Goal: Communication & Community: Answer question/provide support

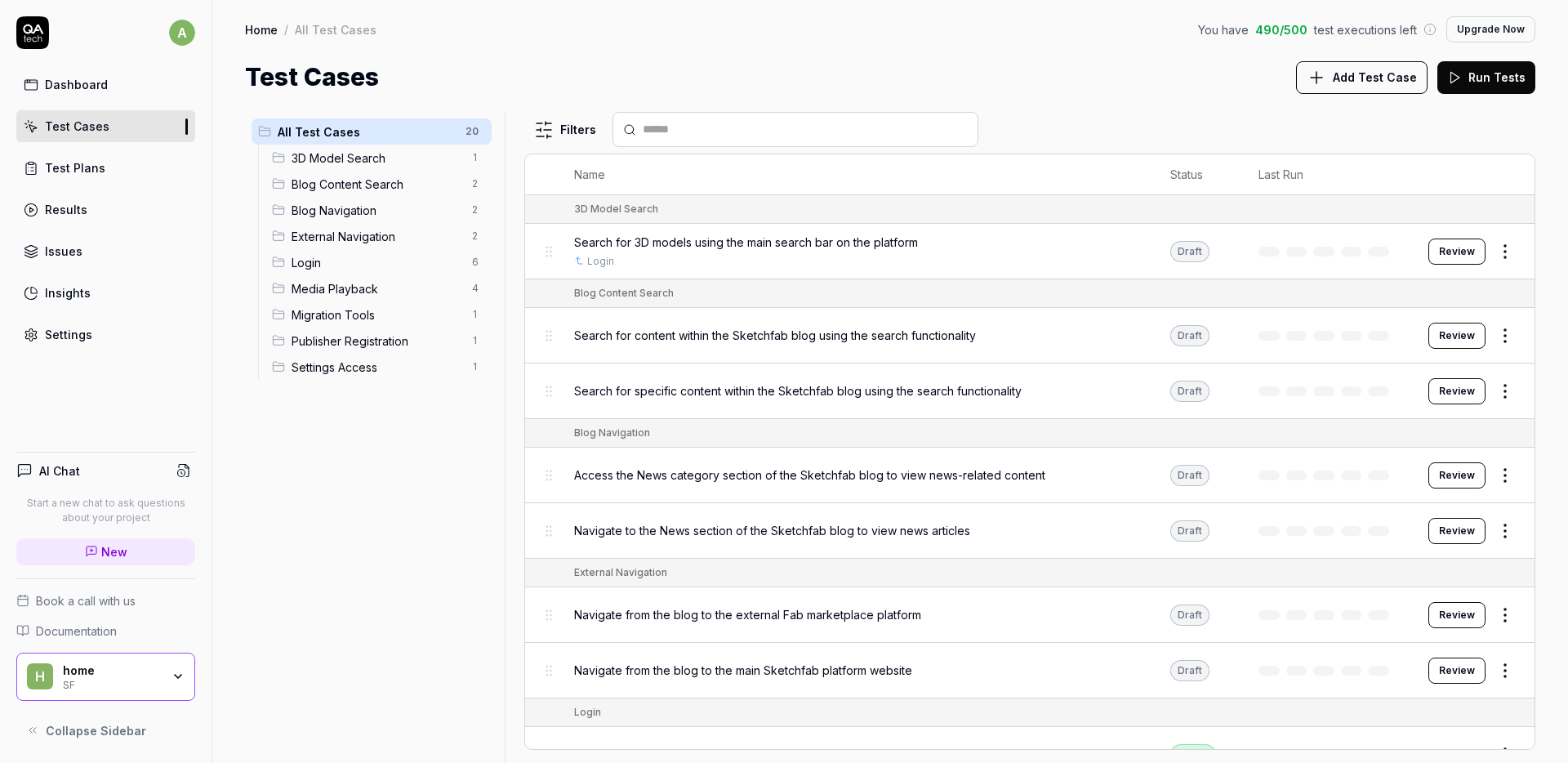
click at [1358, 68] on span "Add Test Case" at bounding box center [1375, 77] width 84 height 17
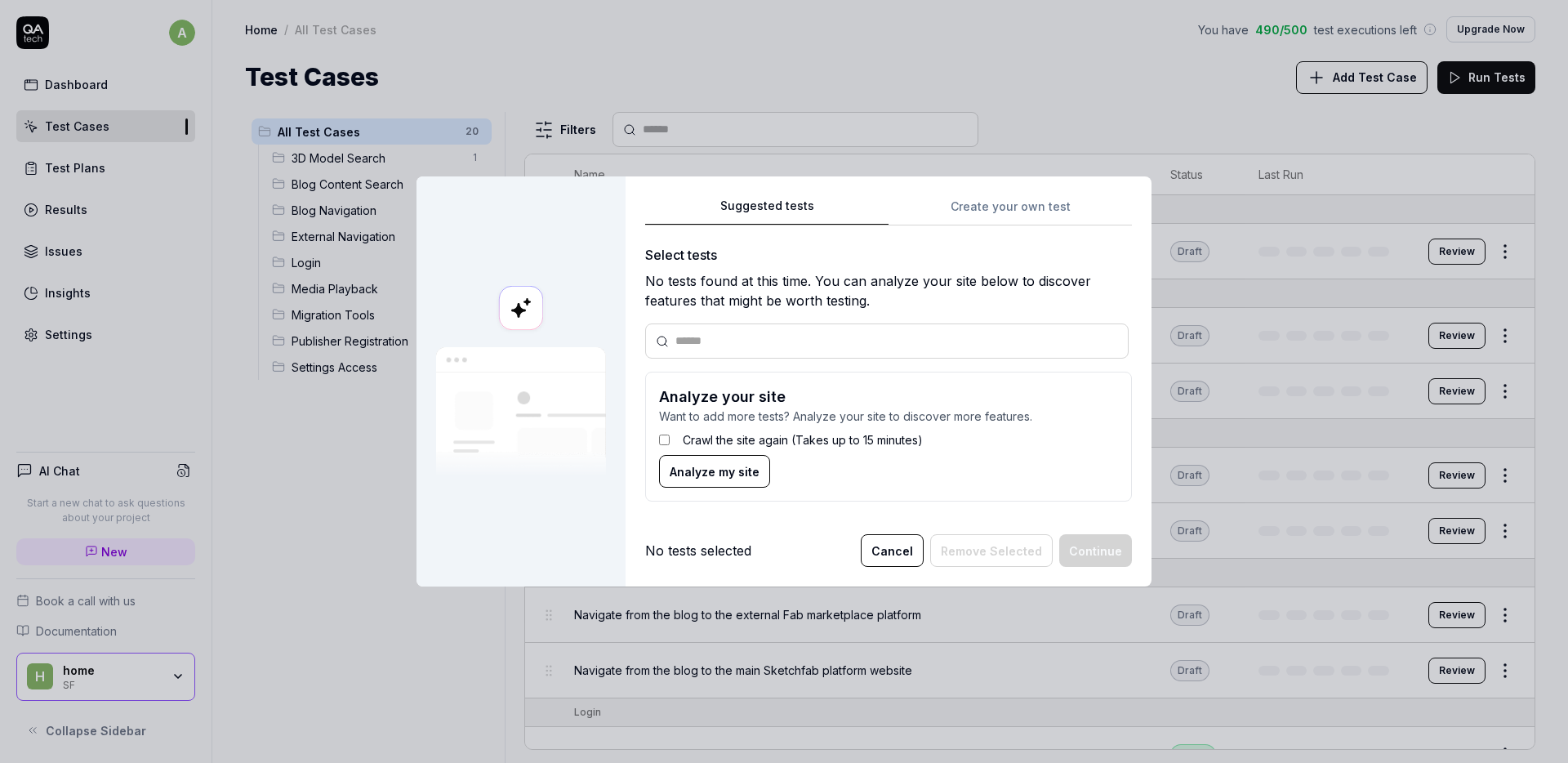
click at [895, 547] on button "Cancel" at bounding box center [892, 551] width 63 height 33
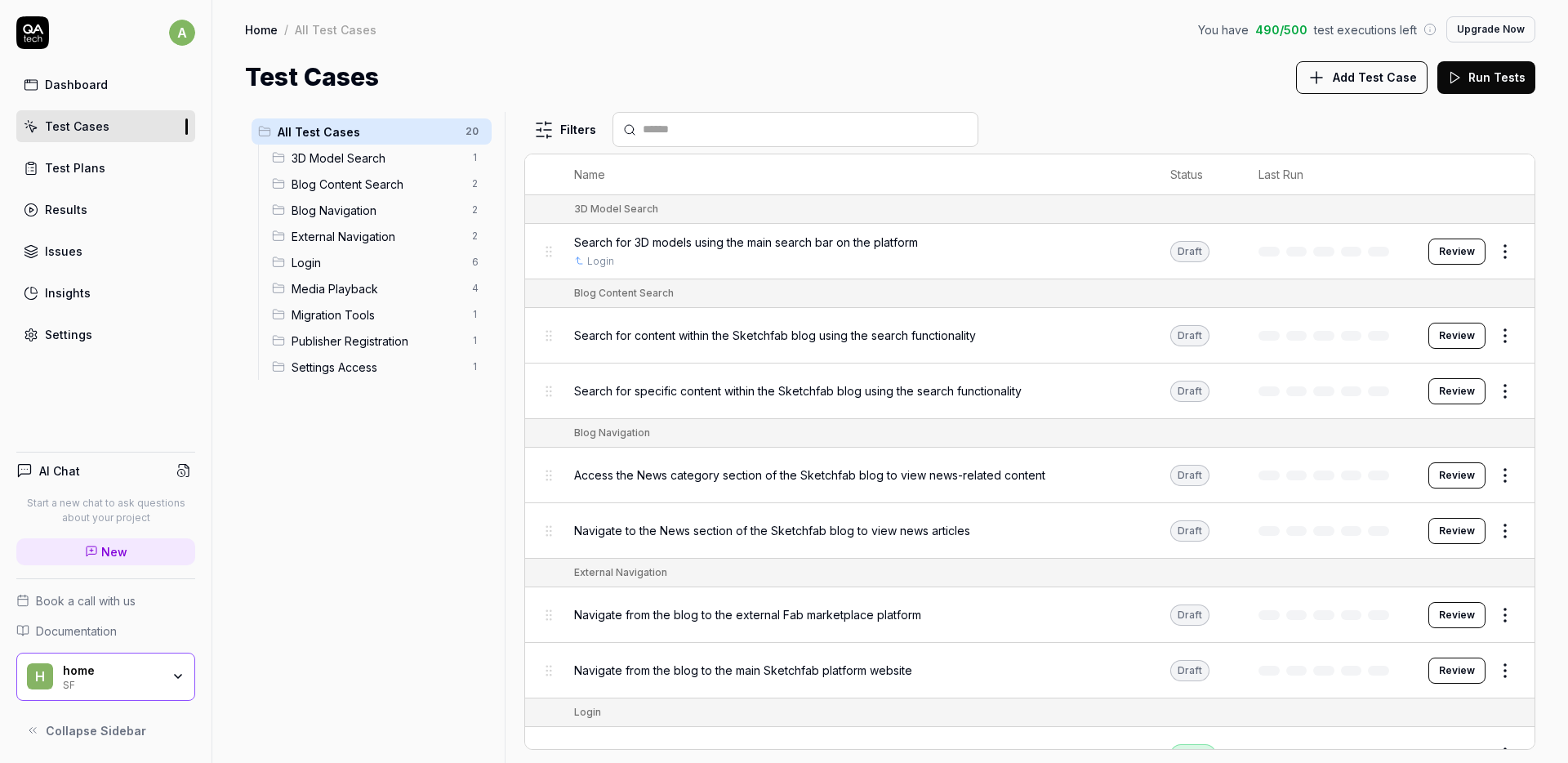
click at [114, 83] on link "Dashboard" at bounding box center [105, 84] width 179 height 32
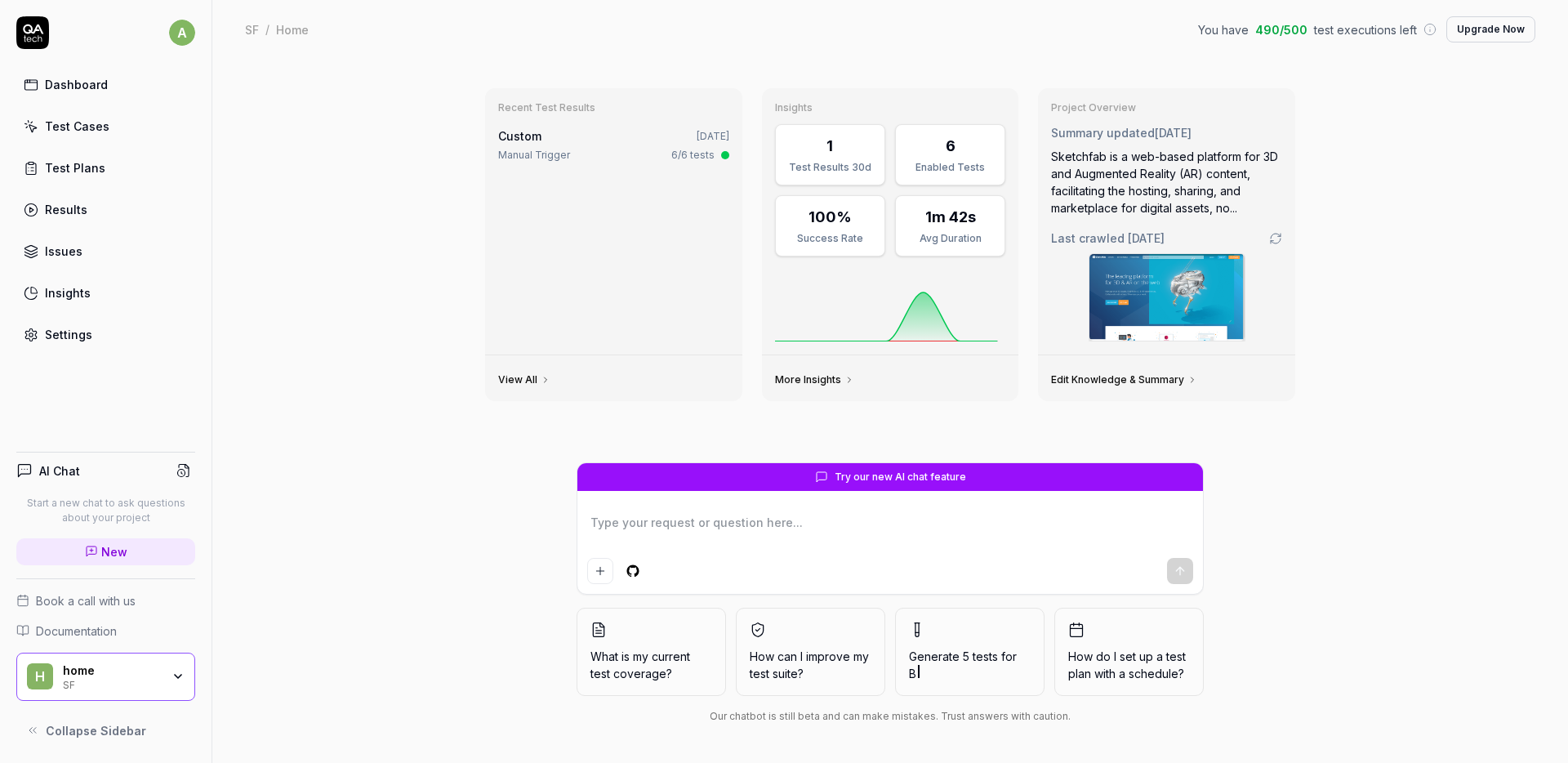
click at [776, 531] on textarea at bounding box center [890, 531] width 606 height 40
type textarea "*"
type textarea "D"
type textarea "*"
type textarea "De"
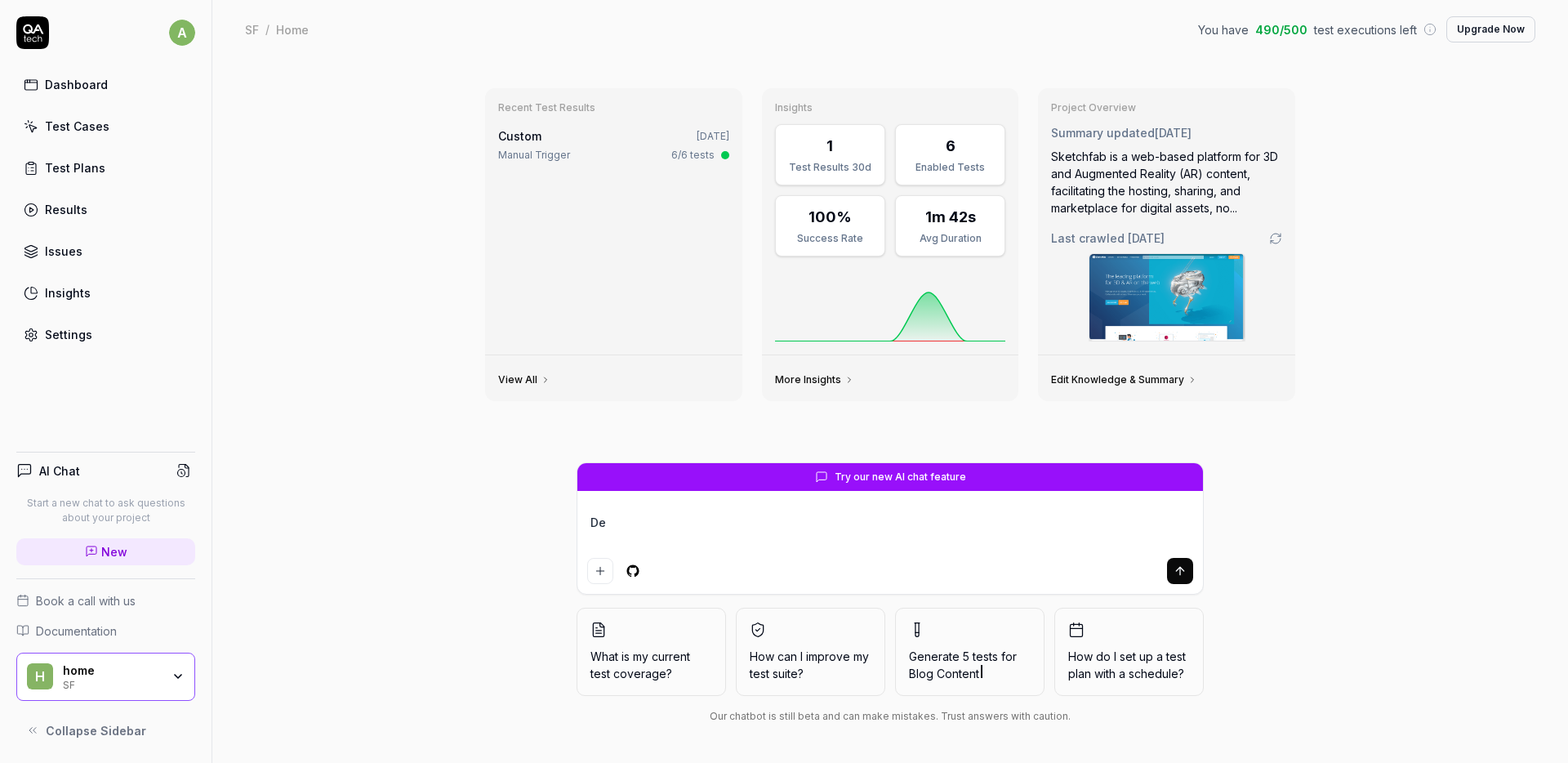
type textarea "*"
type textarea "Des"
type textarea "*"
type textarea "Desi"
type textarea "*"
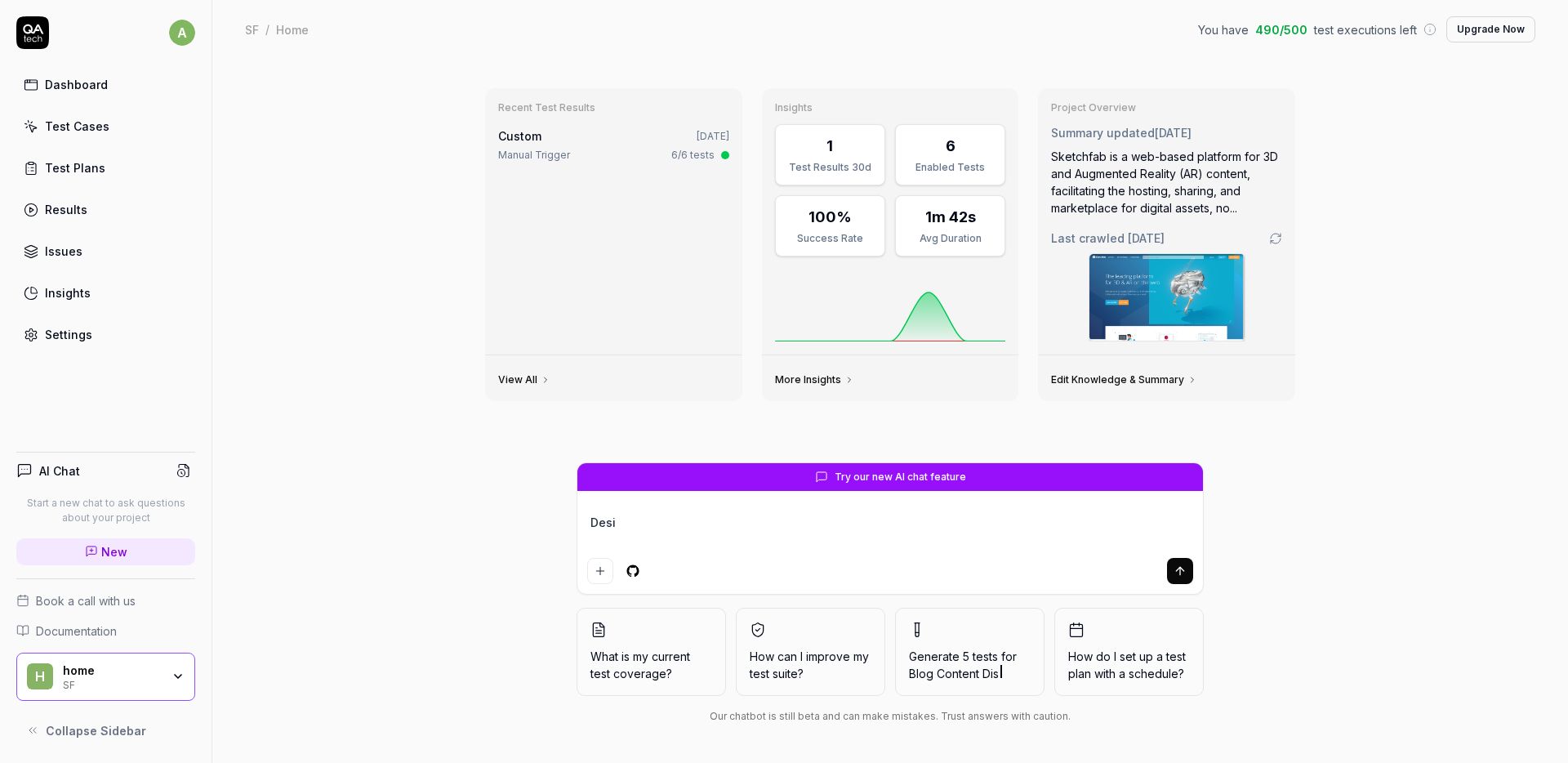
type textarea "Desig"
type textarea "*"
type textarea "Design"
type textarea "*"
type textarea "Design"
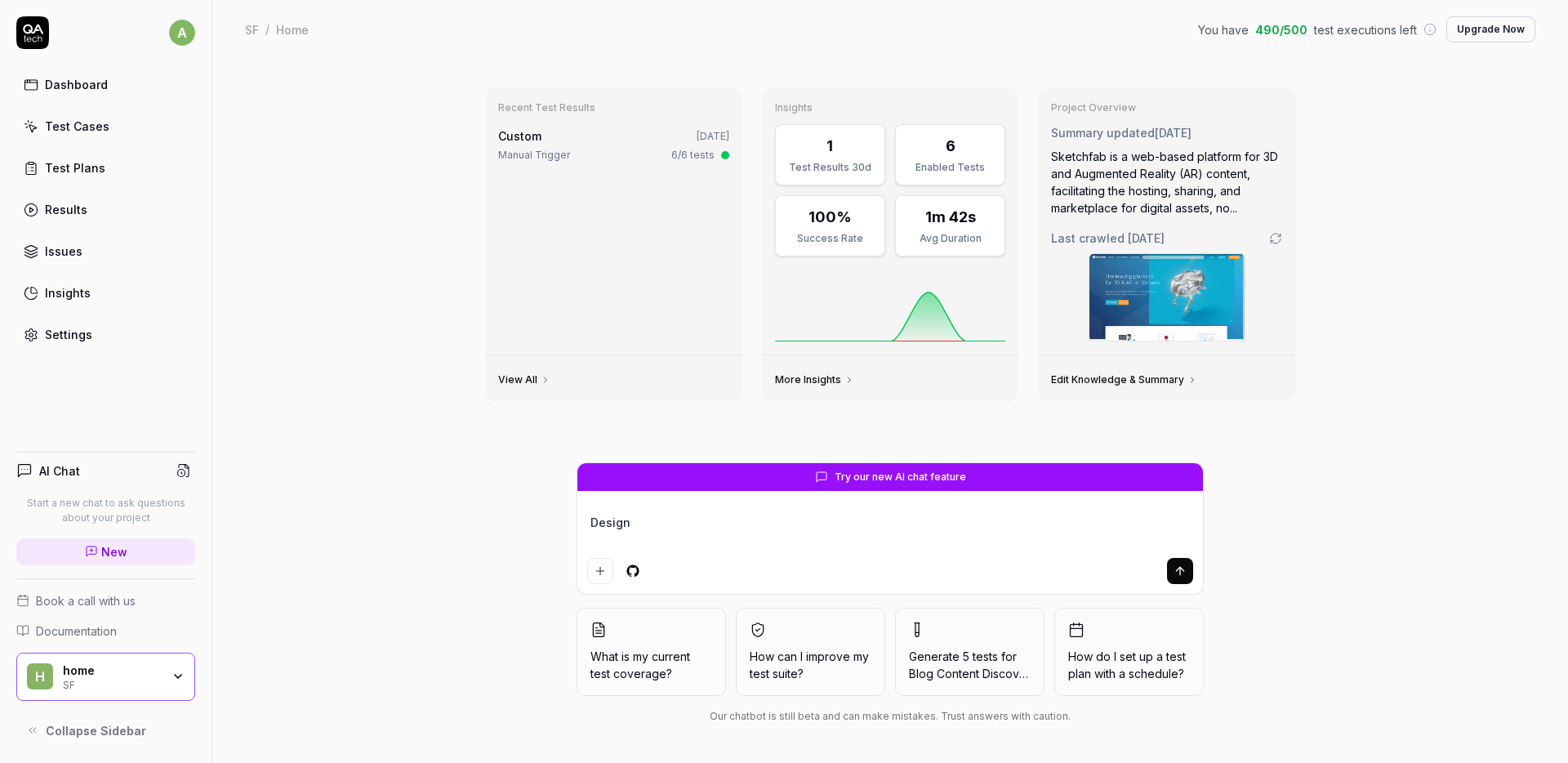
type textarea "*"
type textarea "Design t"
type textarea "*"
type textarea "Design te"
type textarea "*"
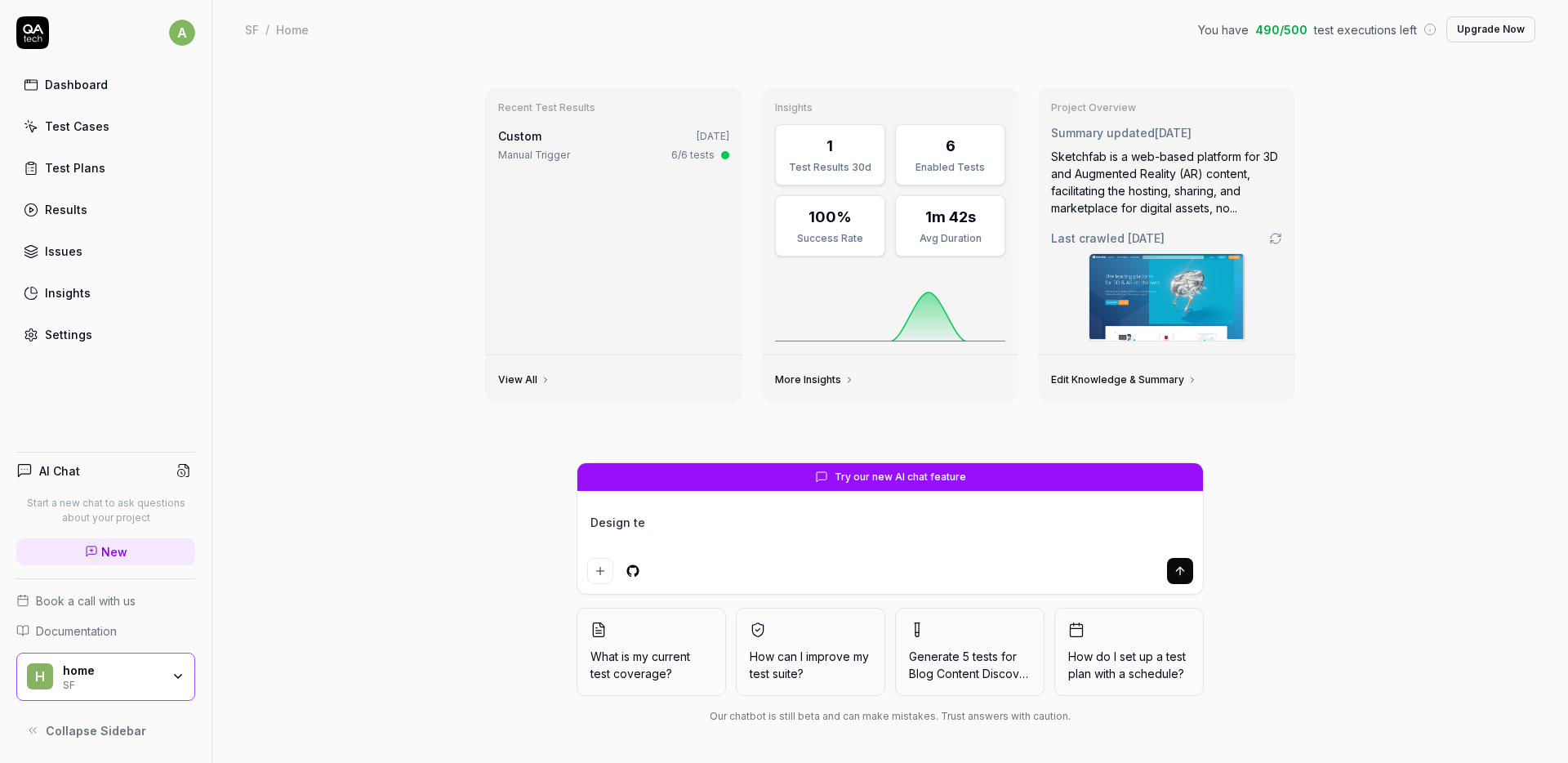
type textarea "Design tes"
type textarea "*"
type textarea "Design test"
type textarea "*"
type textarea "Design test-"
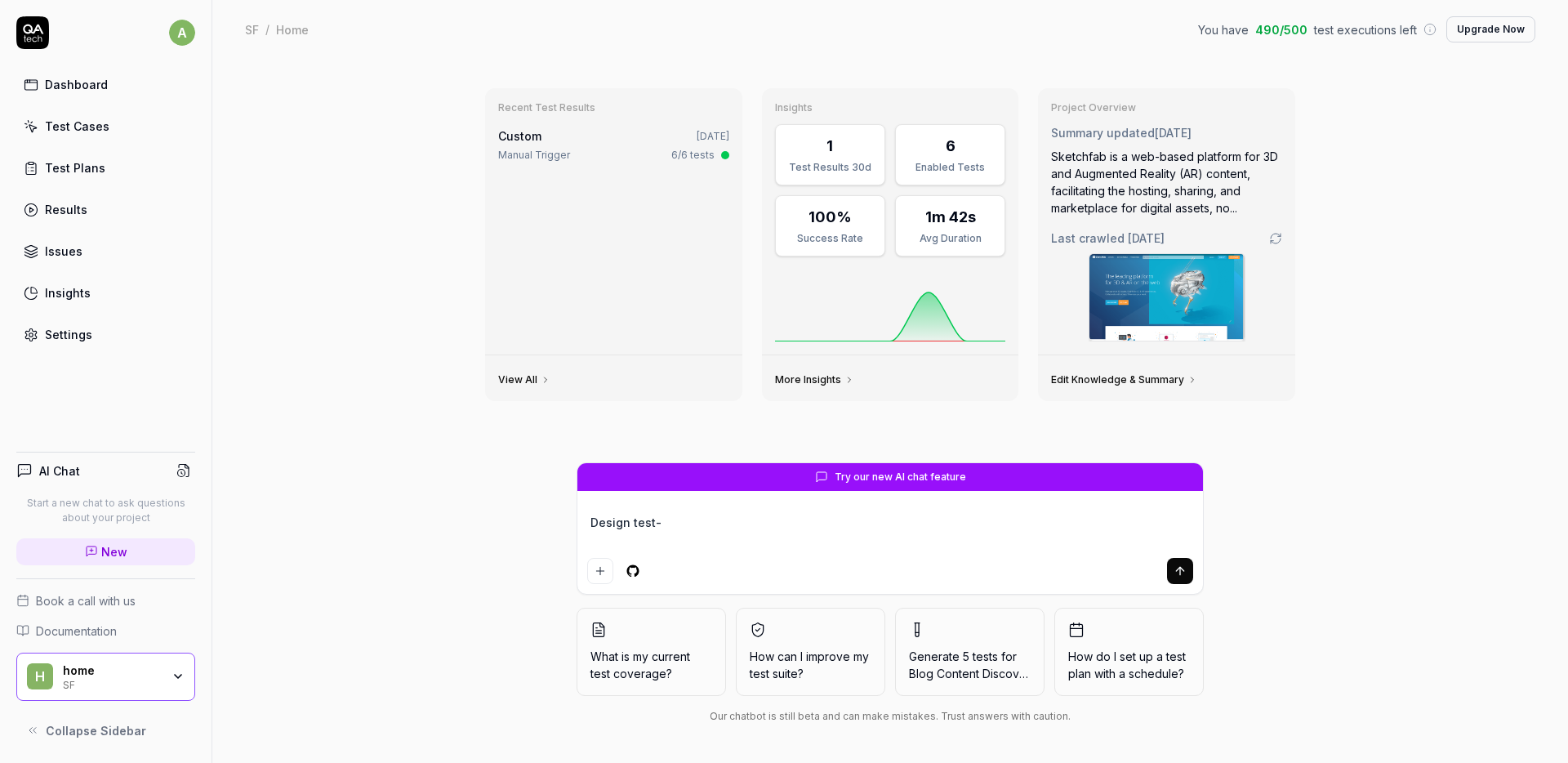
type textarea "*"
type textarea "Design test-c"
type textarea "*"
type textarea "Design test-ca"
type textarea "*"
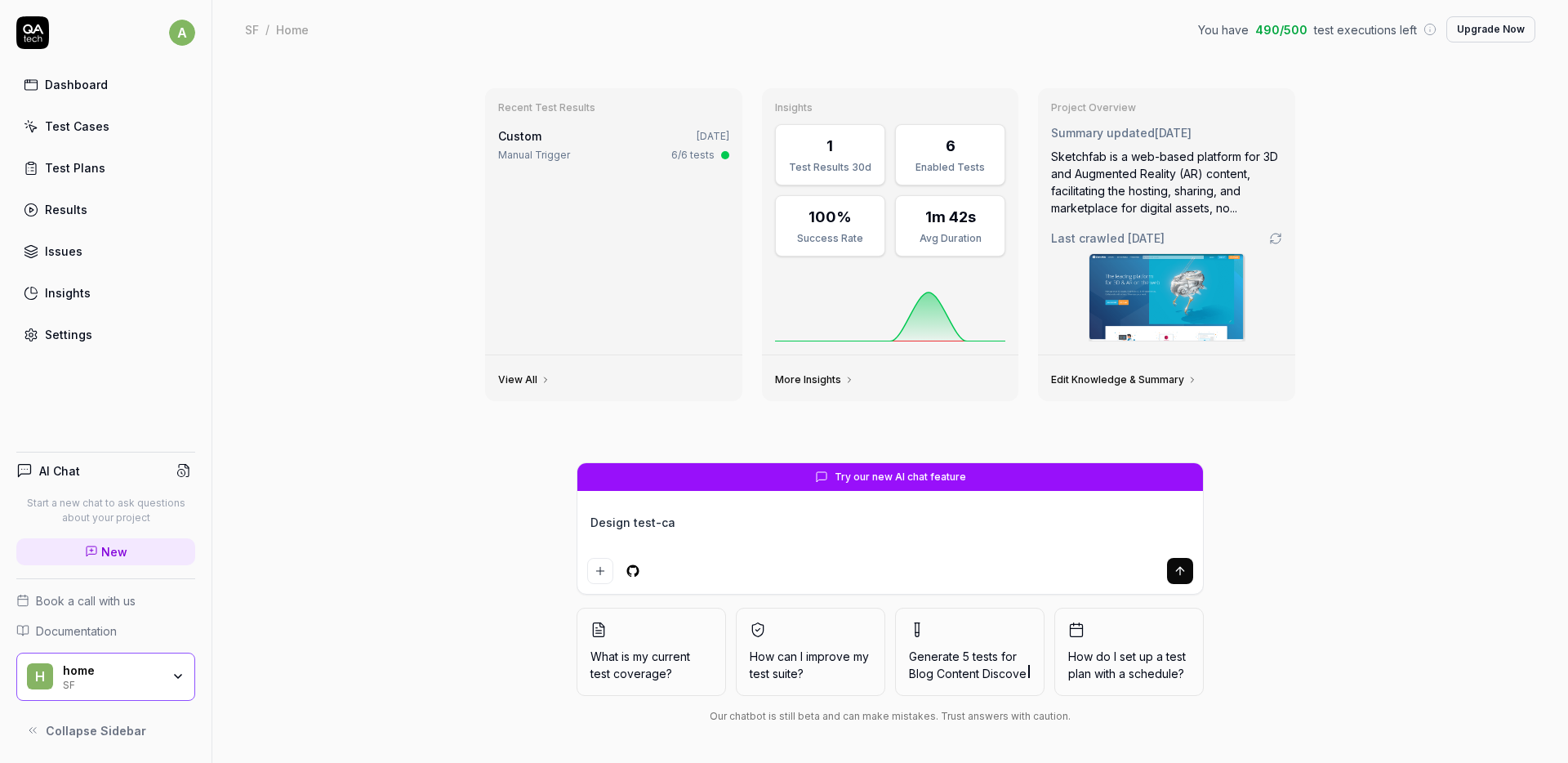
type textarea "Design test-cas"
type textarea "*"
type textarea "Design test-case"
type textarea "*"
type textarea "Design test-cases"
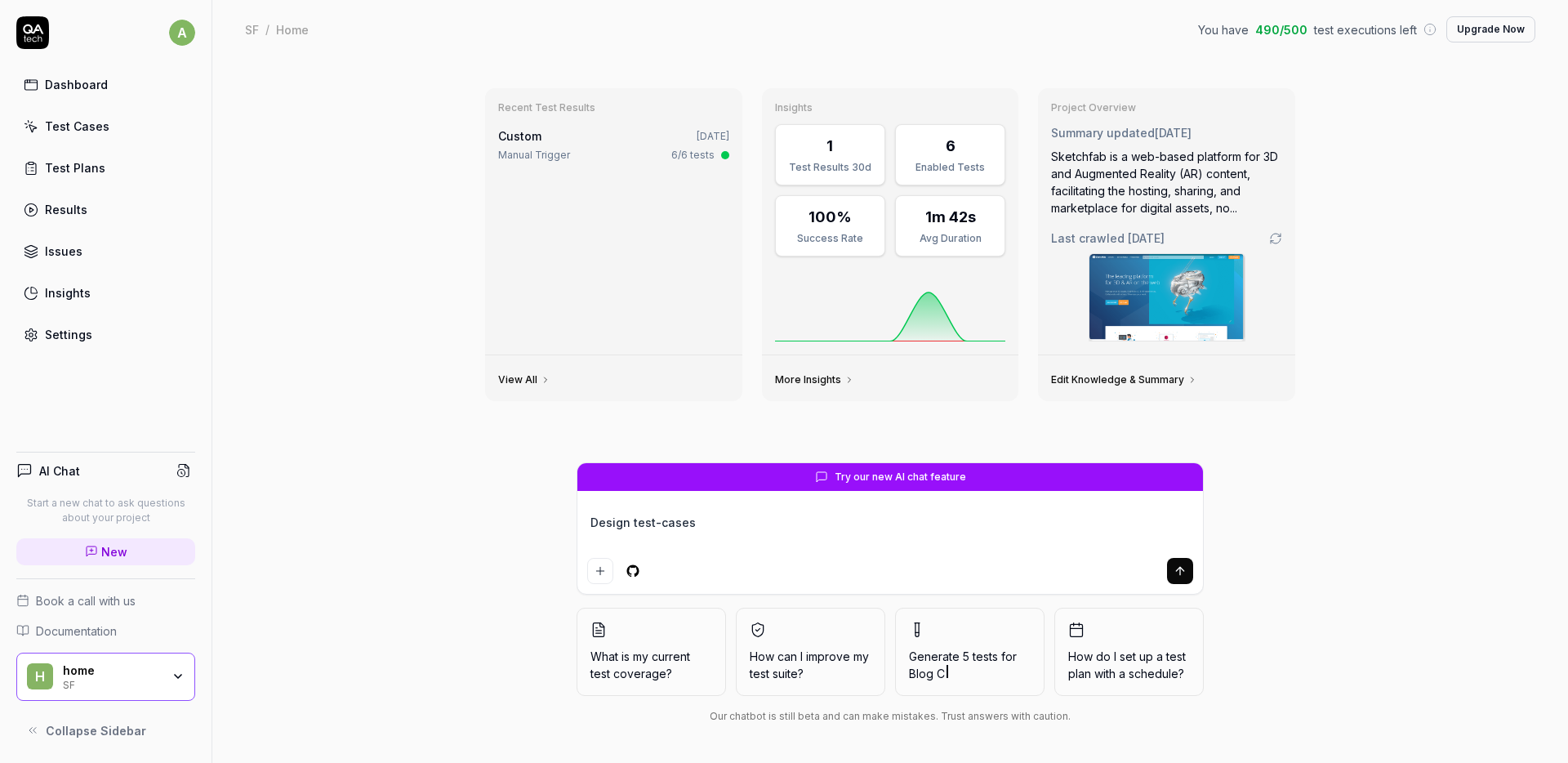
type textarea "*"
type textarea "Design test-cases"
type textarea "*"
type textarea "Design test-cases b"
type textarea "*"
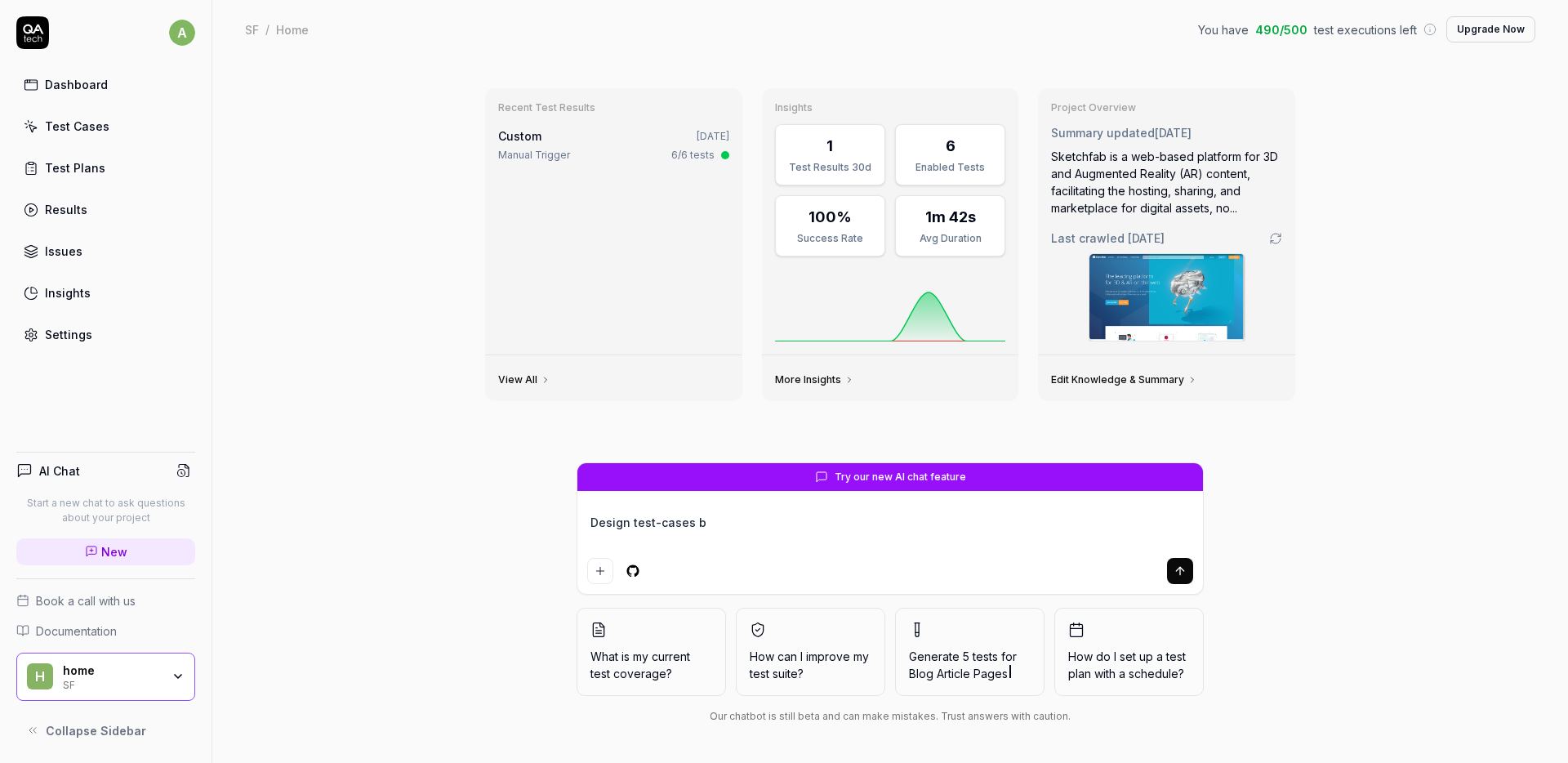
type textarea "Design test-cases ba"
type textarea "*"
type textarea "Design test-cases bas"
type textarea "*"
type textarea "Design test-cases base"
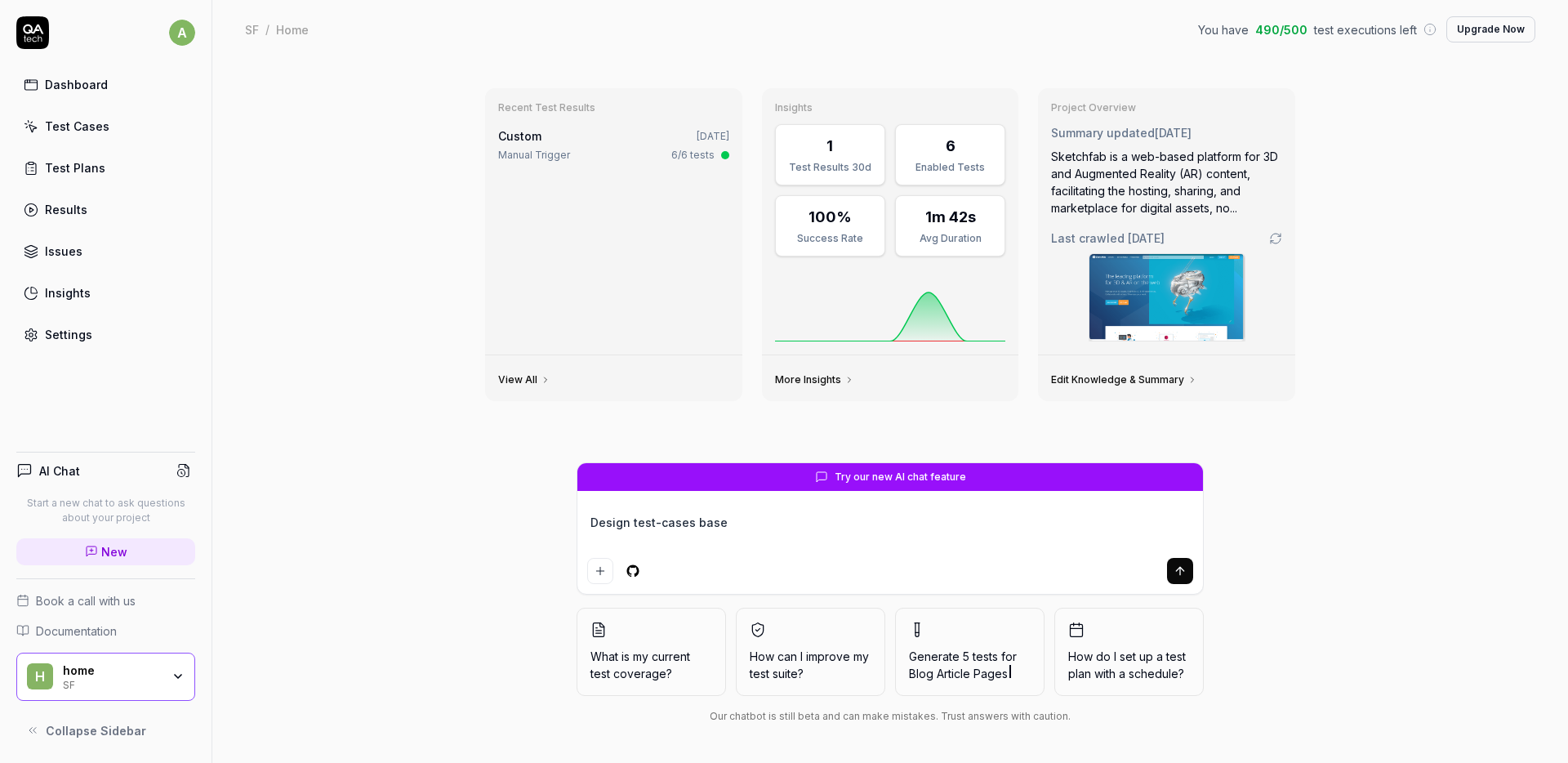
type textarea "*"
type textarea "Design test-cases based"
type textarea "*"
type textarea "Design test-cases based"
type textarea "*"
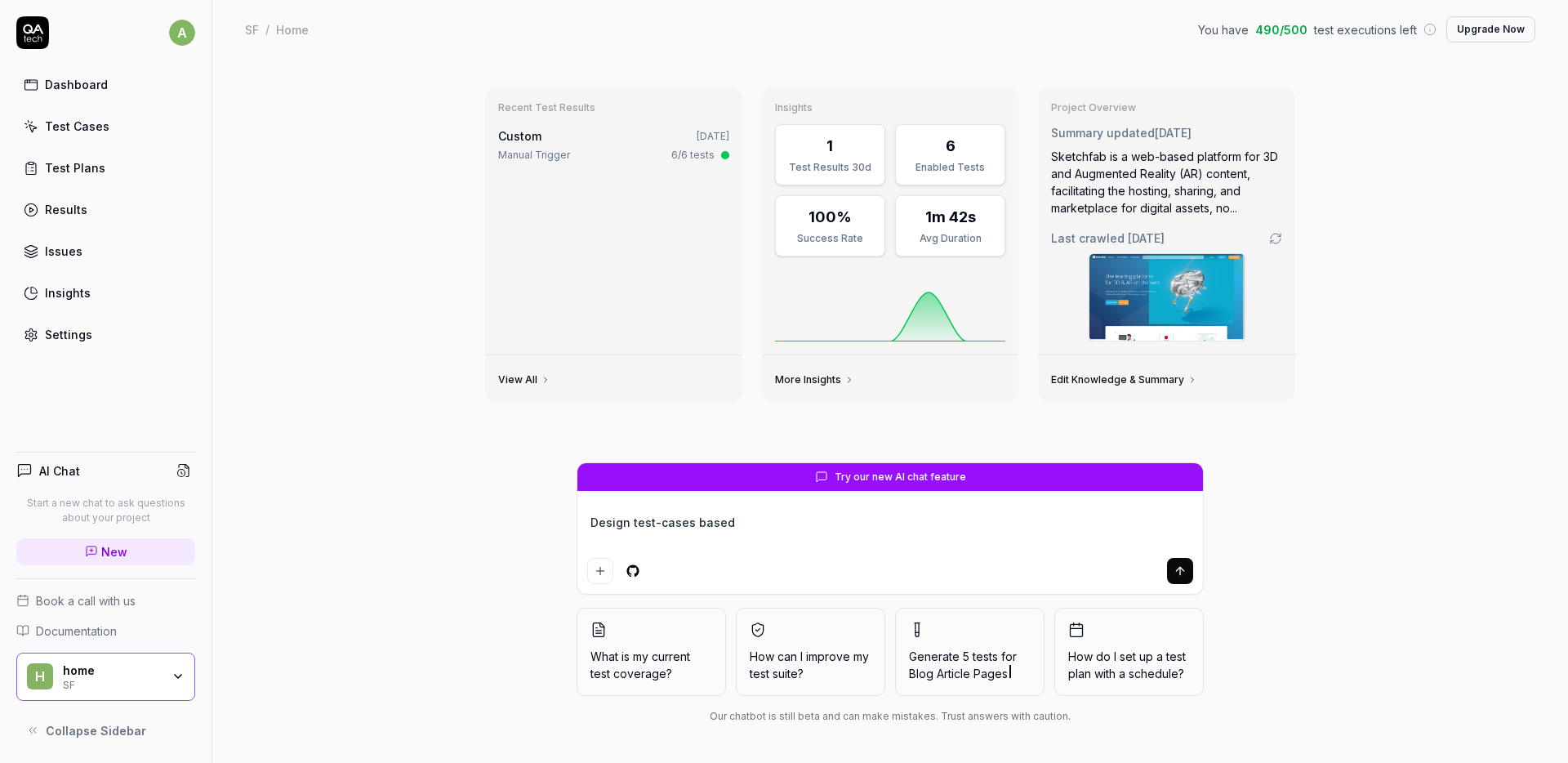
type textarea "Design test-cases based o"
type textarea "*"
type textarea "Design test-cases based on"
type textarea "*"
type textarea "Design test-cases based on"
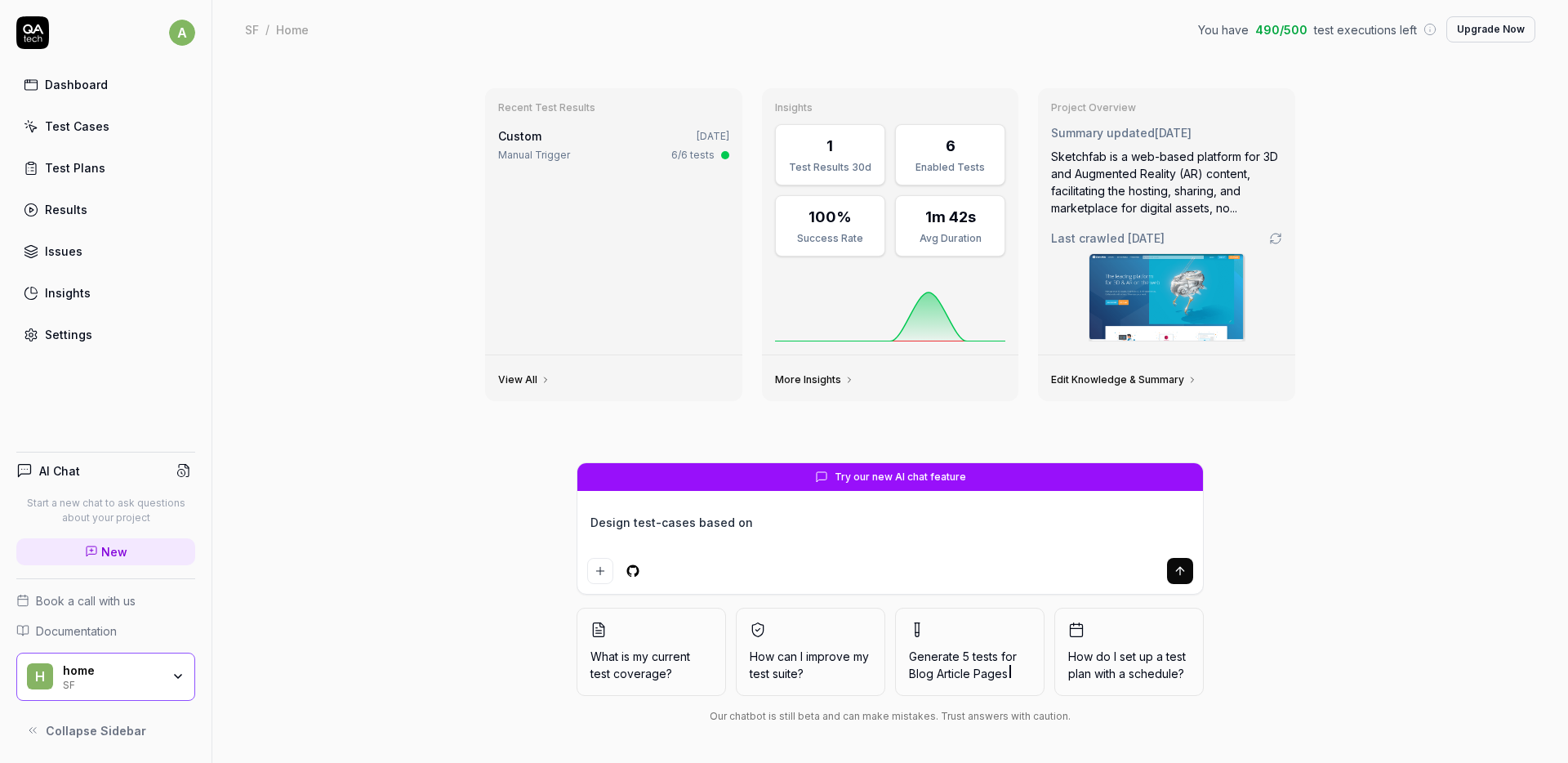
type textarea "*"
type textarea "Design test-cases based on m"
type textarea "*"
type textarea "Design test-cases based on ma"
type textarea "*"
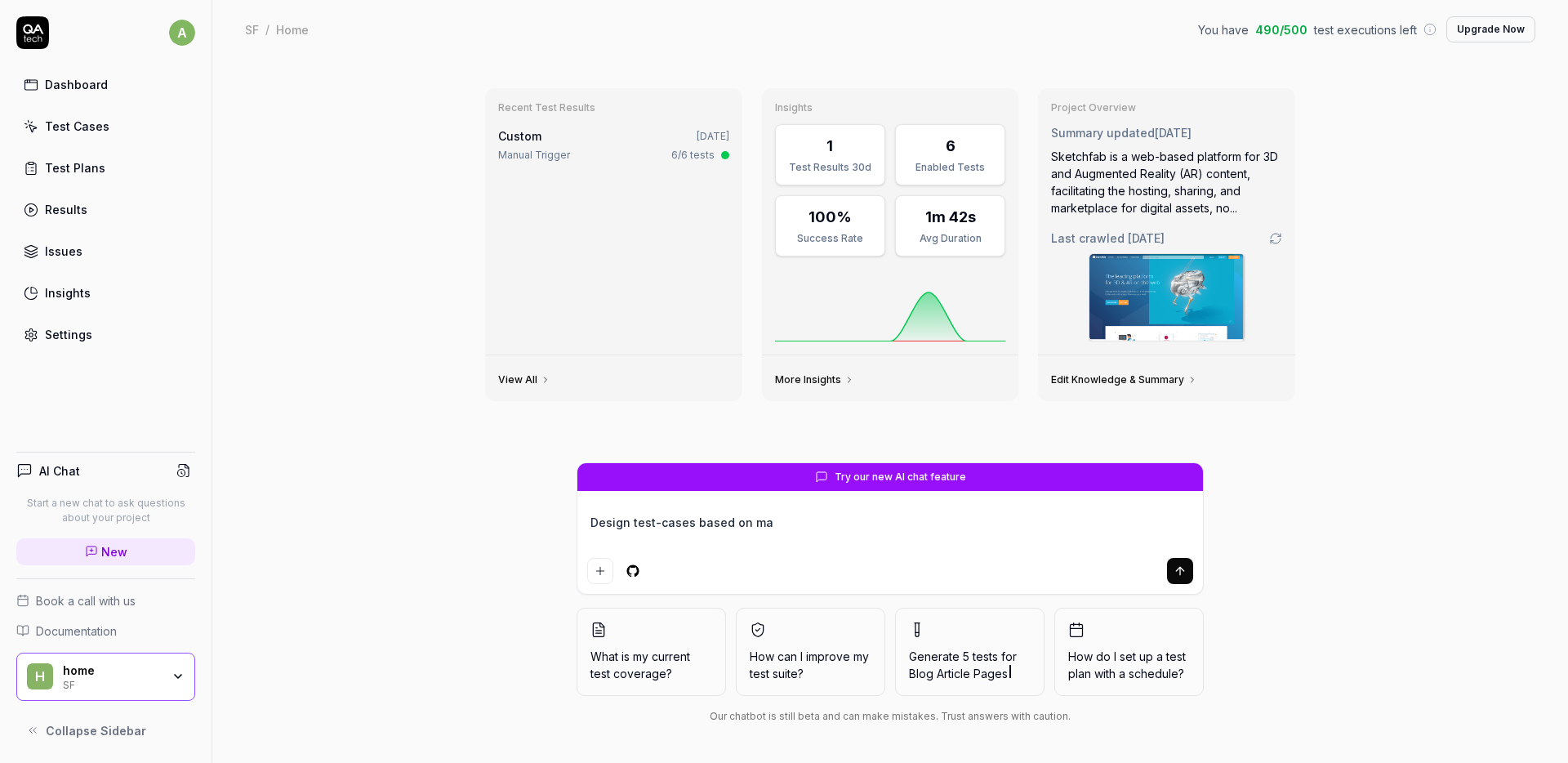
type textarea "Design test-cases based on mai"
type textarea "*"
type textarea "Design test-cases based on main"
type textarea "*"
type textarea "Design test-cases based on main"
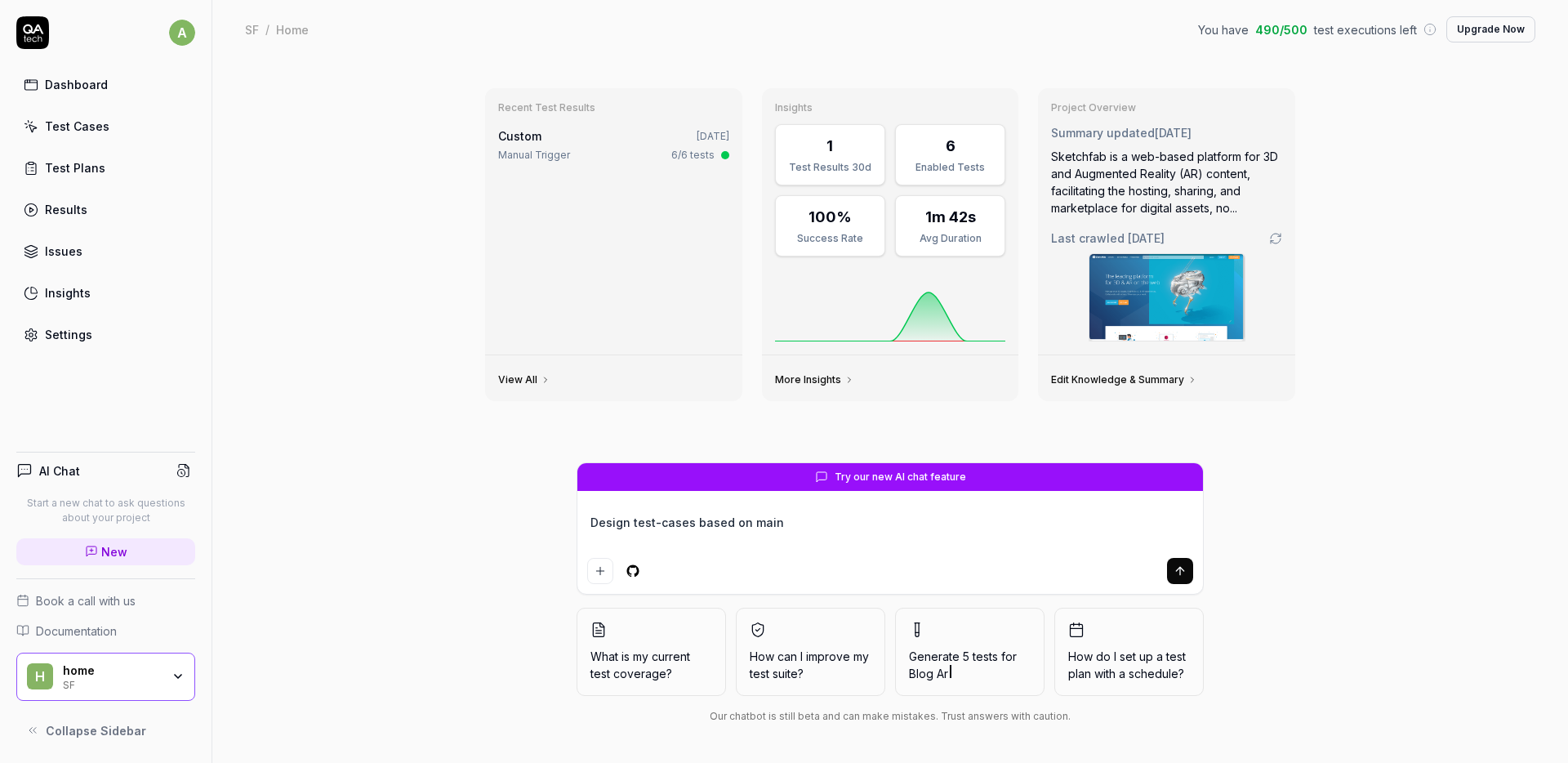
type textarea "*"
type textarea "Design test-cases based on main"
click at [73, 132] on div "Test Cases" at bounding box center [77, 126] width 65 height 17
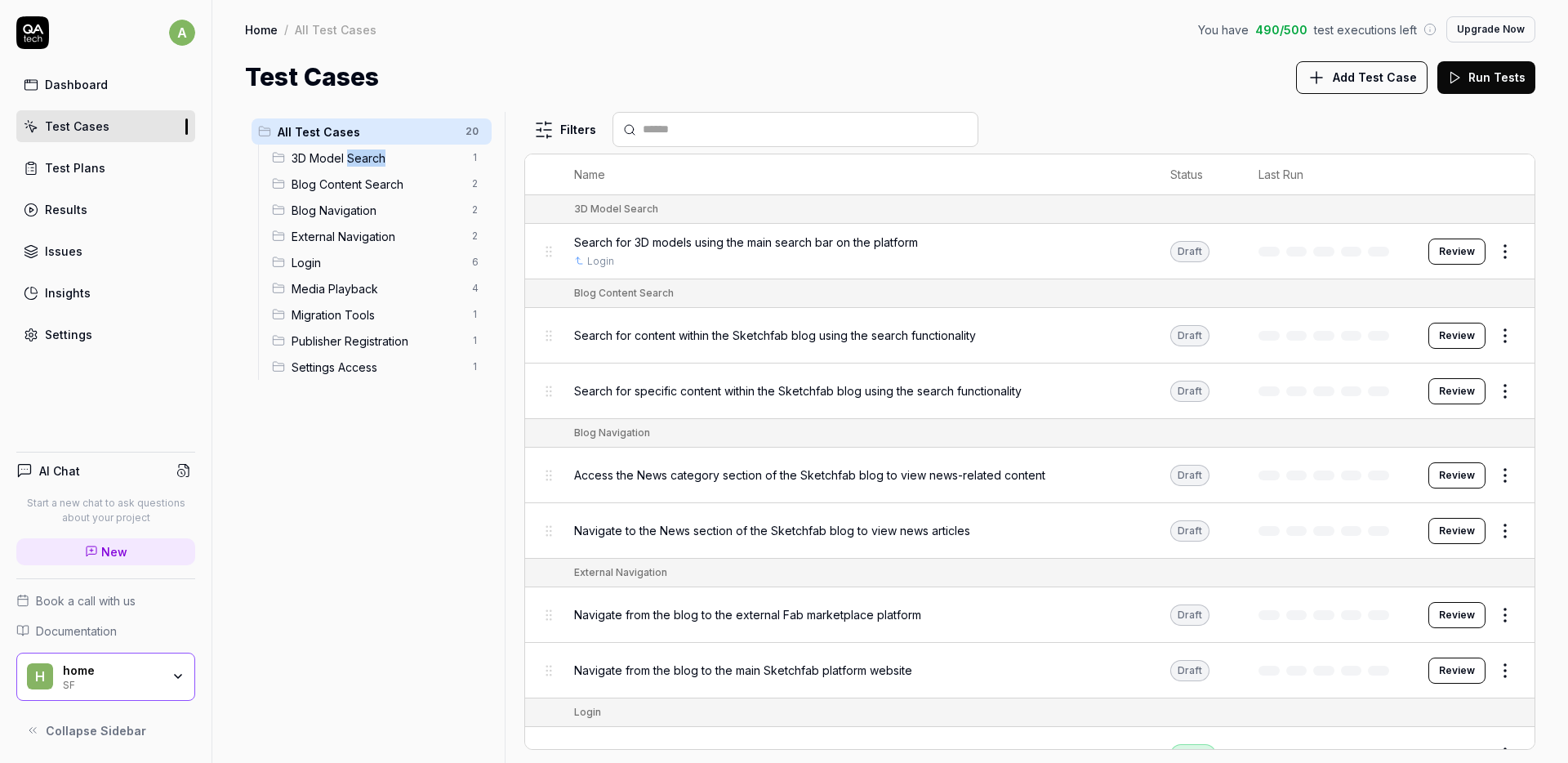
click at [94, 88] on div "Dashboard" at bounding box center [76, 84] width 63 height 17
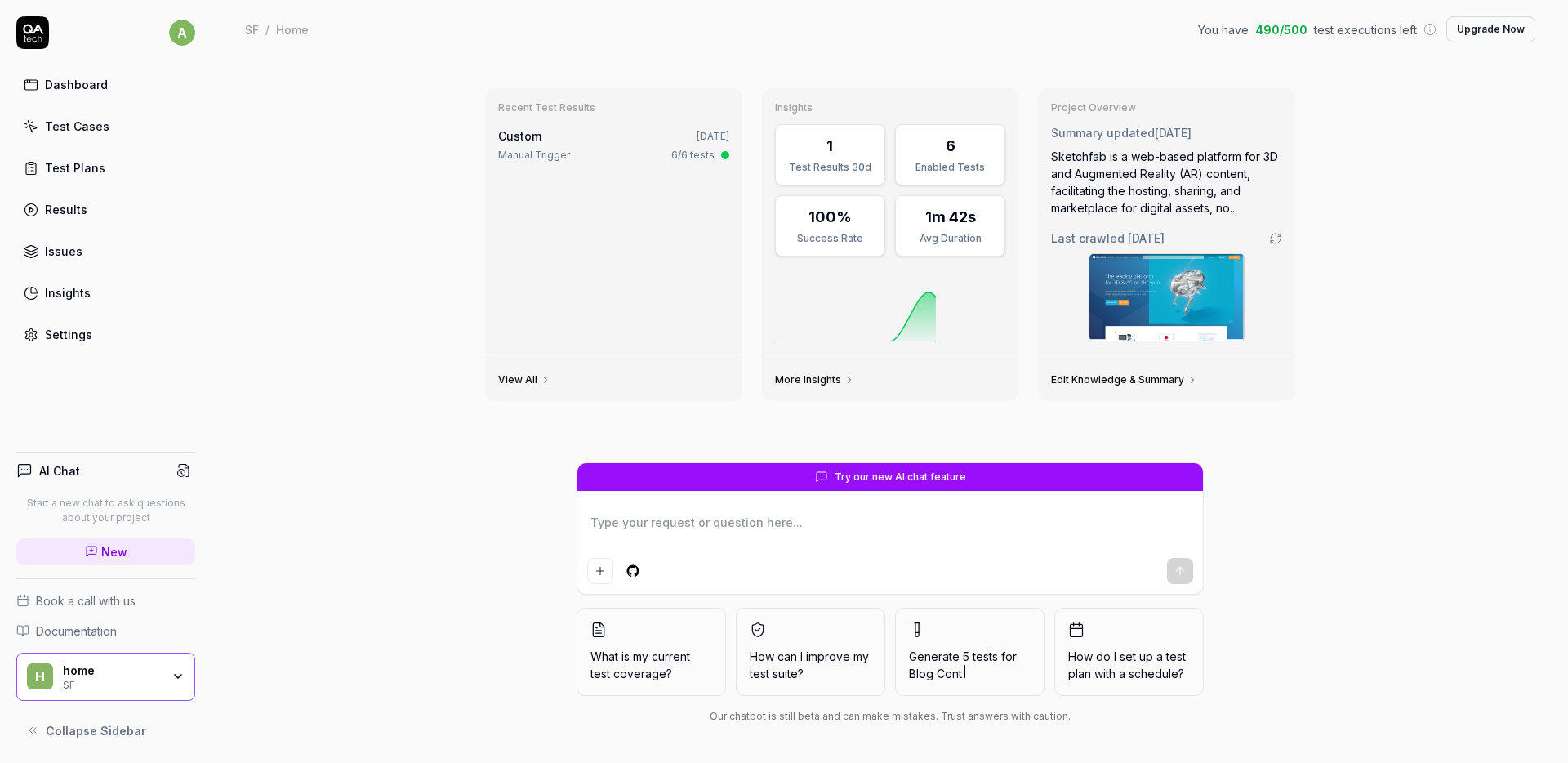
click at [711, 524] on textarea at bounding box center [890, 531] width 606 height 40
type textarea "*"
type textarea "D"
type textarea "*"
type textarea "De"
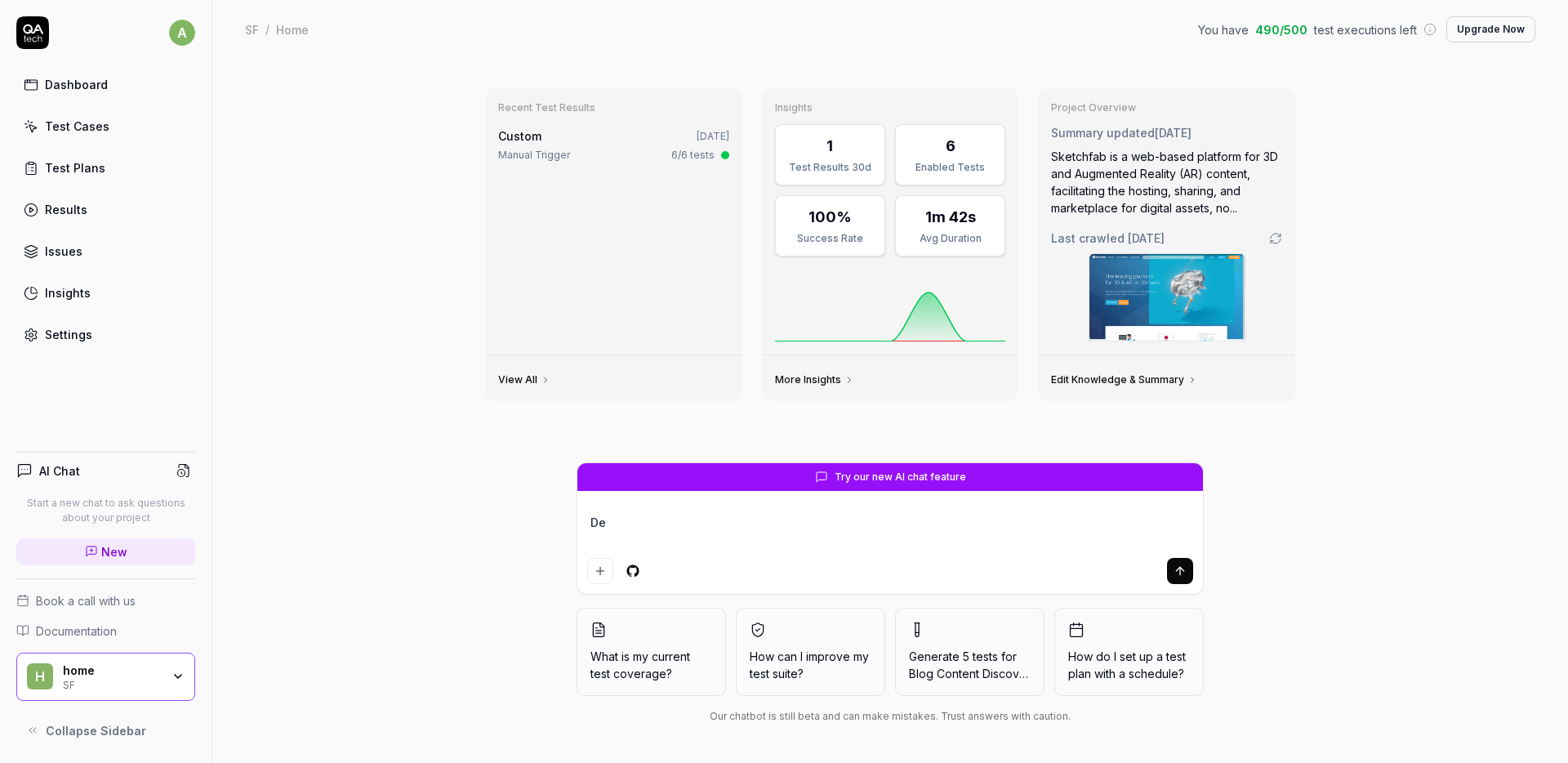
type textarea "*"
type textarea "D"
type textarea "*"
type textarea "D"
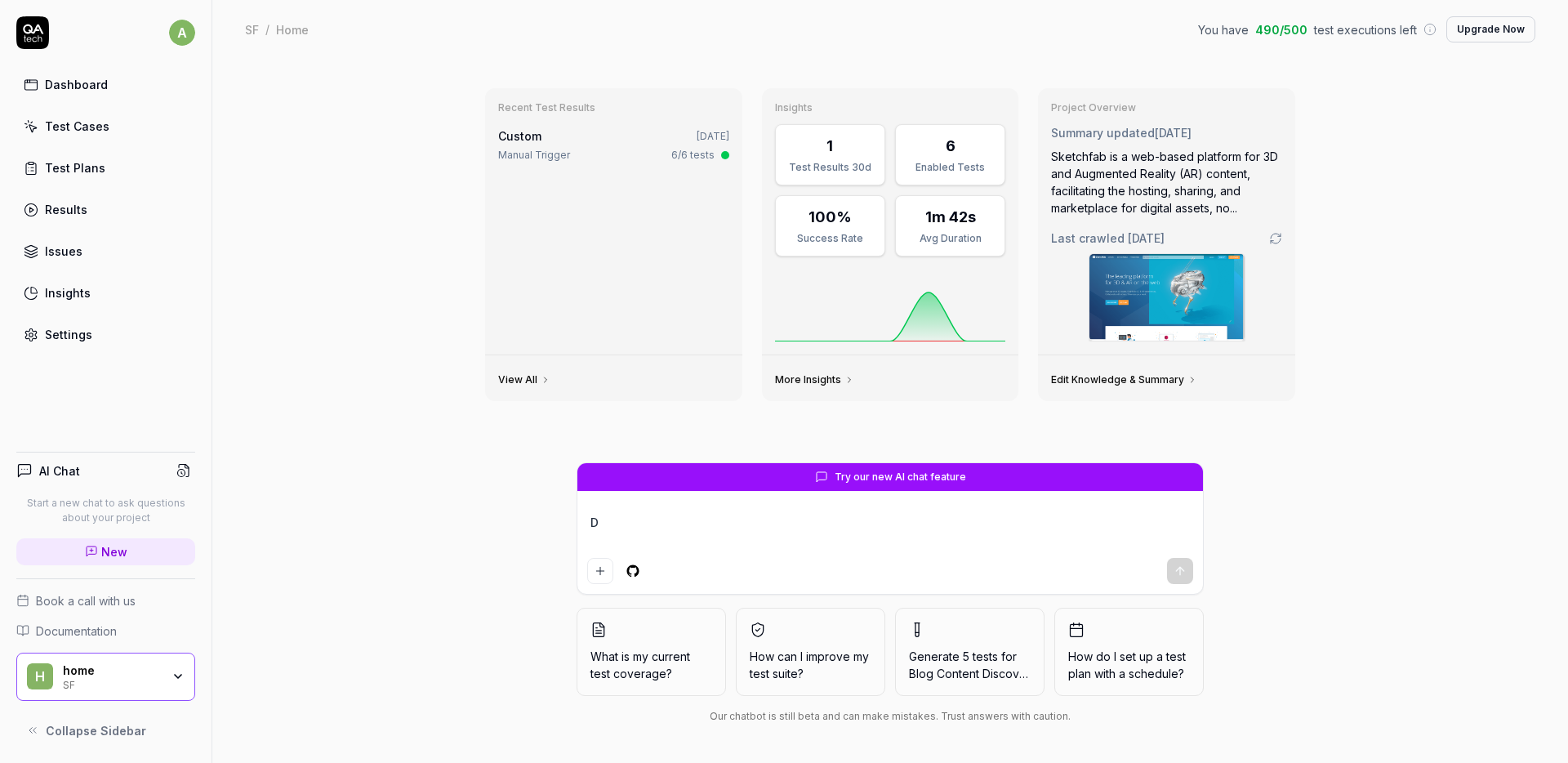
type textarea "*"
type textarea "De"
type textarea "*"
type textarea "Des"
type textarea "*"
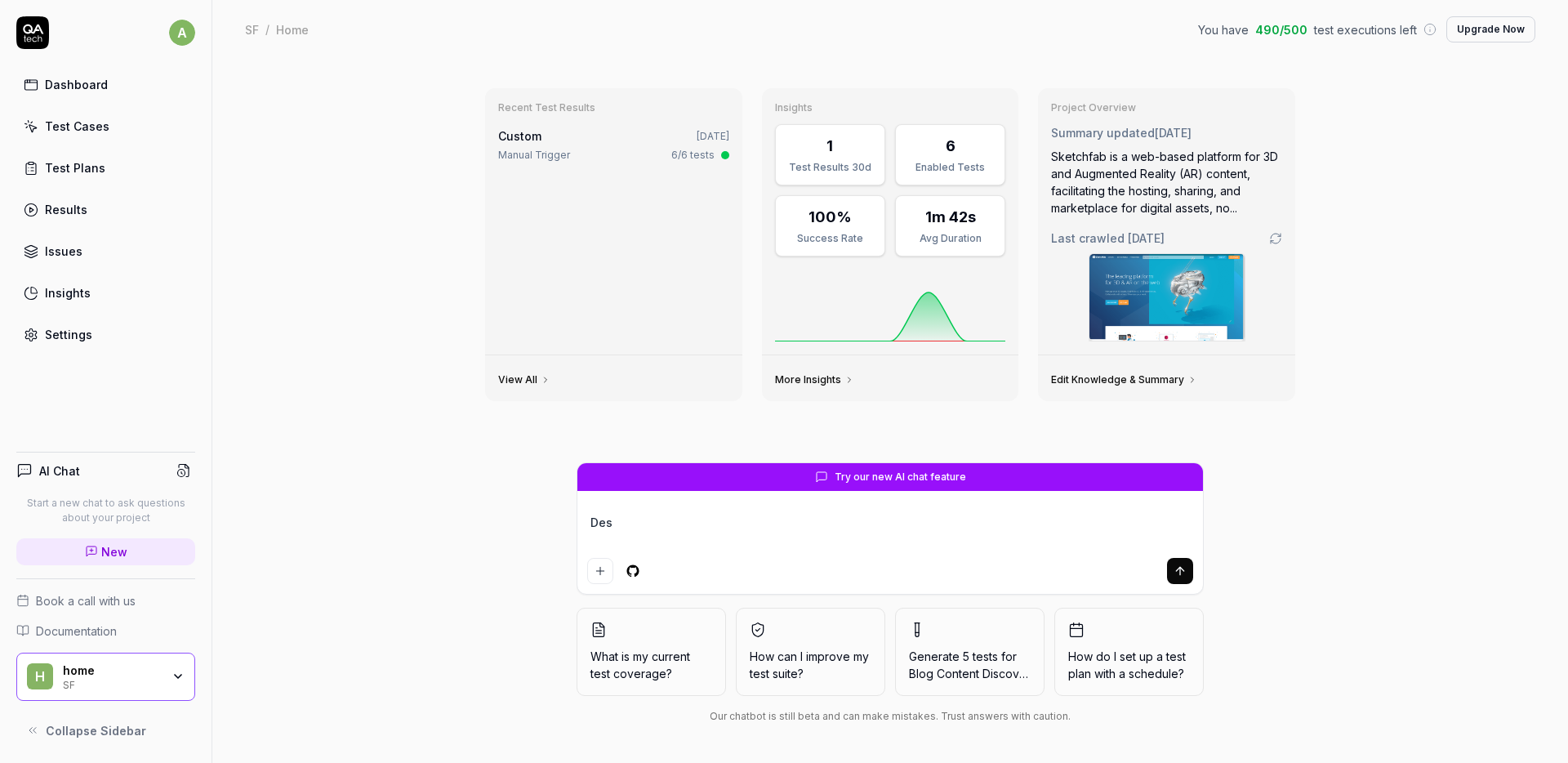
type textarea "Desi"
type textarea "*"
type textarea "Desig"
type textarea "*"
type textarea "Design"
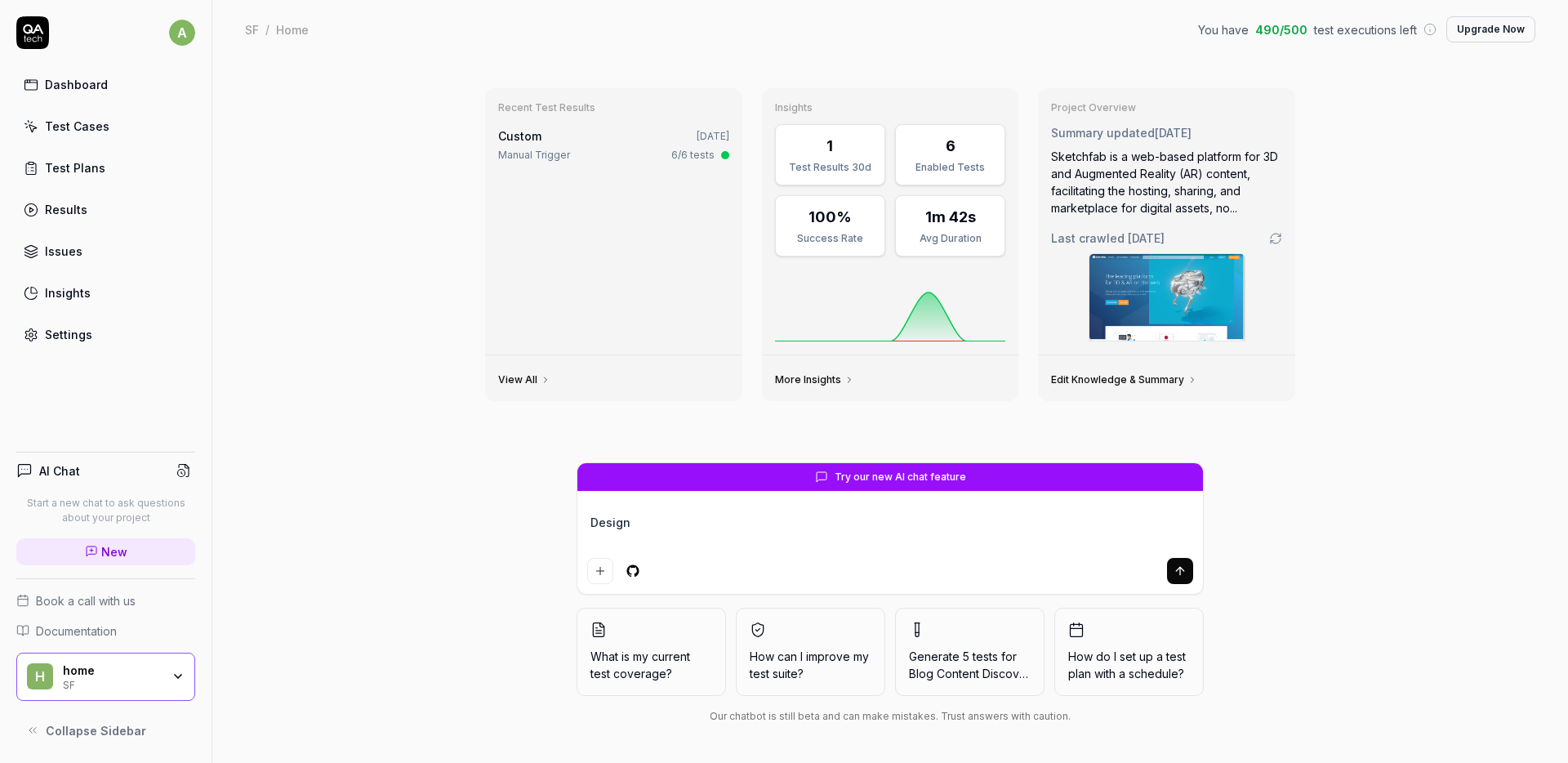
type textarea "*"
type textarea "Design"
type textarea "*"
type textarea "Design t"
type textarea "*"
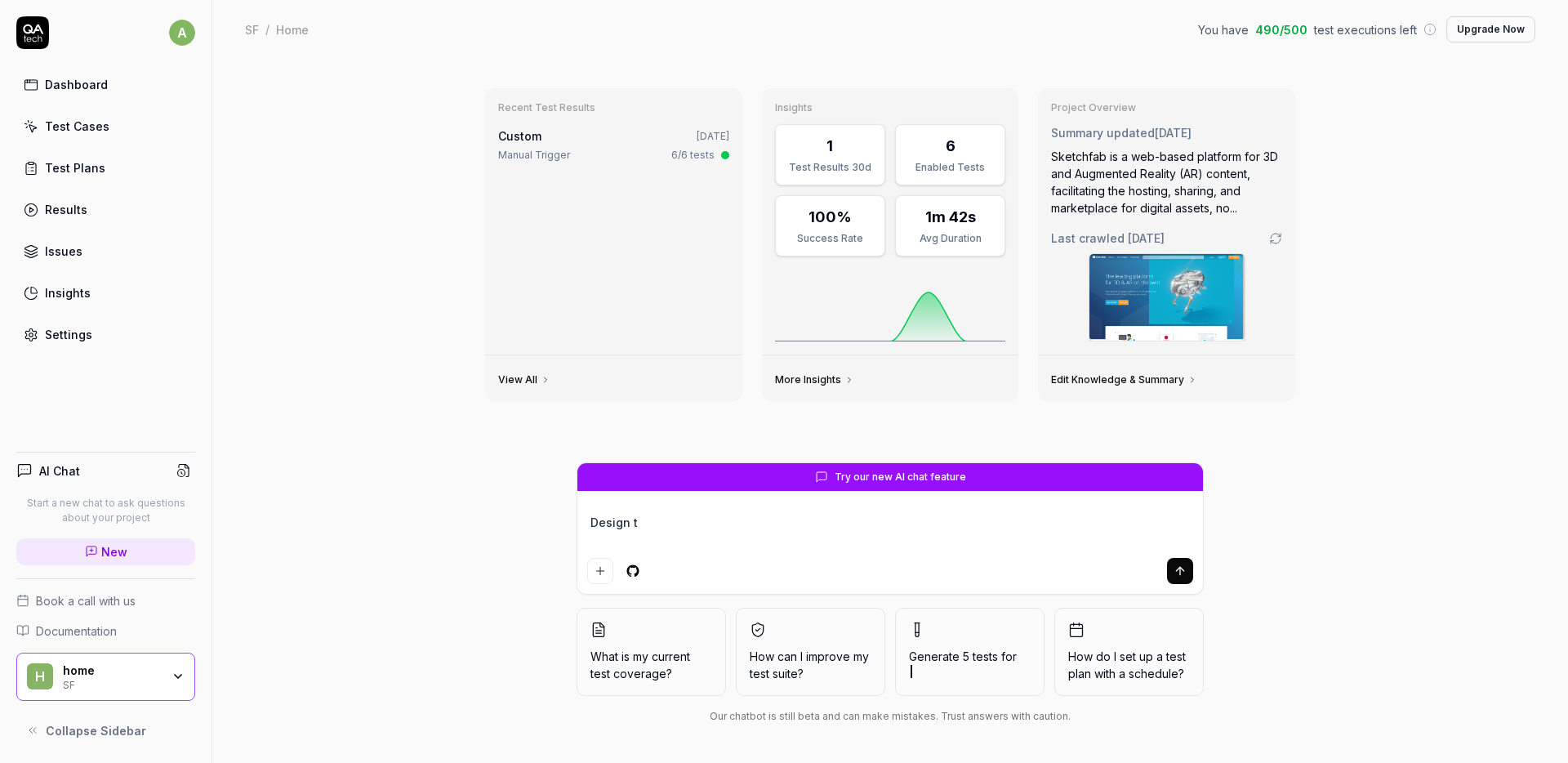
type textarea "Design te"
type textarea "*"
type textarea "Design tes"
type textarea "*"
type textarea "Design test"
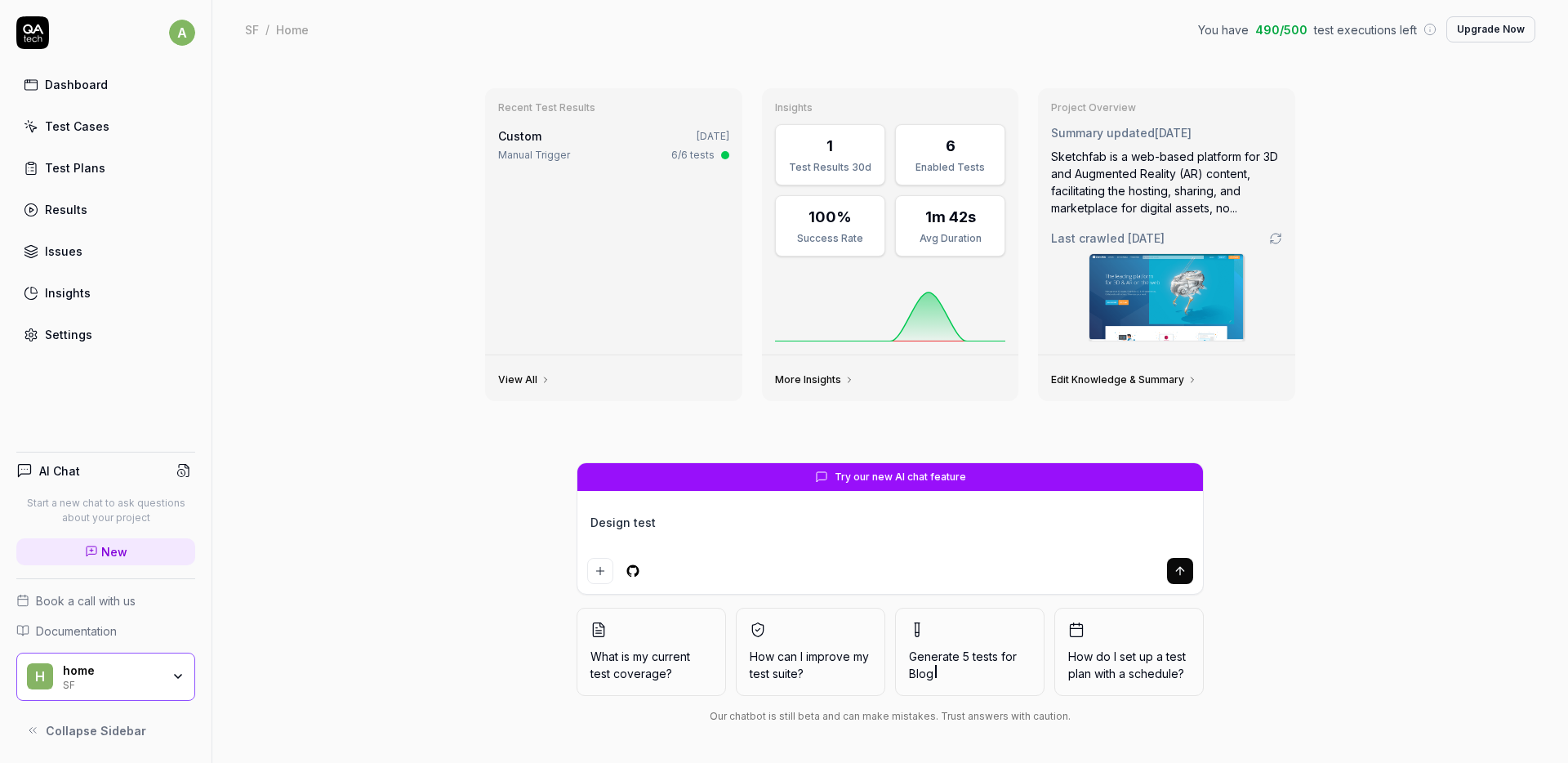
type textarea "*"
type textarea "Design test-"
type textarea "*"
type textarea "Design test-c"
type textarea "*"
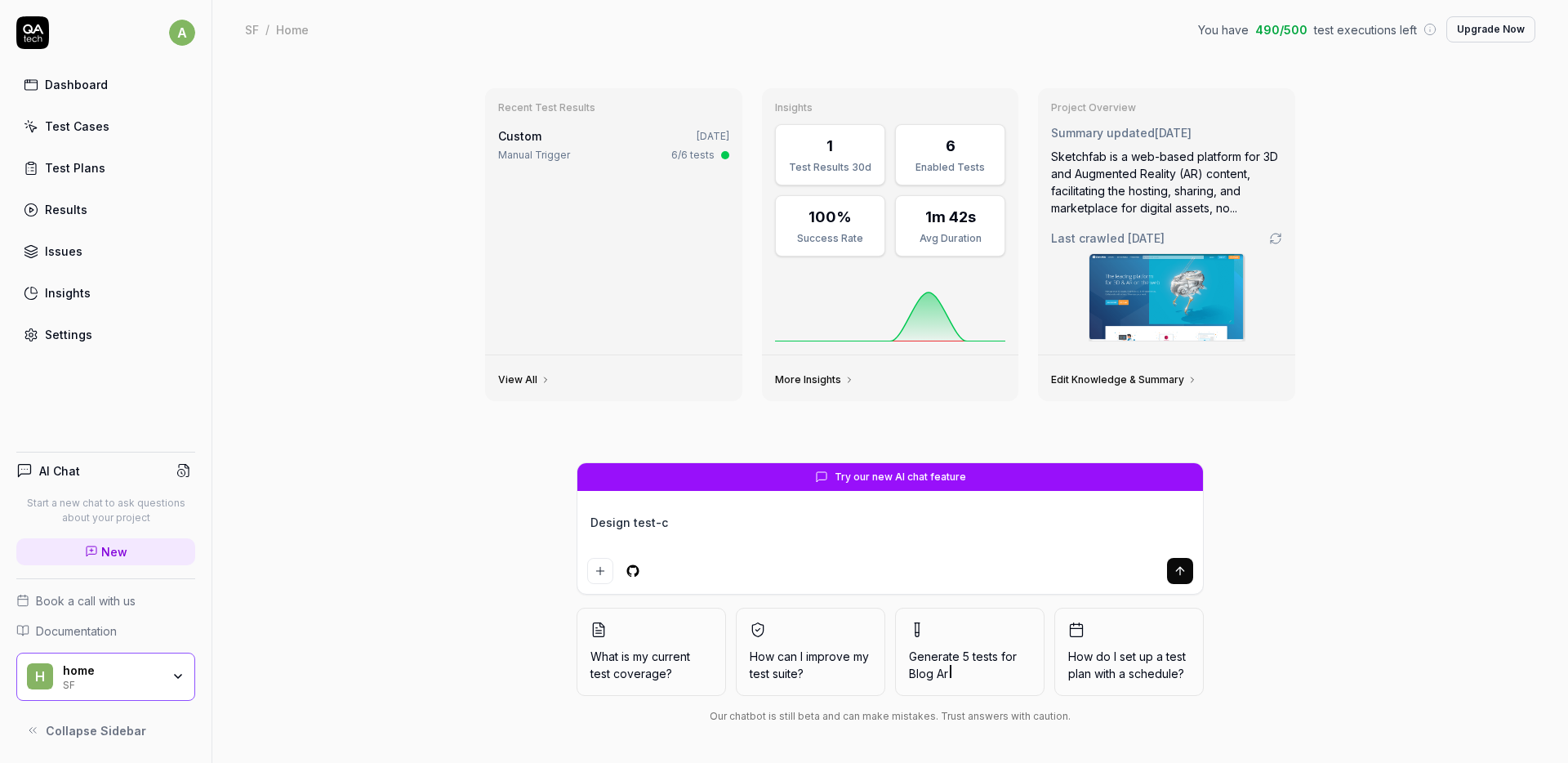
type textarea "Design test-ca"
type textarea "*"
type textarea "Design test-cas"
type textarea "*"
type textarea "Design test-case"
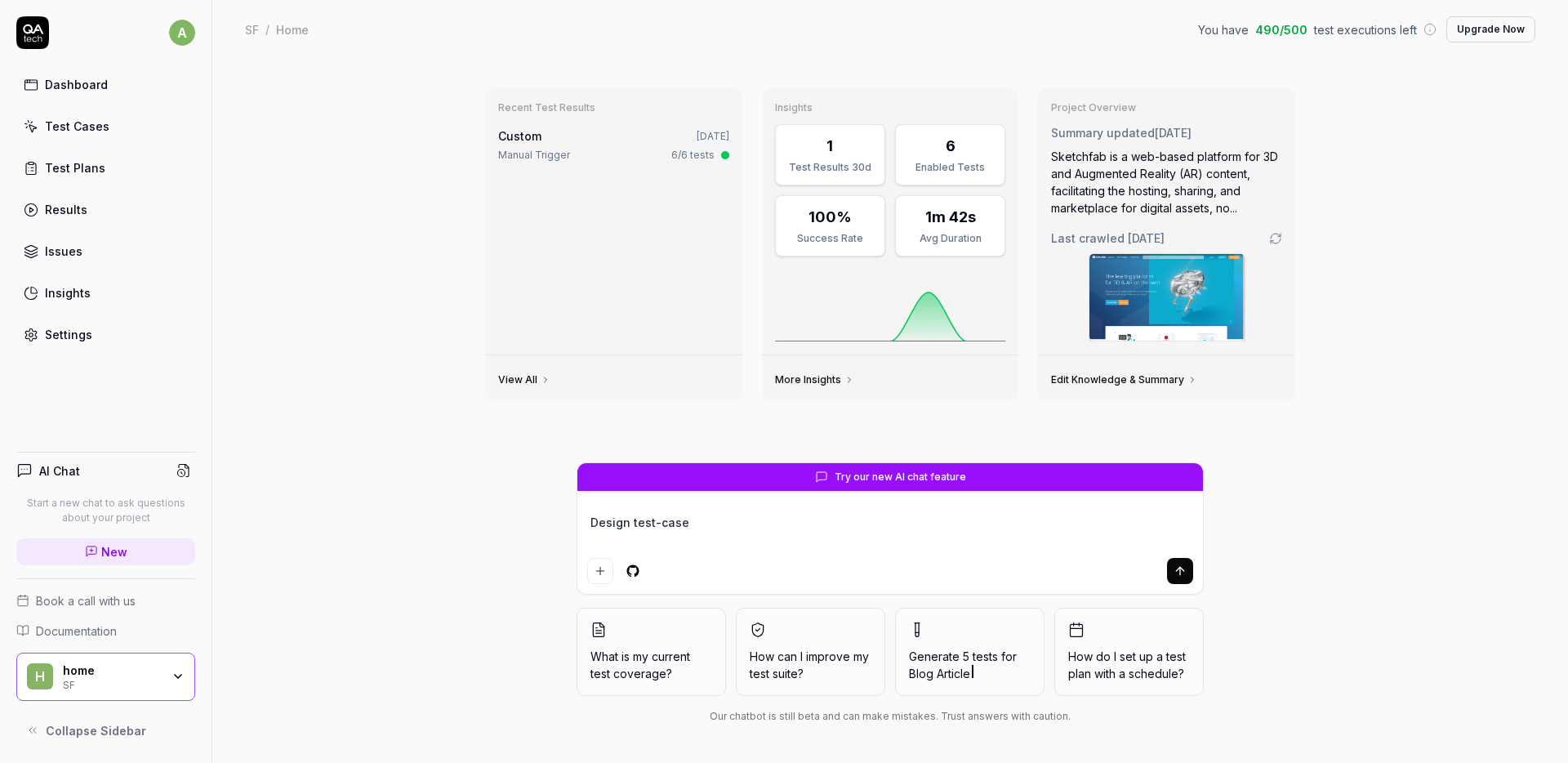
type textarea "*"
type textarea "Design test-cases"
type textarea "*"
type textarea "Design test-cases"
type textarea "*"
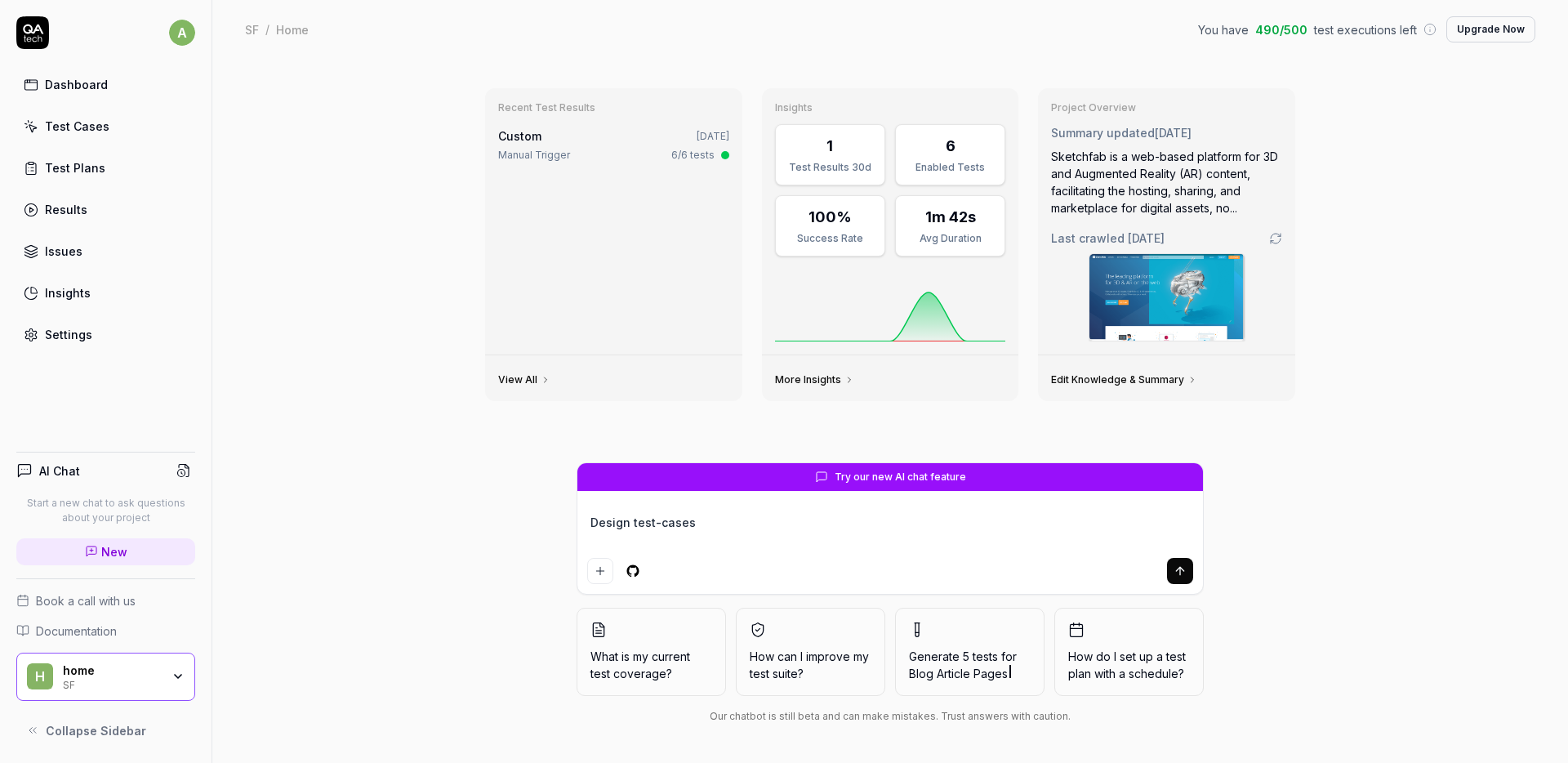
type textarea "Design test-cases f"
type textarea "*"
type textarea "Design test-cases for"
type textarea "*"
type textarea "Design test-cases for"
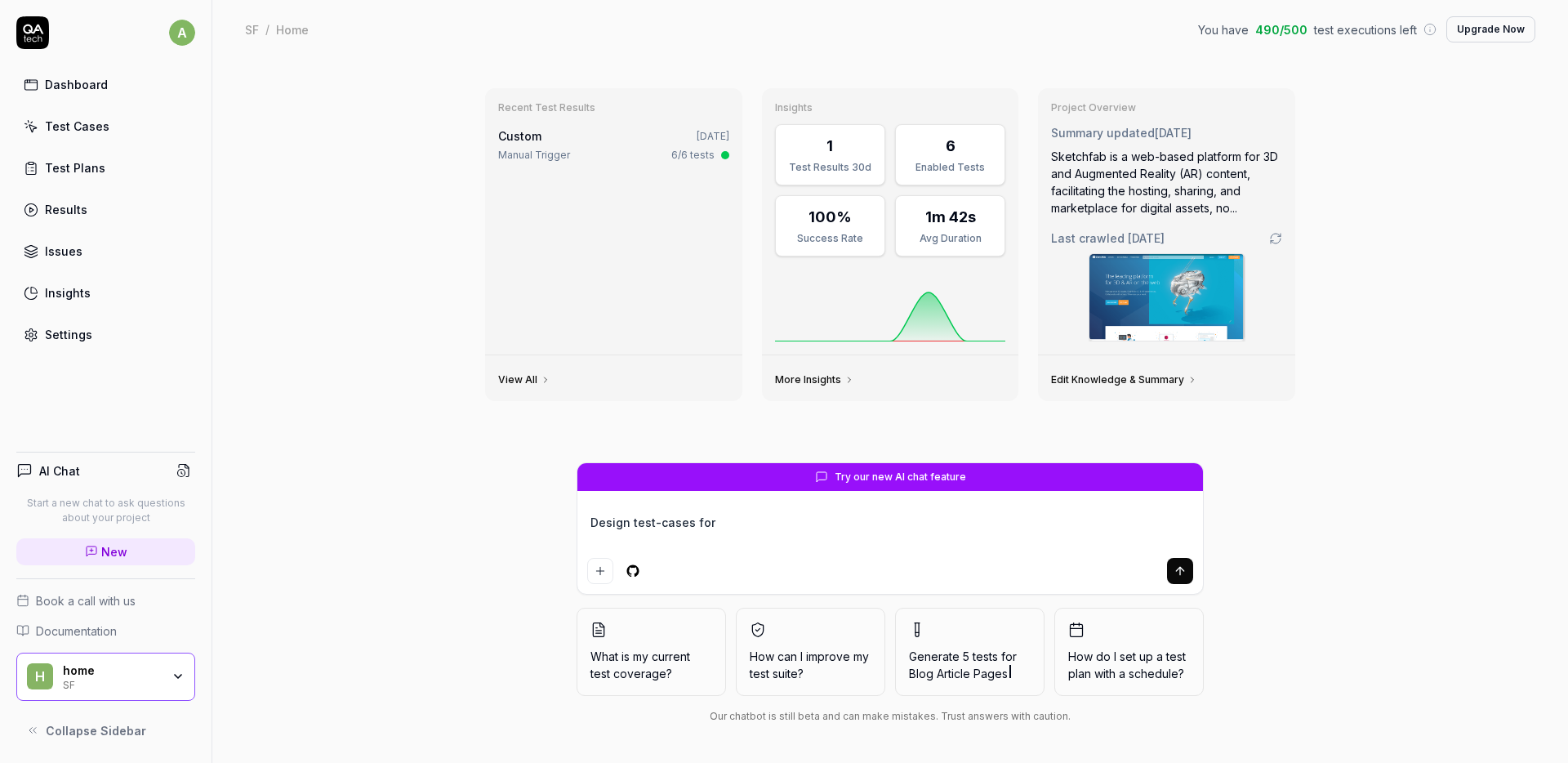
type textarea "*"
type textarea "Design test-cases for P"
type textarea "*"
type textarea "Design test-cases for Pu"
type textarea "*"
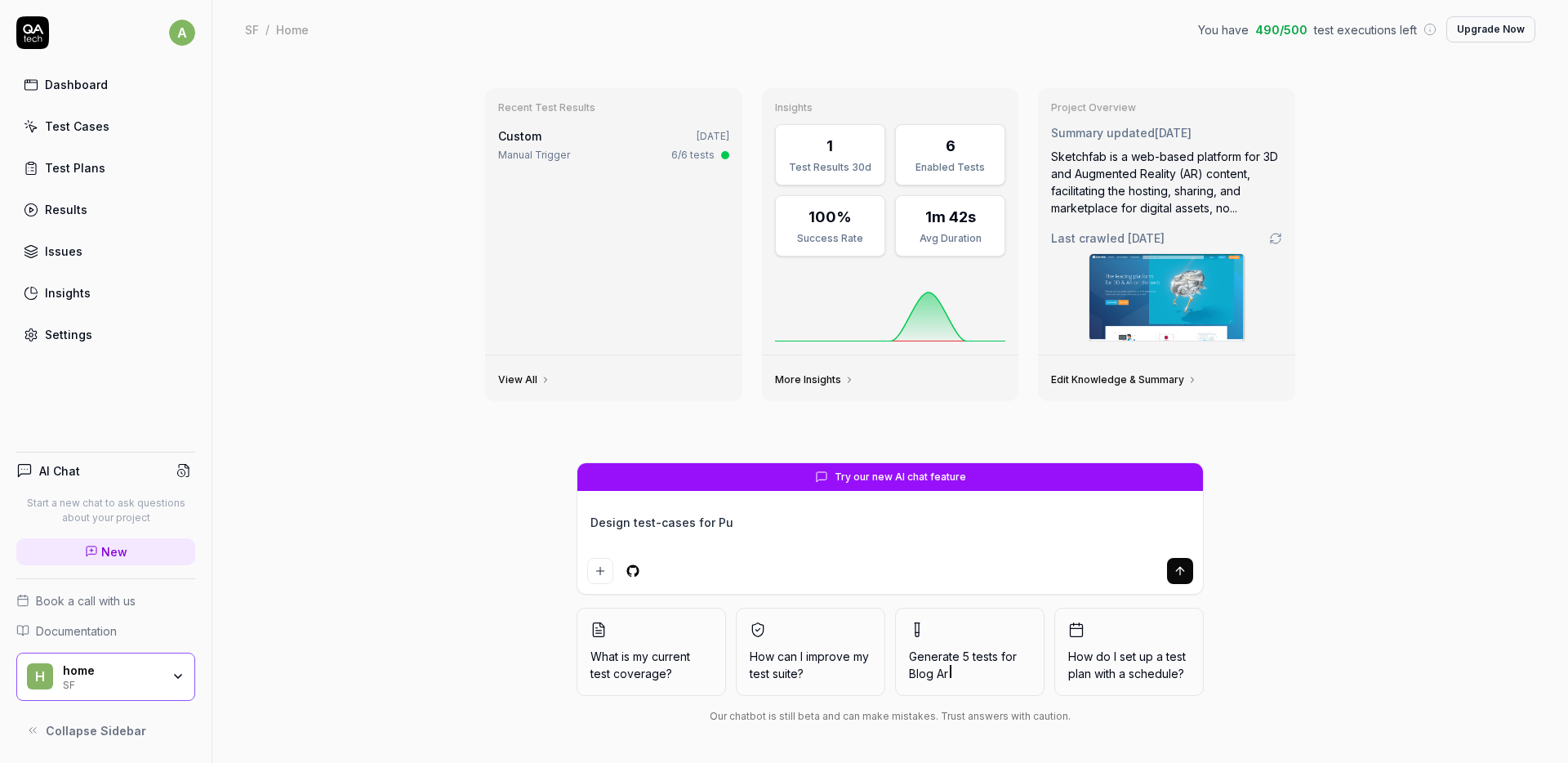
type textarea "Design test-cases for Pub"
type textarea "*"
type textarea "Design test-cases for Publ"
type textarea "*"
type textarea "Design test-cases for Publi"
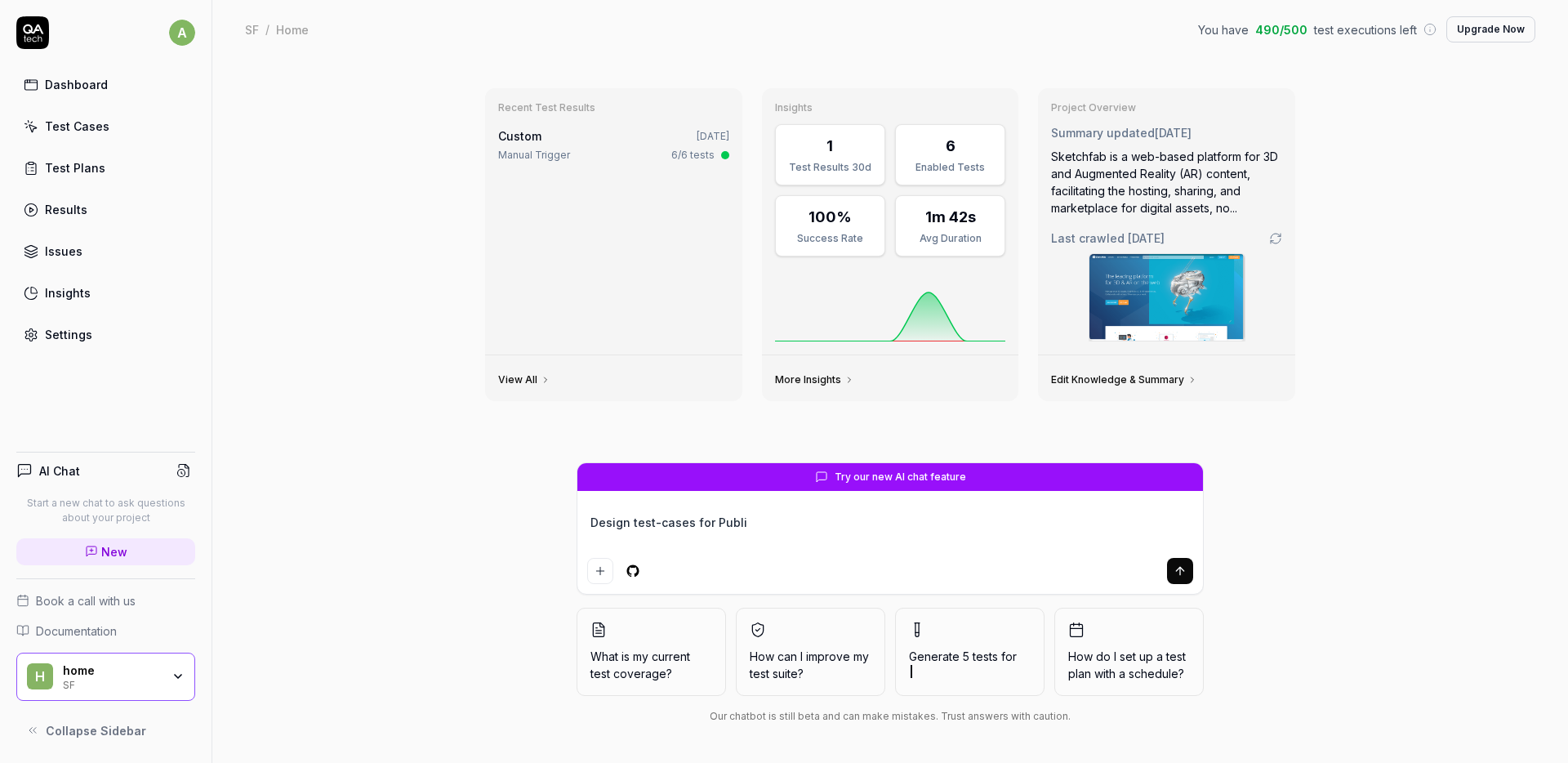
type textarea "*"
type textarea "Design test-cases for Publis"
type textarea "*"
type textarea "Design test-cases for Publish"
type textarea "*"
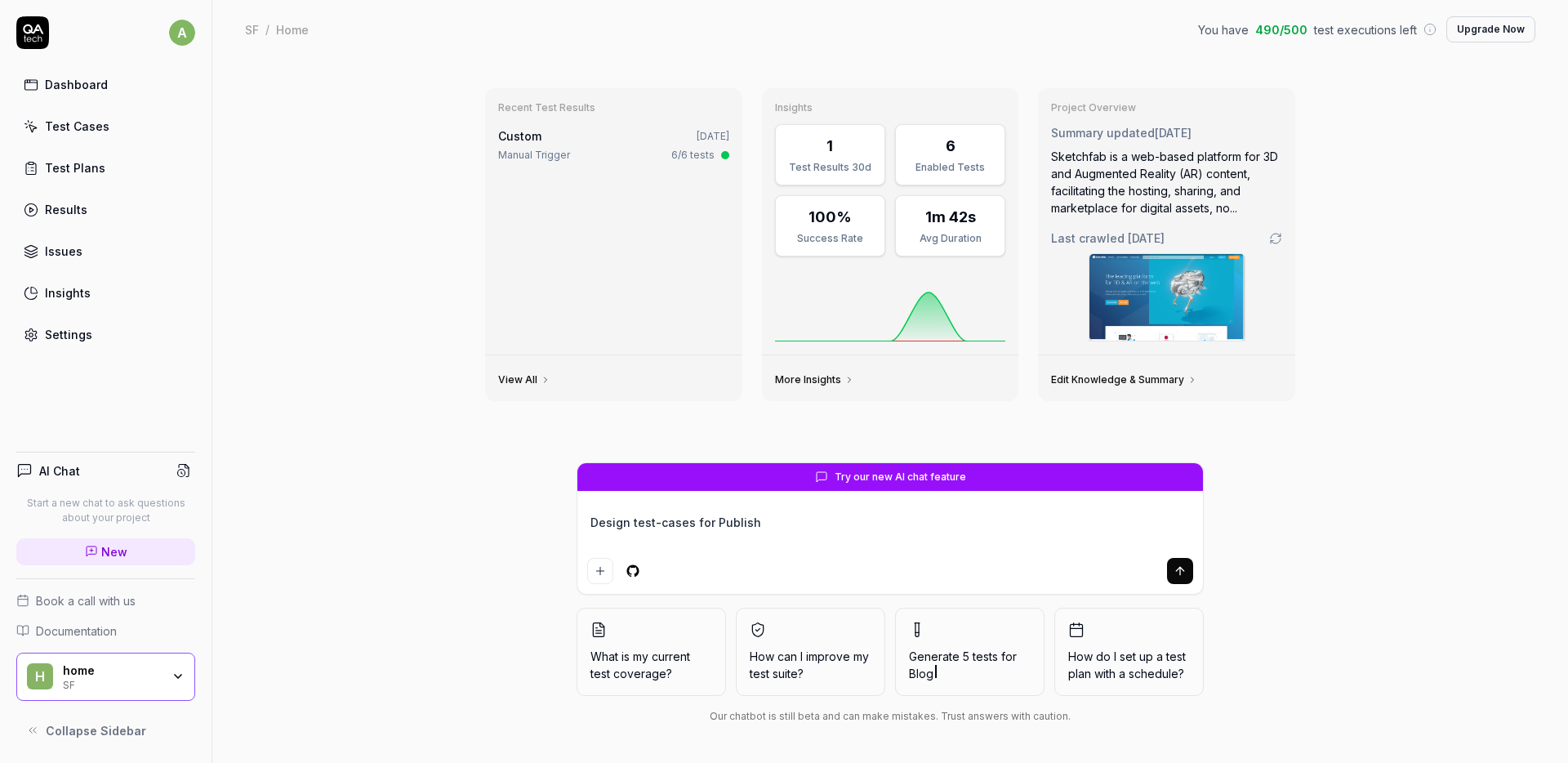
type textarea "Design test-cases for Publishe"
type textarea "*"
type textarea "Design test-cases for Publisher"
type textarea "*"
type textarea "Design test-cases for Publisher"
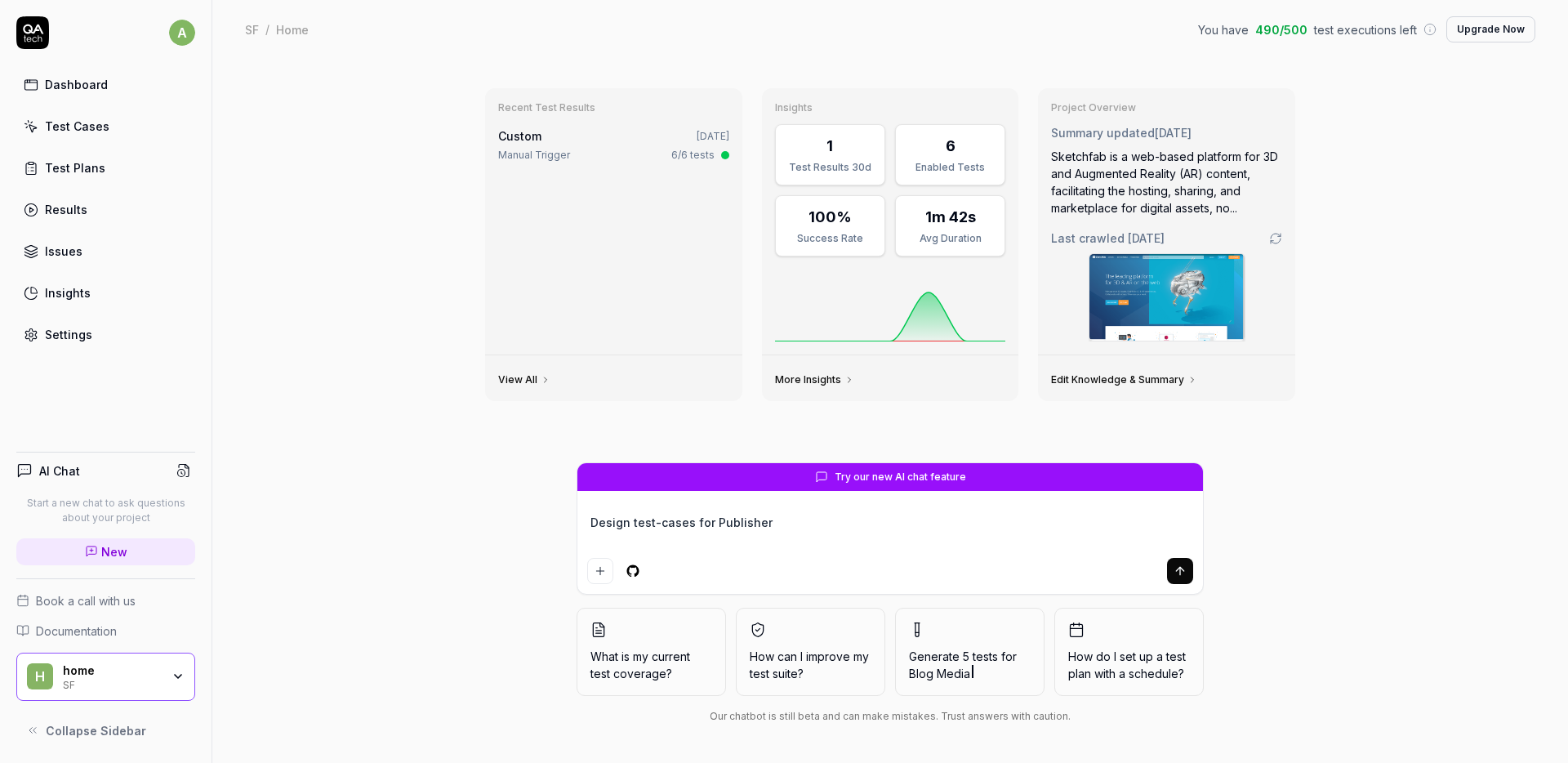
type textarea "*"
type textarea "Design test-cases for Publisher R"
type textarea "*"
type textarea "Design test-cases for Publisher RE"
type textarea "*"
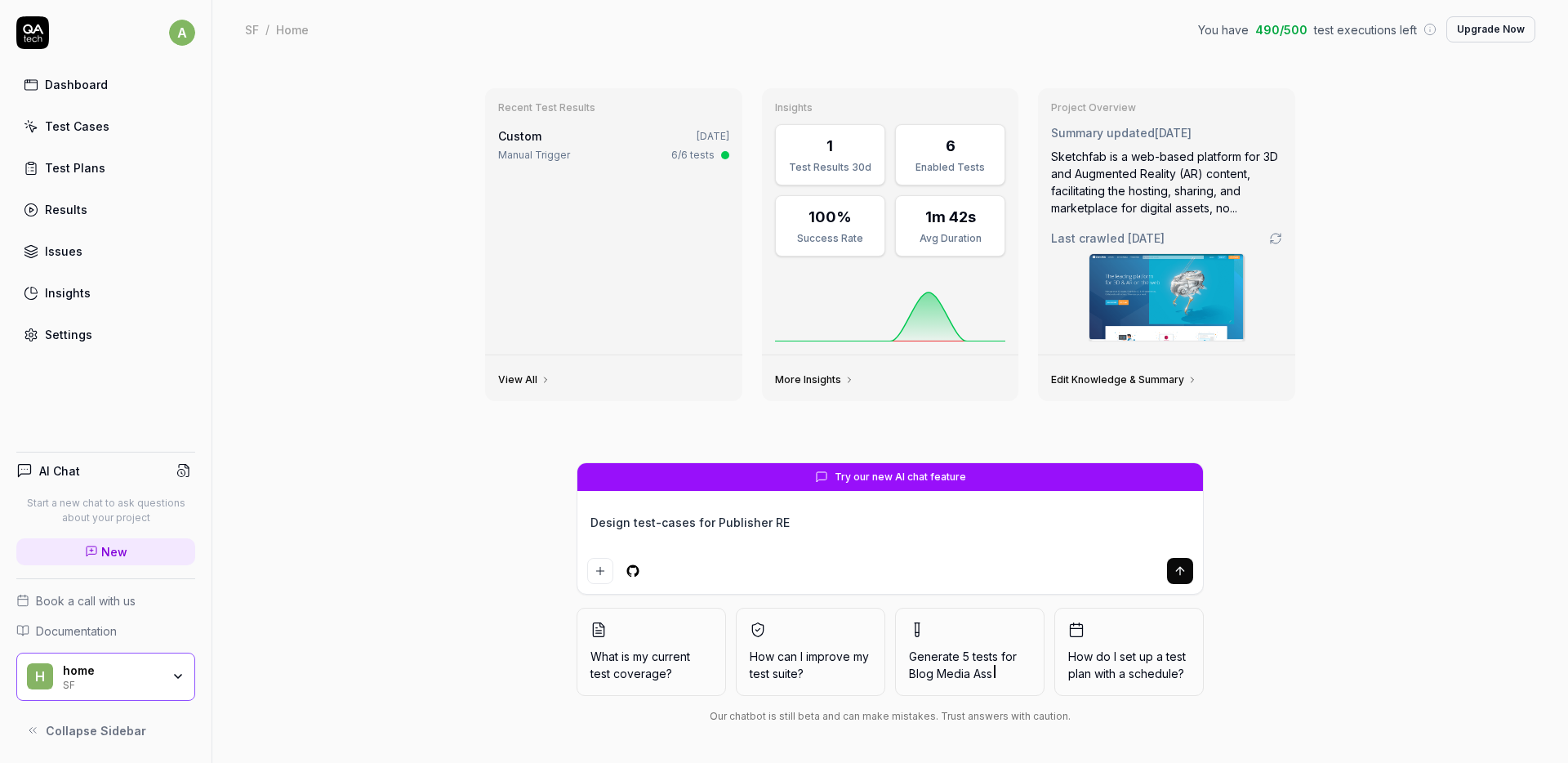
type textarea "Design test-cases for Publisher REg"
type textarea "*"
type textarea "Design test-cases for Publisher REgi"
type textarea "*"
type textarea "Design test-cases for Publisher REgis"
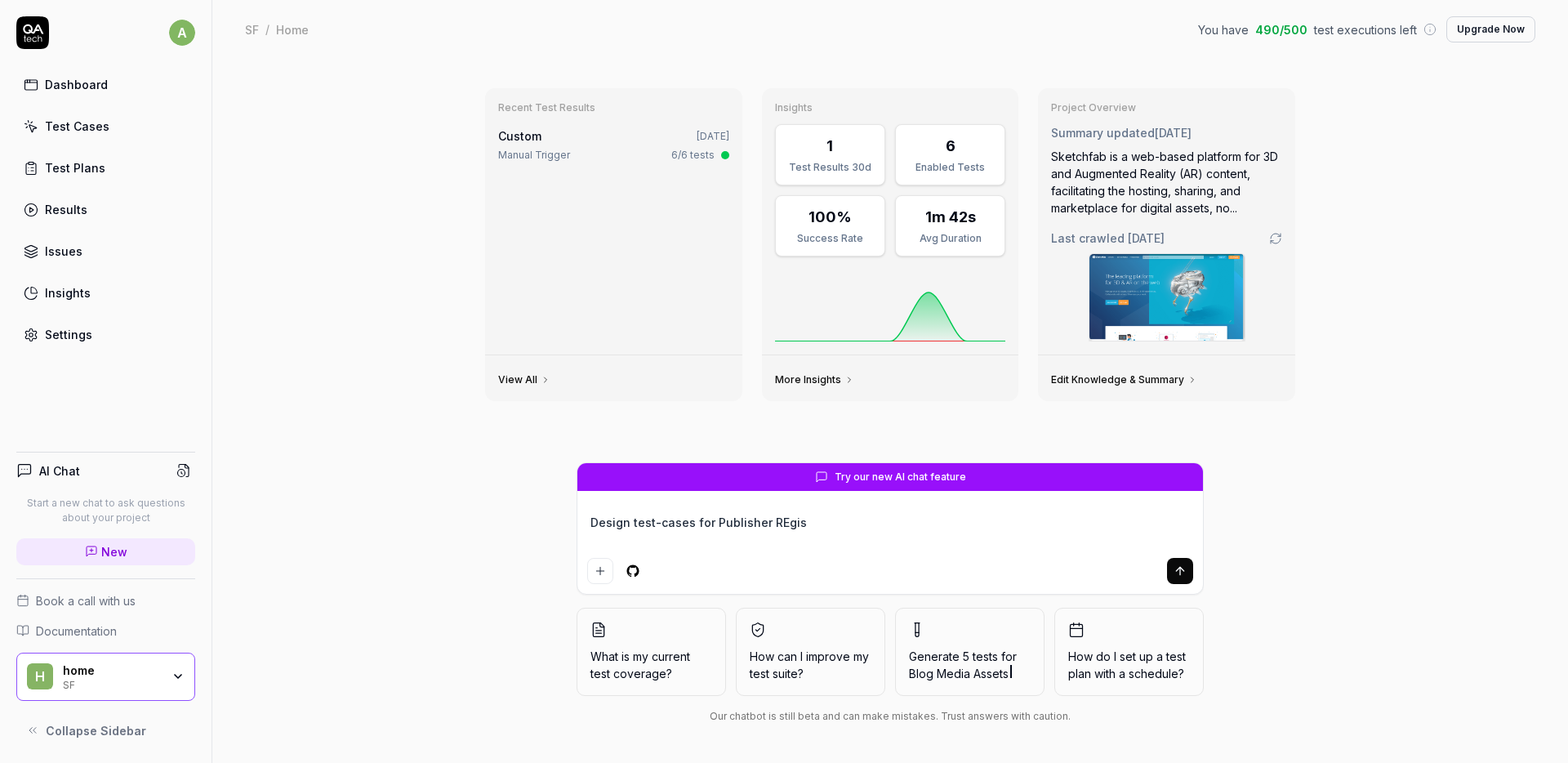
type textarea "*"
type textarea "Design test-cases for Publisher REgist"
type textarea "*"
type textarea "Design test-cases for Publisher REgista"
type textarea "*"
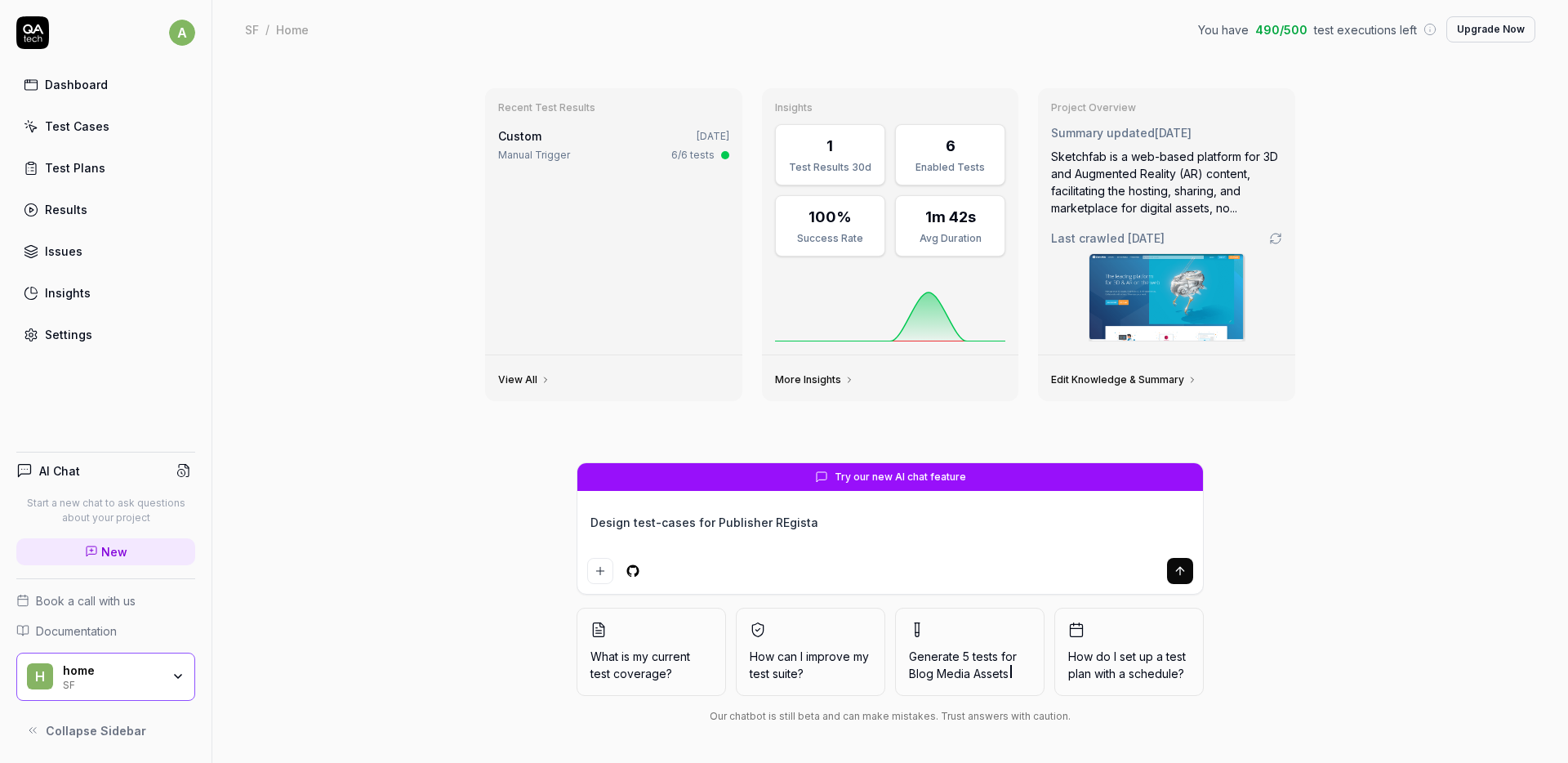
type textarea "Design test-cases for Publisher REgist"
type textarea "*"
type textarea "Design test-cases for Publisher REgis"
type textarea "*"
type textarea "Design test-cases for Publisher REgi"
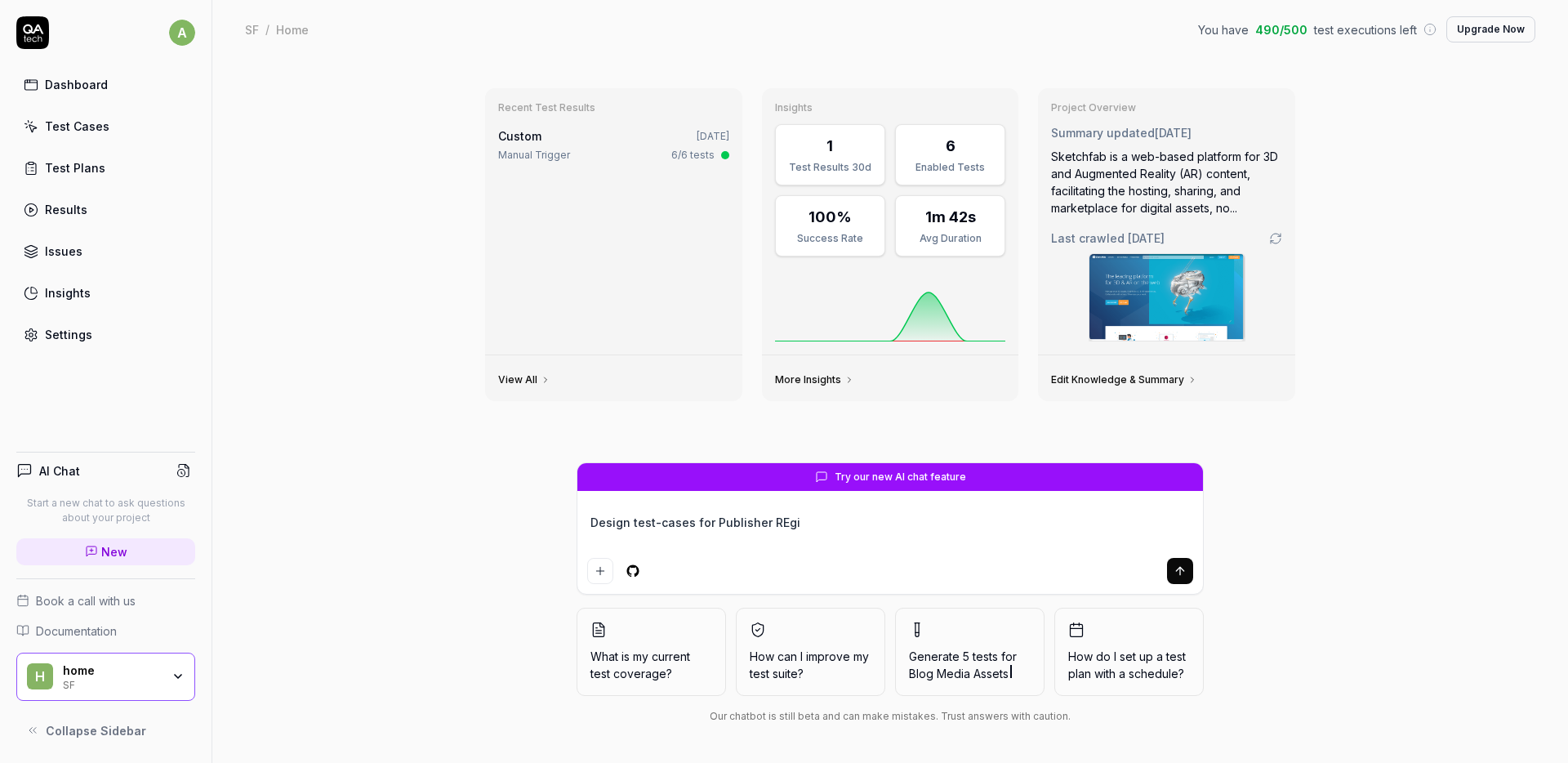
type textarea "*"
type textarea "Design test-cases for Publisher REg"
type textarea "*"
type textarea "Design test-cases for Publisher RE"
type textarea "*"
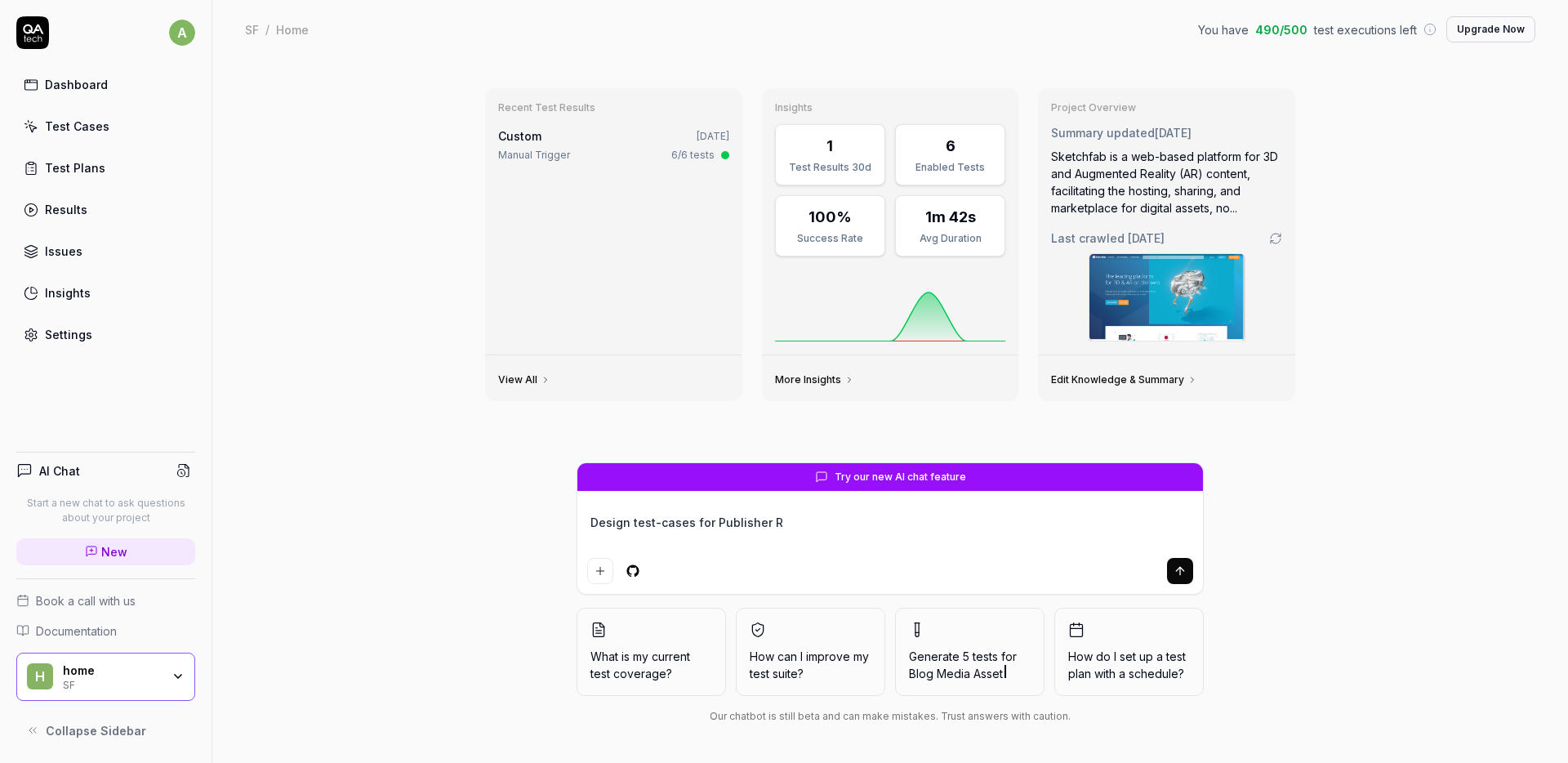
type textarea "Design test-cases for Publisher Re"
type textarea "*"
type textarea "Design test-cases for Publisher Reg"
type textarea "*"
type textarea "Design test-cases for Publisher Regi"
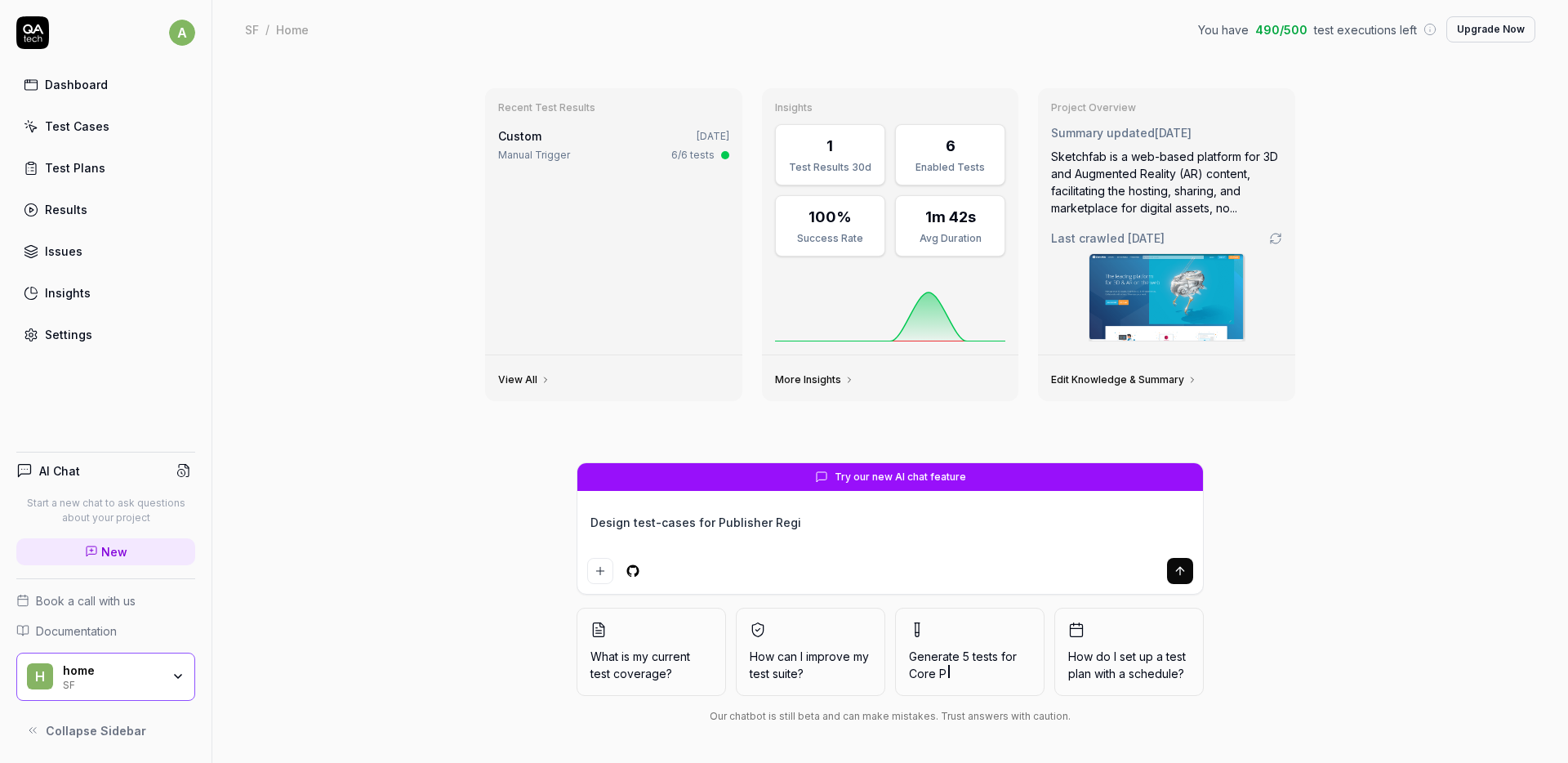
type textarea "*"
type textarea "Design test-cases for Publisher Regis"
type textarea "*"
type textarea "Design test-cases for Publisher Regist"
type textarea "*"
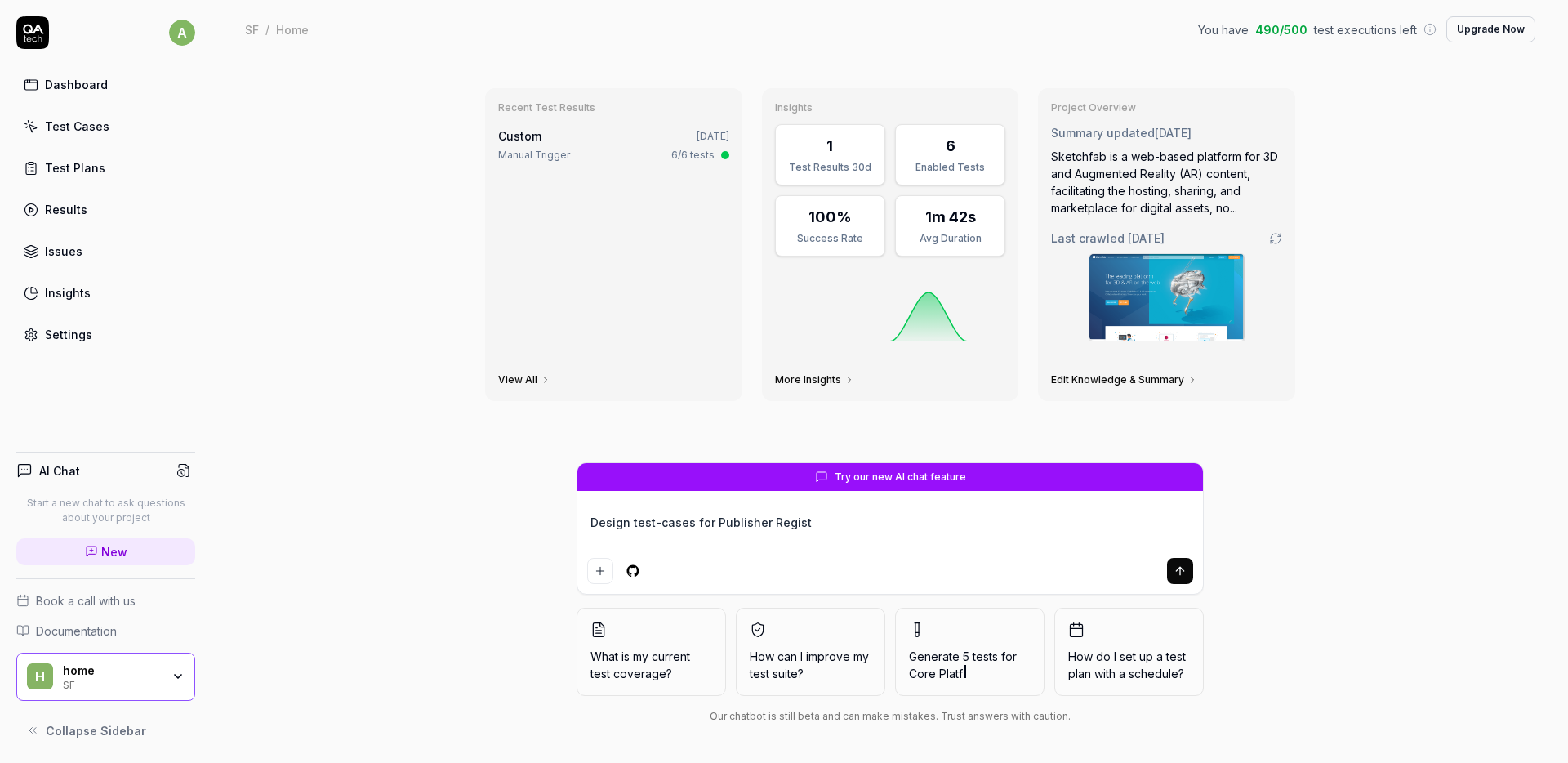
type textarea "Design test-cases for Publisher Registr"
type textarea "*"
type textarea "Design test-cases for Publisher Registra"
type textarea "*"
type textarea "Design test-cases for Publisher Registrat"
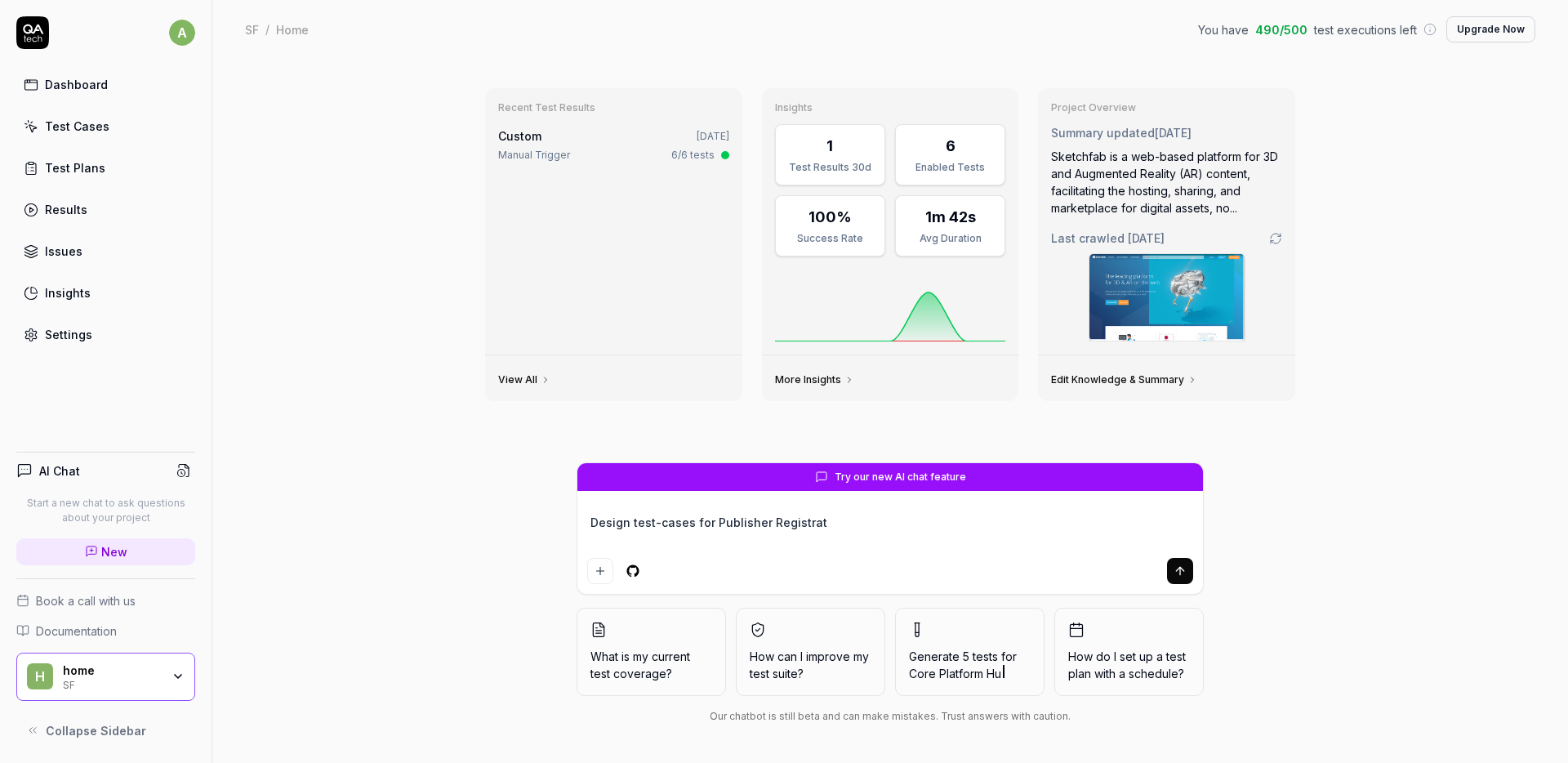
type textarea "*"
type textarea "Design test-cases for Publisher Registrati"
type textarea "*"
type textarea "Design test-cases for Publisher Registratio"
type textarea "*"
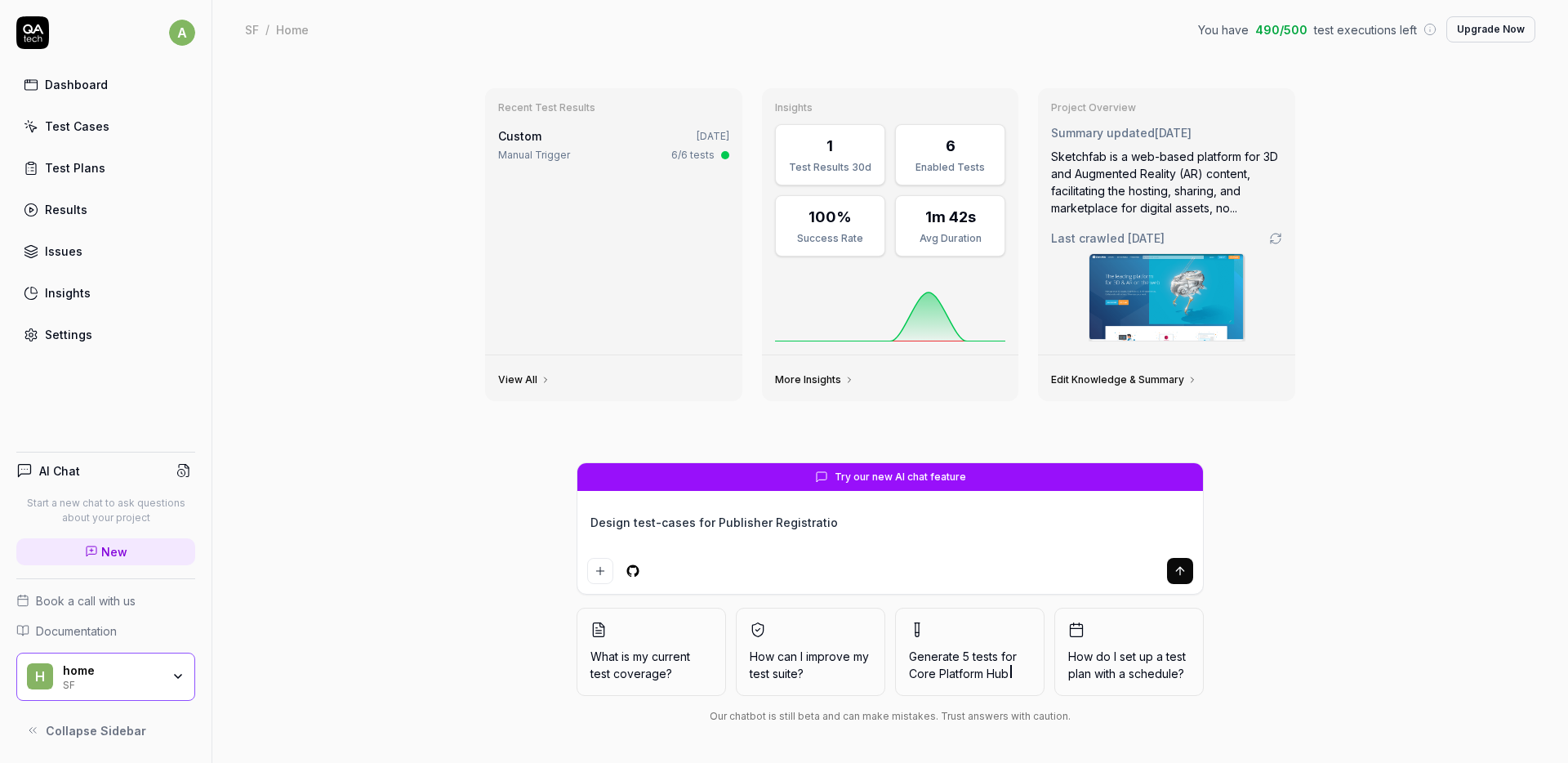
type textarea "Design test-cases for Publisher Registration"
type textarea "*"
type textarea "Design test-cases for Publisher Registration""
type textarea "*"
type textarea "Design test-cases for "Publisher Registration""
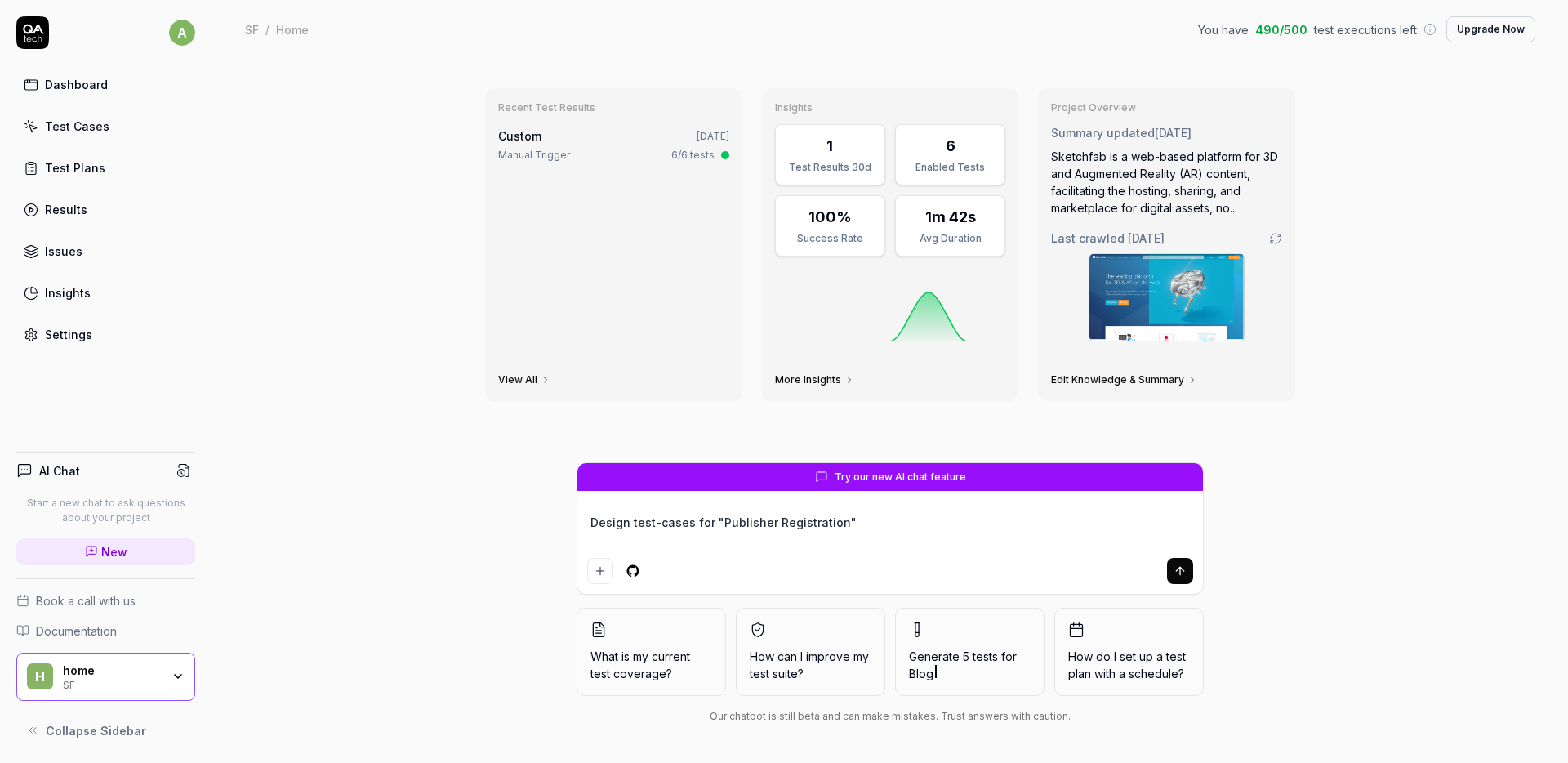
type textarea "*"
type textarea "Design test-cases for "Publisher Registration""
type textarea "*"
type textarea "Design test-cases for "Publisher Registration" f"
type textarea "*"
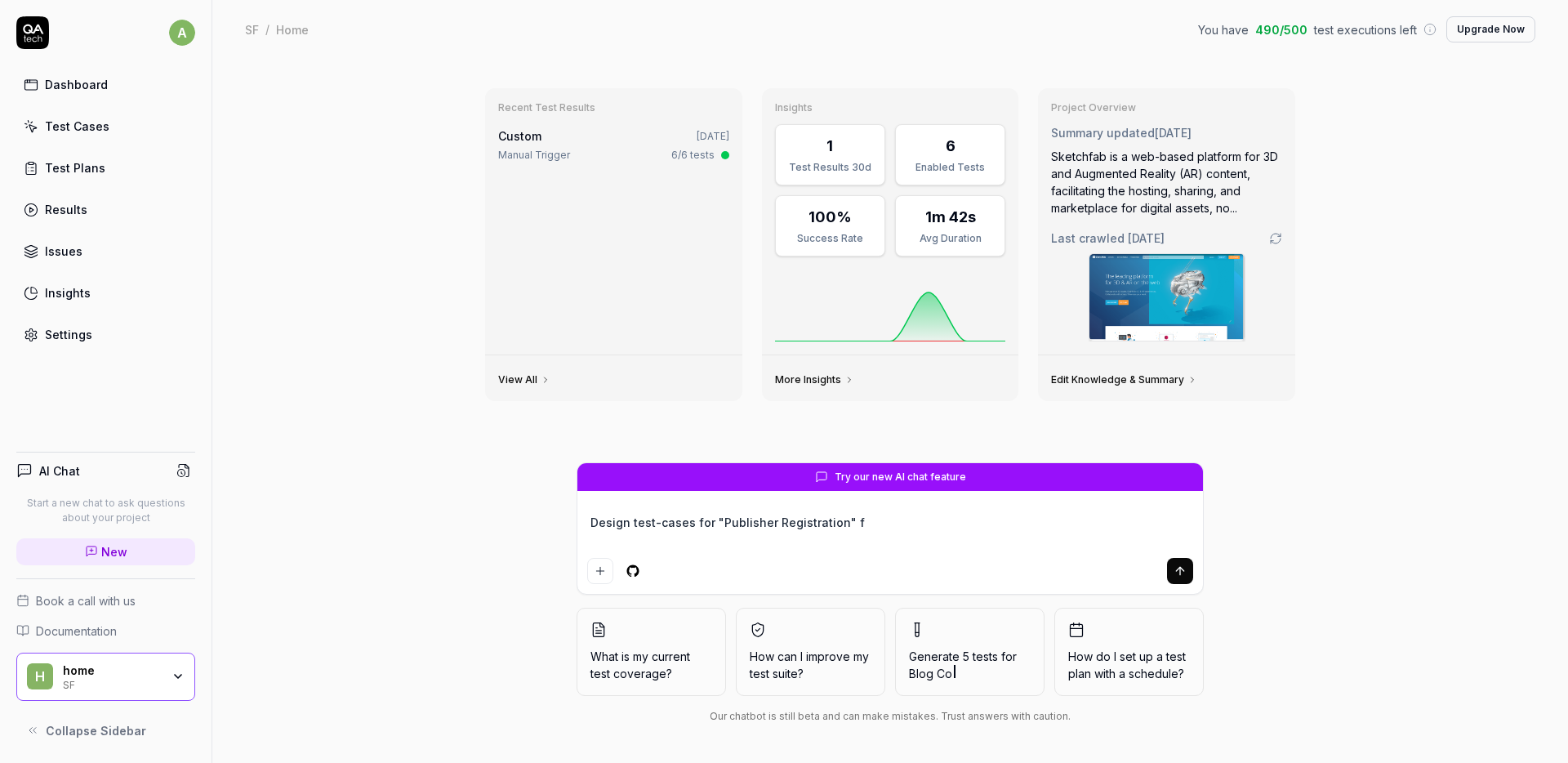
type textarea "Design test-cases for "Publisher Registration" fe"
type textarea "*"
type textarea "Design test-cases for "Publisher Registration" fea"
type textarea "*"
type textarea "Design test-cases for "Publisher Registration" feat"
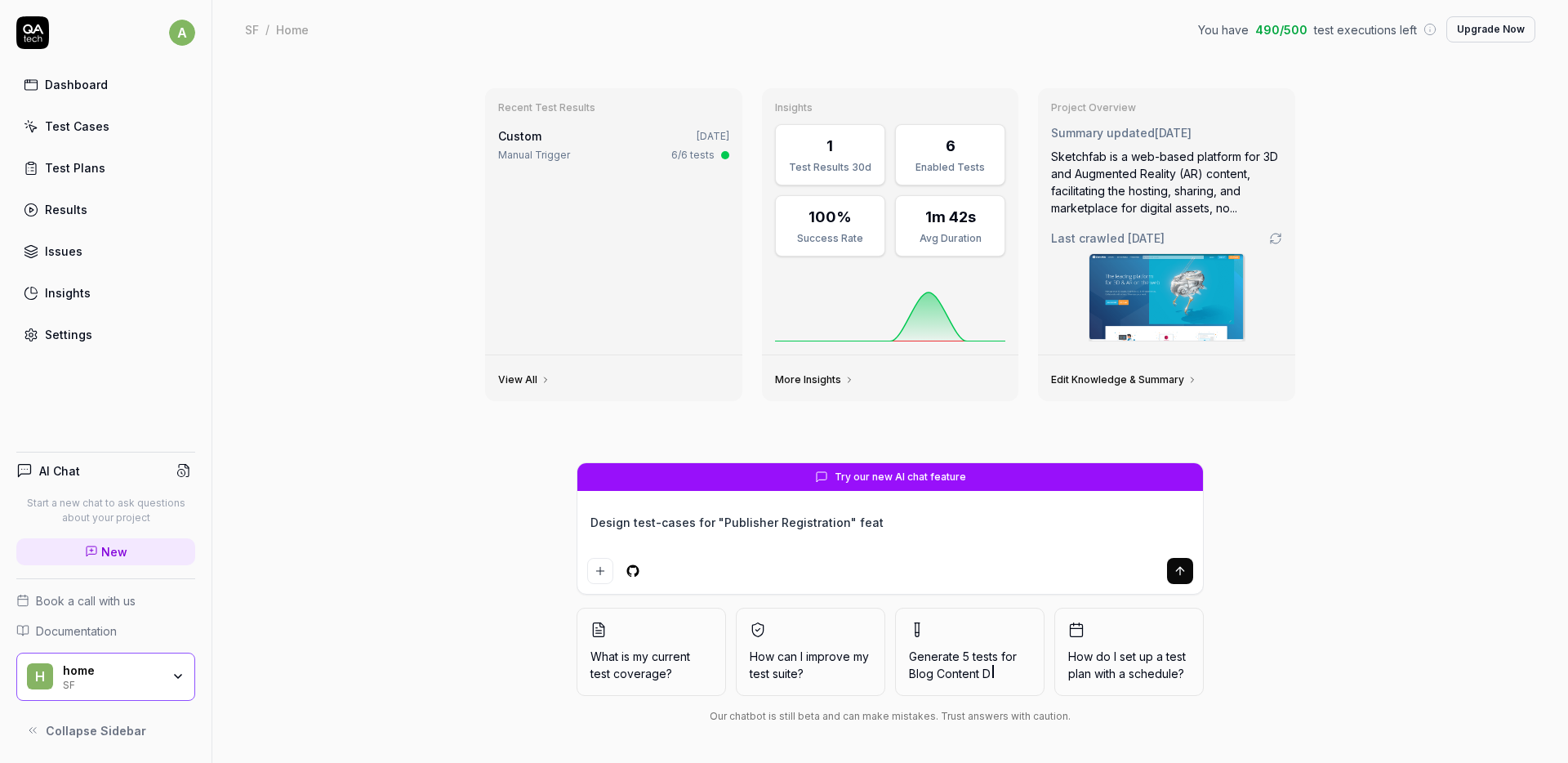
type textarea "*"
type textarea "Design test-cases for "Publisher Registration" featu"
type textarea "*"
type textarea "Design test-cases for "Publisher Registration" featur"
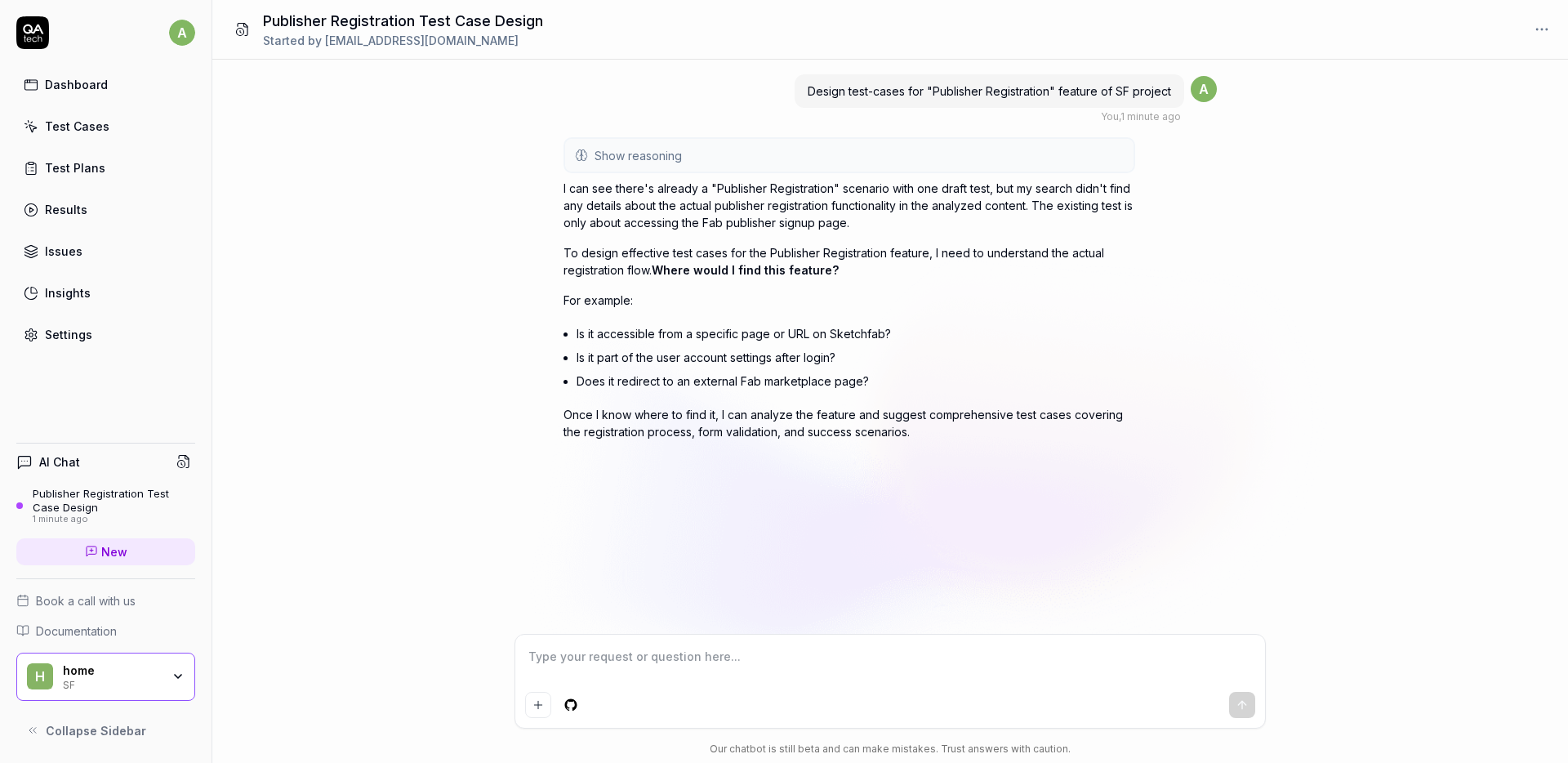
click at [68, 122] on div "Test Cases" at bounding box center [77, 126] width 65 height 17
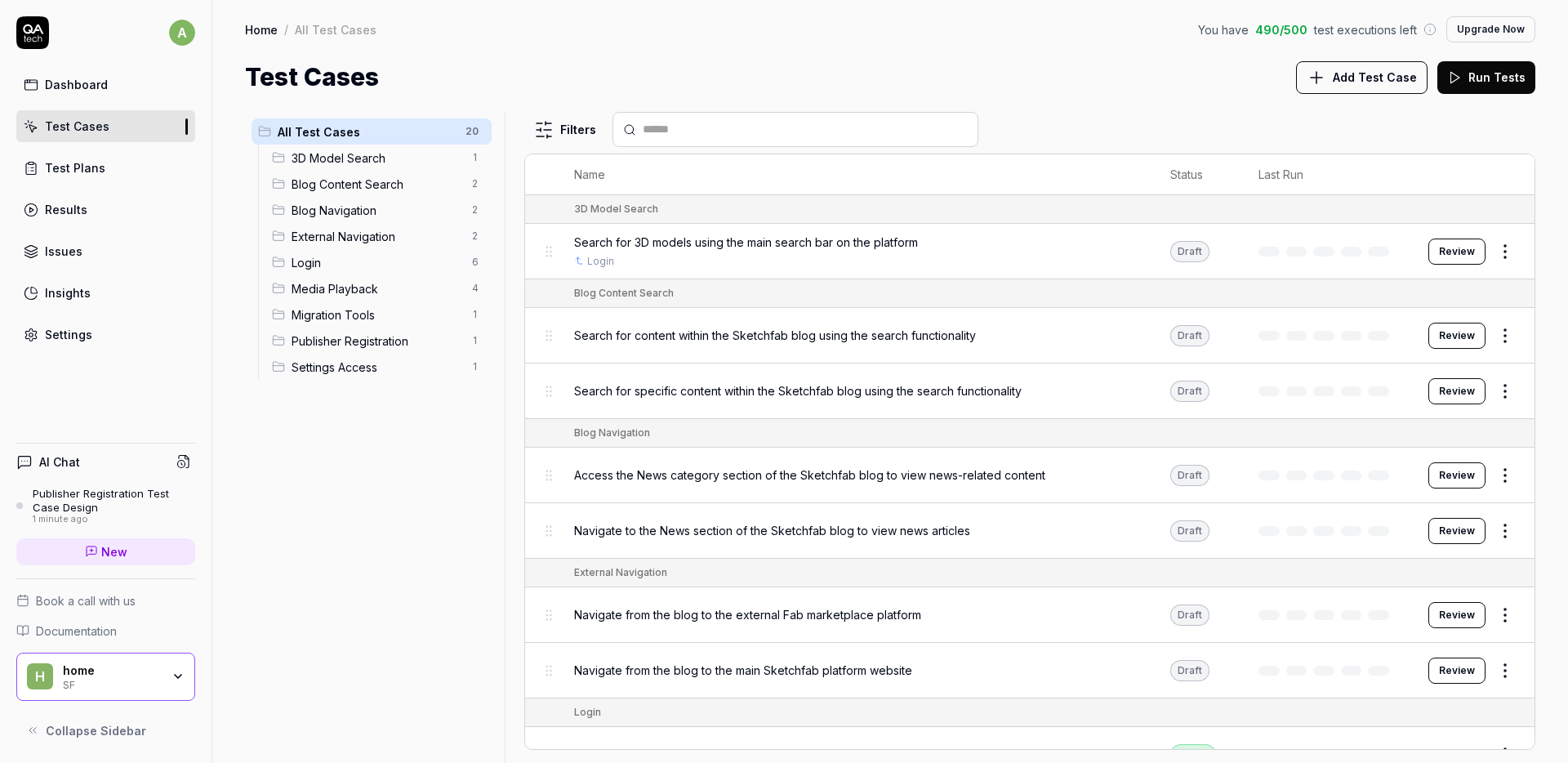
click at [350, 340] on span "Publisher Registration" at bounding box center [377, 341] width 171 height 17
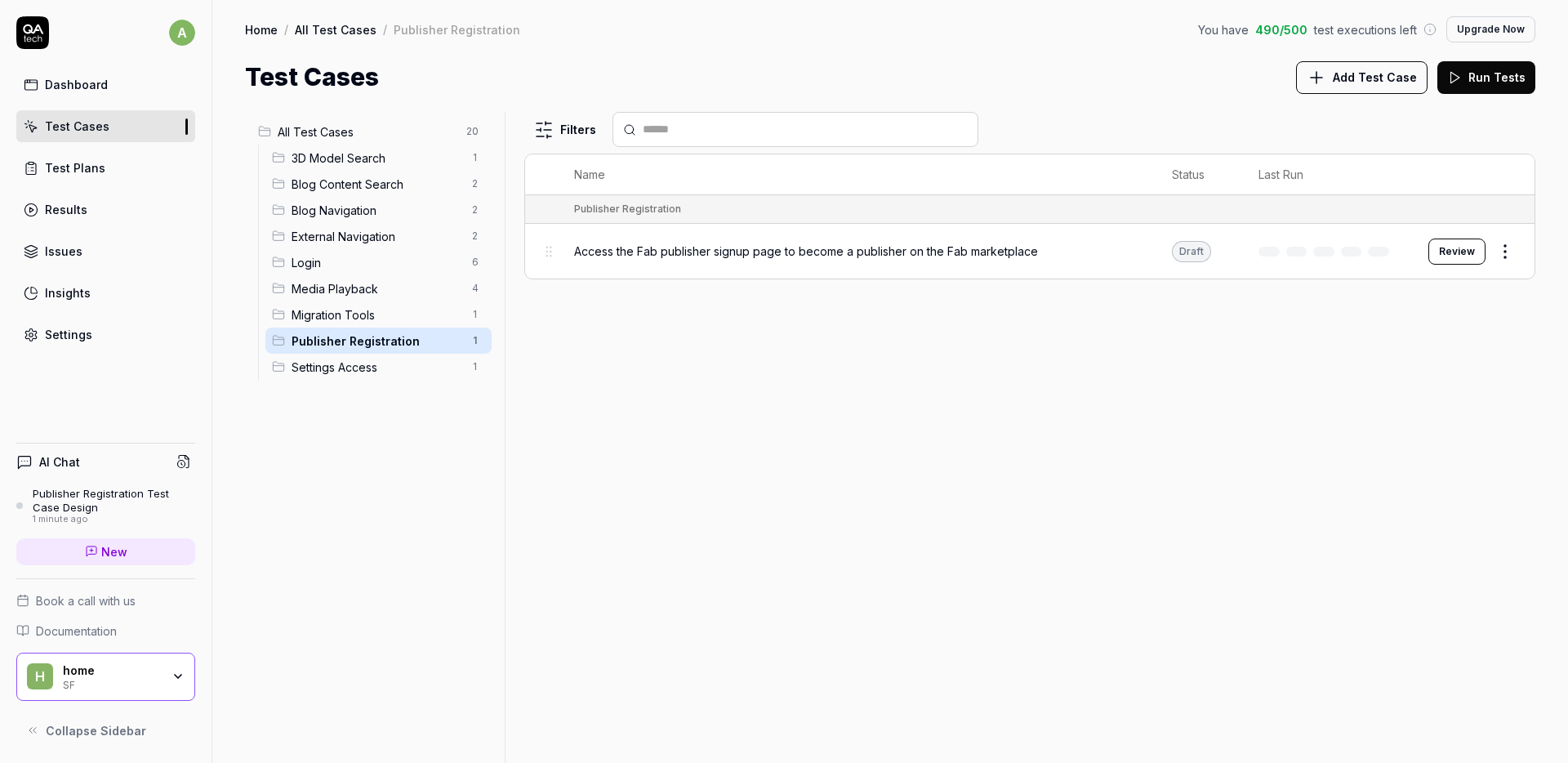
click at [741, 264] on div "Access the Fab publisher signup page to become a publisher on the Fab marketpla…" at bounding box center [856, 251] width 565 height 35
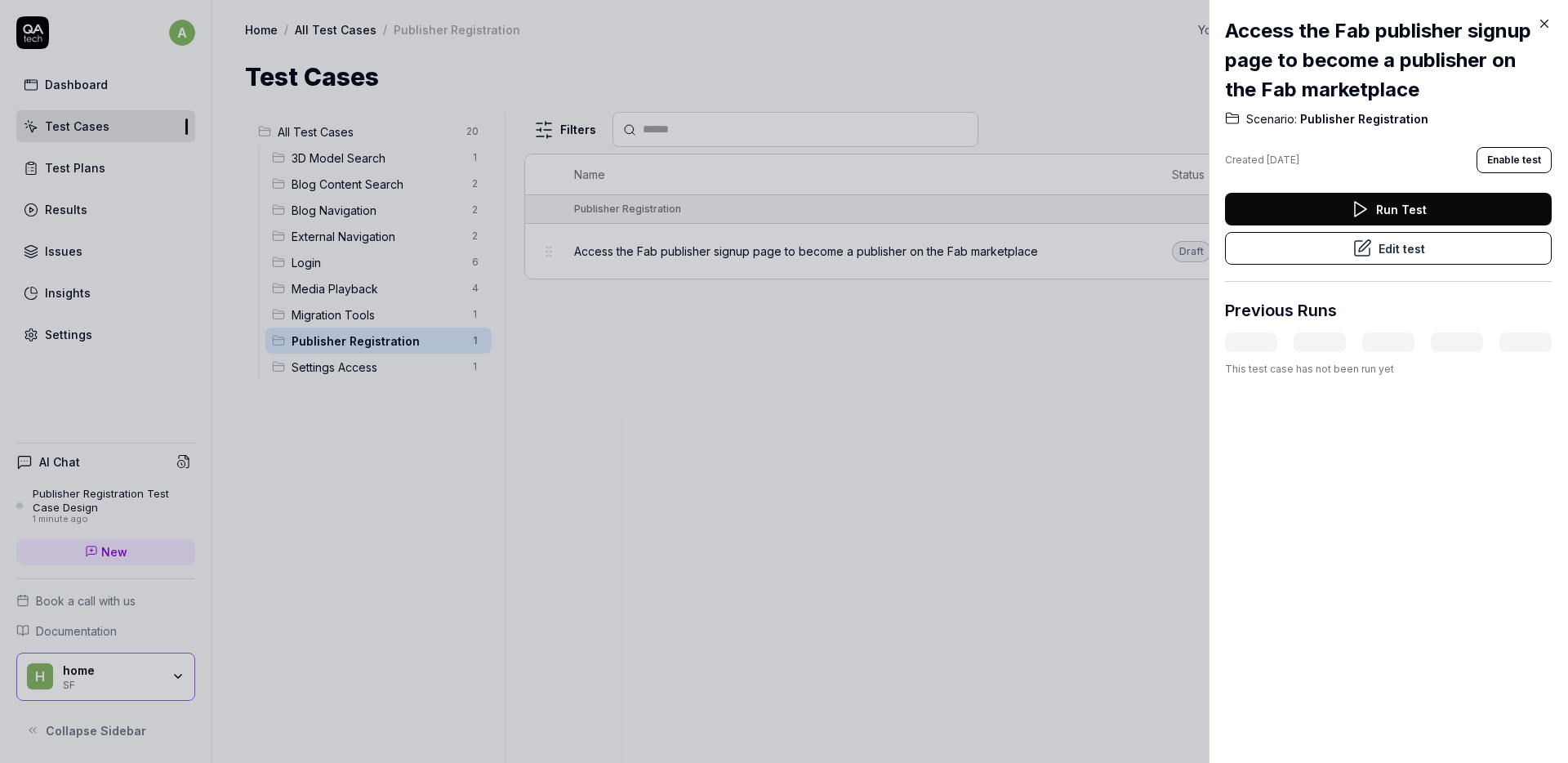
click at [1300, 251] on button "Edit test" at bounding box center [1389, 248] width 327 height 33
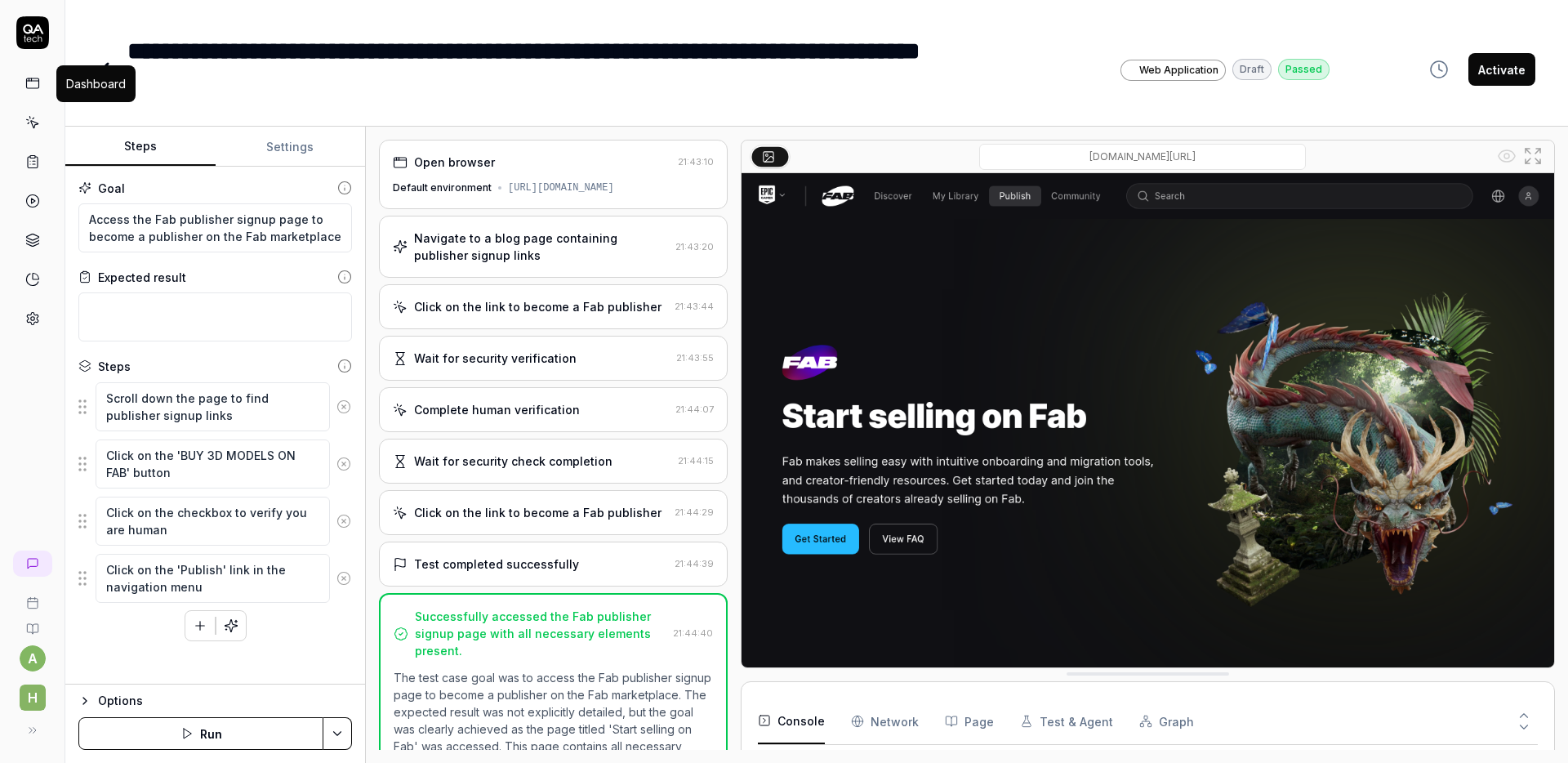
click at [29, 89] on icon at bounding box center [32, 83] width 14 height 14
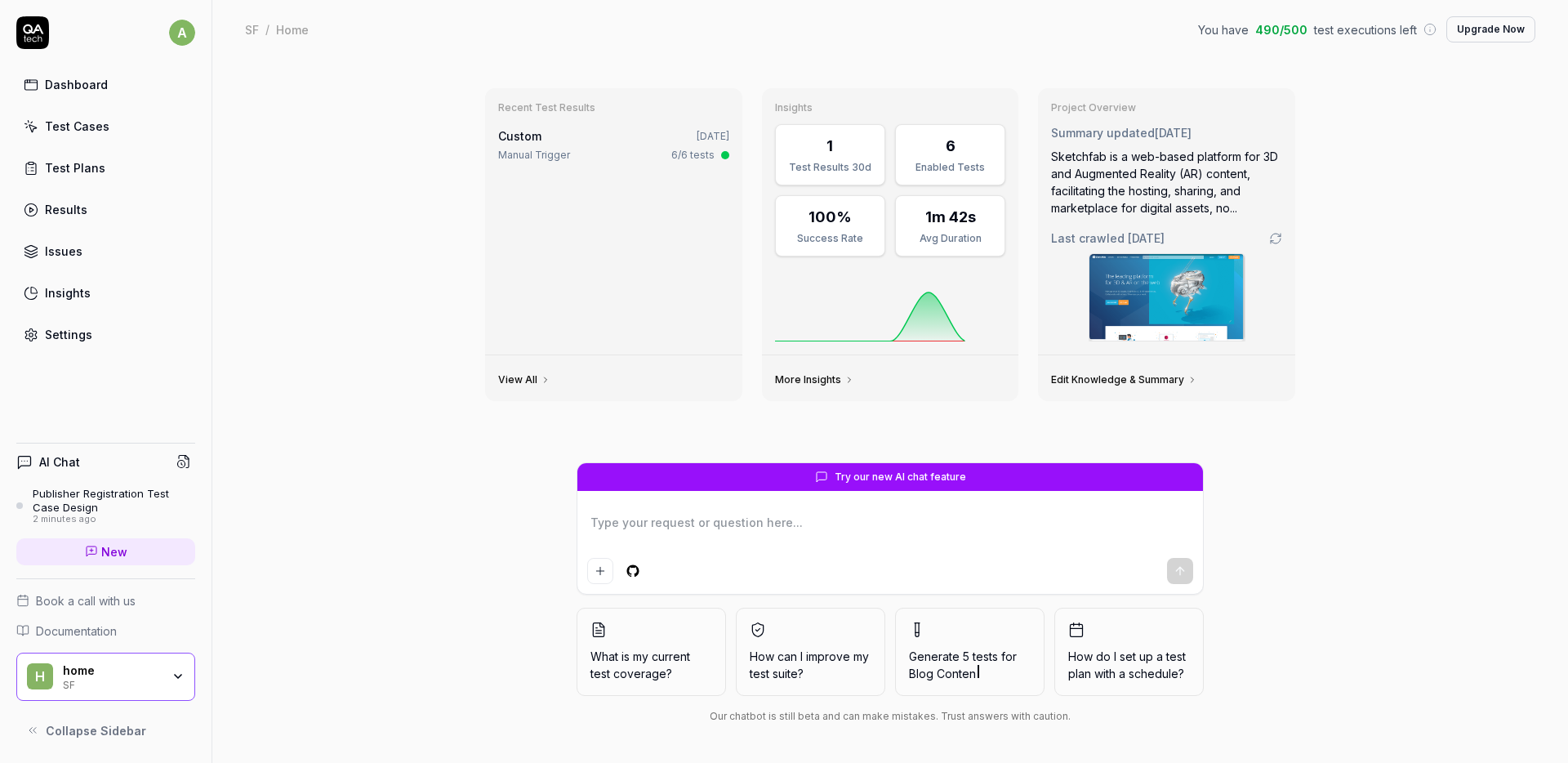
click at [669, 515] on textarea at bounding box center [890, 531] width 606 height 40
click at [758, 524] on textarea "Analyse the target website for Prepare a checklist based of the SF website" at bounding box center [890, 531] width 606 height 40
click at [871, 520] on textarea "Analyse the target website for current project "SF" and generate checklist to c…" at bounding box center [890, 531] width 606 height 40
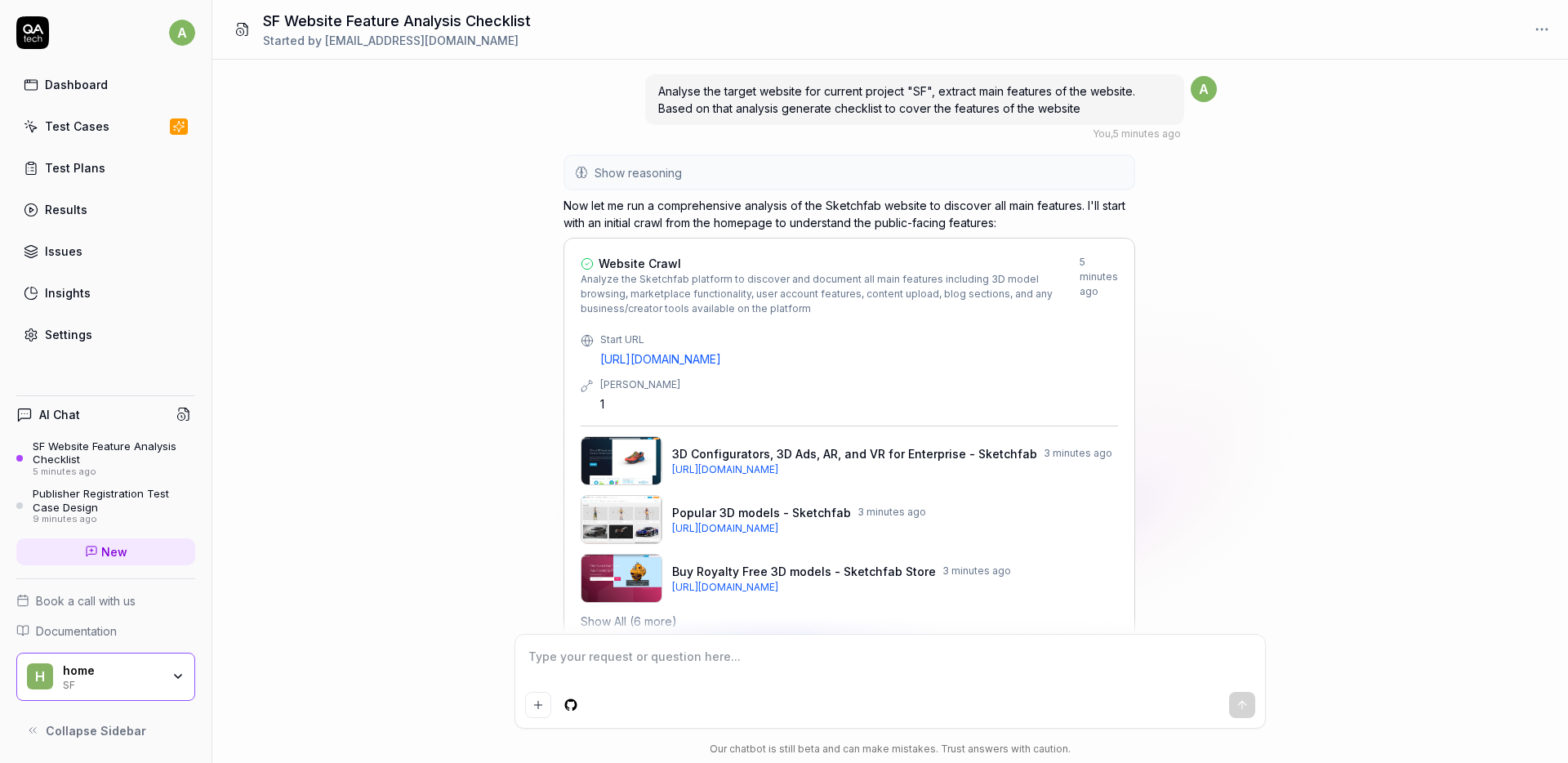
click at [707, 91] on span "Analyse the target website for current project "SF", extract main features of t…" at bounding box center [896, 99] width 477 height 31
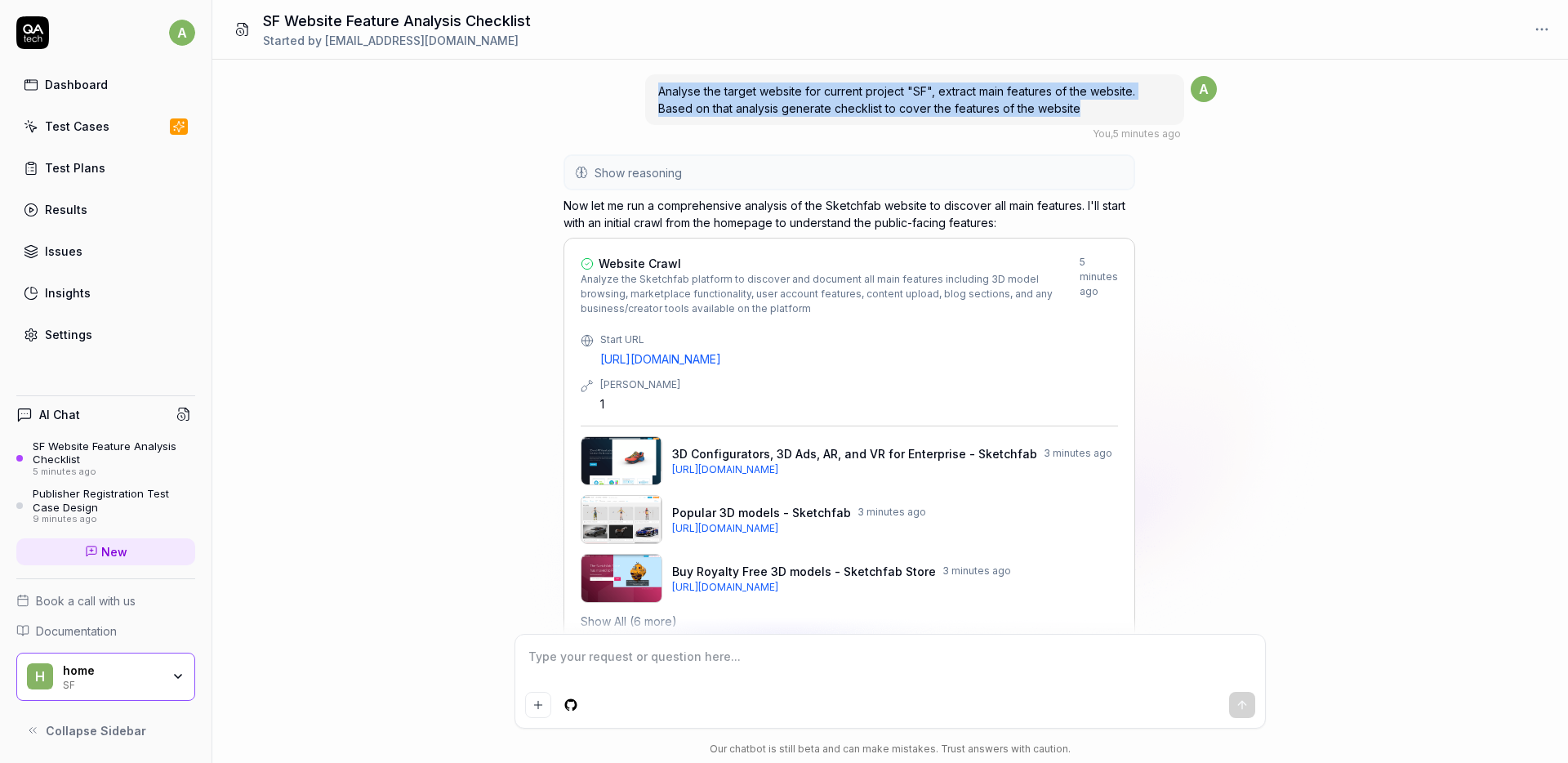
click at [707, 91] on span "Analyse the target website for current project "SF", extract main features of t…" at bounding box center [896, 99] width 477 height 31
copy span "Analyse the target website for current project "SF", extract main features of t…"
click at [68, 554] on link "New" at bounding box center [105, 552] width 179 height 27
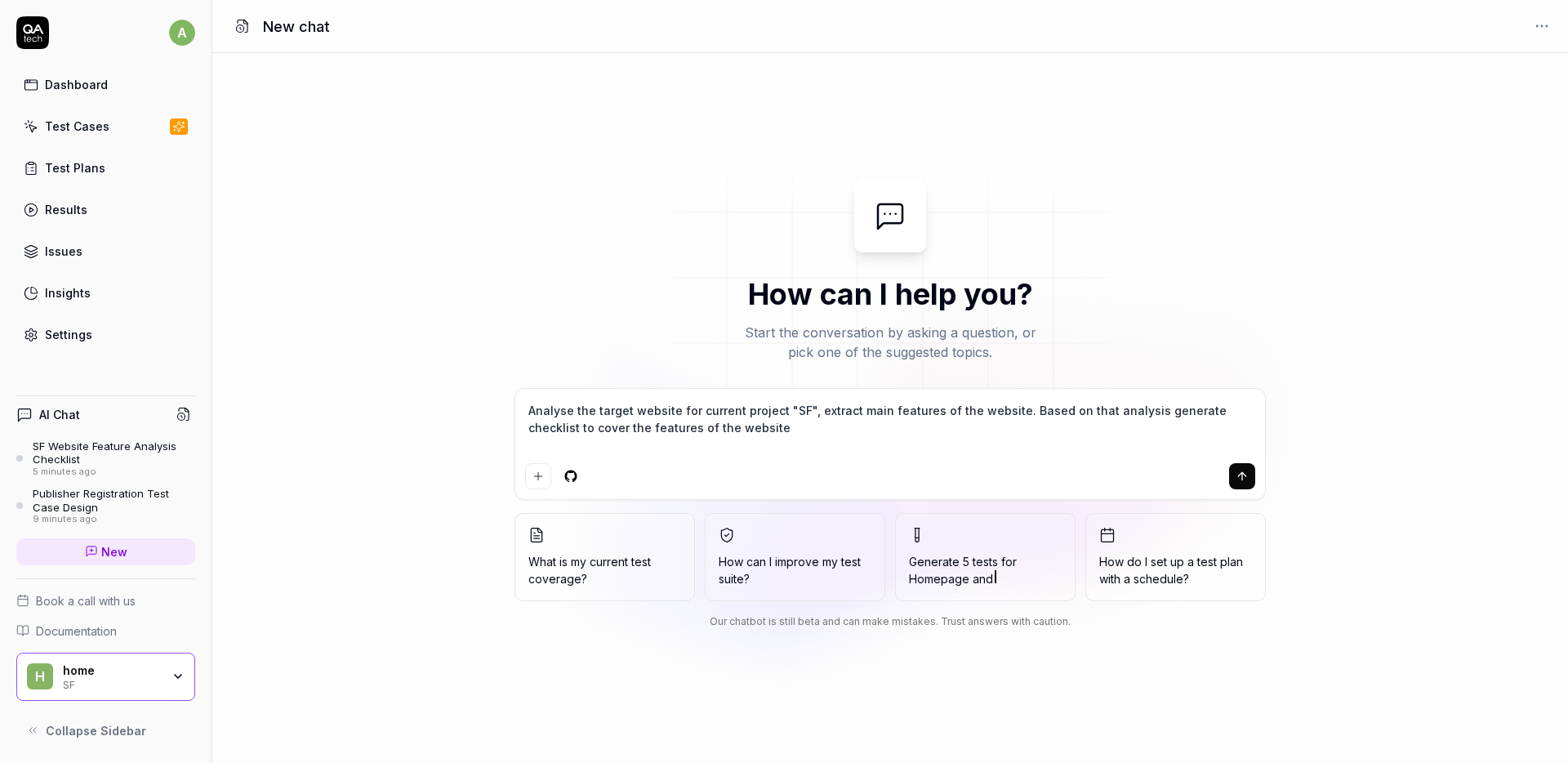
type textarea "*"
type textarea "Analyse the target website for current project "SF", extract main features of t…"
type textarea "*"
type textarea "Analyse the target website for current project "SF", extract main features of t…"
type textarea "*"
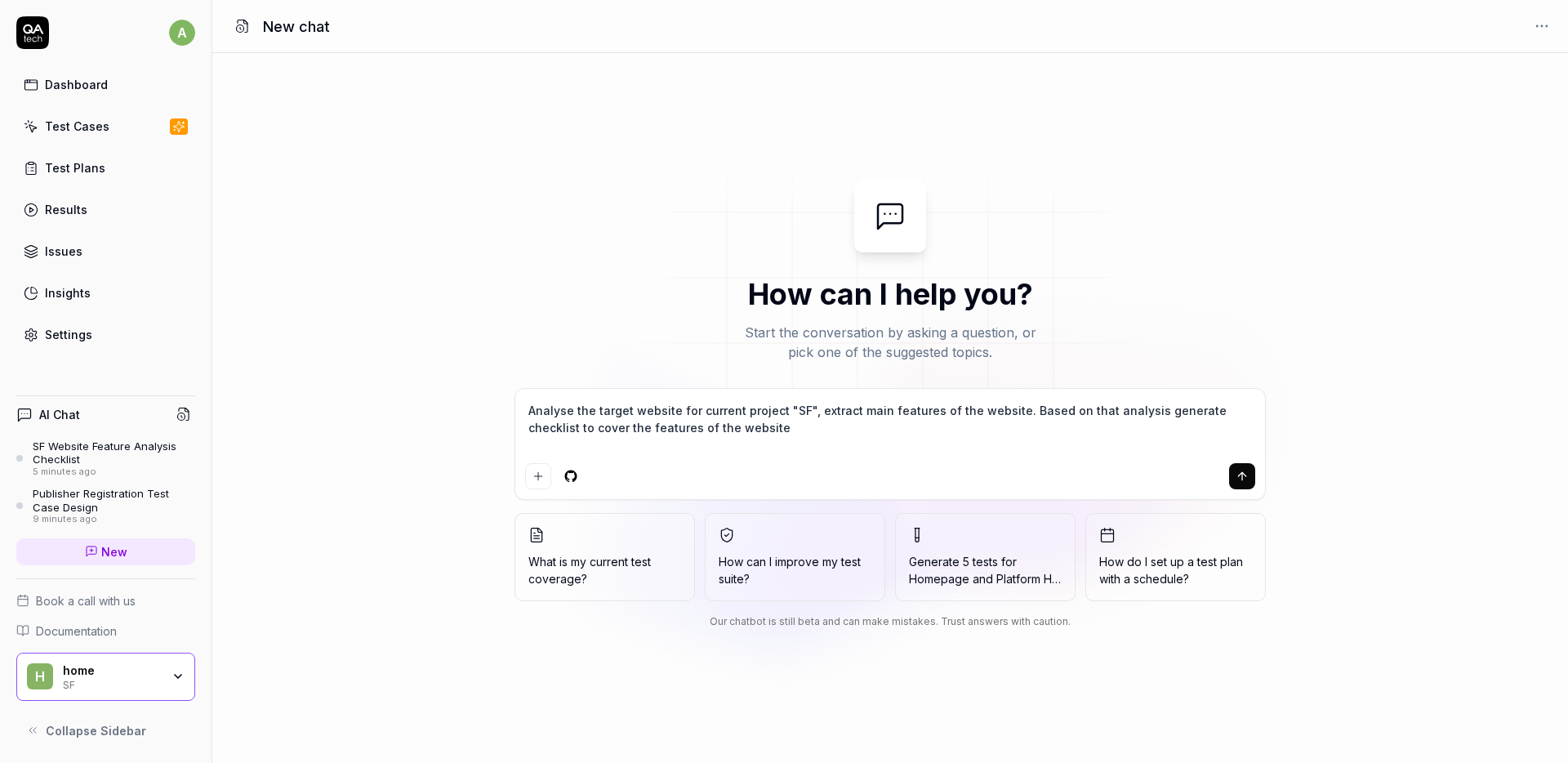
type textarea "Analyse the target website for current project "SF", extract main features of t…"
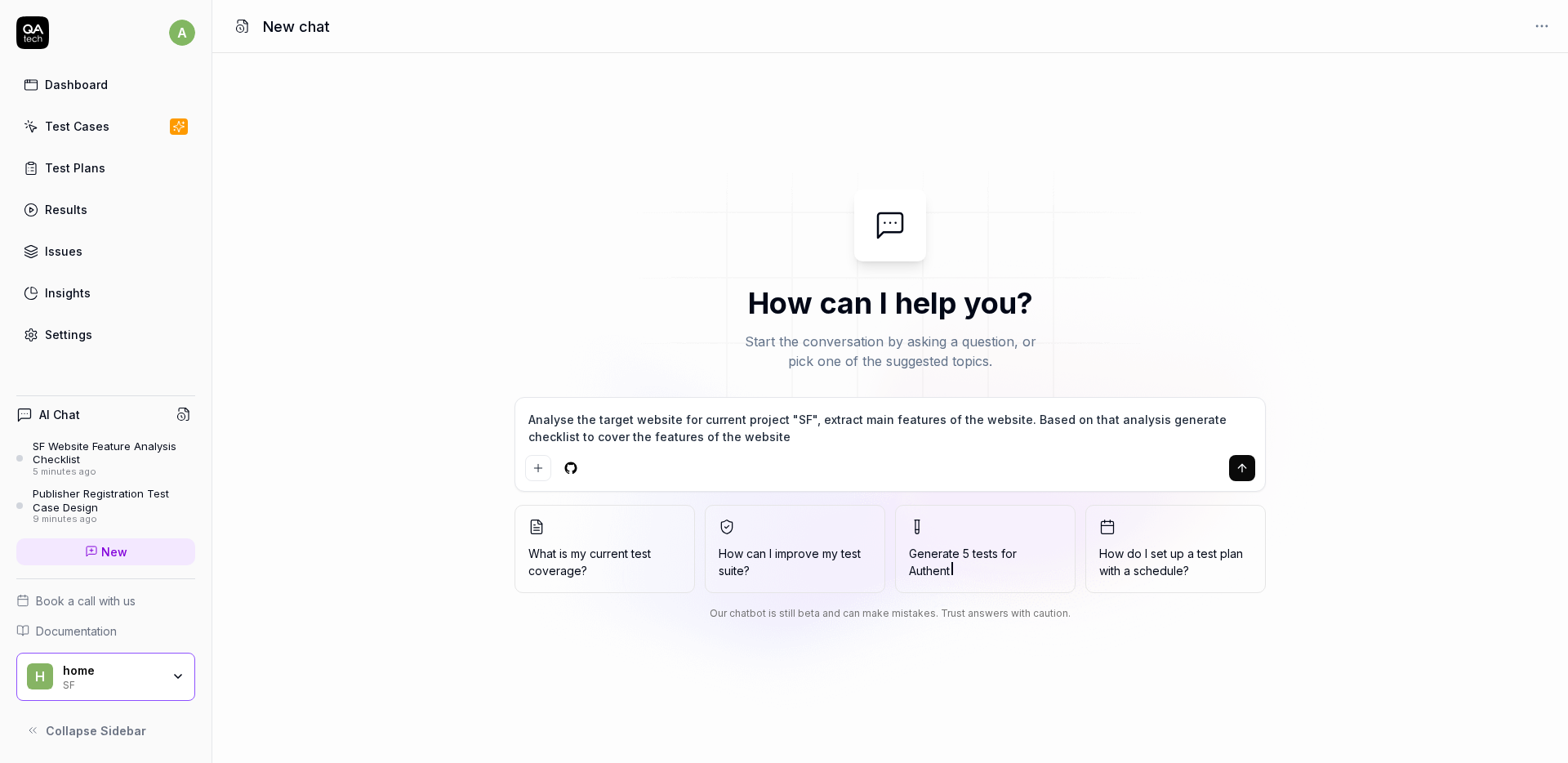
type textarea "*"
click at [1006, 417] on textarea "Analyse the target website for current project "SF", extract main features of t…" at bounding box center [890, 428] width 730 height 40
type textarea "Analyse the target website for current project "SF", extract main features of t…"
type textarea "*"
type textarea "Analyse the target website for current project "SF", extract main features of t…"
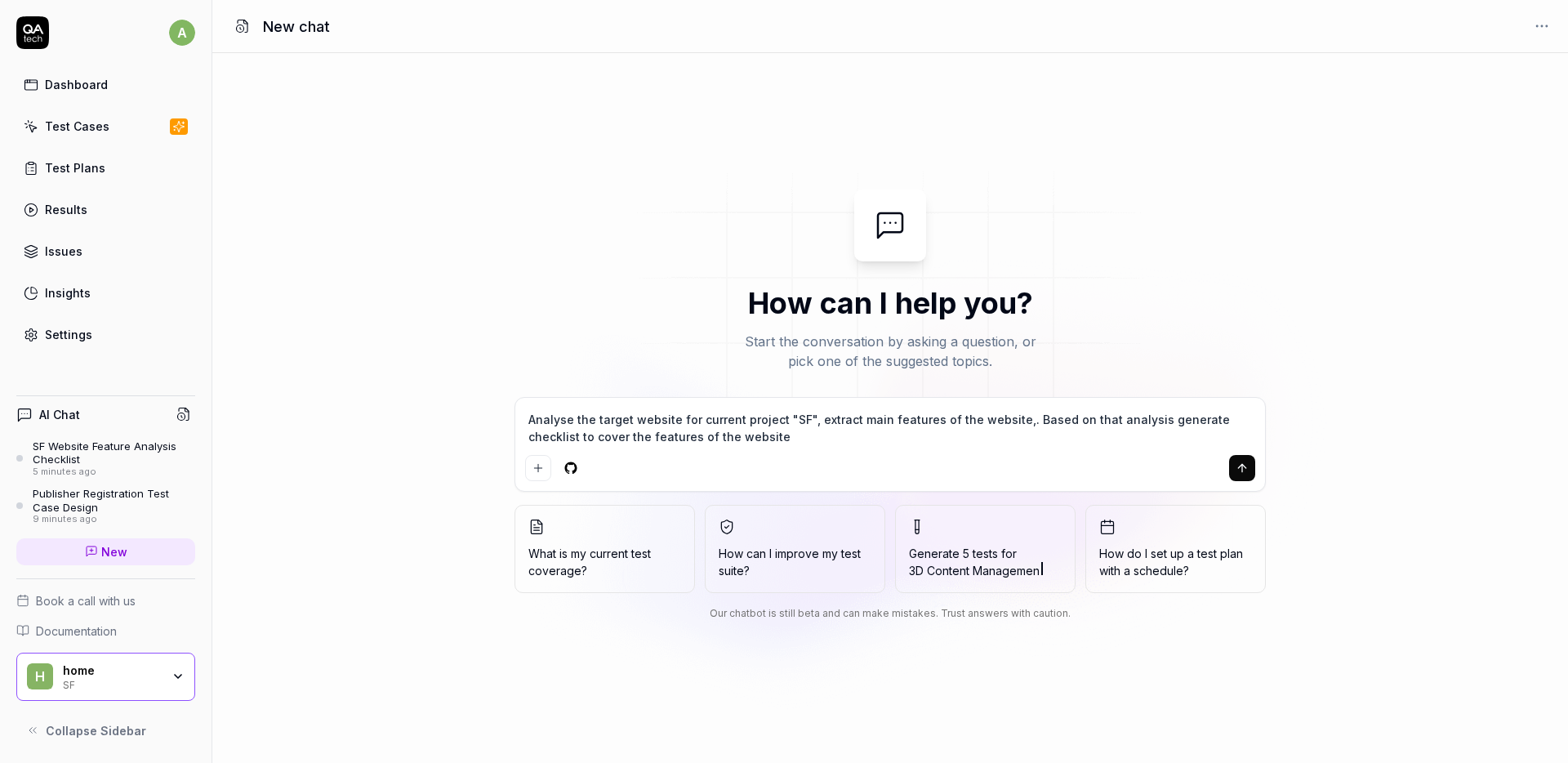
type textarea "*"
type textarea "Analyse the target website for current project "SF", extract main features of t…"
type textarea "*"
type textarea "Analyse the target website for current project "SF", extract main features of t…"
type textarea "*"
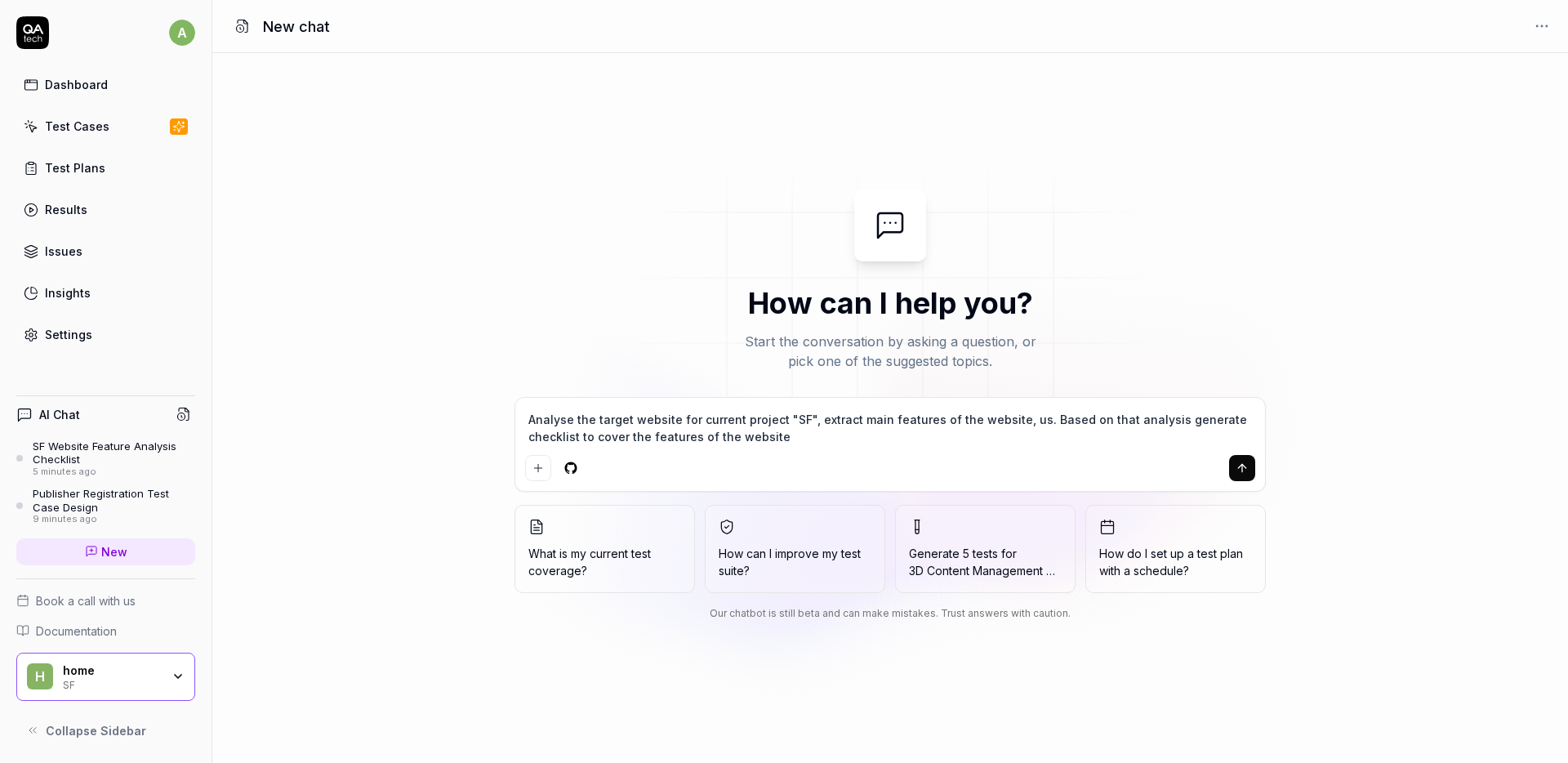
type textarea "Analyse the target website for current project "SF", extract main features of t…"
type textarea "*"
type textarea "Analyse the target website for current project "SF", extract main features of t…"
type textarea "*"
type textarea "Analyse the target website for current project "SF", extract main features of t…"
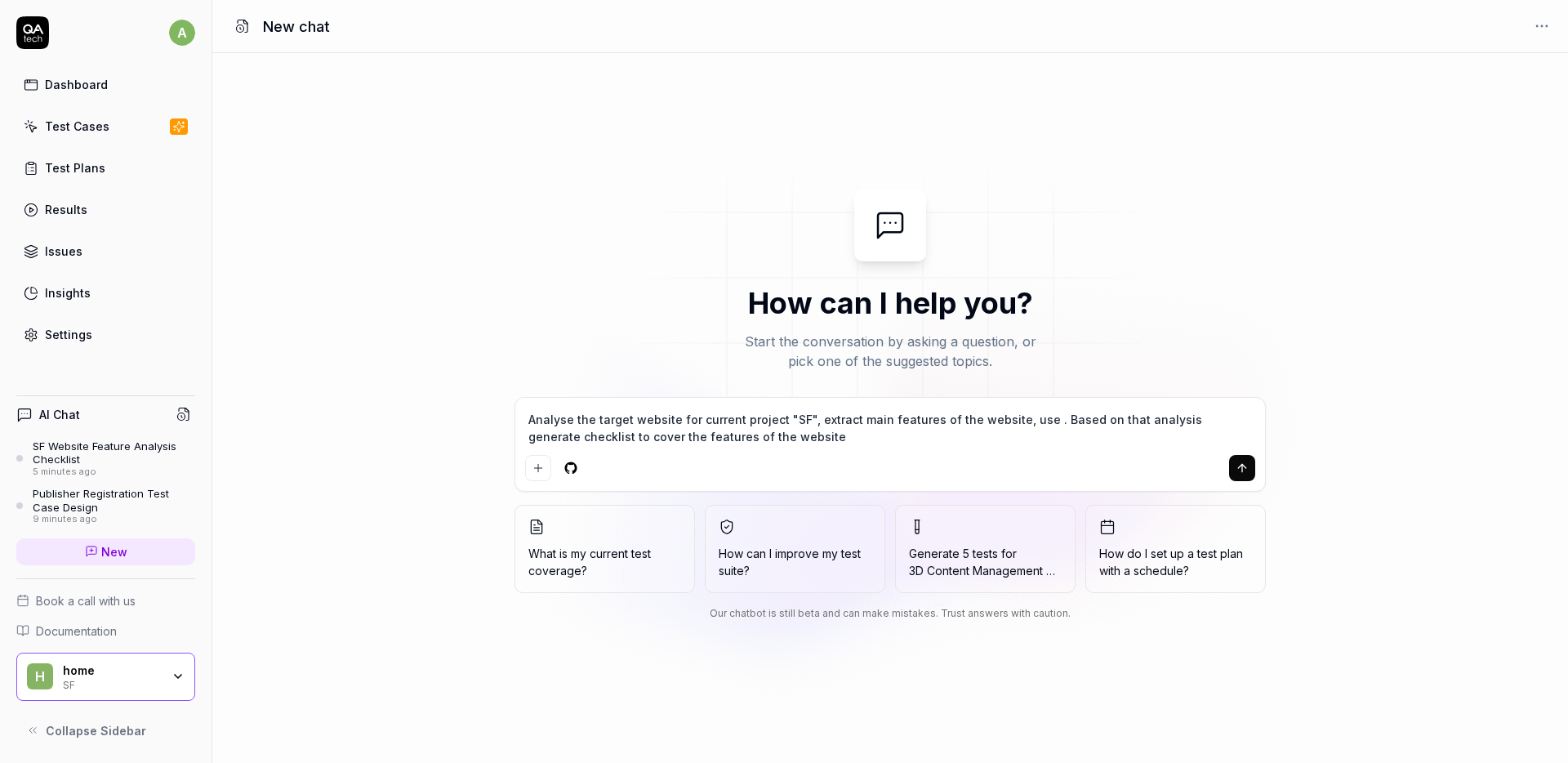
type textarea "*"
type textarea "Analyse the target website for current project "SF", extract main features of t…"
type textarea "*"
type textarea "Analyse the target website for current project "SF", extract main features of t…"
type textarea "*"
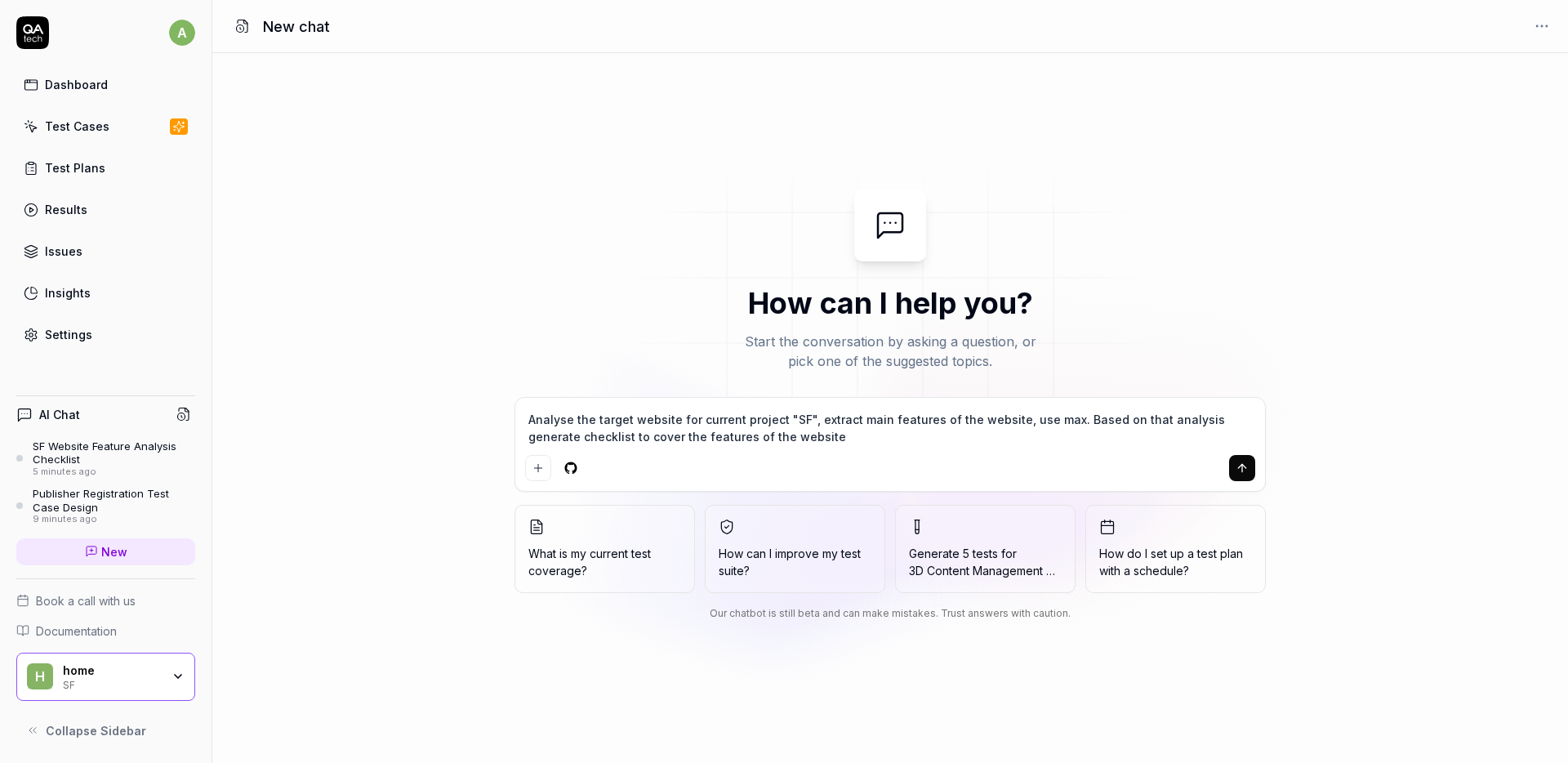
type textarea "Analyse the target website for current project "SF", extract main features of t…"
type textarea "*"
type textarea "Analyse the target website for current project "SF", extract main features of t…"
type textarea "*"
type textarea "Analyse the target website for current project "SF", extract main features of t…"
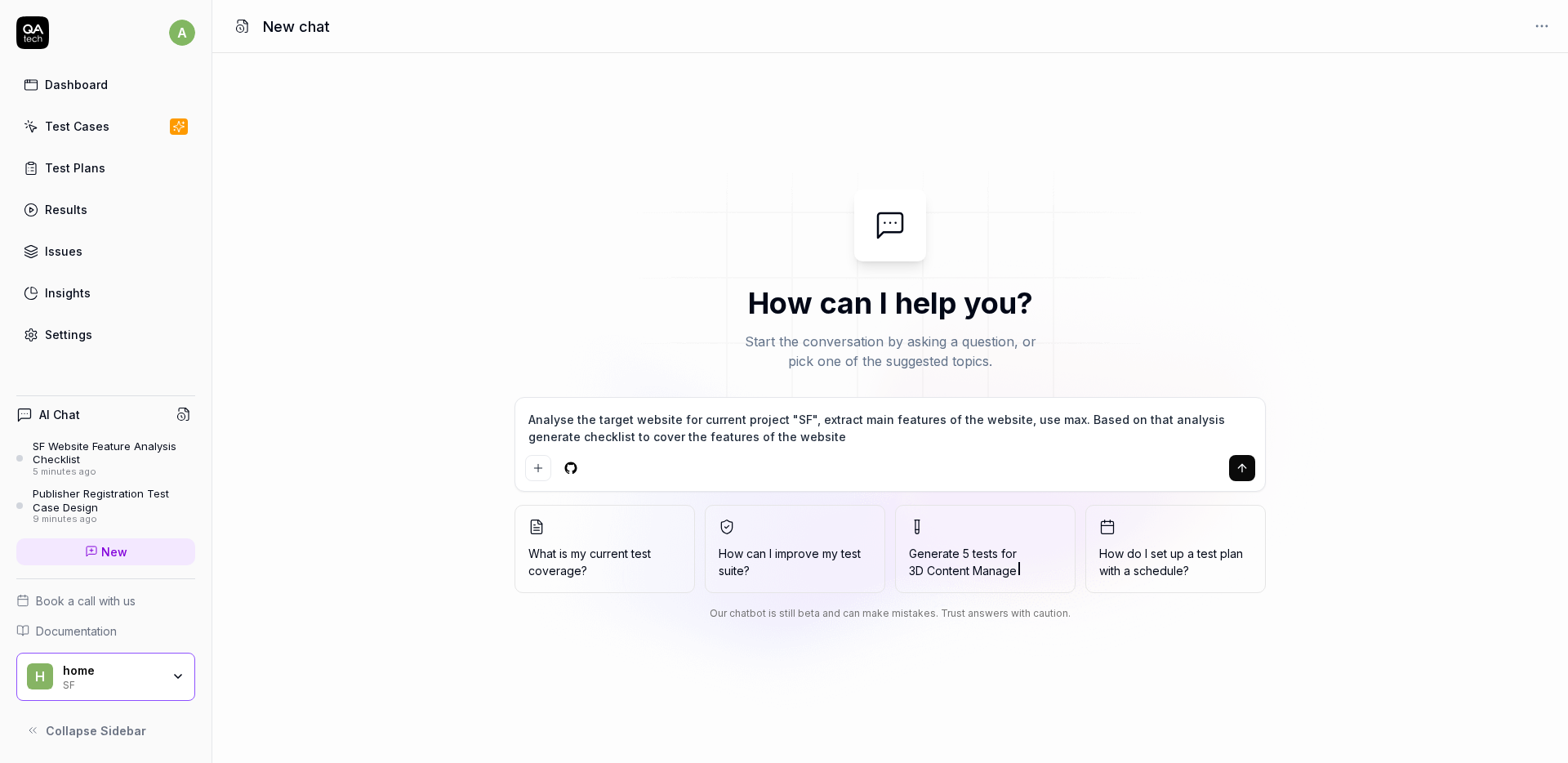
type textarea "*"
type textarea "Analyse the target website for current project "SF", extract main features of t…"
type textarea "*"
type textarea "Analyse the target website for current project "SF", extract main features of t…"
type textarea "*"
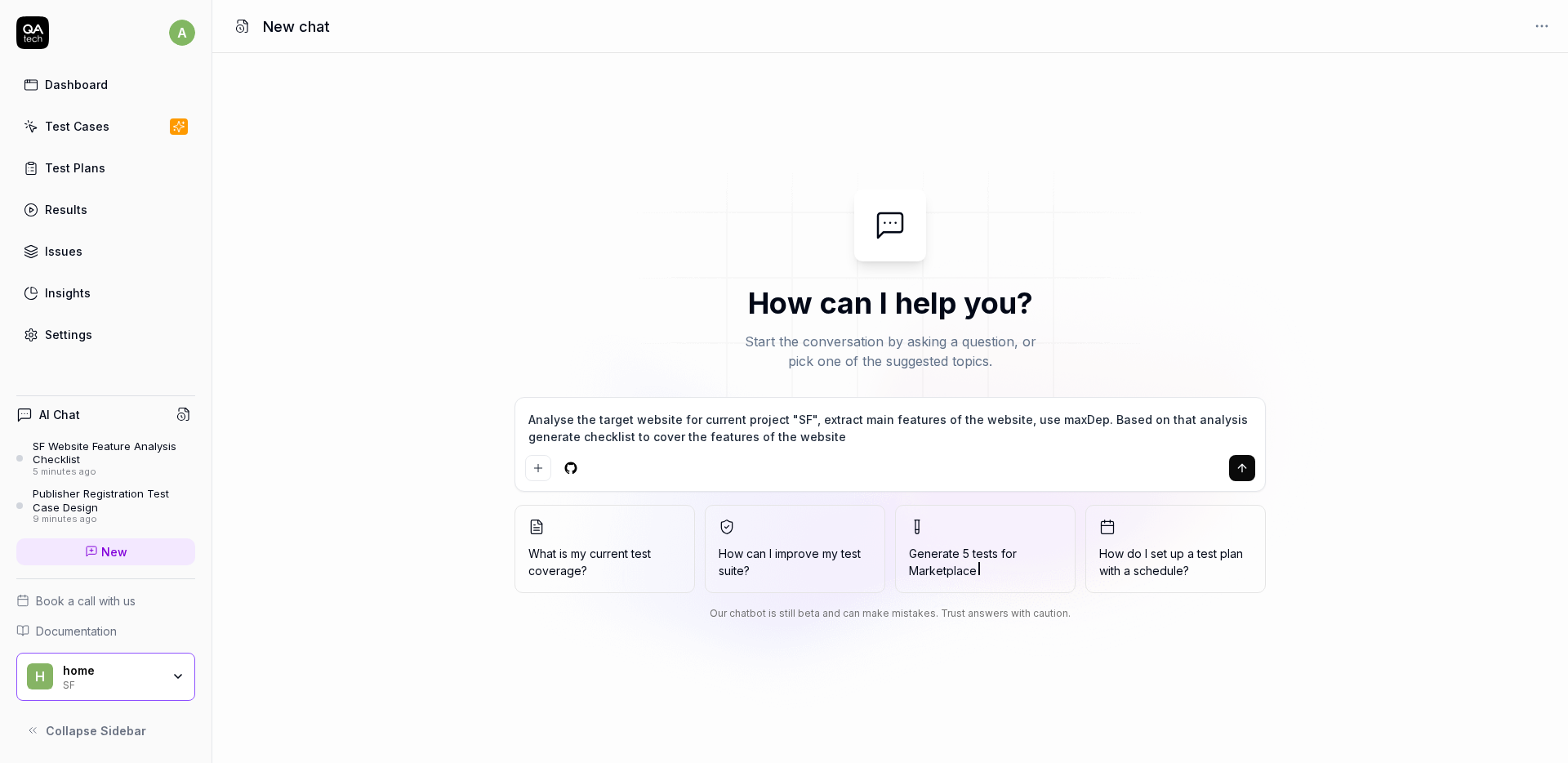
type textarea "Analyse the target website for current project "SF", extract main features of t…"
type textarea "*"
type textarea "Analyse the target website for current project "SF", extract main features of t…"
type textarea "*"
type textarea "Analyse the target website for current project "SF", extract main features of t…"
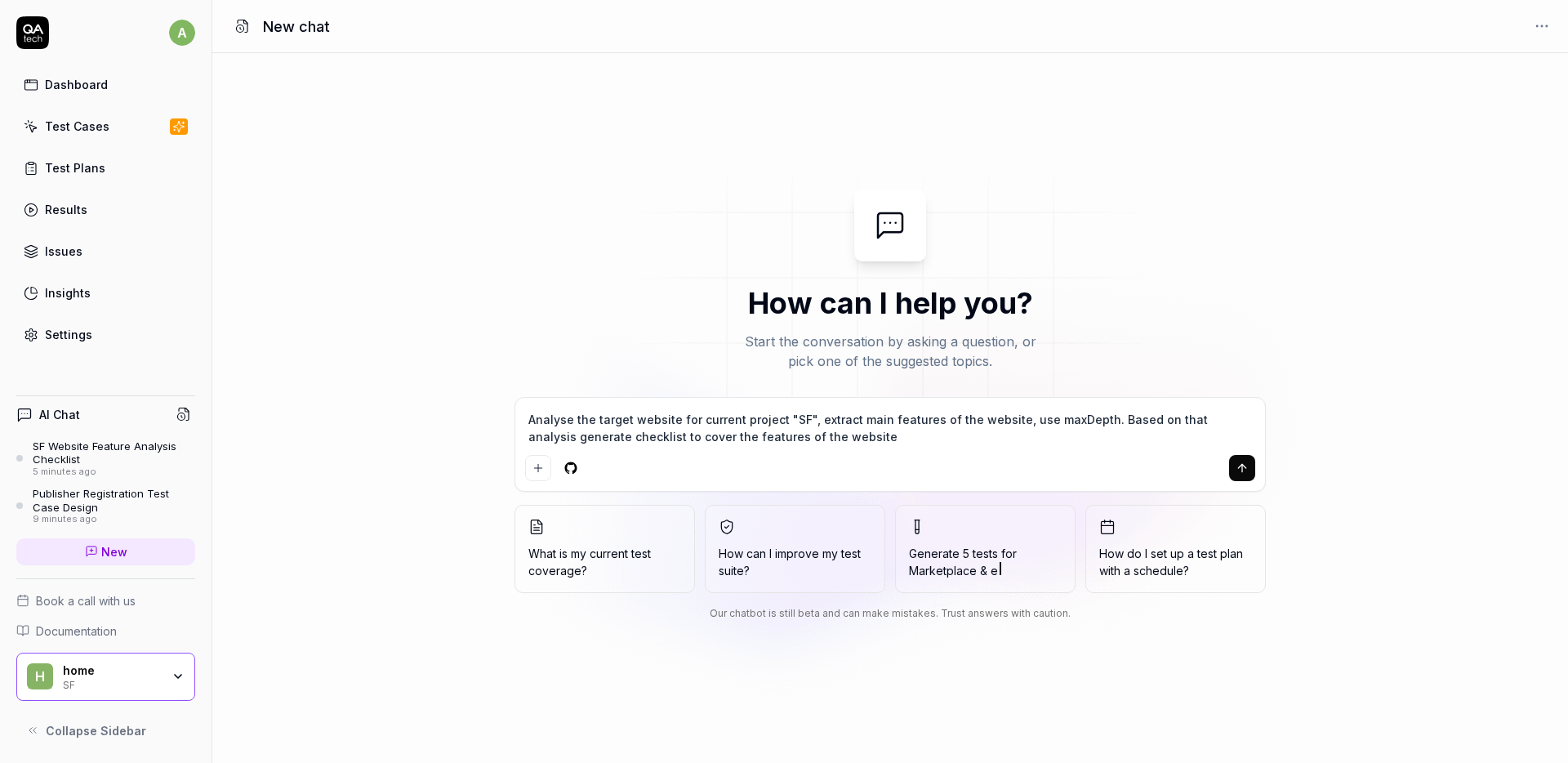
type textarea "*"
type textarea "Analyse the target website for current project "SF", extract main features of t…"
type textarea "*"
type textarea "Analyse the target website for current project "SF", extract main features of t…"
type textarea "*"
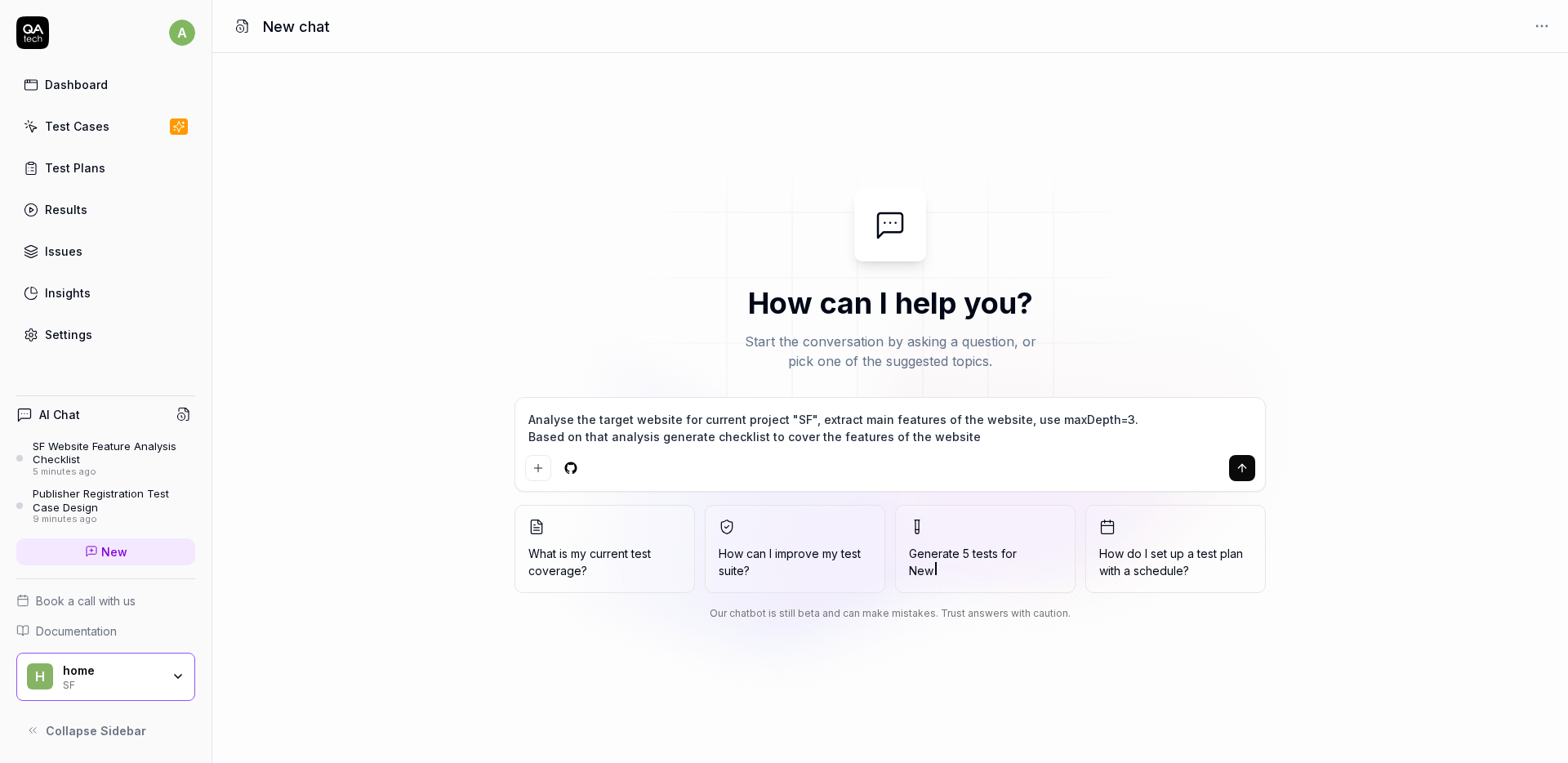
click at [632, 438] on textarea "Analyse the target website for current project "SF", extract main features of t…" at bounding box center [890, 428] width 730 height 40
type textarea "Analyse the target website for current project "SF", extract main features of t…"
type textarea "*"
type textarea "Analyse the target website for current project "SF", extract main features of t…"
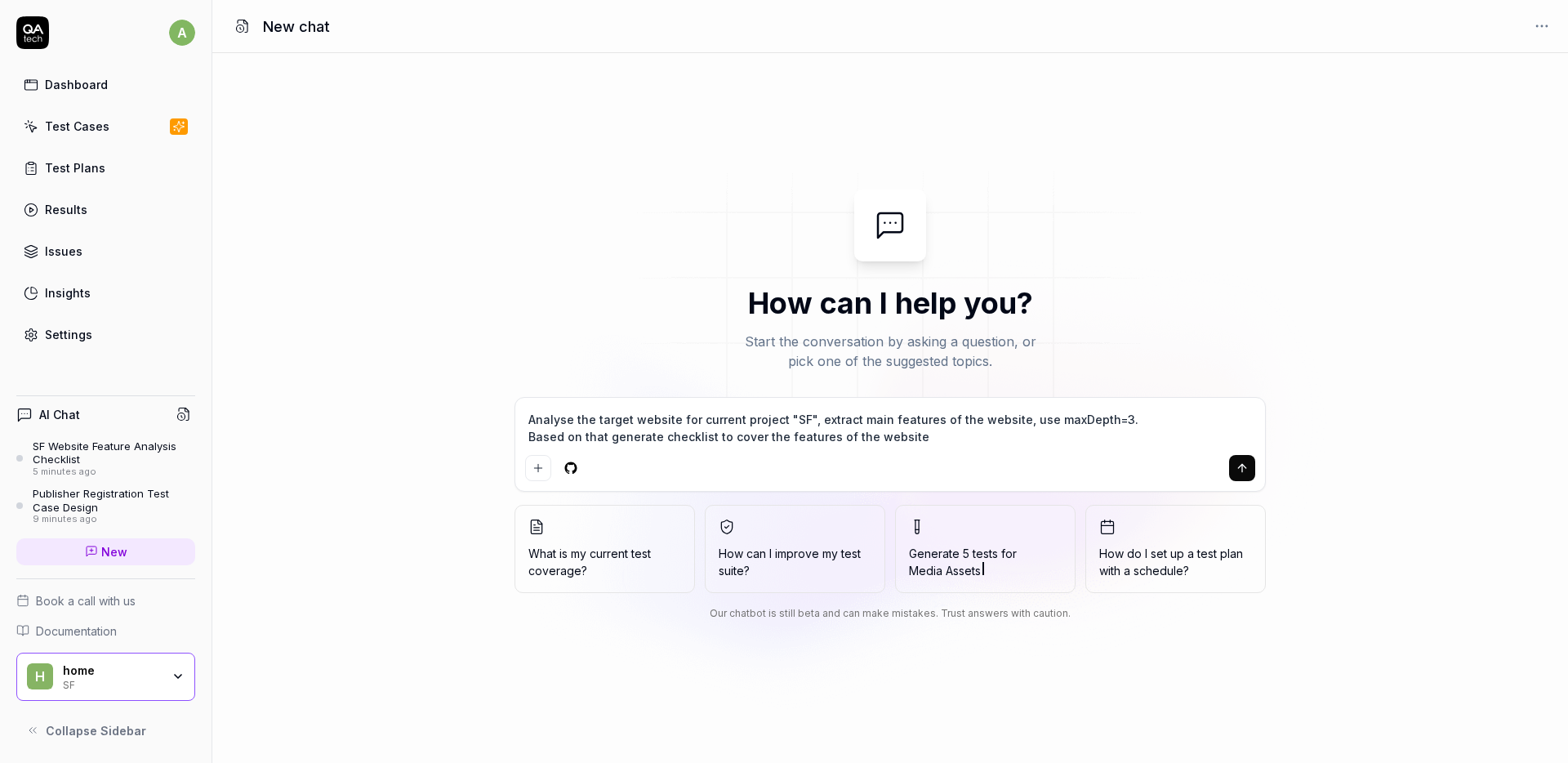
type textarea "*"
type textarea "Analyse the target website for current project "SF", extract main features of t…"
type textarea "*"
type textarea "Analyse the target website for current project "SF", extract main features of t…"
type textarea "*"
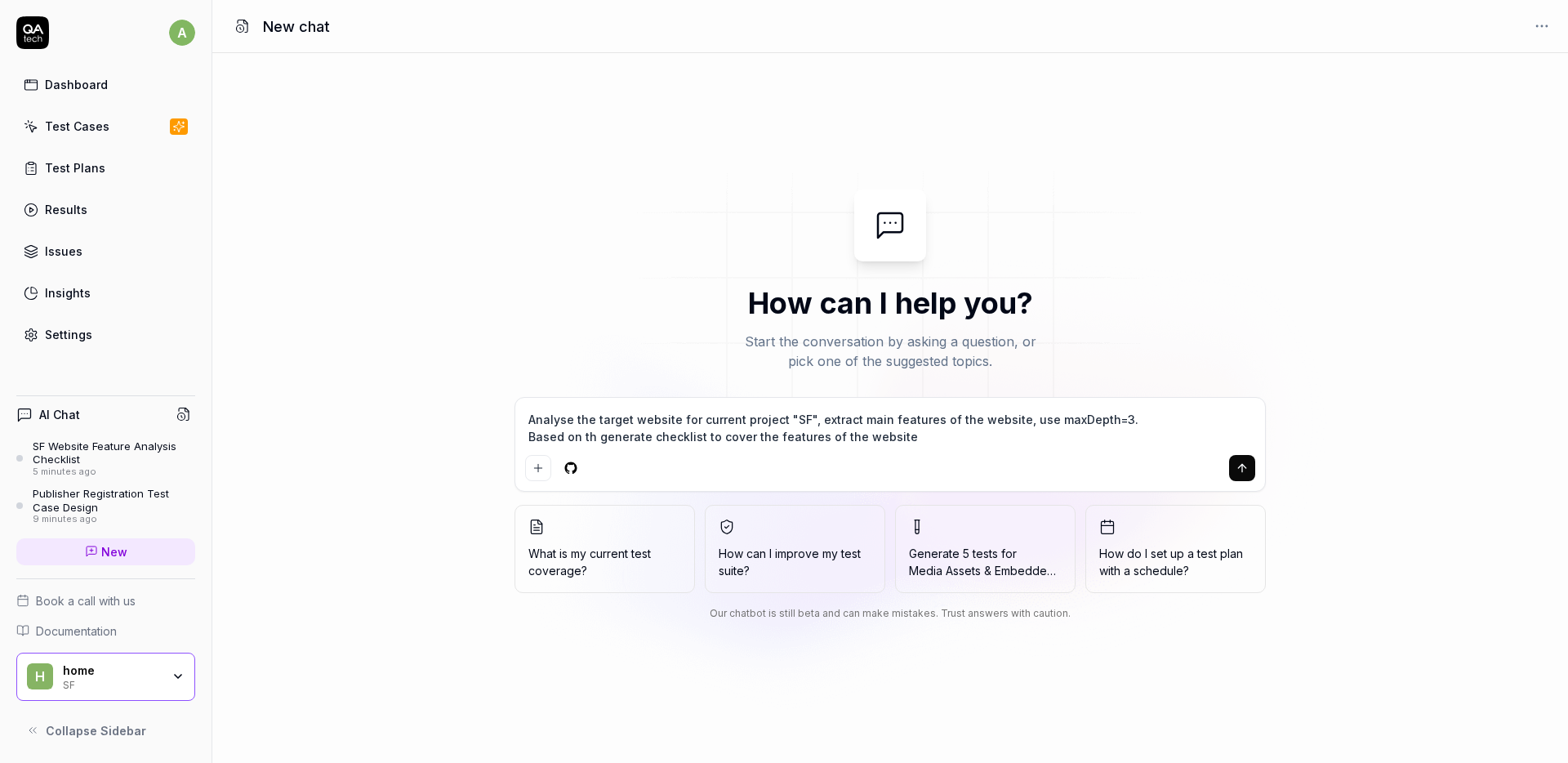
type textarea "Analyse the target website for current project "SF", extract main features of t…"
type textarea "*"
type textarea "Analyse the target website for current project "SF", extract main features of t…"
type textarea "*"
type textarea "Analyse the target website for current project "SF", extract main features of t…"
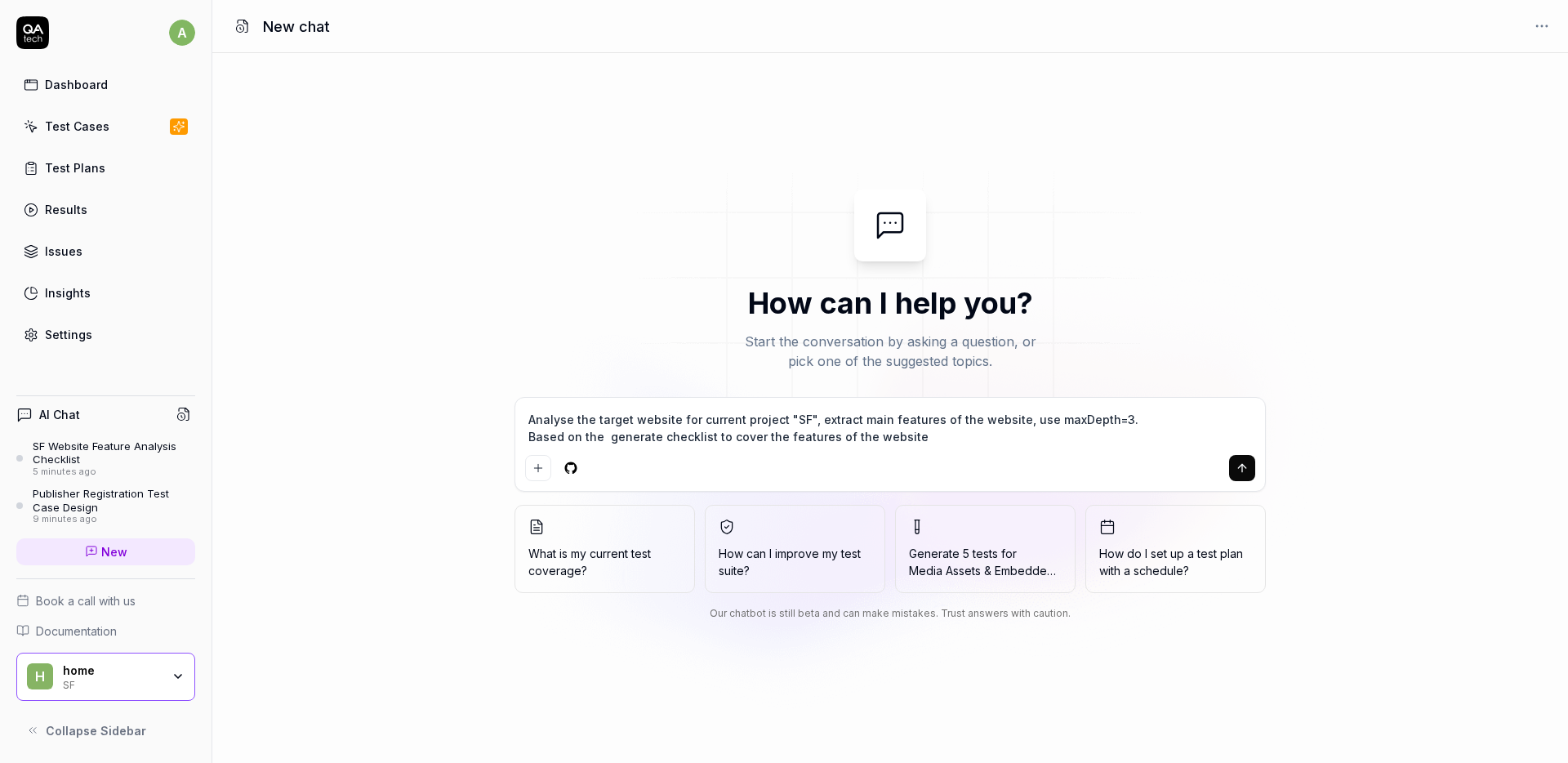
type textarea "*"
type textarea "Analyse the target website for current project "SF", extract main features of t…"
type textarea "*"
type textarea "Analyse the target website for current project "SF", extract main features of t…"
type textarea "*"
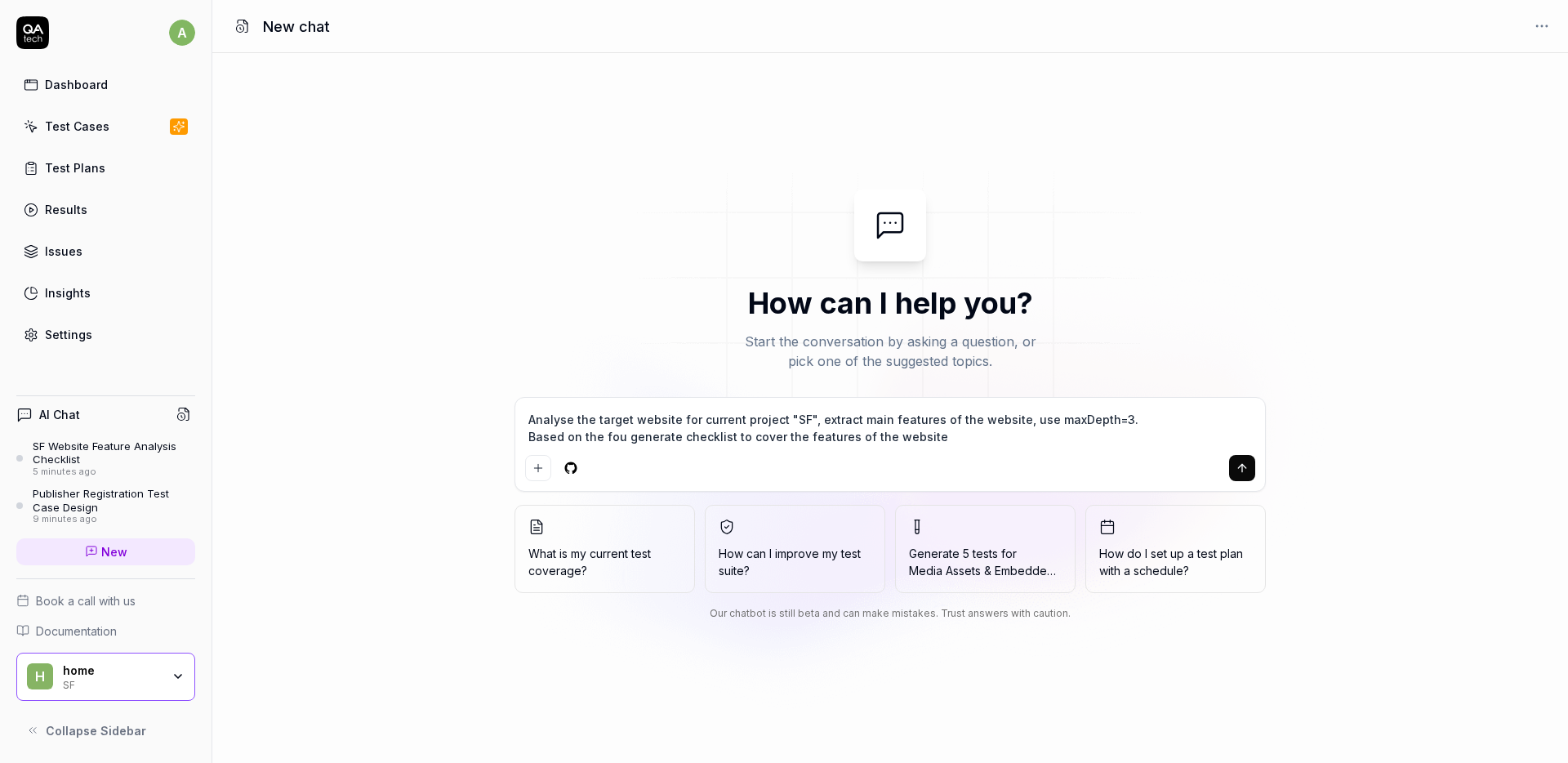
type textarea "Analyse the target website for current project "SF", extract main features of t…"
type textarea "*"
type textarea "Analyse the target website for current project "SF", extract main features of t…"
type textarea "*"
type textarea "Analyse the target website for current project "SF", extract main features of t…"
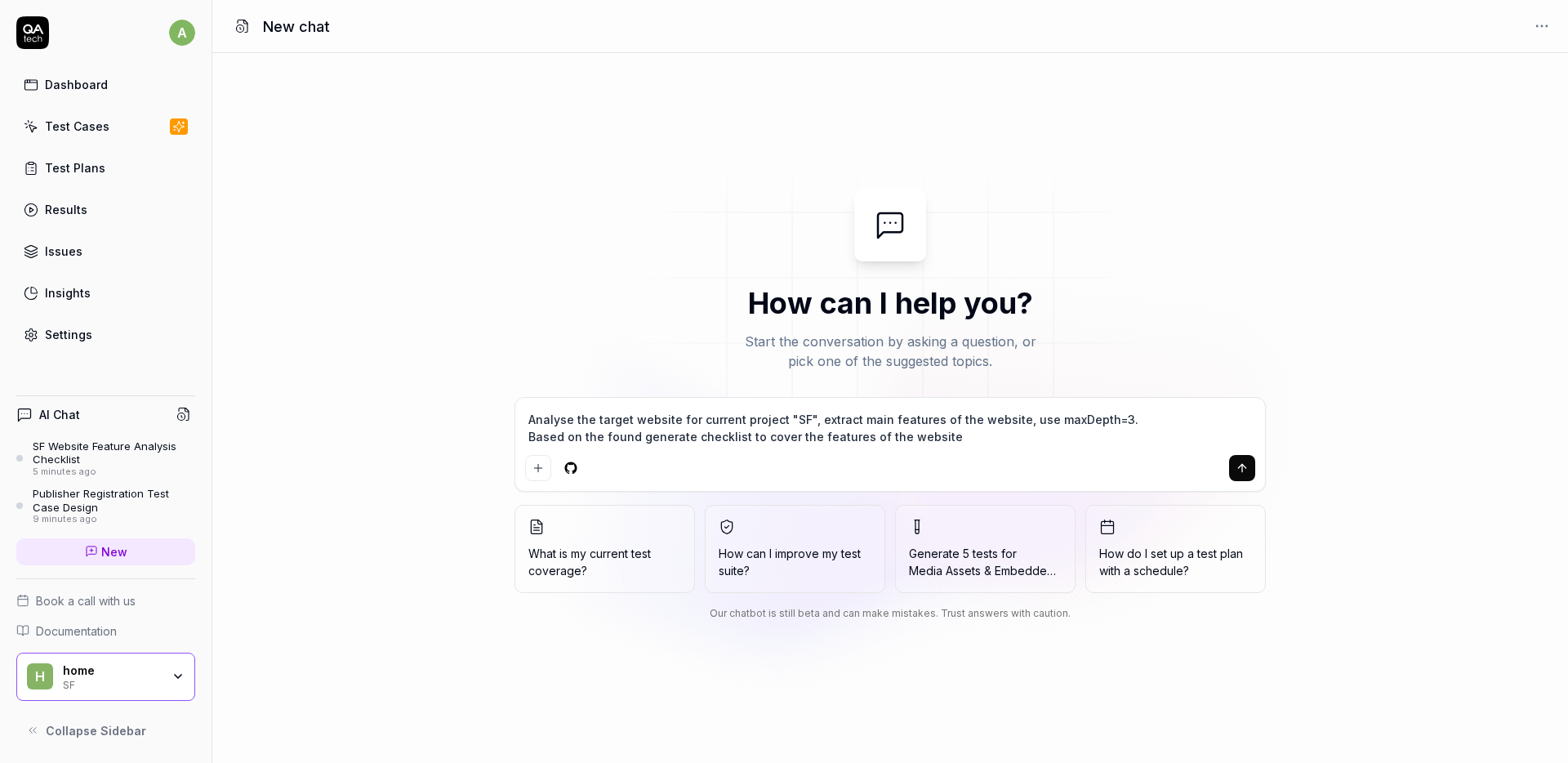
type textarea "*"
type textarea "Analyse the target website for current project "SF", extract main features of t…"
type textarea "*"
type textarea "Analyse the target website for current project "SF", extract main features of t…"
type textarea "*"
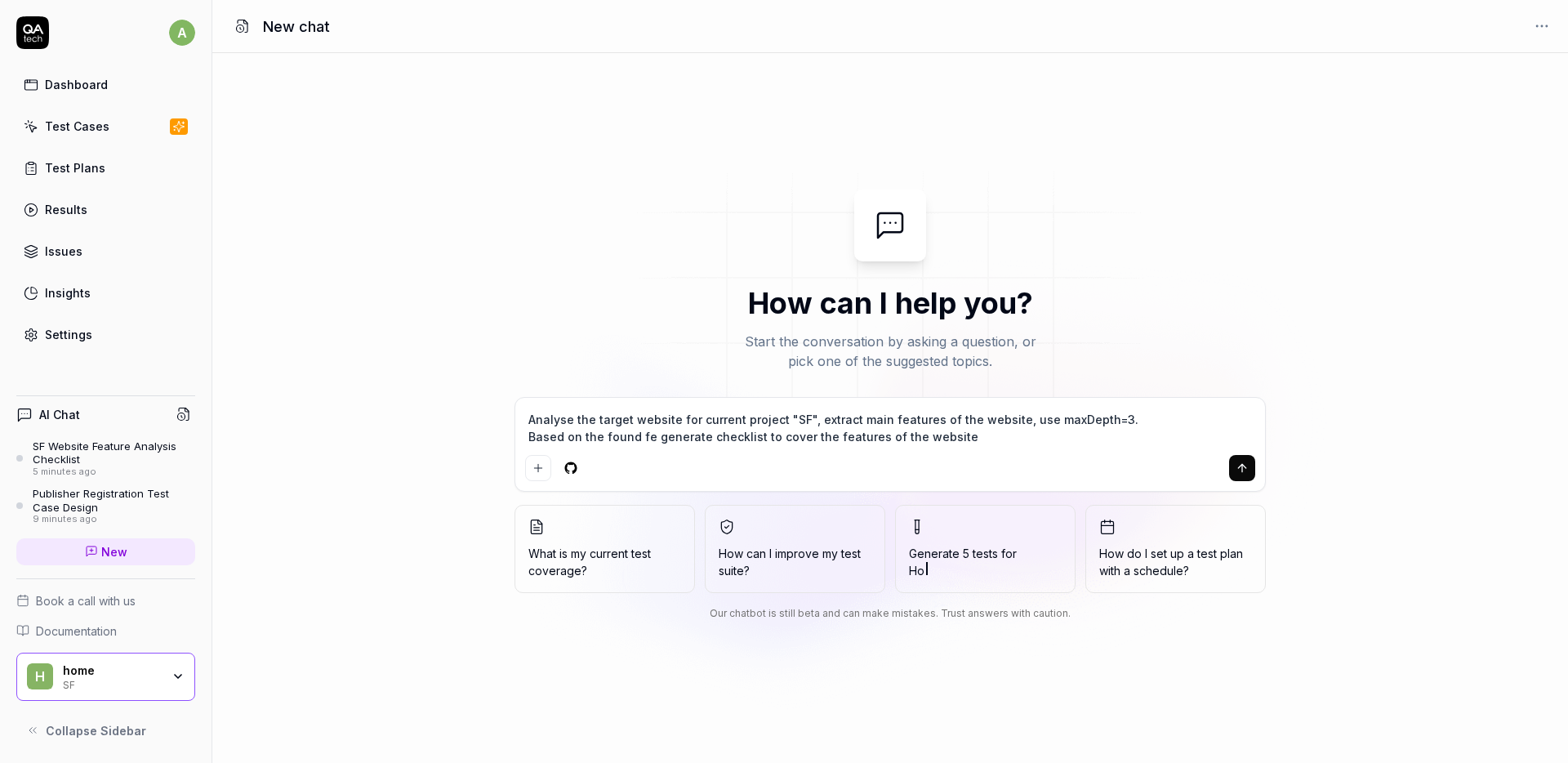
type textarea "Analyse the target website for current project "SF", extract main features of t…"
type textarea "*"
type textarea "Analyse the target website for current project "SF", extract main features of t…"
type textarea "*"
type textarea "Analyse the target website for current project "SF", extract main features of t…"
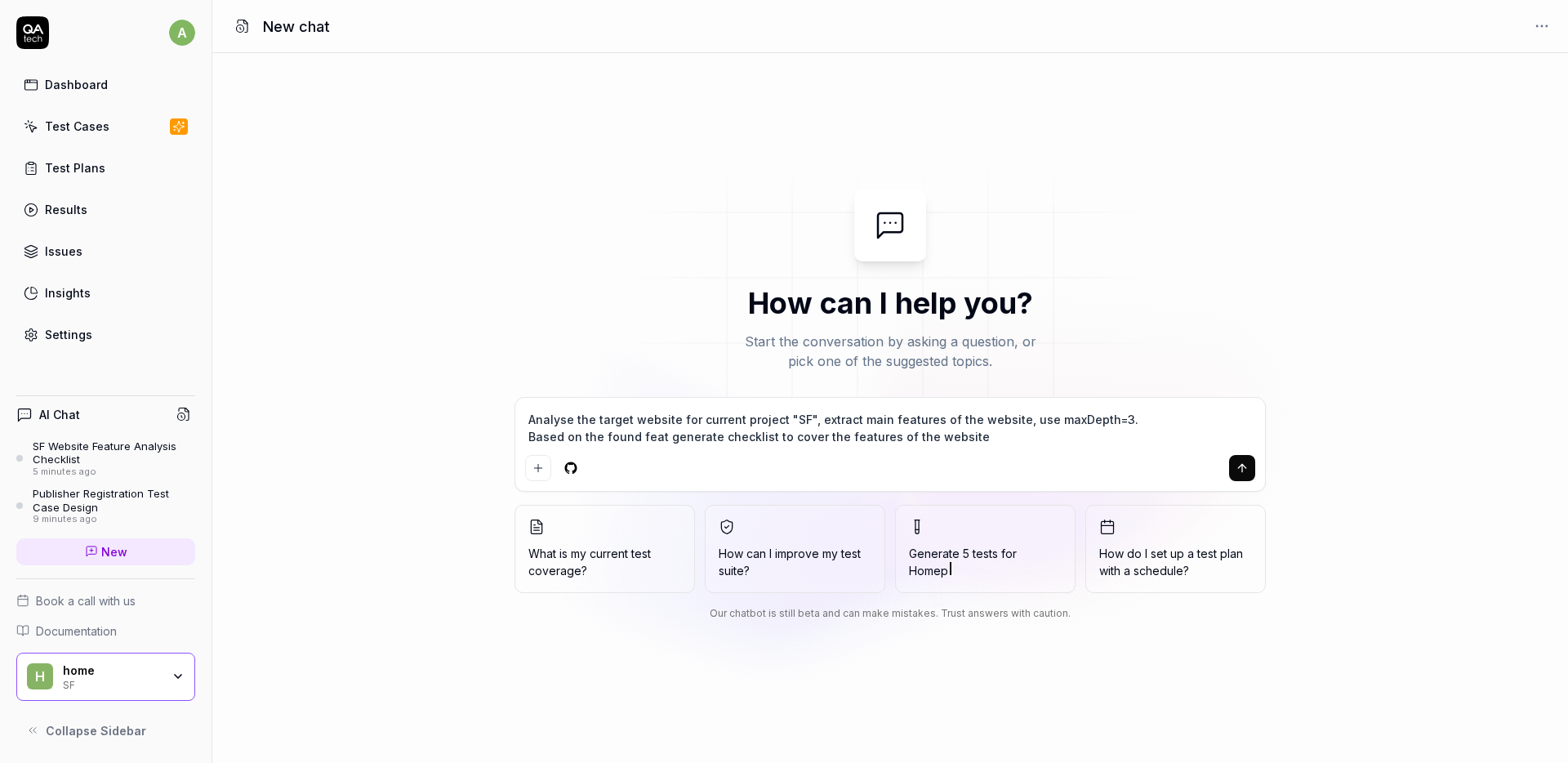
type textarea "*"
type textarea "Analyse the target website for current project "SF", extract main features of t…"
type textarea "*"
type textarea "Analyse the target website for current project "SF", extract main features of t…"
type textarea "*"
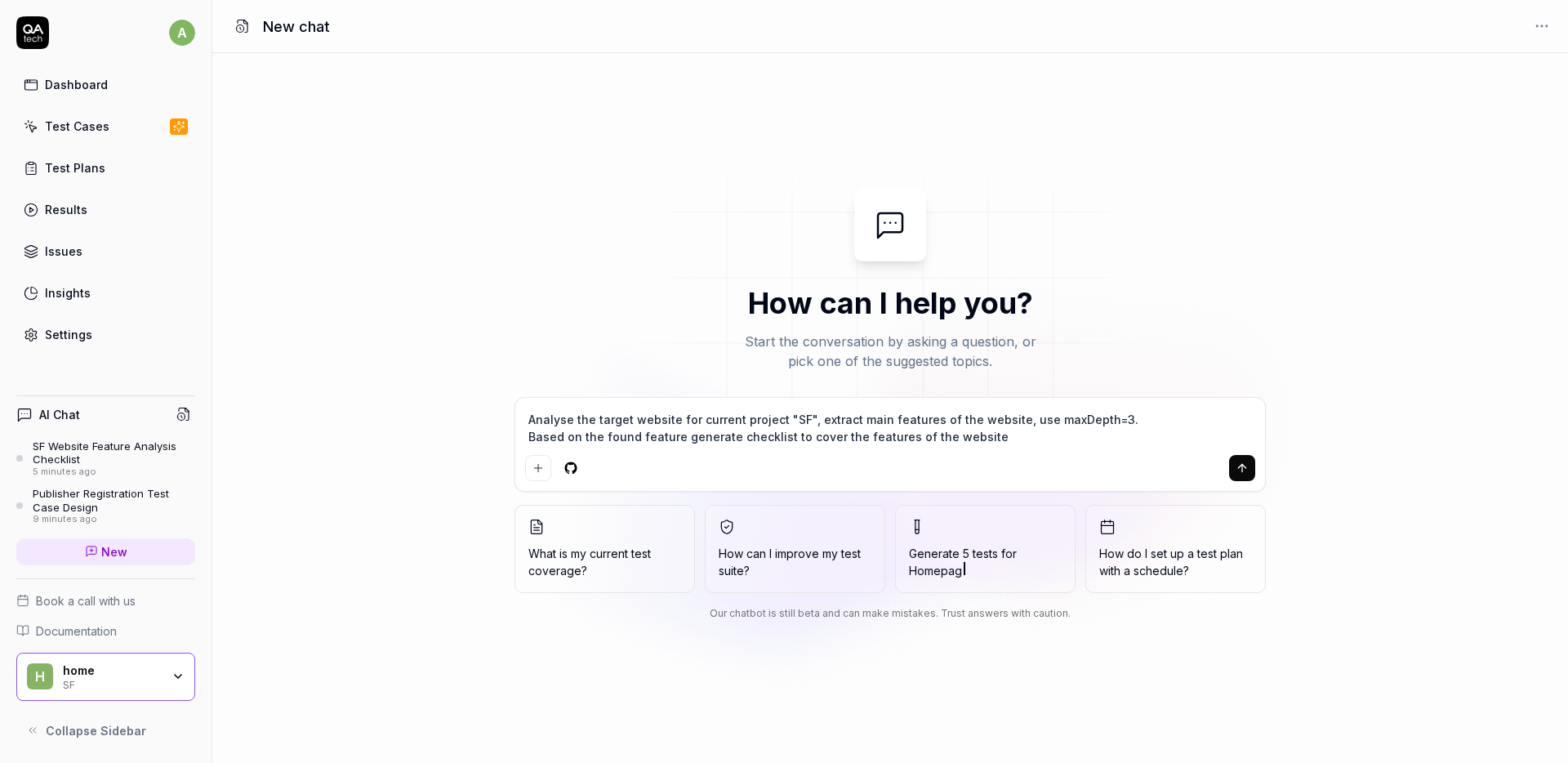
type textarea "Analyse the target website for current project "SF", extract main features of t…"
type textarea "*"
click at [875, 417] on textarea "Analyse the target website for current project "SF", extract main features of t…" at bounding box center [890, 428] width 730 height 40
click at [866, 419] on textarea "Analyse the target website for current project "SF", extract main features of t…" at bounding box center [890, 428] width 730 height 40
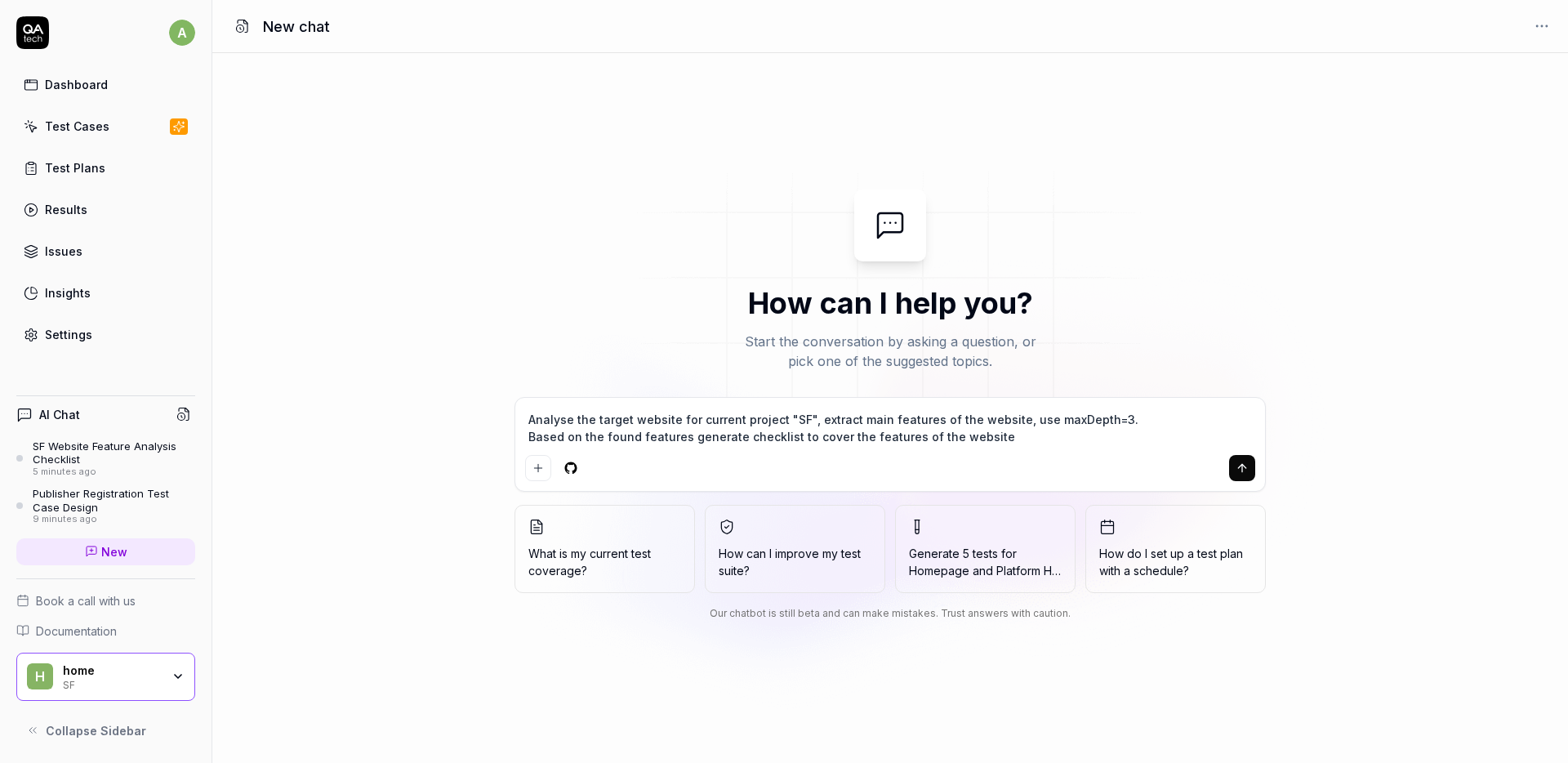
click at [866, 418] on textarea "Analyse the target website for current project "SF", extract main features of t…" at bounding box center [890, 428] width 730 height 40
type textarea "Analyse the target website for current project "SF", extract features of the we…"
type textarea "*"
click at [890, 438] on textarea "Analyse the target website for current project "SF", extract features of the we…" at bounding box center [890, 428] width 730 height 40
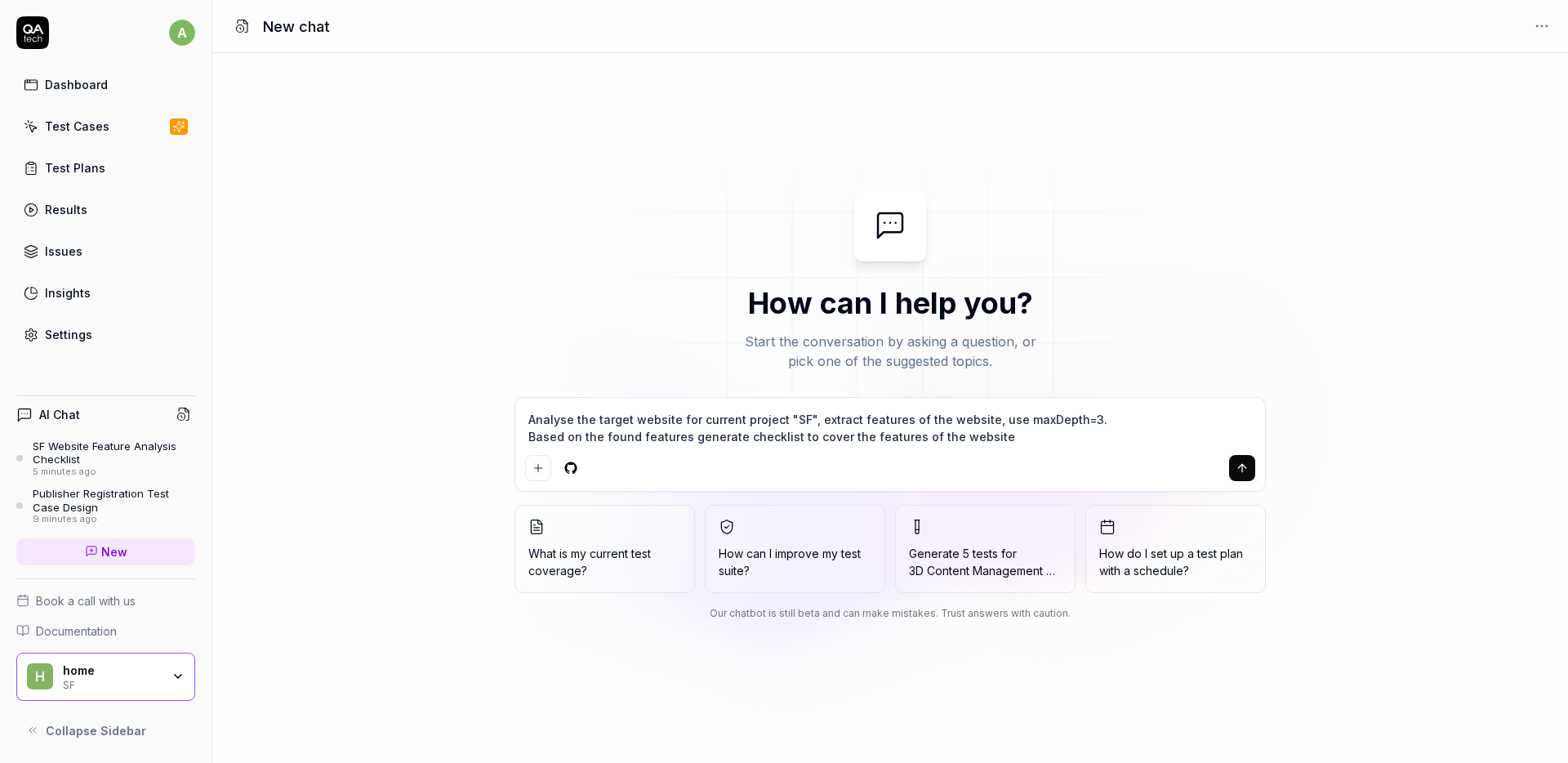
type textarea "Analyse the target website for current project "SF", extract features of the we…"
type textarea "*"
type textarea "Analyse the target website for current project "SF", extract features of the we…"
type textarea "*"
type textarea "Analyse the target website for current project "SF", extract features of the we…"
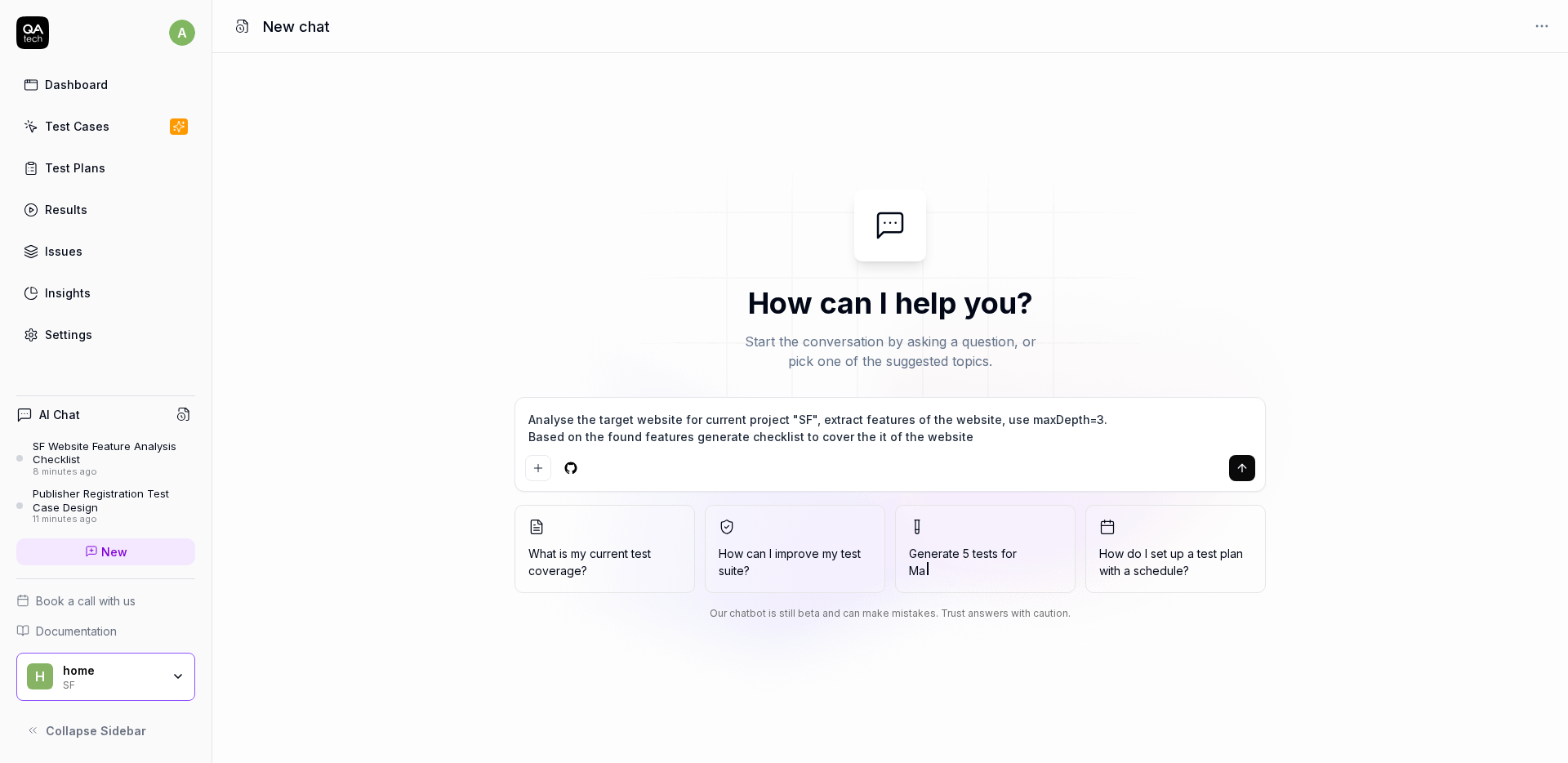
click at [1239, 470] on icon "submit" at bounding box center [1243, 469] width 13 height 13
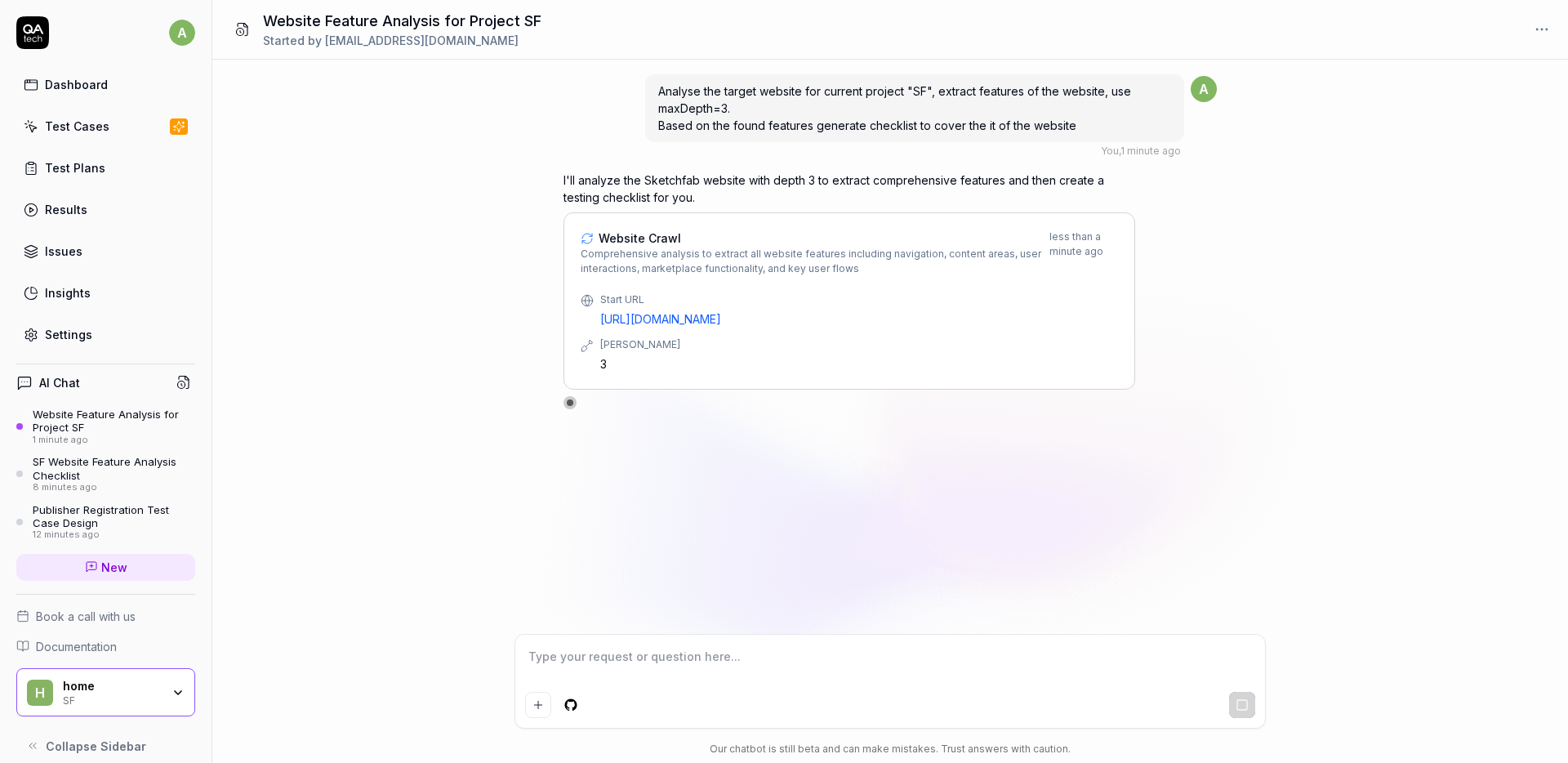
click at [83, 474] on div "SF Website Feature Analysis Checklist" at bounding box center [114, 469] width 163 height 27
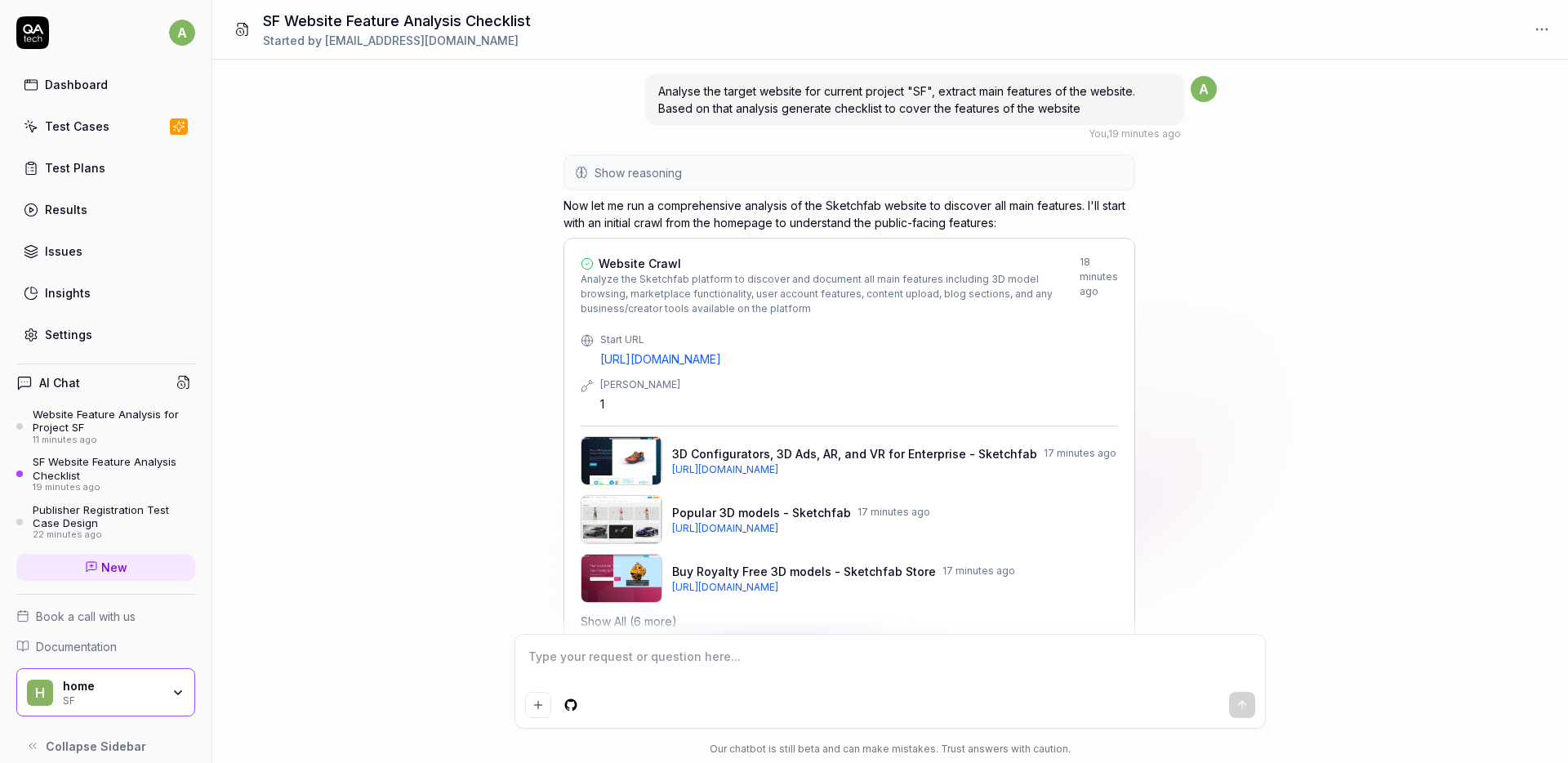
click at [90, 90] on div "Dashboard" at bounding box center [76, 84] width 63 height 17
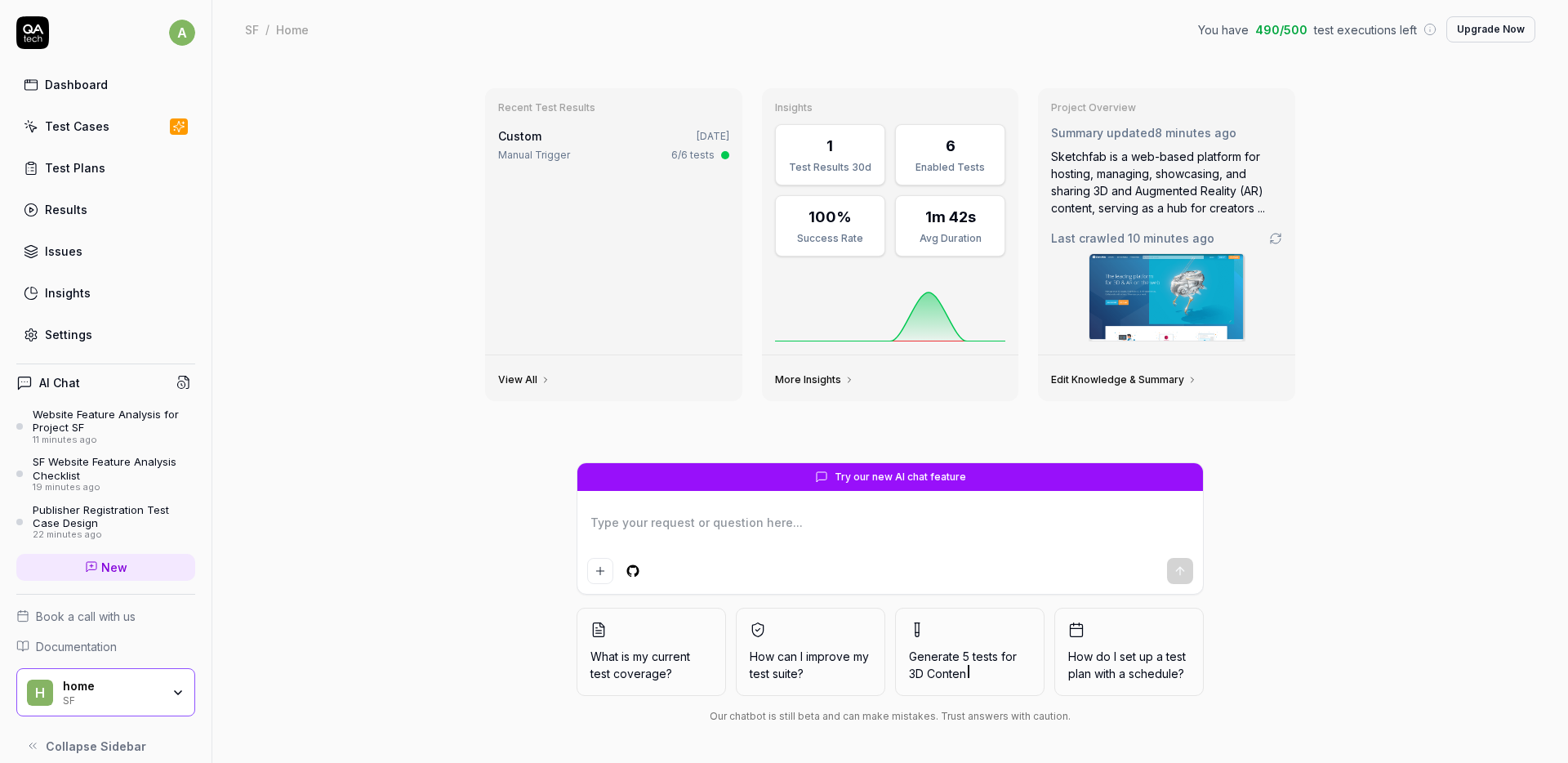
click at [404, 206] on div "Recent Test Results Custom Sep 25, 2025 Manual Trigger 6/6 tests View All Insig…" at bounding box center [890, 411] width 1356 height 705
click at [332, 189] on div "Recent Test Results Custom Sep 25, 2025 Manual Trigger 6/6 tests View All Insig…" at bounding box center [890, 411] width 1356 height 705
click at [89, 136] on link "Test Cases" at bounding box center [105, 126] width 179 height 32
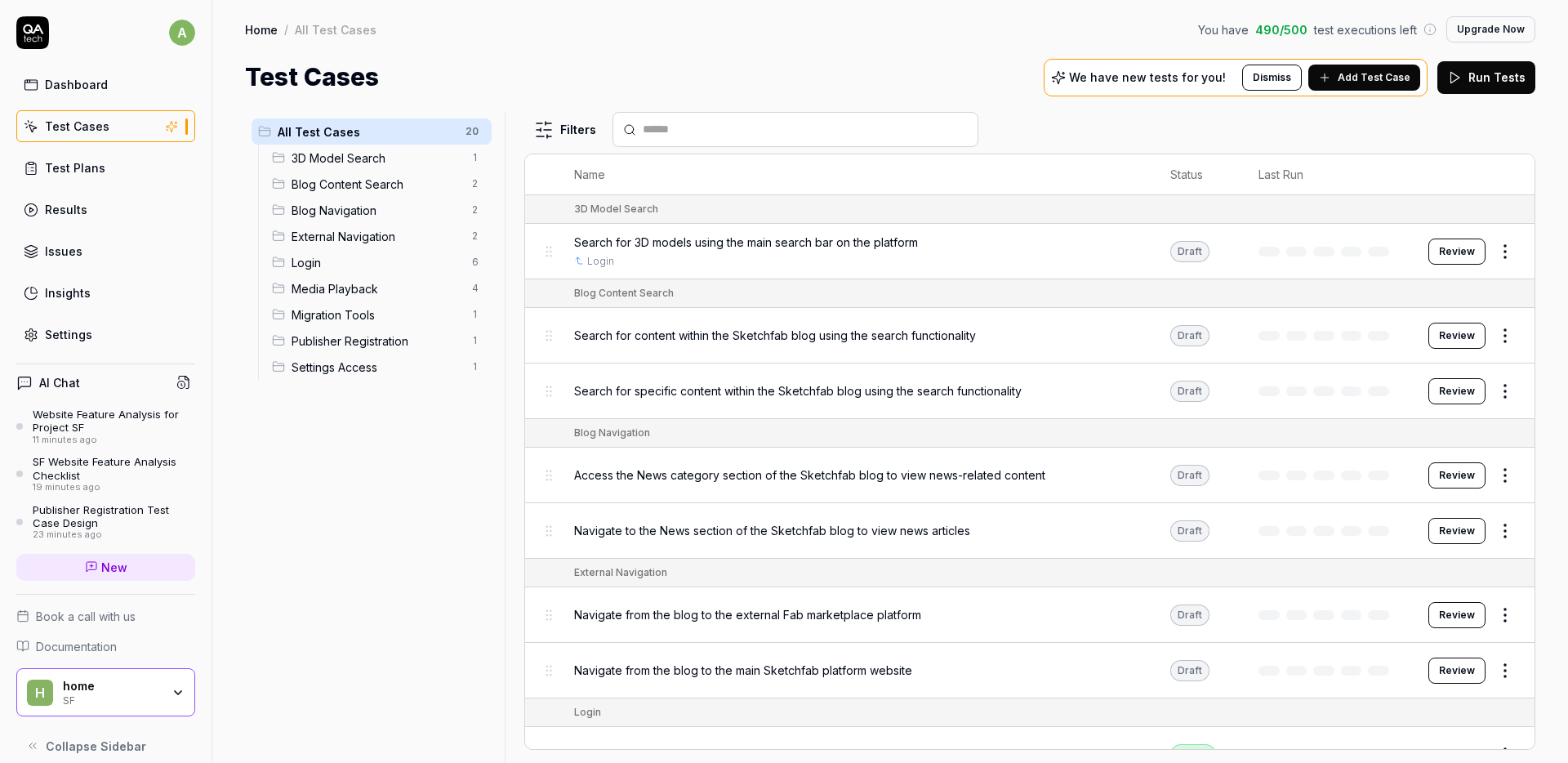
click at [359, 172] on div "Blog Content Search 2" at bounding box center [378, 184] width 227 height 26
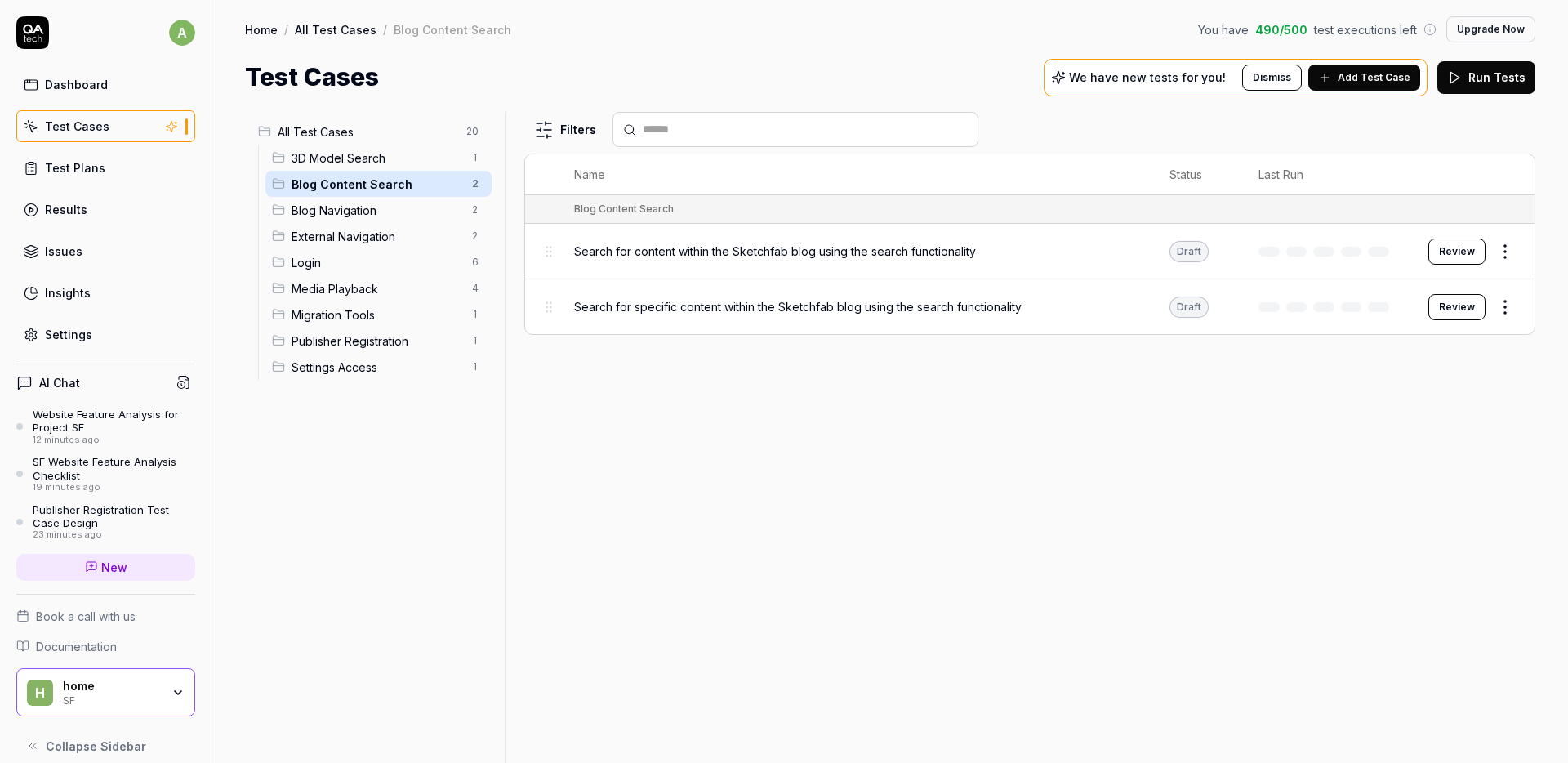
click at [396, 234] on span "External Navigation" at bounding box center [377, 236] width 171 height 17
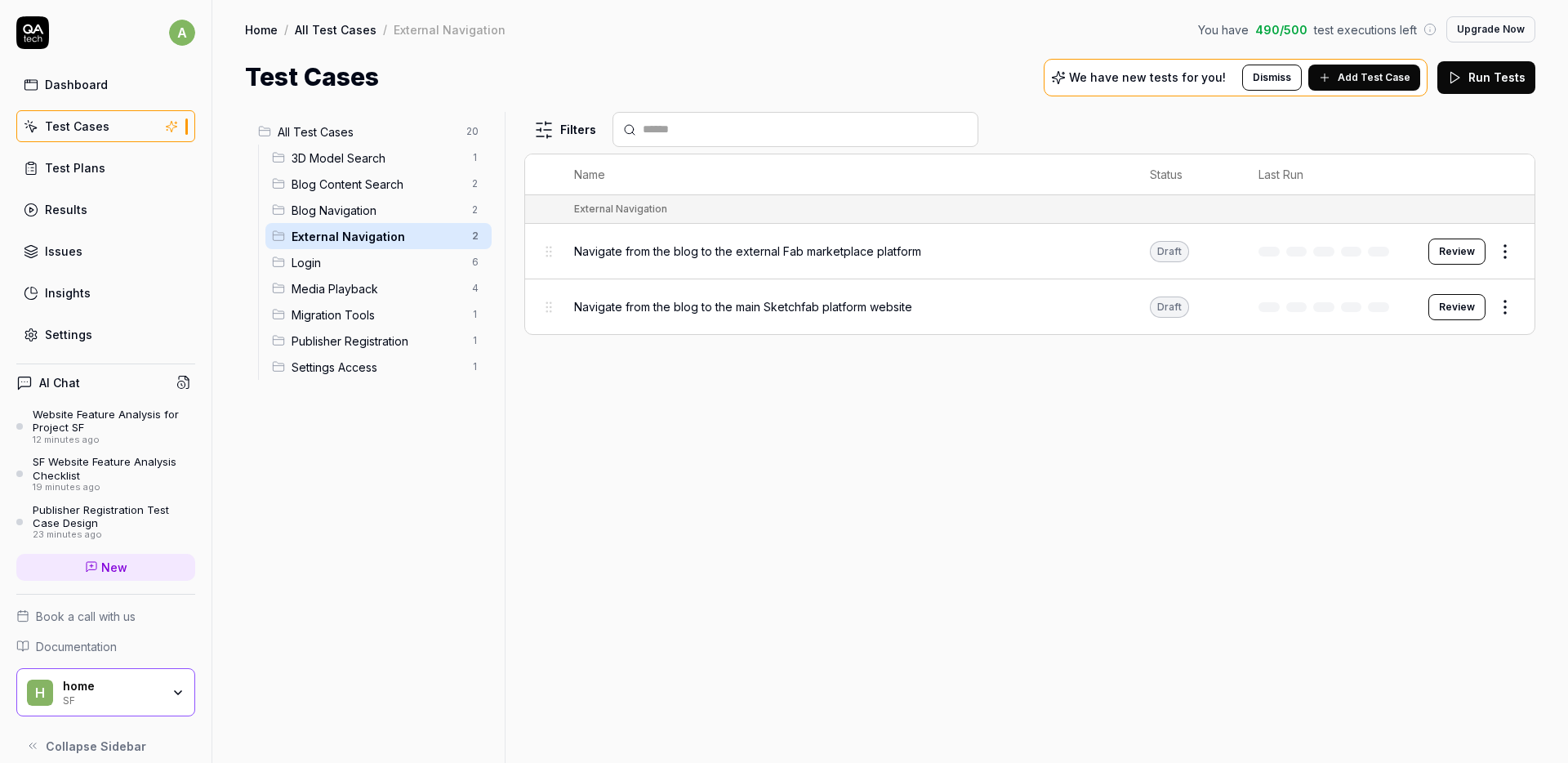
click at [382, 266] on span "Login" at bounding box center [377, 262] width 171 height 17
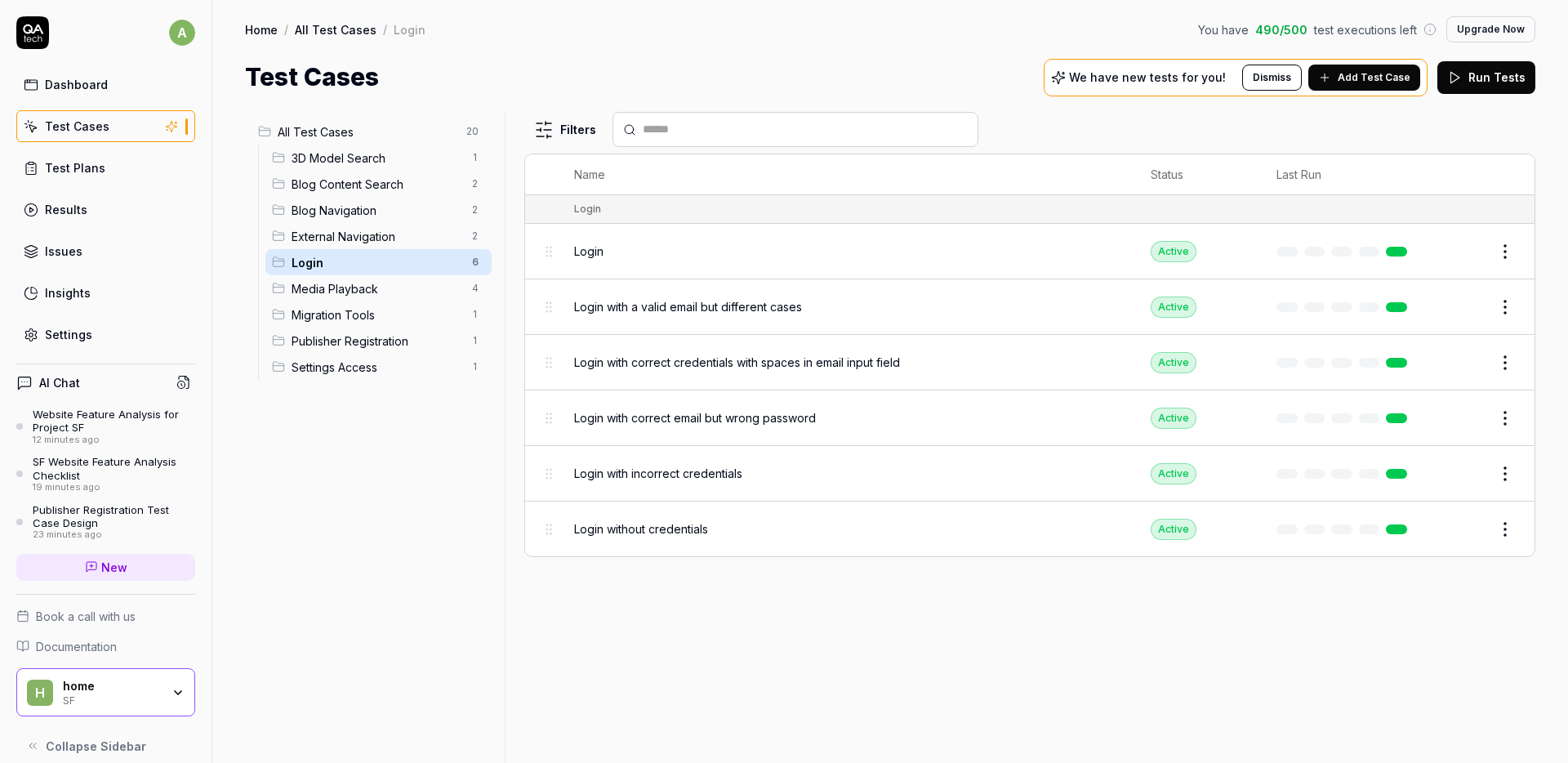
click at [819, 472] on div "Login with incorrect credentials" at bounding box center [846, 474] width 544 height 17
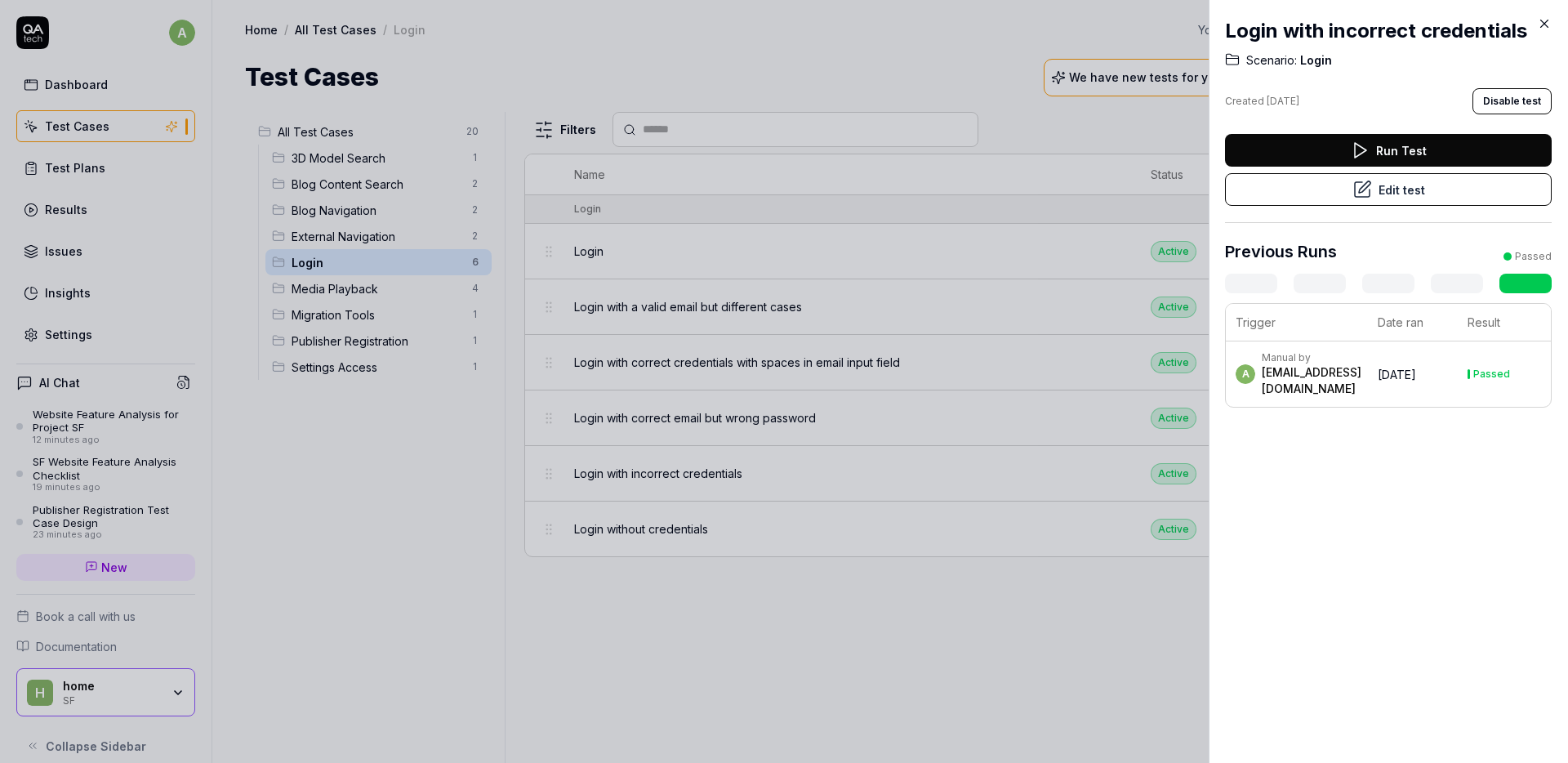
click at [1544, 24] on icon at bounding box center [1544, 24] width 8 height 8
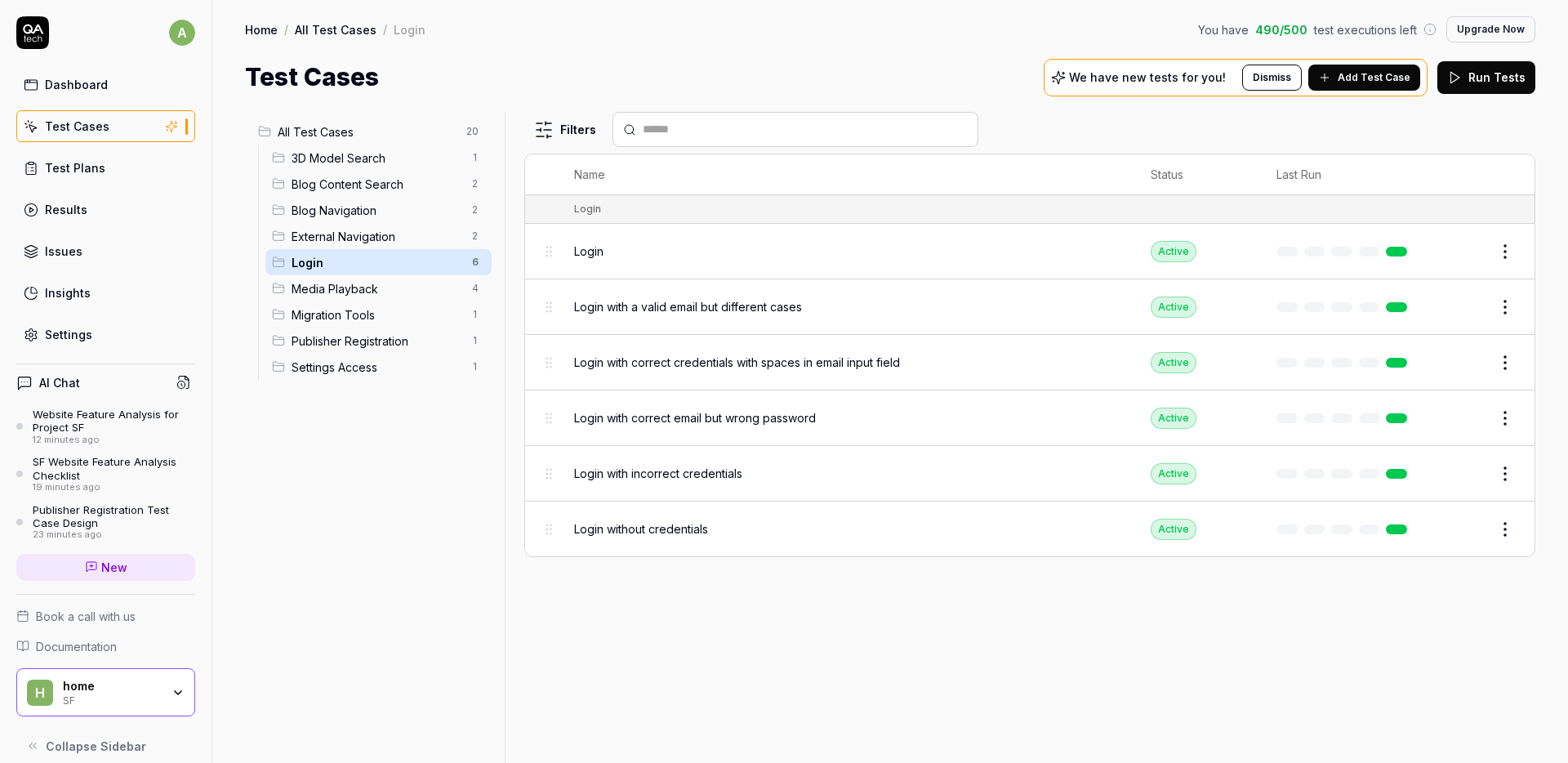
click at [447, 512] on div "All Test Cases 20 3D Model Search 1 Blog Content Search 2 Blog Navigation 2 Ext…" at bounding box center [372, 427] width 254 height 631
click at [340, 240] on span "External Navigation" at bounding box center [377, 236] width 171 height 17
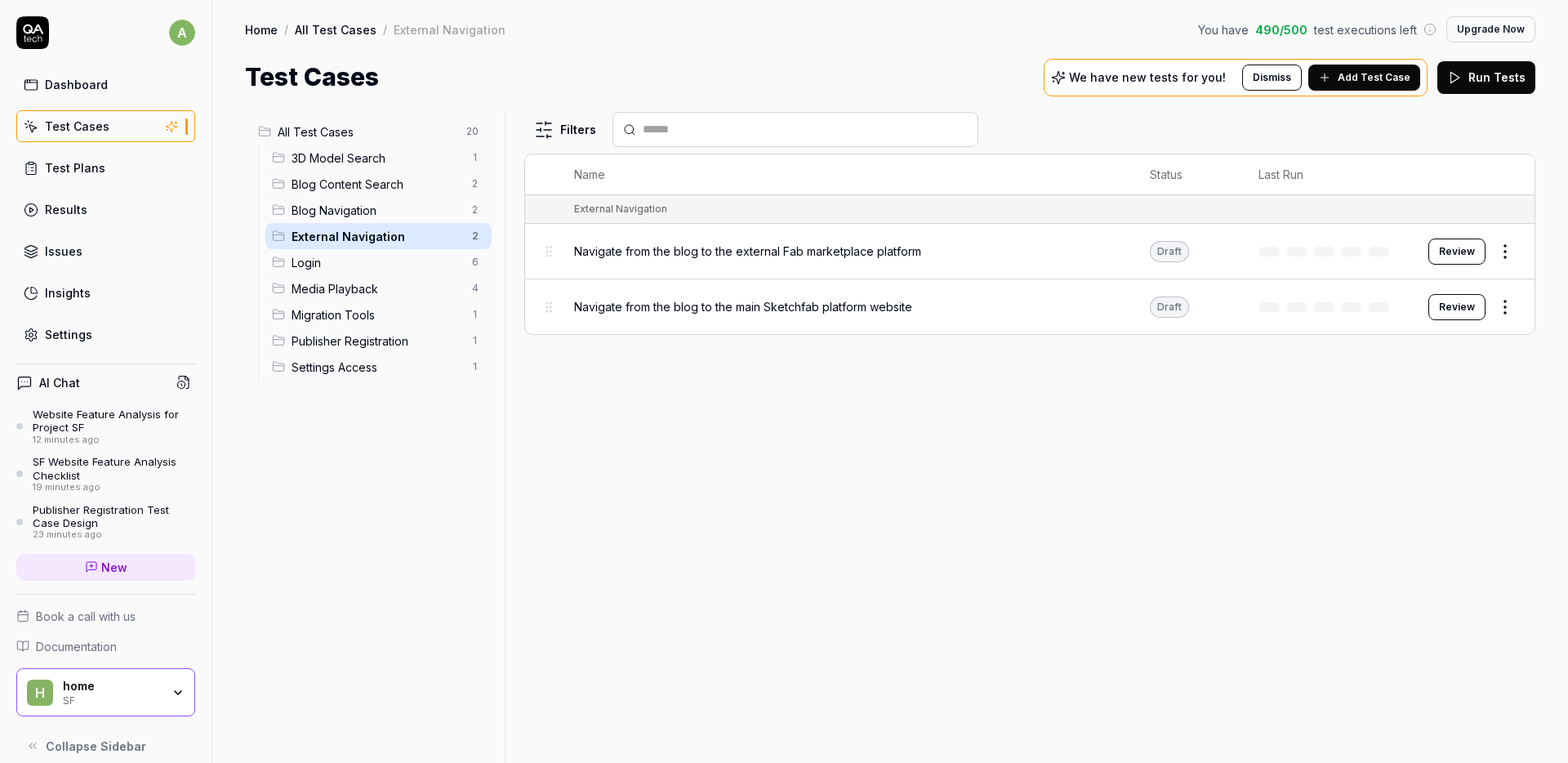
click at [359, 200] on div "Blog Navigation 2" at bounding box center [378, 210] width 227 height 26
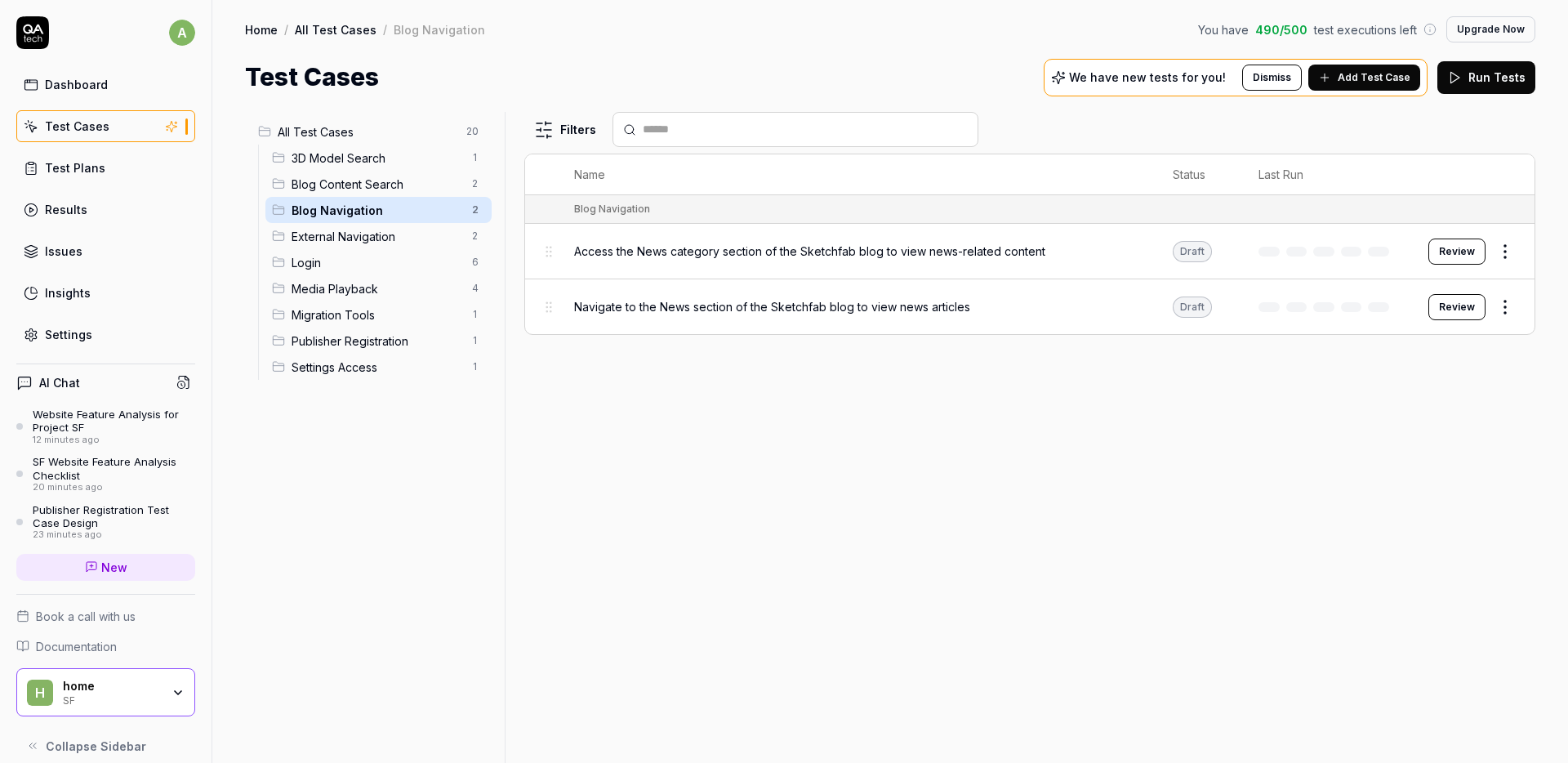
click at [71, 95] on link "Dashboard" at bounding box center [105, 84] width 179 height 32
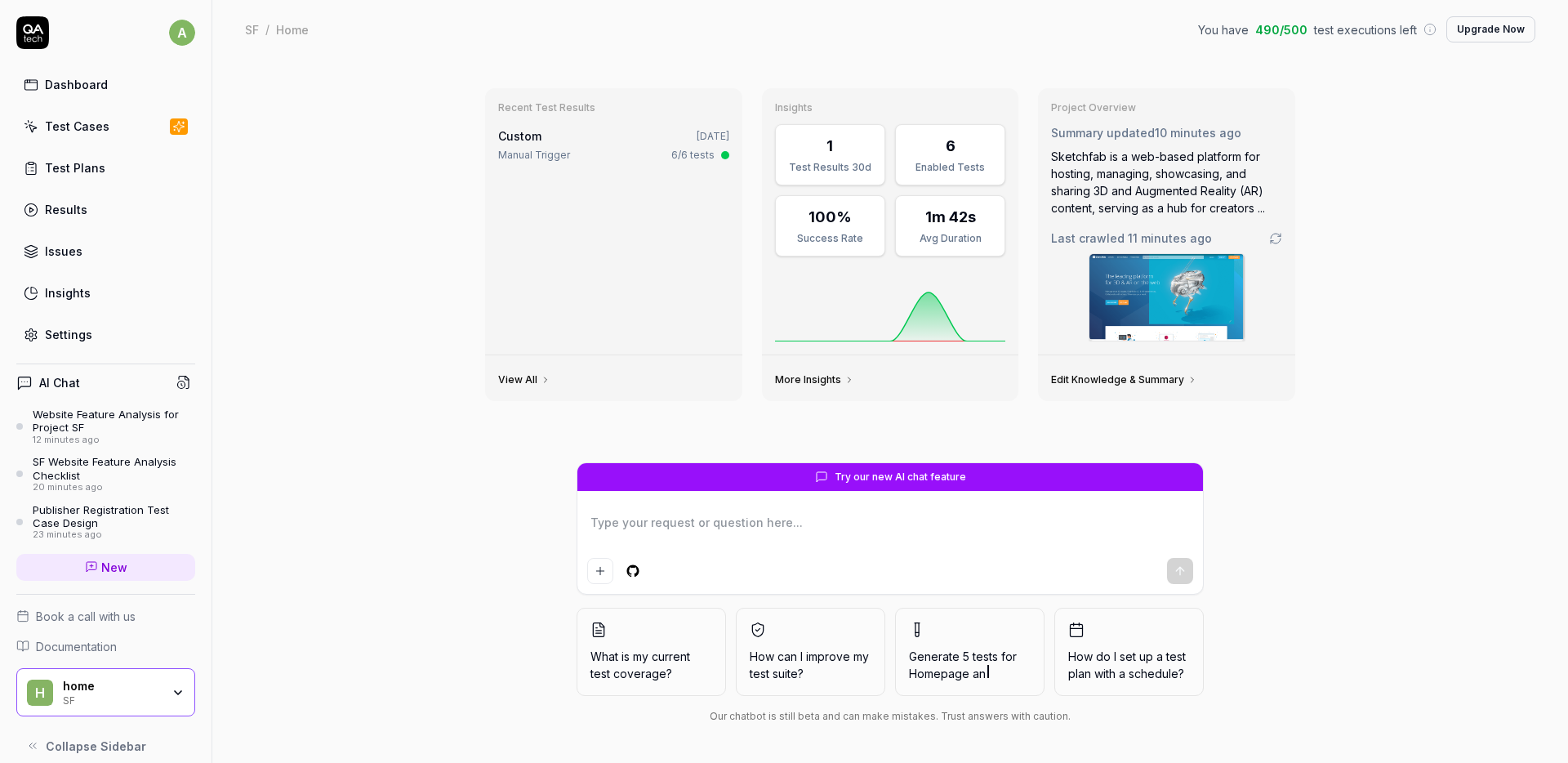
click at [645, 529] on textarea at bounding box center [890, 531] width 606 height 40
click at [83, 468] on div "SF Website Feature Analysis Checklist" at bounding box center [114, 469] width 163 height 27
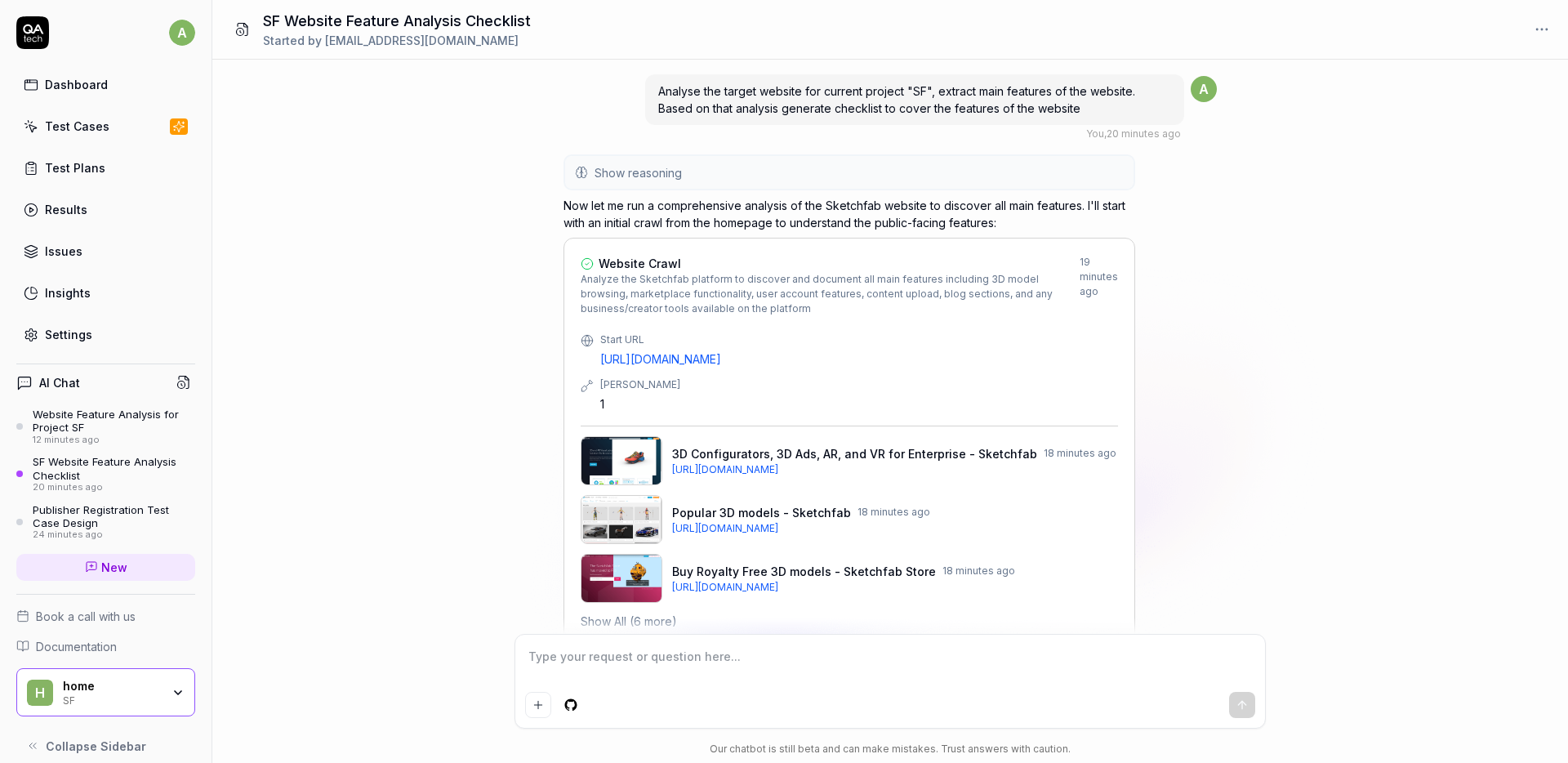
scroll to position [5036, 0]
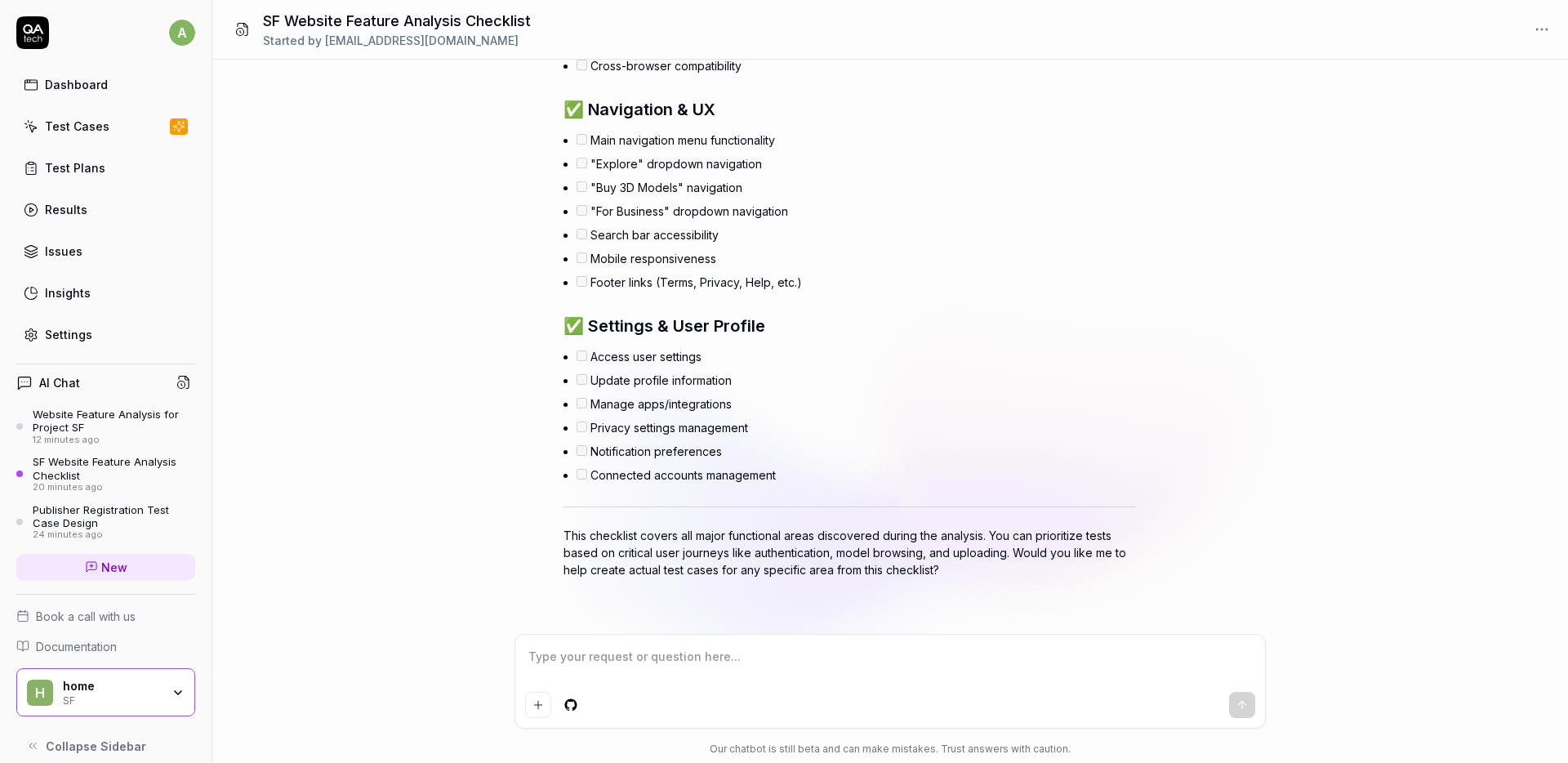
click at [105, 433] on div "Website Feature Analysis for Project SF" at bounding box center [114, 422] width 163 height 27
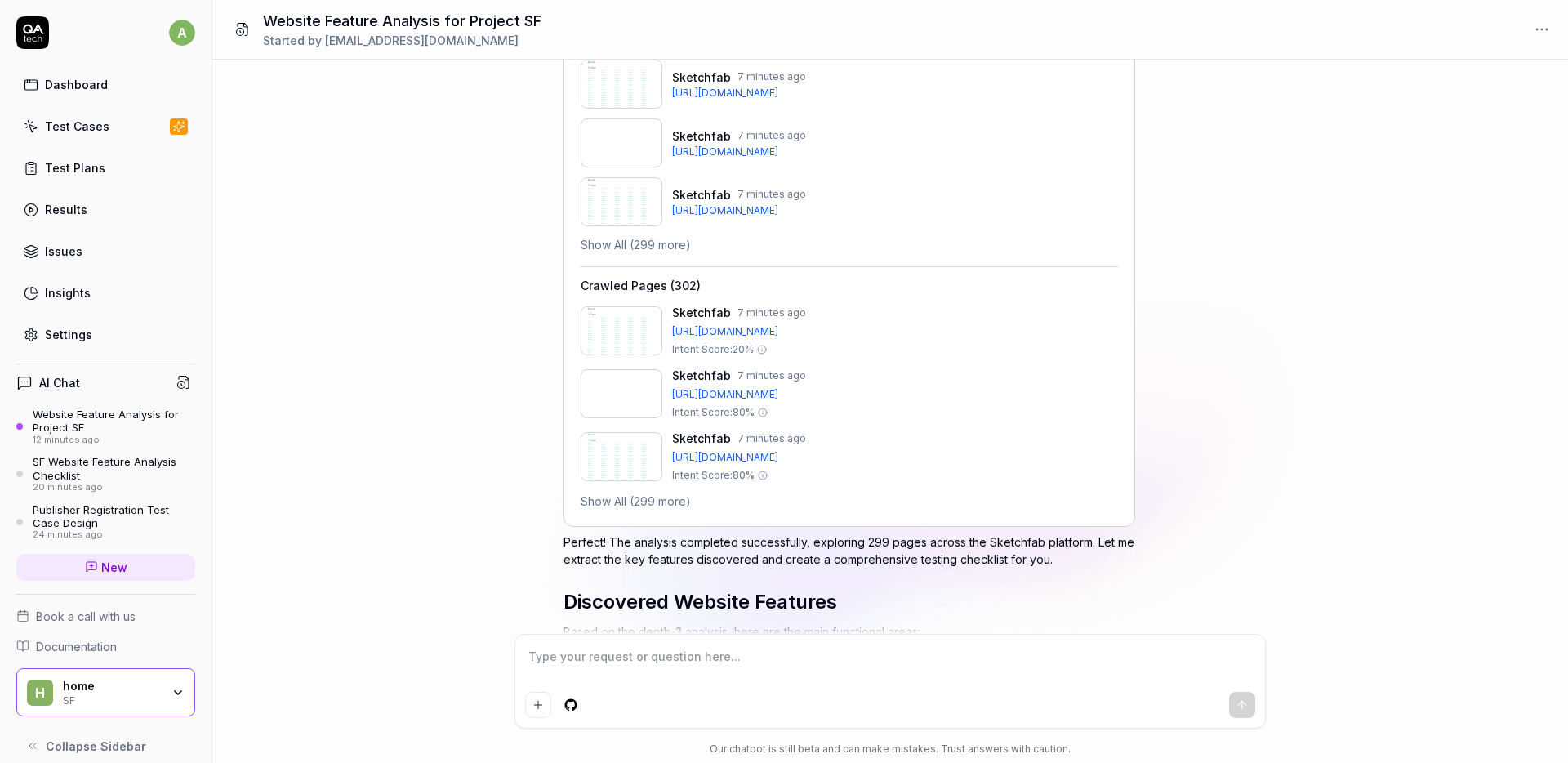
scroll to position [346, 0]
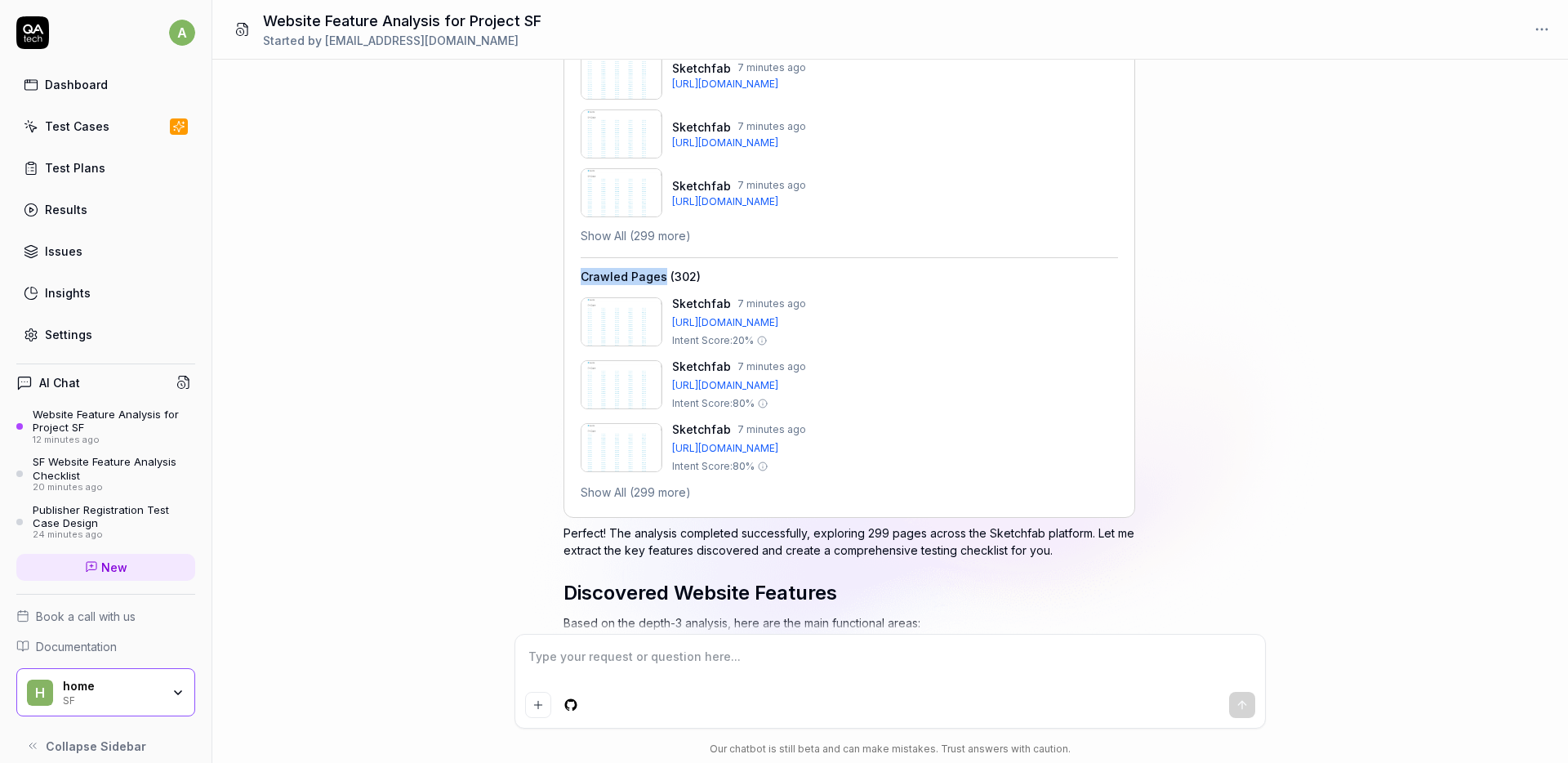
drag, startPoint x: 662, startPoint y: 279, endPoint x: 572, endPoint y: 279, distance: 90.0
click at [572, 279] on div "Website Crawl Comprehensive analysis to extract all website features including …" at bounding box center [849, 192] width 572 height 652
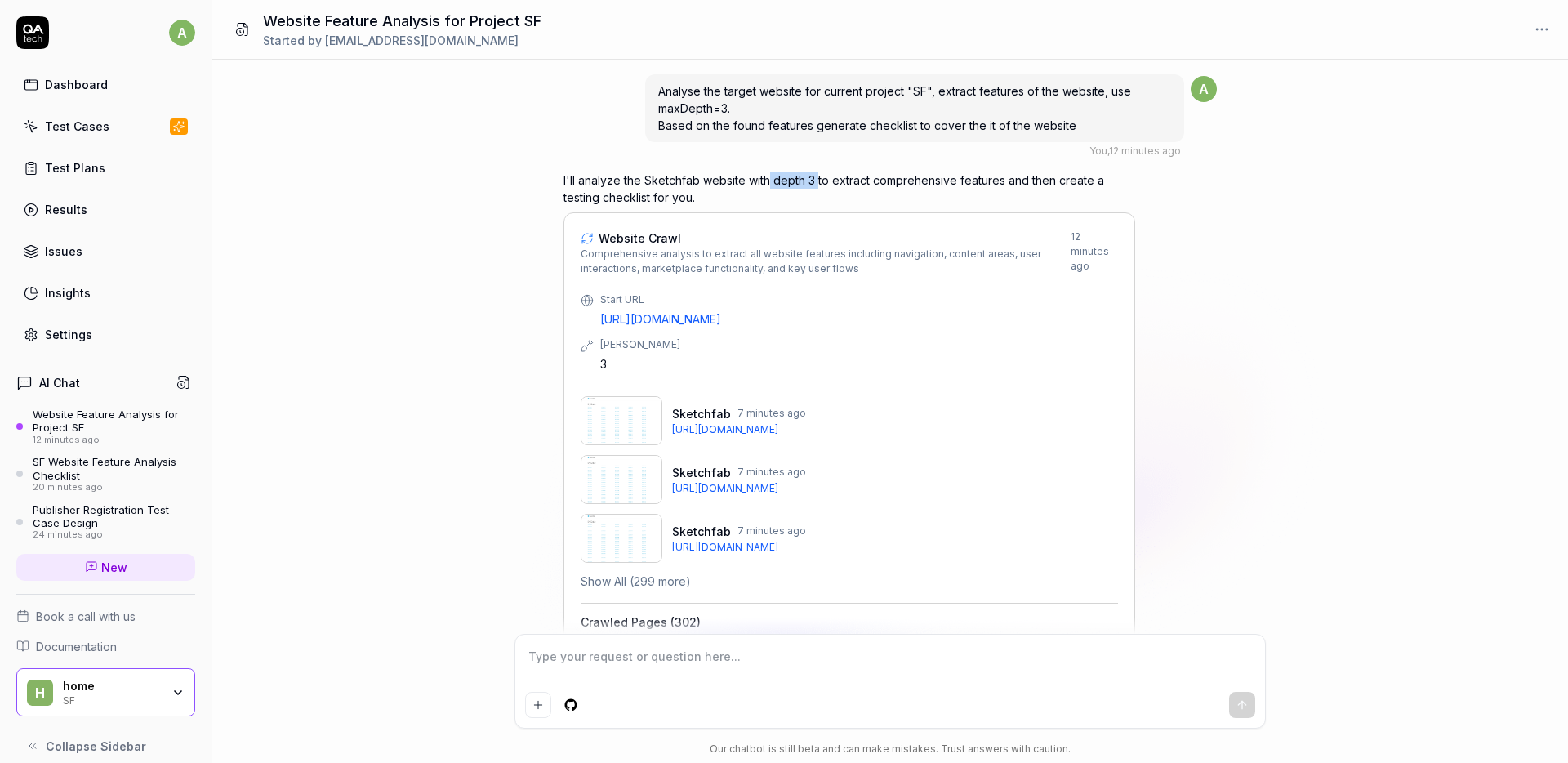
drag, startPoint x: 816, startPoint y: 180, endPoint x: 770, endPoint y: 176, distance: 46.2
click at [770, 176] on p "I'll analyze the Sketchfab website with depth 3 to extract comprehensive featur…" at bounding box center [849, 189] width 572 height 35
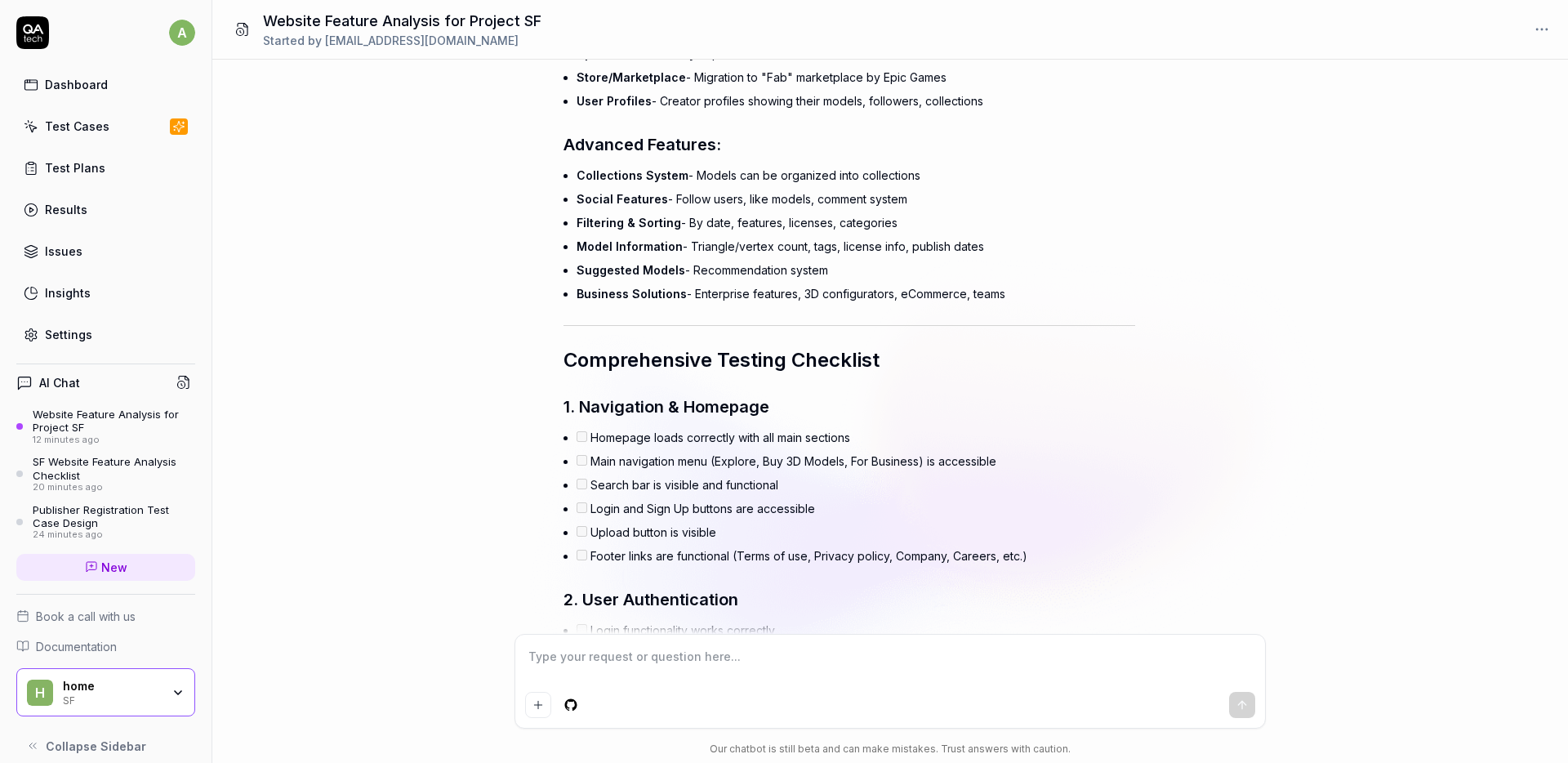
scroll to position [1196, 0]
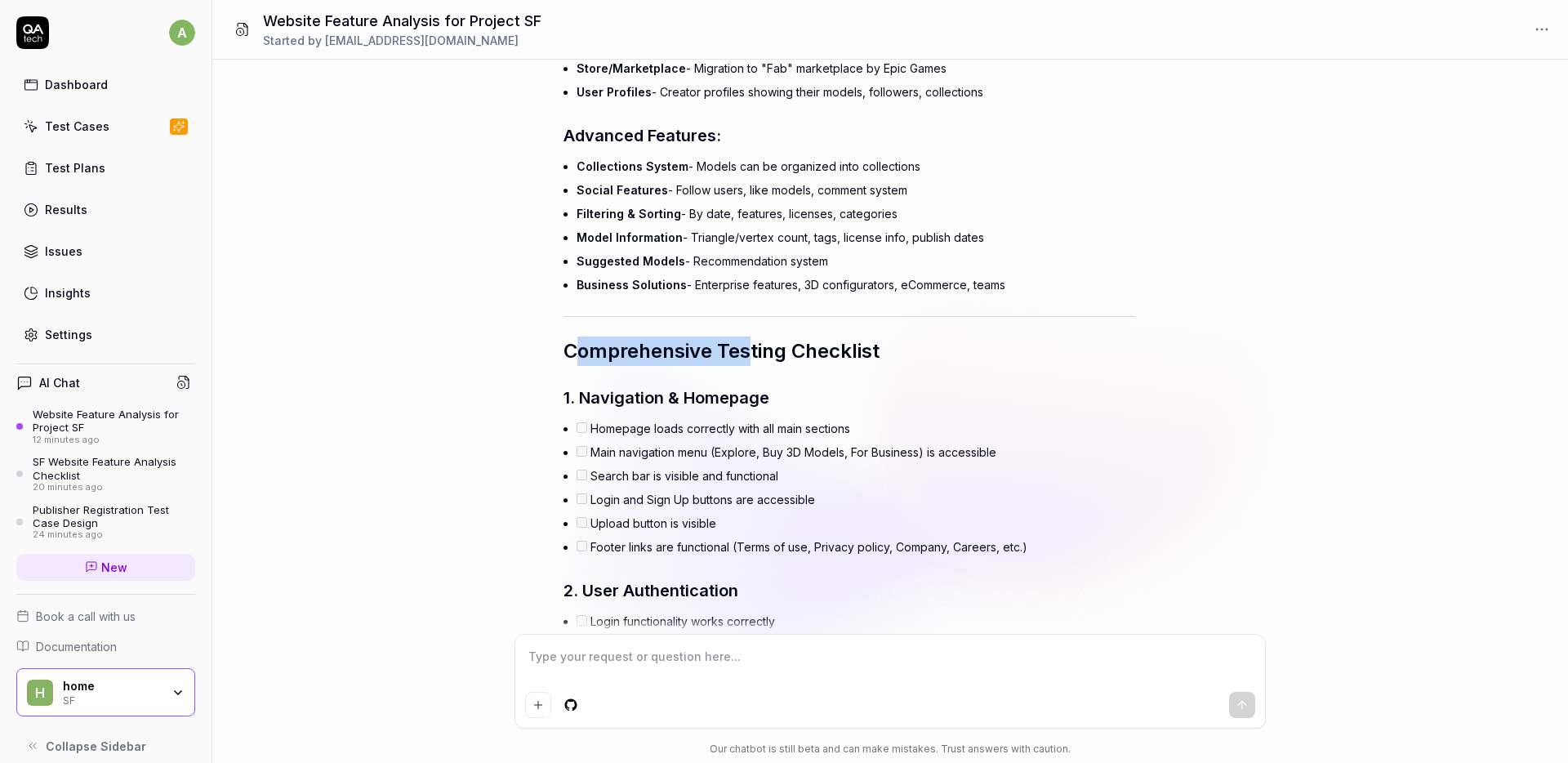
drag, startPoint x: 582, startPoint y: 355, endPoint x: 750, endPoint y: 357, distance: 168.0
click at [750, 357] on span "Comprehensive Testing Checklist" at bounding box center [721, 351] width 316 height 24
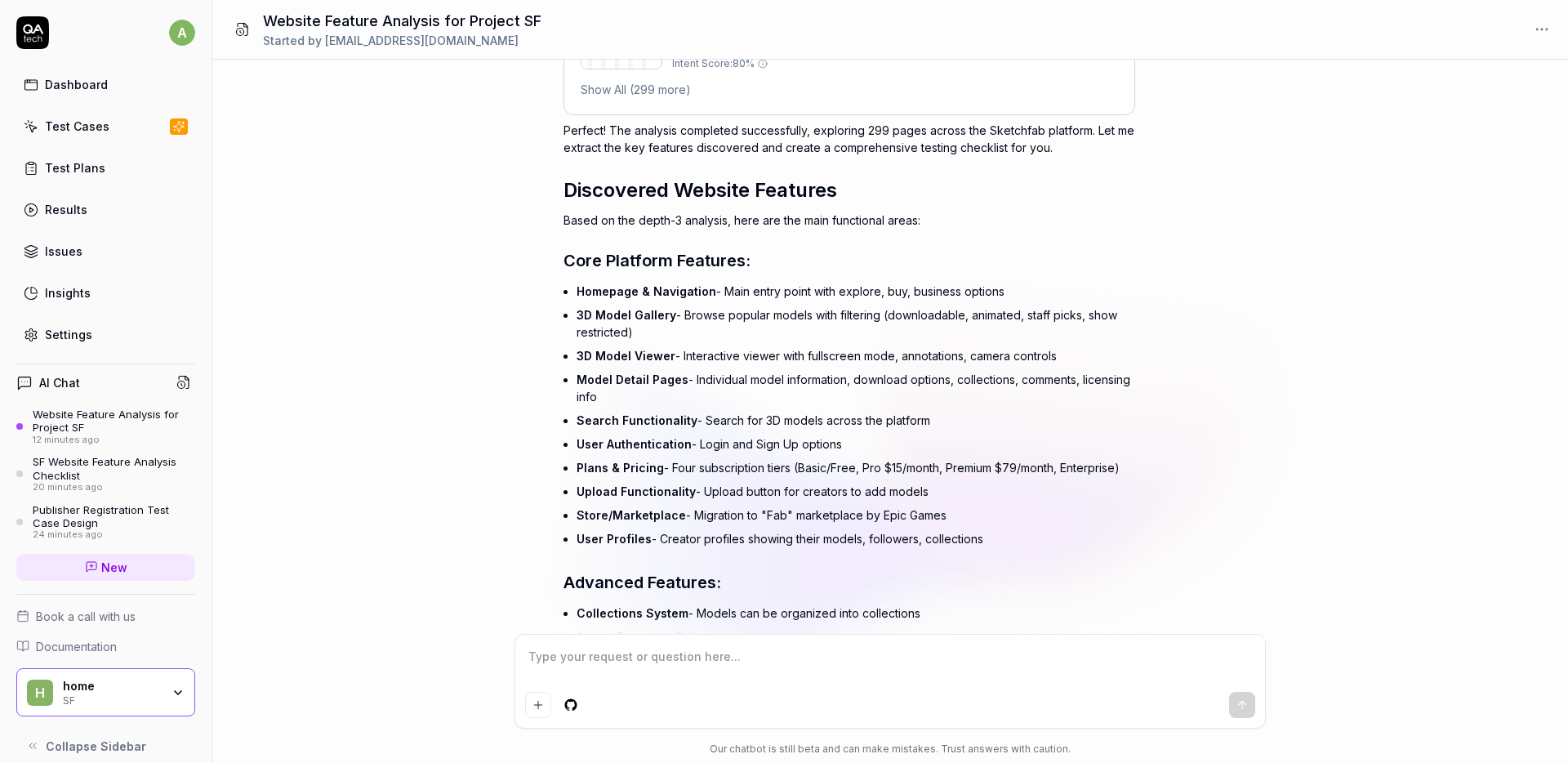
scroll to position [762, 0]
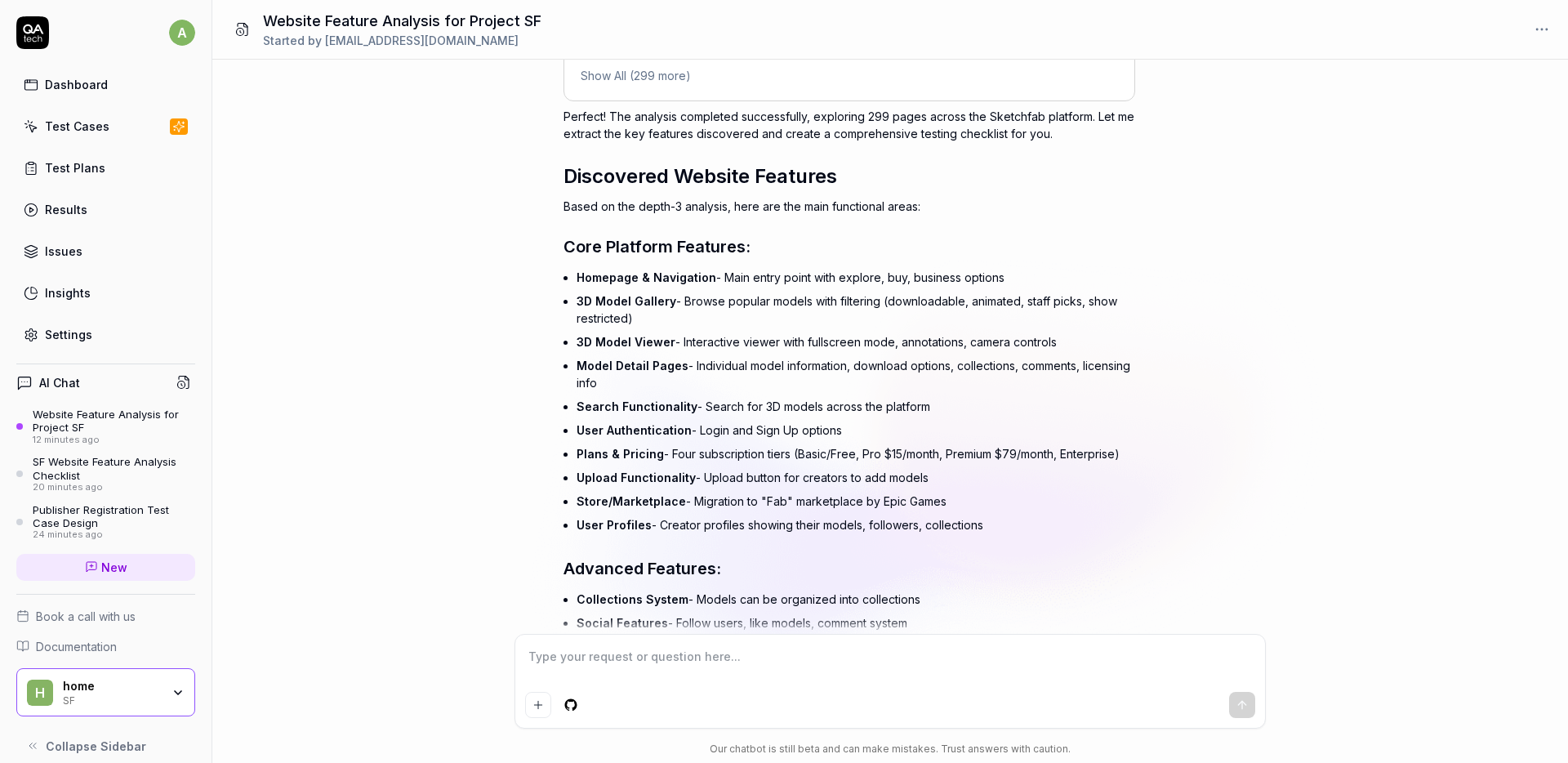
drag, startPoint x: 583, startPoint y: 269, endPoint x: 734, endPoint y: 535, distance: 305.9
click at [734, 535] on ul "Homepage & Navigation - Main entry point with explore, buy, business options 3D…" at bounding box center [855, 401] width 559 height 271
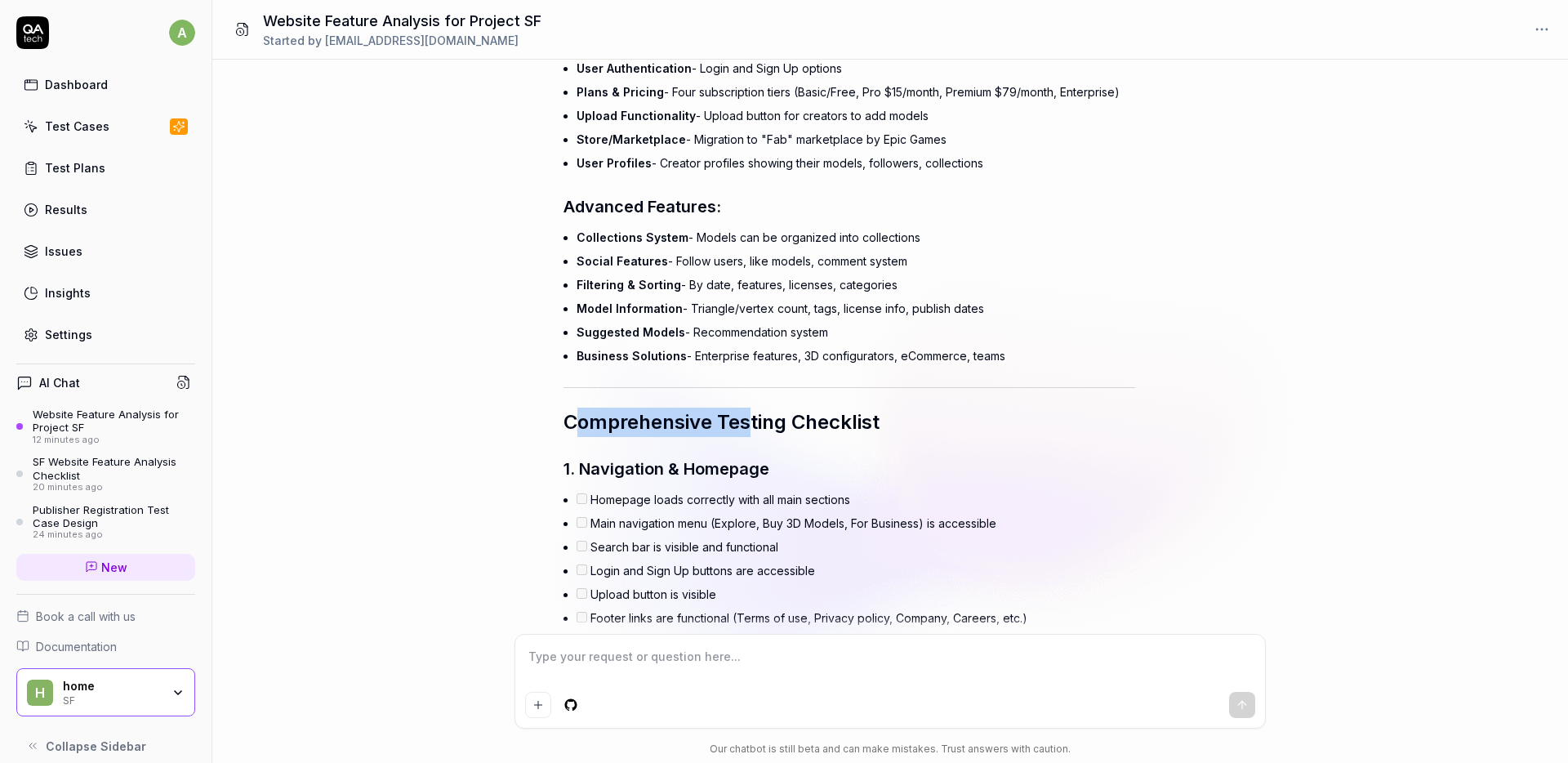
scroll to position [1429, 0]
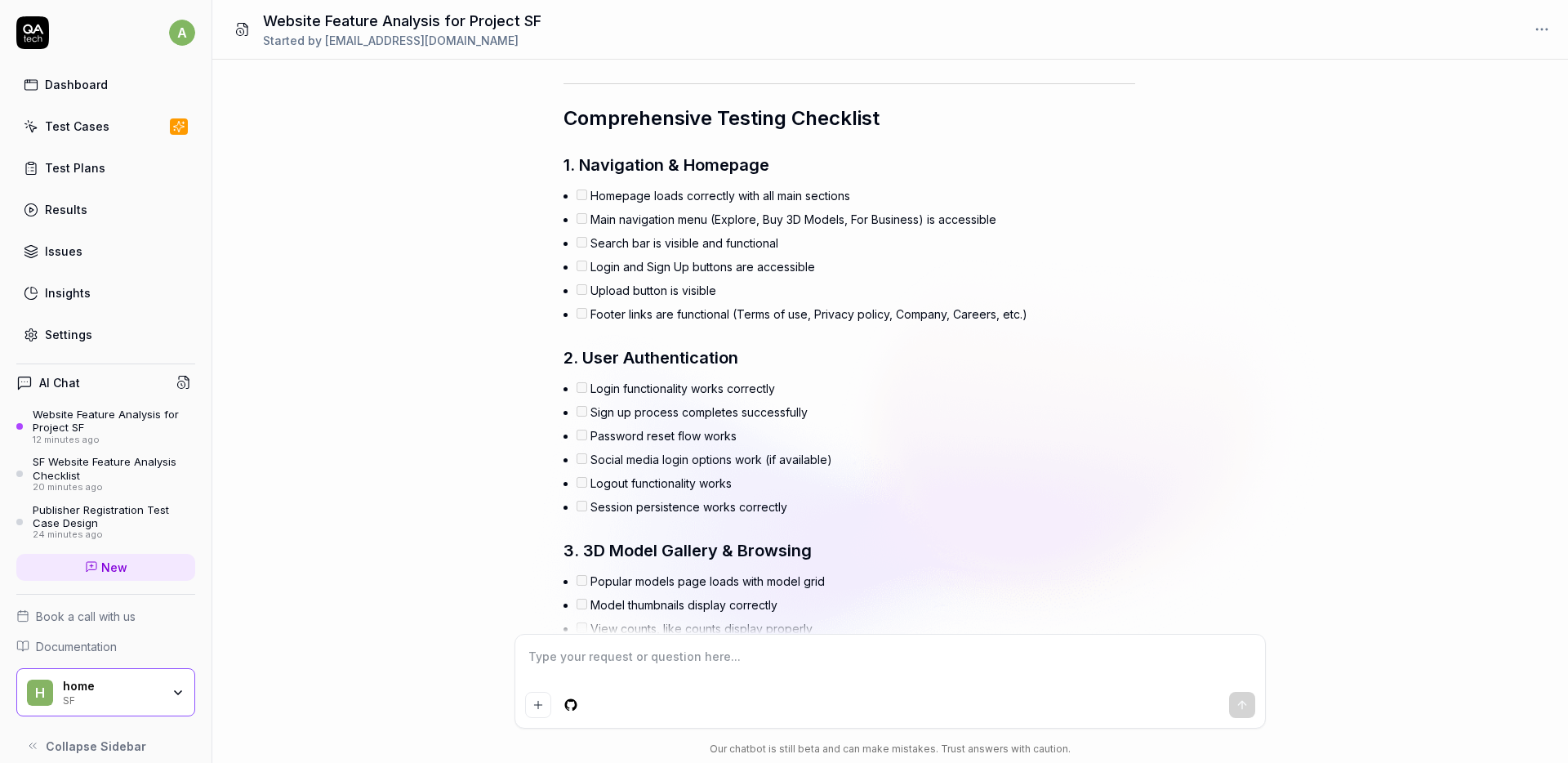
drag, startPoint x: 586, startPoint y: 165, endPoint x: 812, endPoint y: 336, distance: 283.4
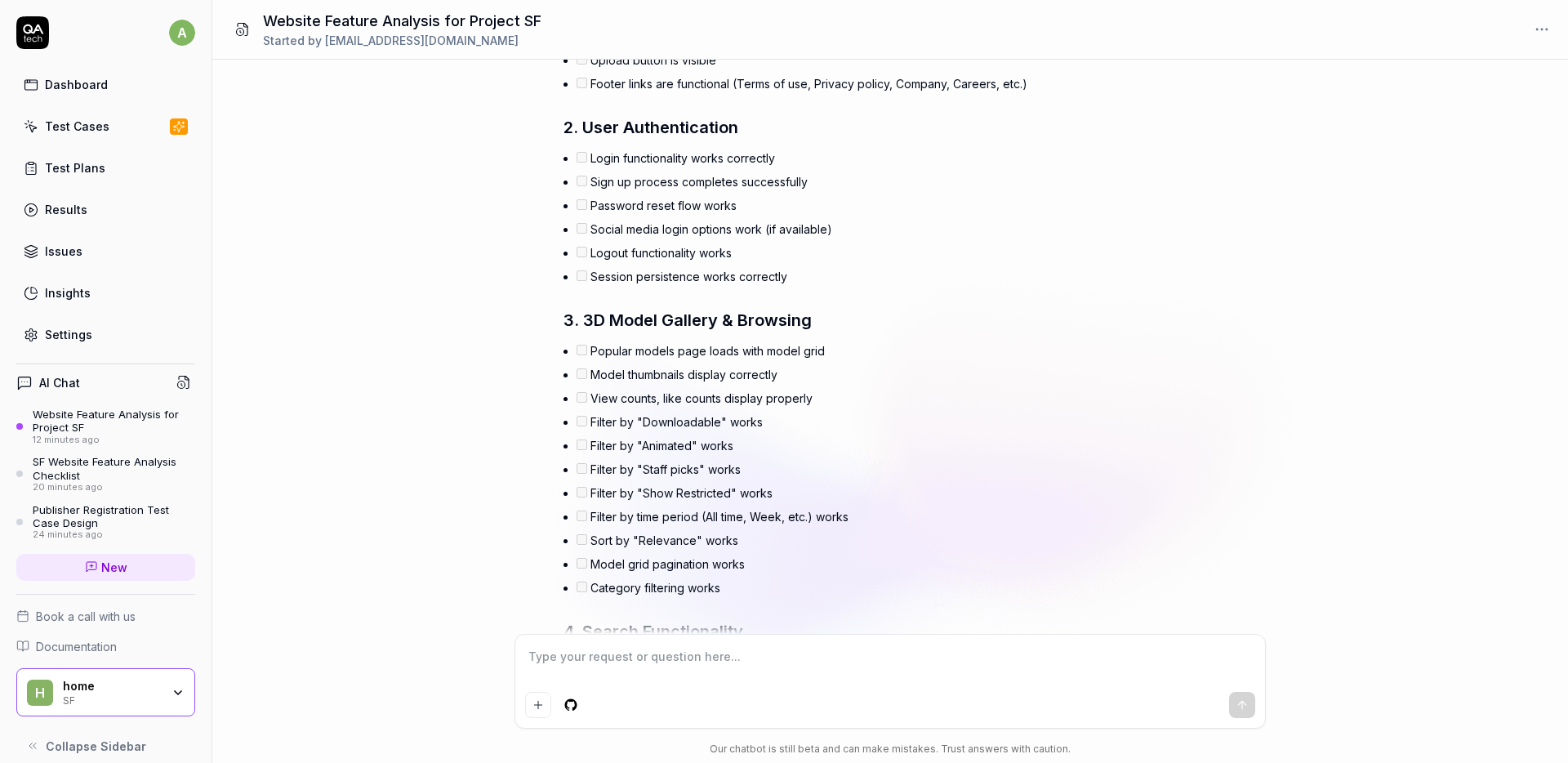
scroll to position [1676, 0]
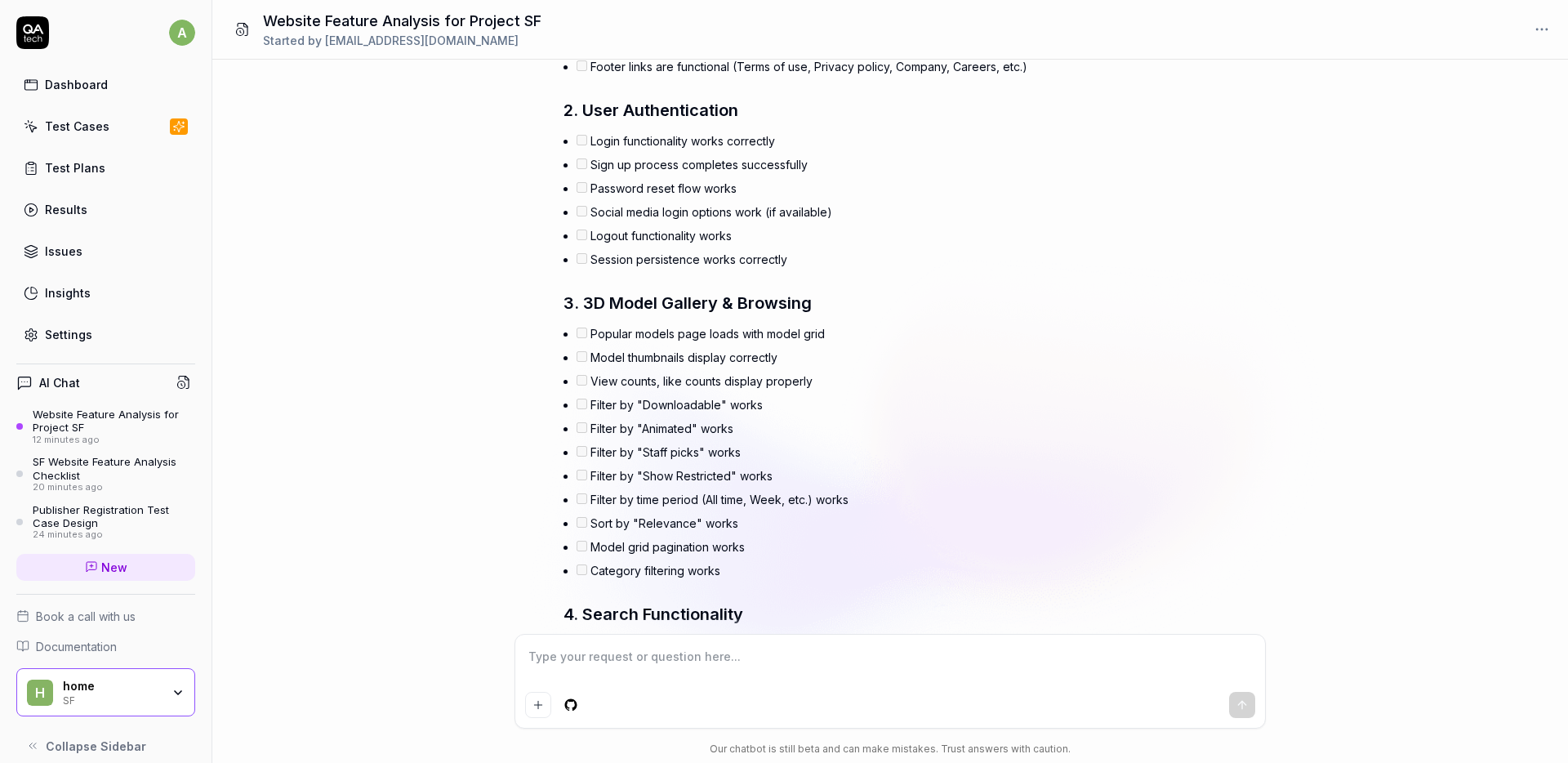
click at [751, 659] on textarea at bounding box center [890, 665] width 730 height 40
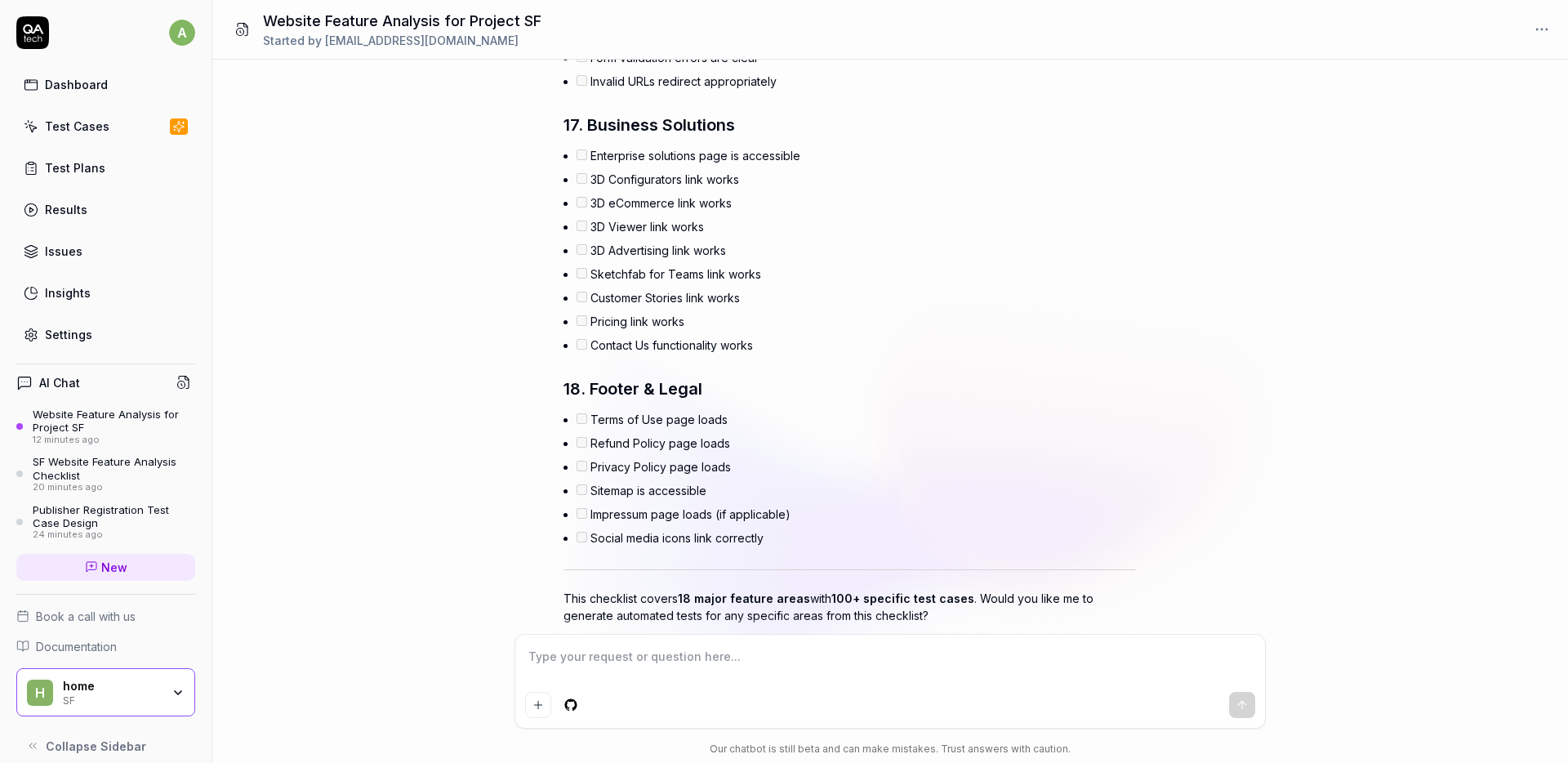
scroll to position [4885, 0]
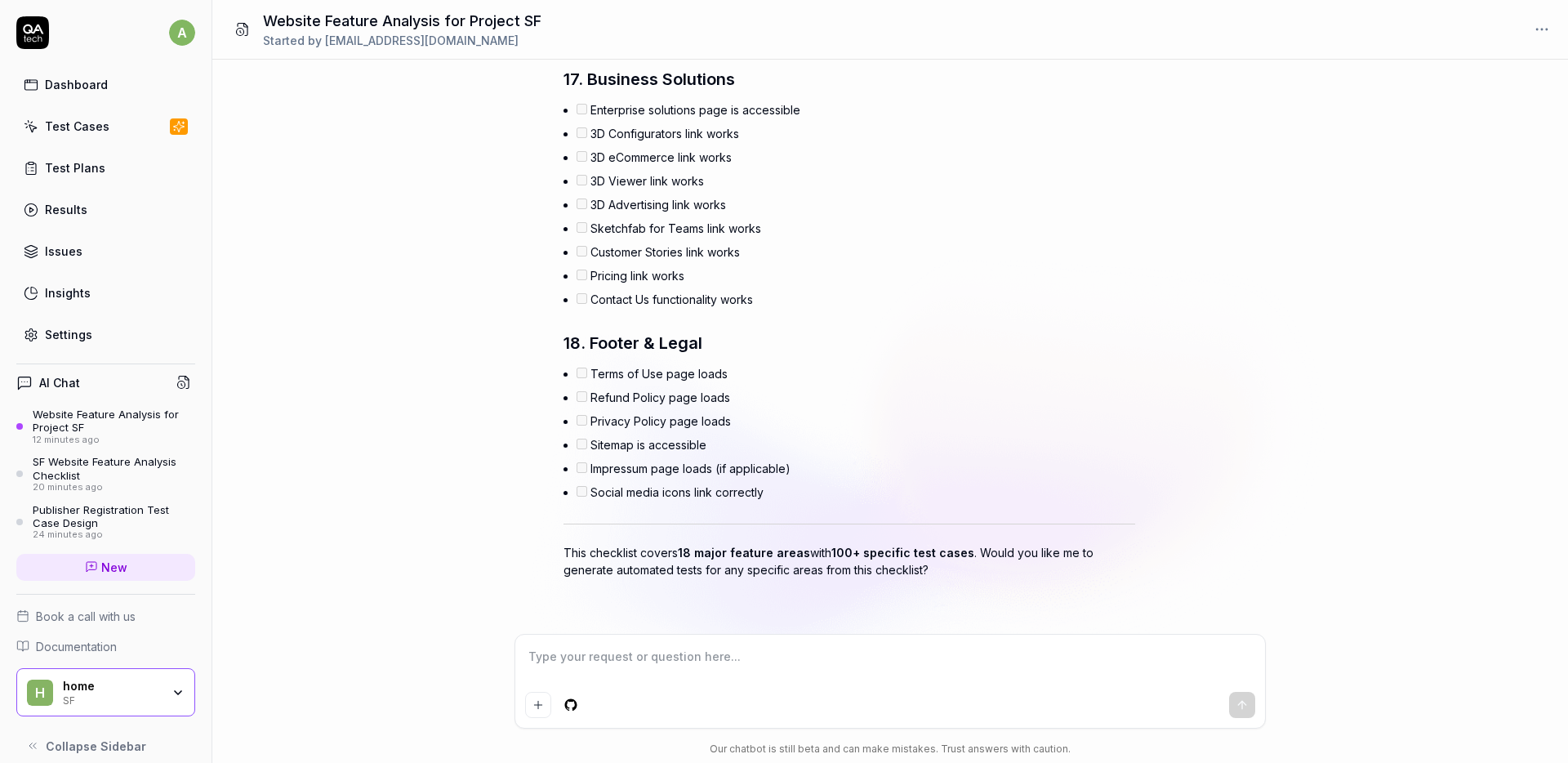
click at [702, 439] on li "Sitemap is accessible" at bounding box center [855, 445] width 559 height 24
click at [797, 486] on li "Social media icons link correctly" at bounding box center [855, 492] width 559 height 24
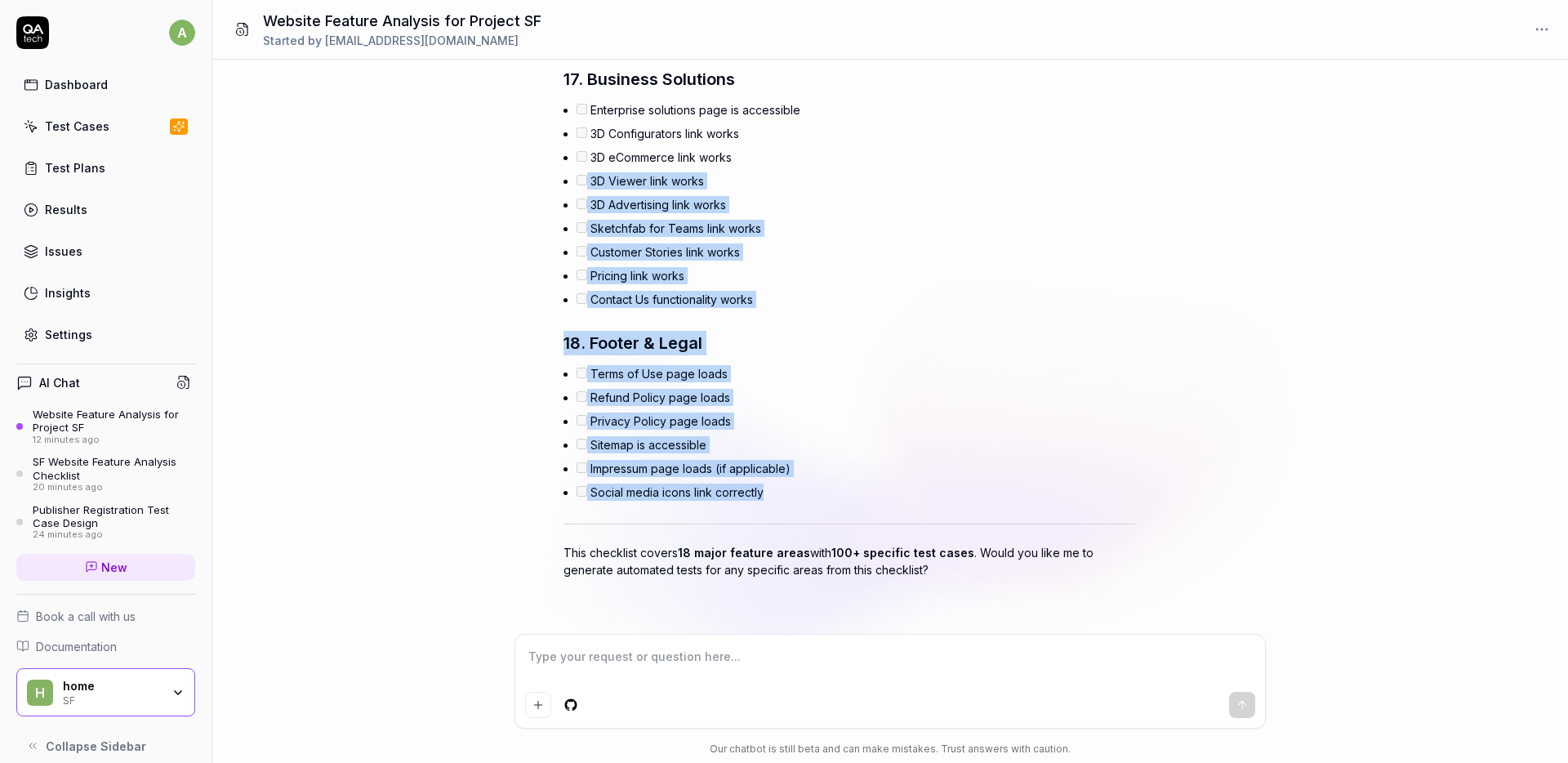
drag, startPoint x: 789, startPoint y: 495, endPoint x: 610, endPoint y: 169, distance: 371.9
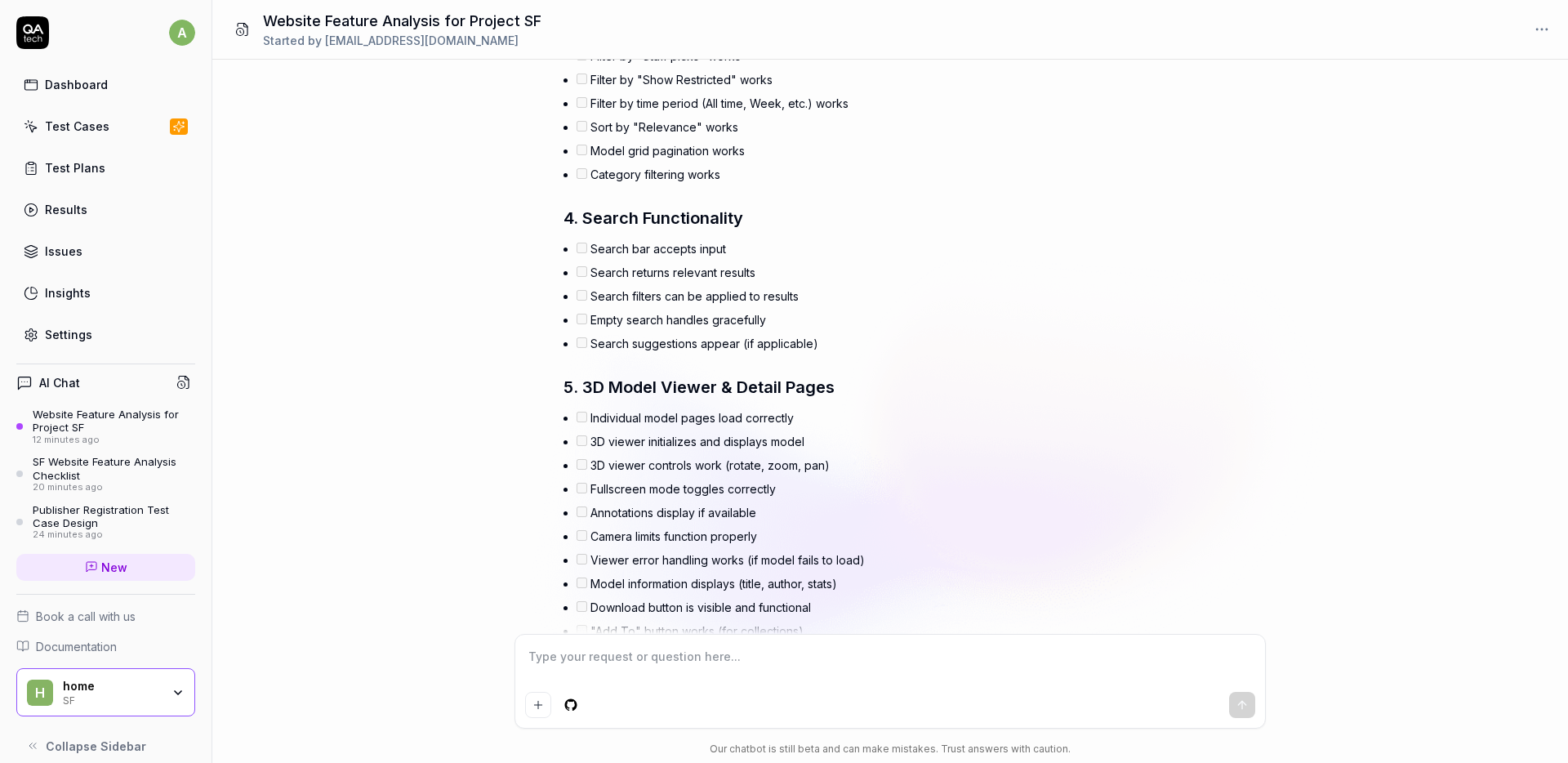
scroll to position [2804, 0]
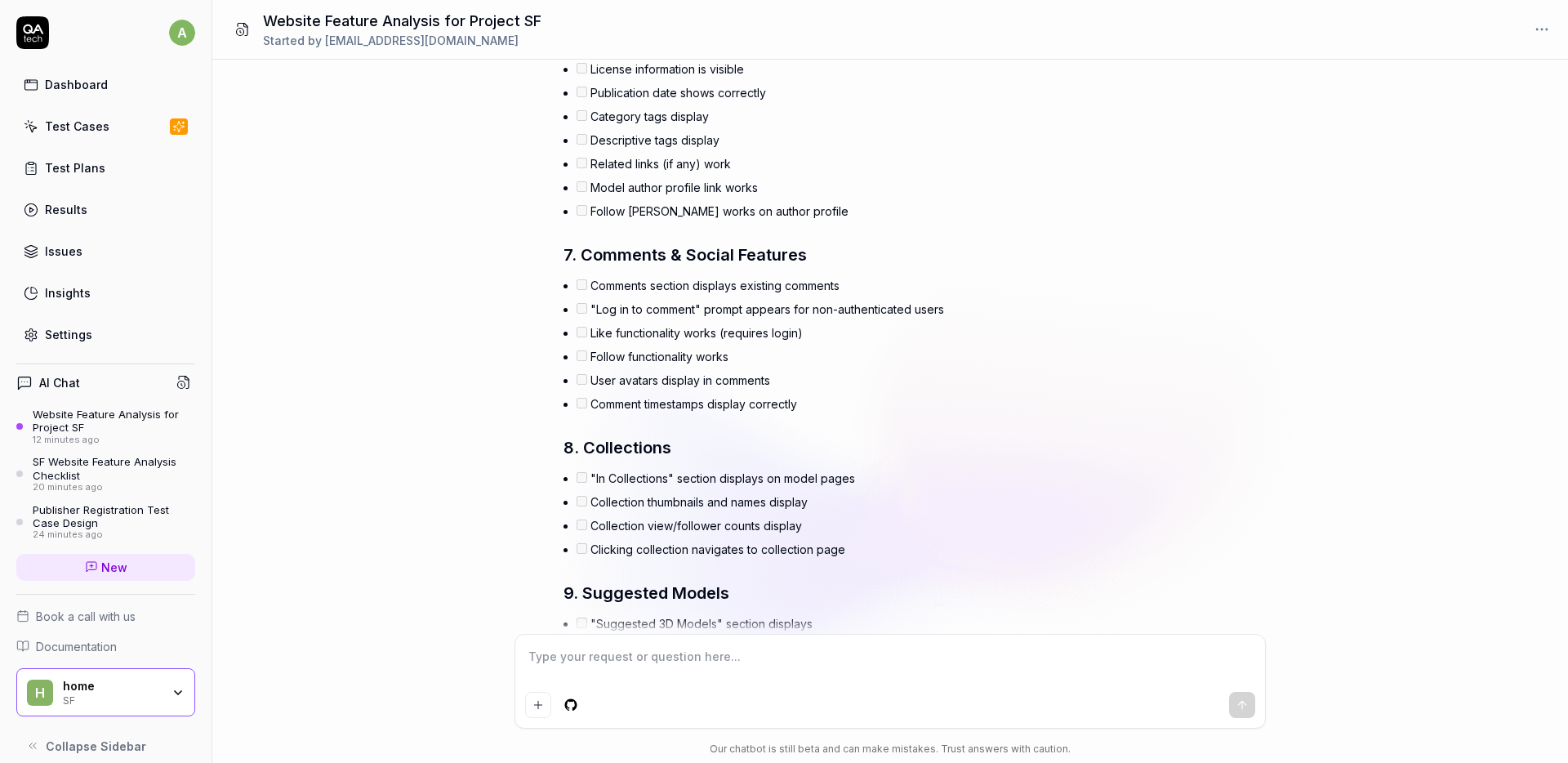
click at [73, 466] on div "SF Website Feature Analysis Checklist" at bounding box center [114, 469] width 163 height 27
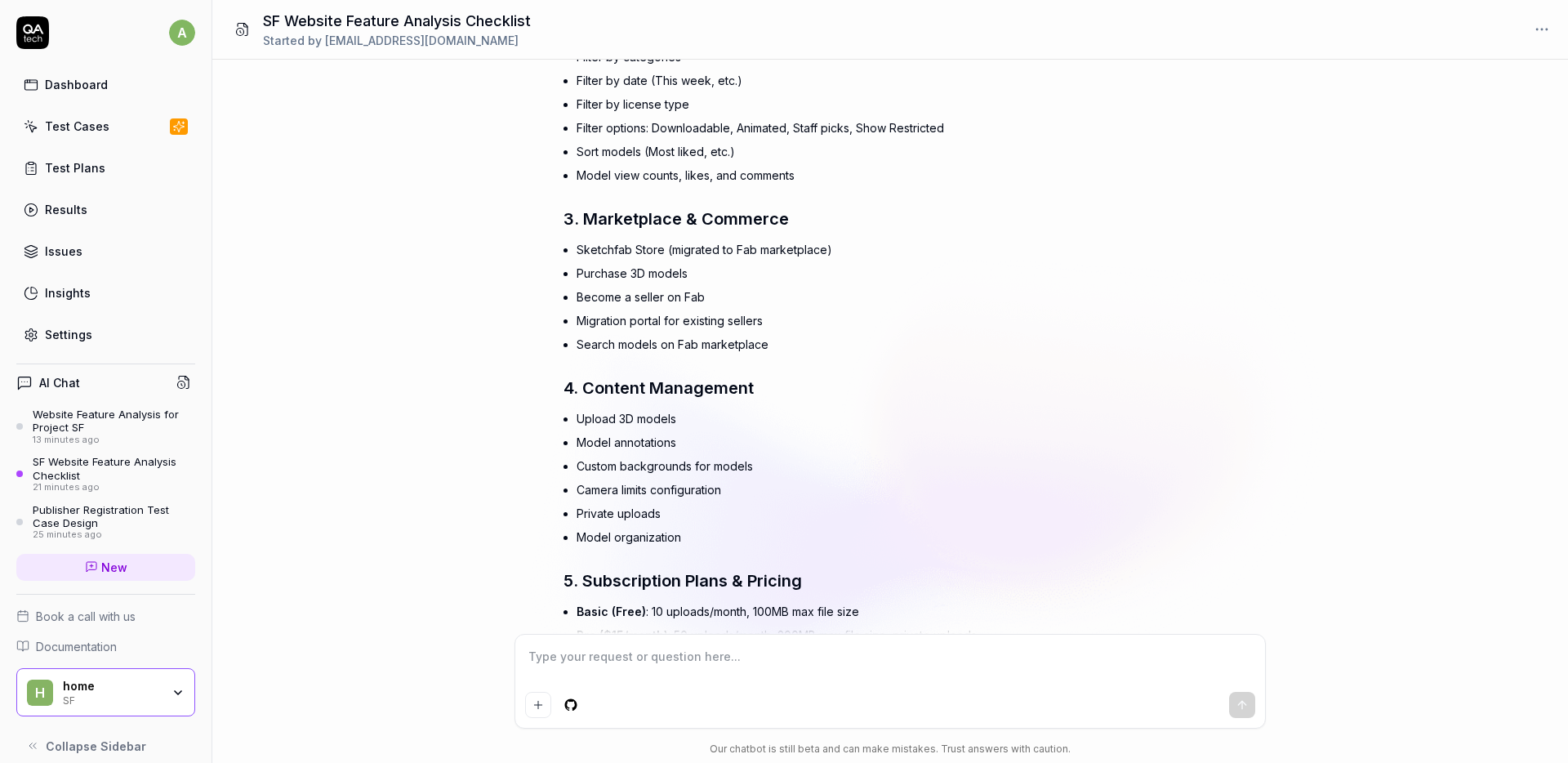
scroll to position [1581, 0]
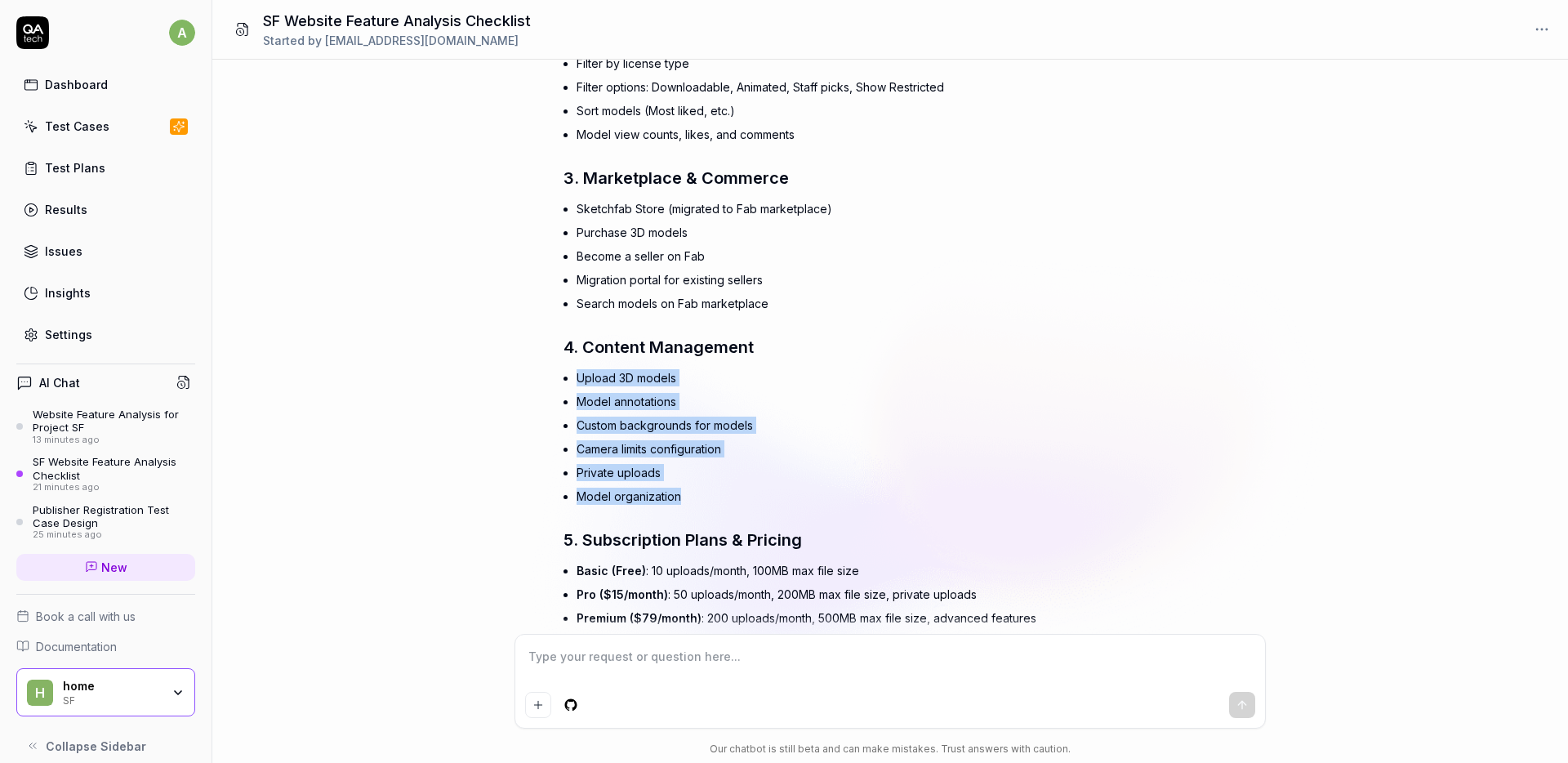
drag, startPoint x: 589, startPoint y: 363, endPoint x: 714, endPoint y: 492, distance: 179.6
click at [766, 449] on li "Camera limits configuration" at bounding box center [855, 449] width 559 height 24
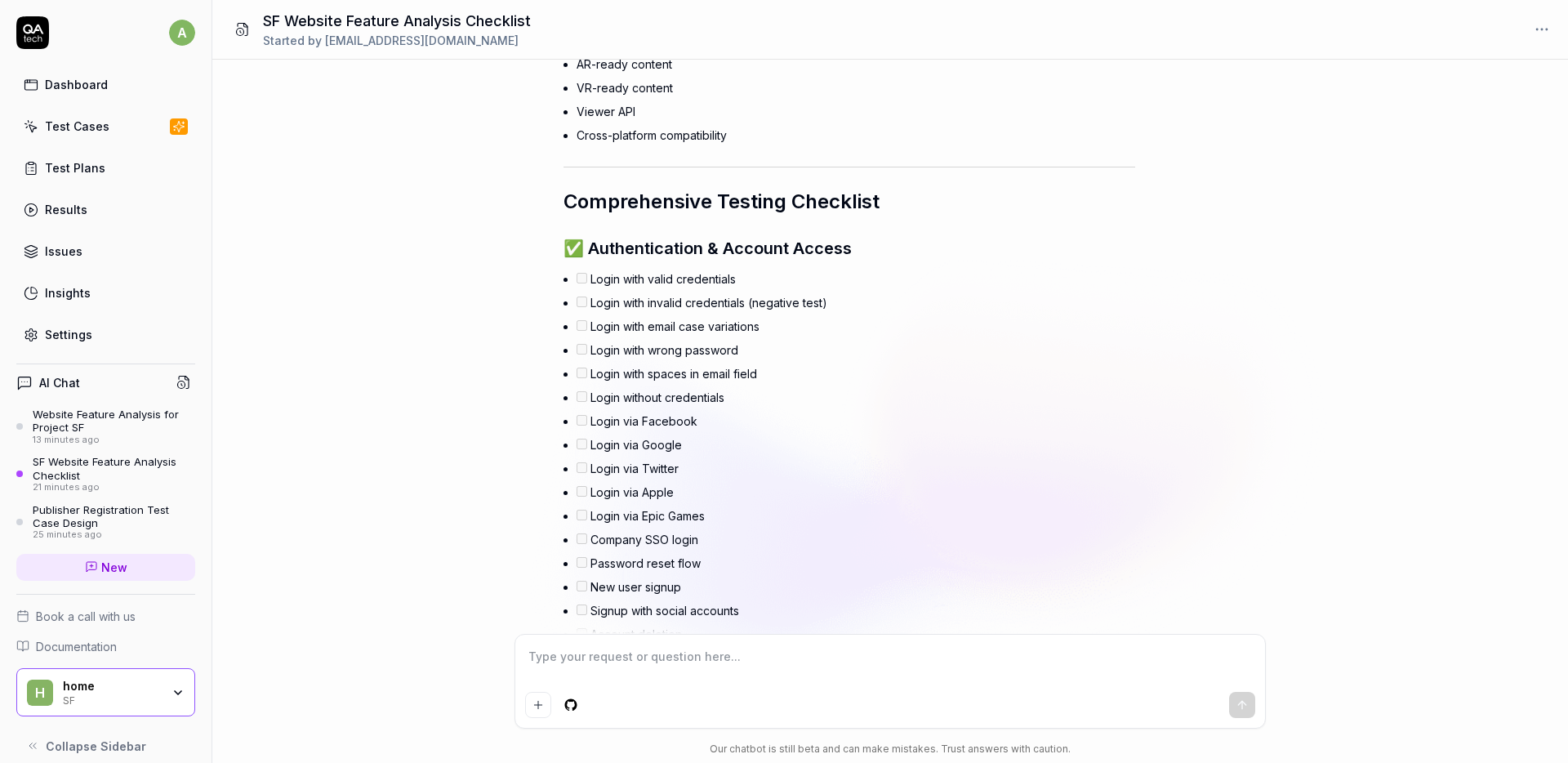
scroll to position [2790, 0]
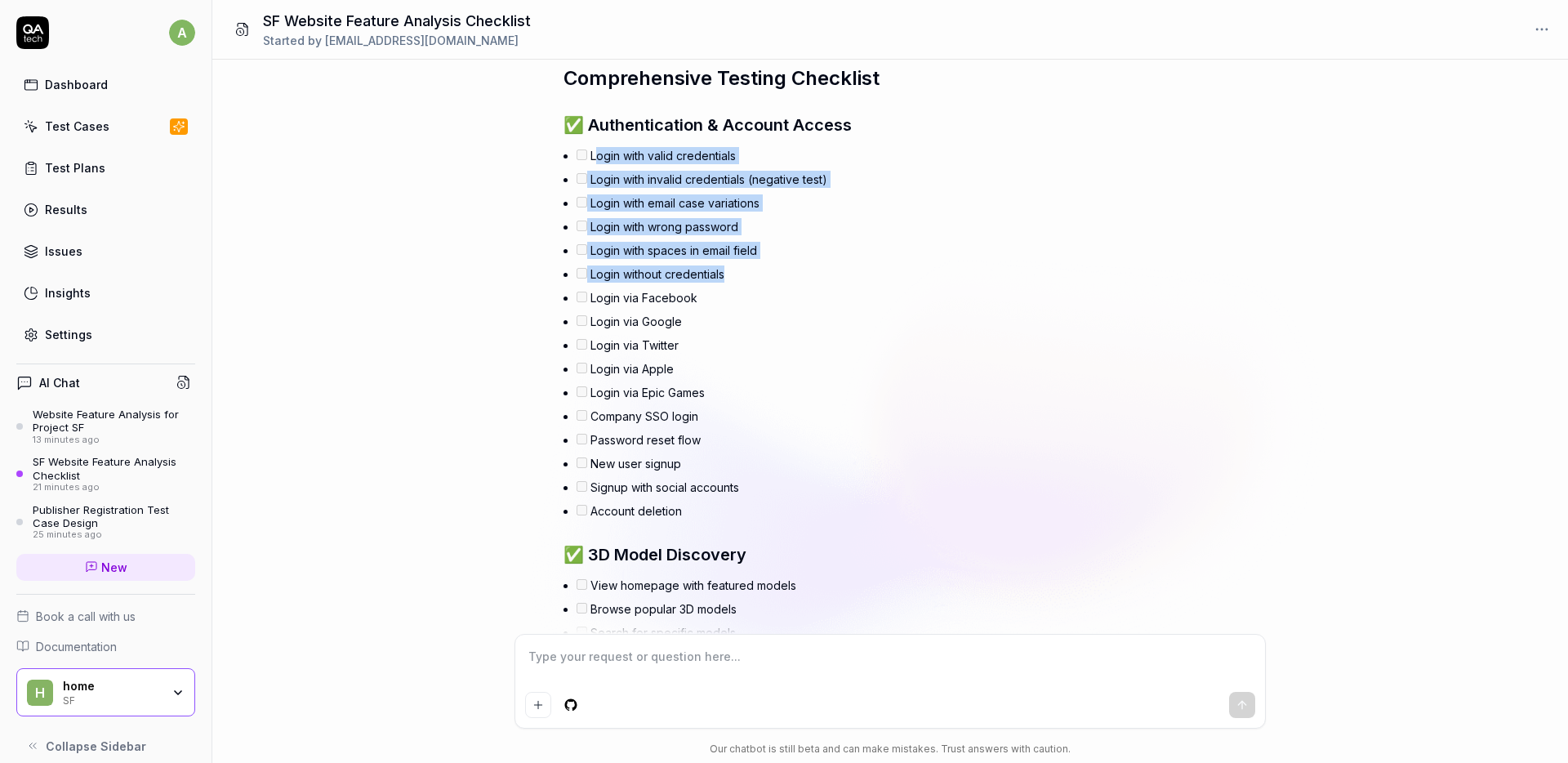
drag, startPoint x: 742, startPoint y: 276, endPoint x: 600, endPoint y: 164, distance: 180.9
click at [599, 164] on ul "Login with valid credentials Login with invalid credentials (negative test) Log…" at bounding box center [855, 334] width 559 height 379
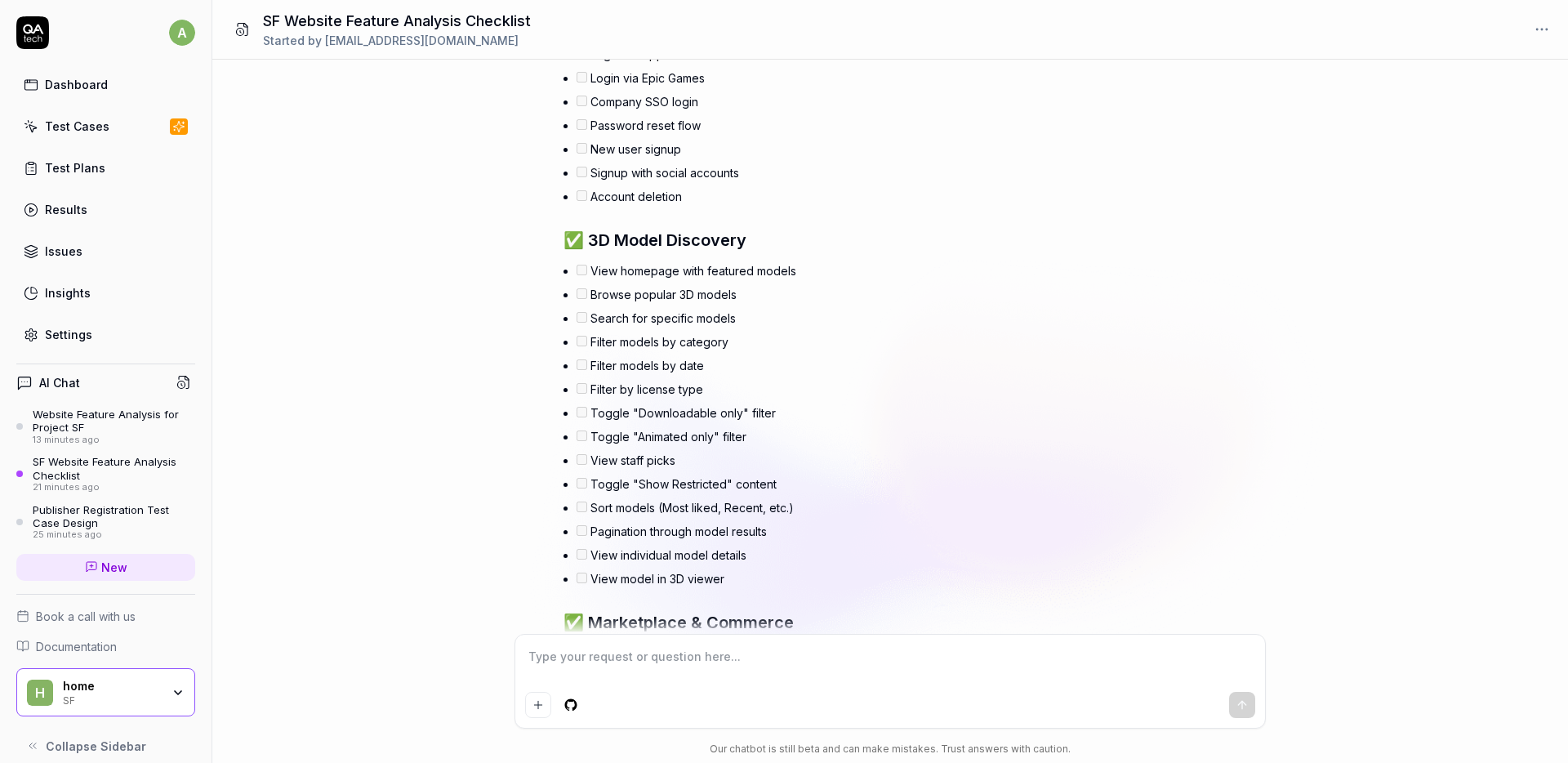
click at [795, 298] on li "Browse popular 3D models" at bounding box center [855, 294] width 559 height 24
drag, startPoint x: 645, startPoint y: 420, endPoint x: 805, endPoint y: 460, distance: 164.9
click at [805, 460] on ul "View homepage with featured models Browse popular 3D models Search for specific…" at bounding box center [855, 425] width 559 height 332
click at [647, 396] on li "Filter by license type" at bounding box center [855, 390] width 559 height 24
click at [666, 412] on li "Toggle "Downloadable only" filter" at bounding box center [855, 413] width 559 height 24
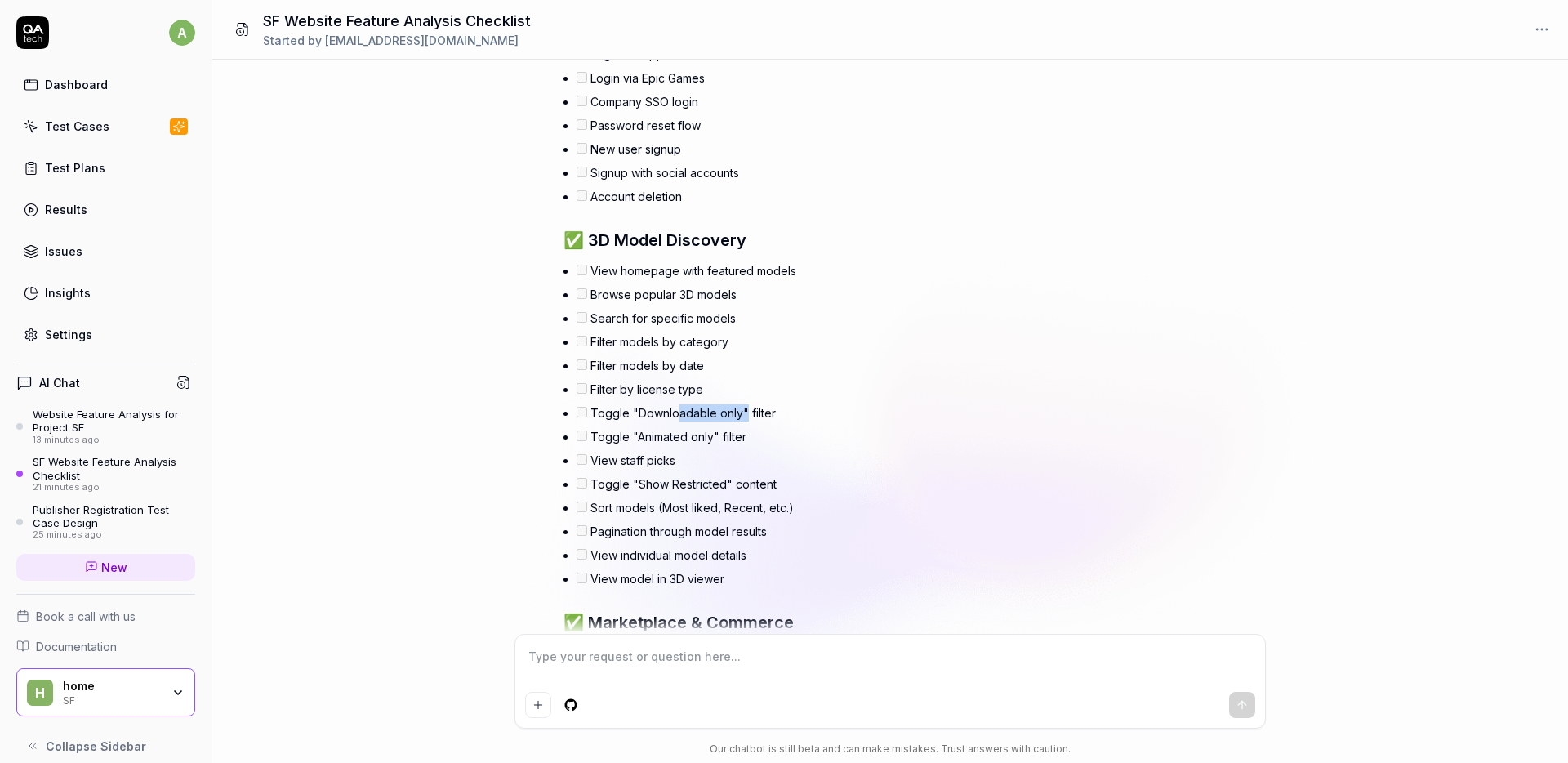
drag, startPoint x: 710, startPoint y: 414, endPoint x: 742, endPoint y: 414, distance: 32.0
click at [741, 414] on li "Toggle "Downloadable only" filter" at bounding box center [855, 413] width 559 height 24
drag, startPoint x: 659, startPoint y: 438, endPoint x: 708, endPoint y: 441, distance: 49.1
click at [708, 441] on li "Toggle "Animated only" filter" at bounding box center [855, 437] width 559 height 24
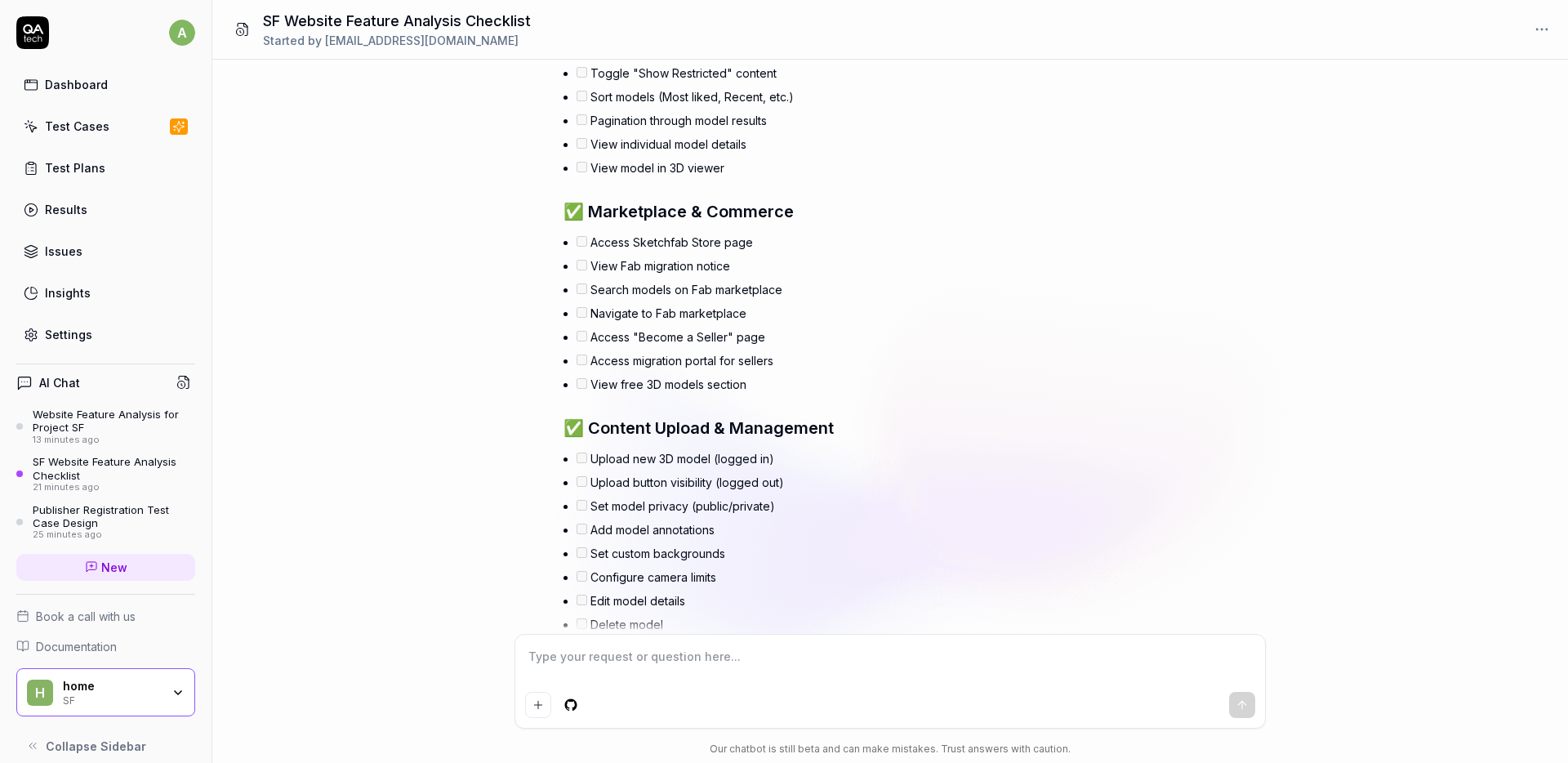
click at [951, 464] on li "Upload new 3D model (logged in)" at bounding box center [855, 459] width 559 height 24
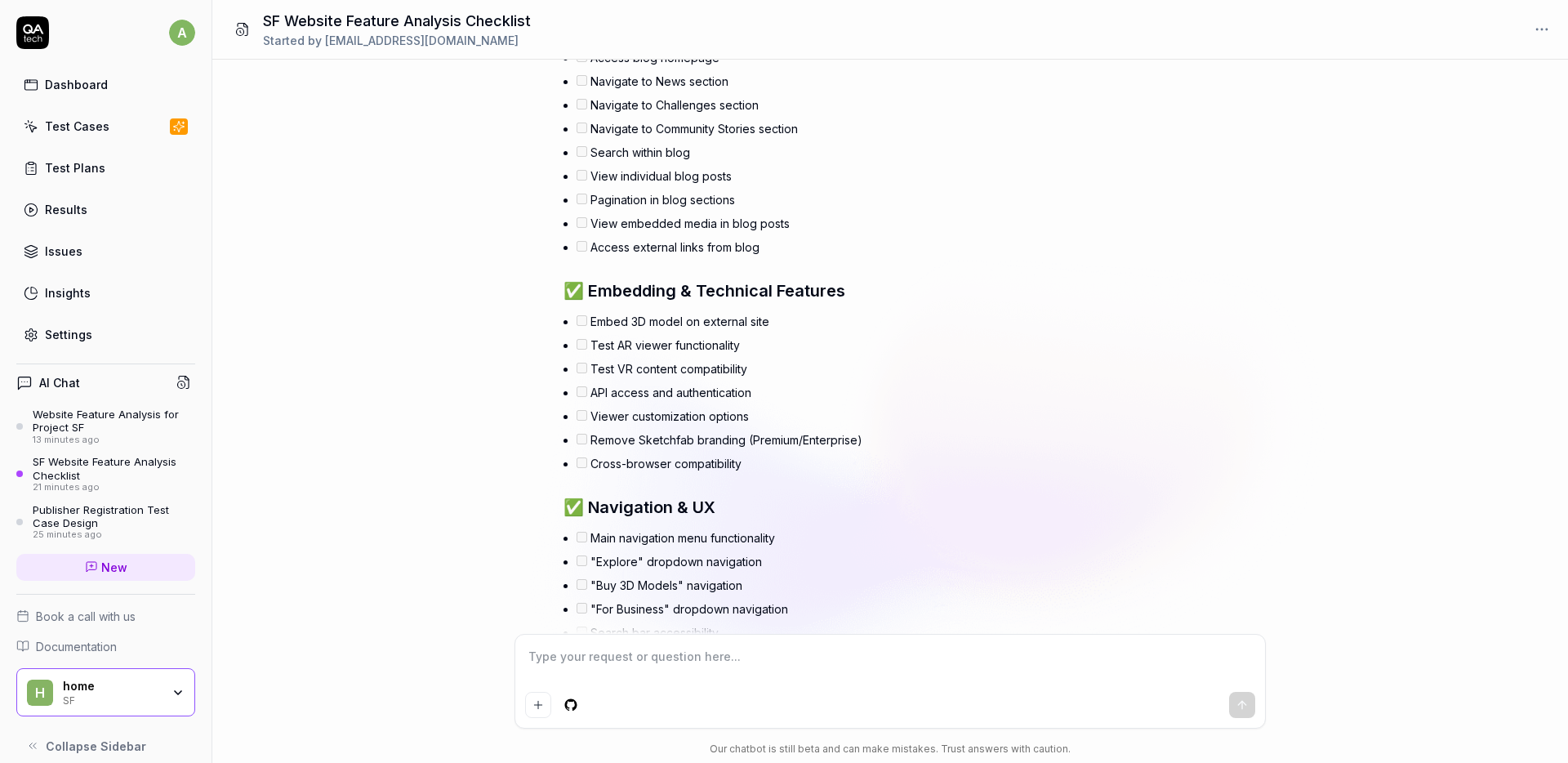
scroll to position [4966, 0]
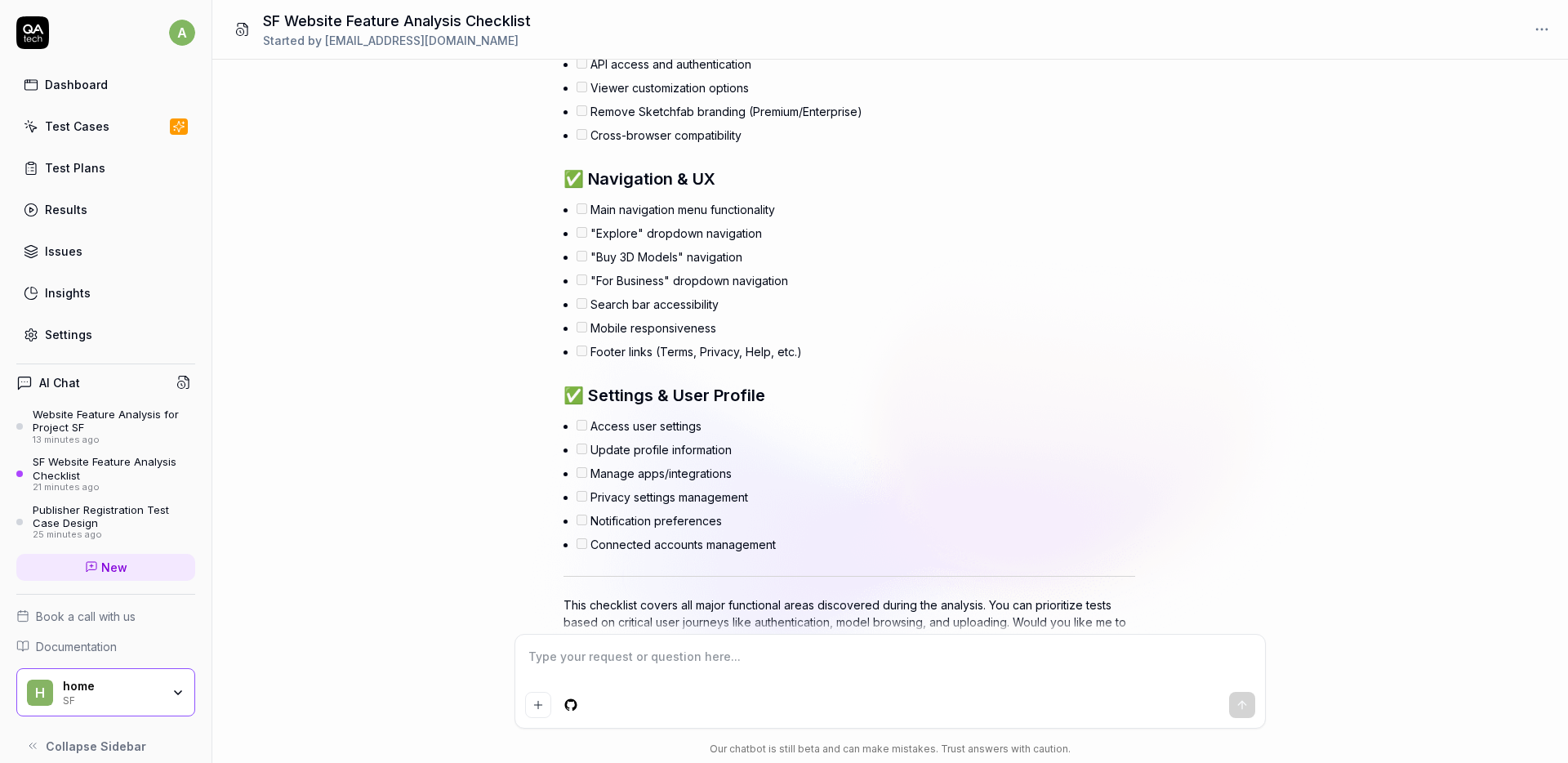
click at [681, 663] on textarea at bounding box center [890, 665] width 730 height 40
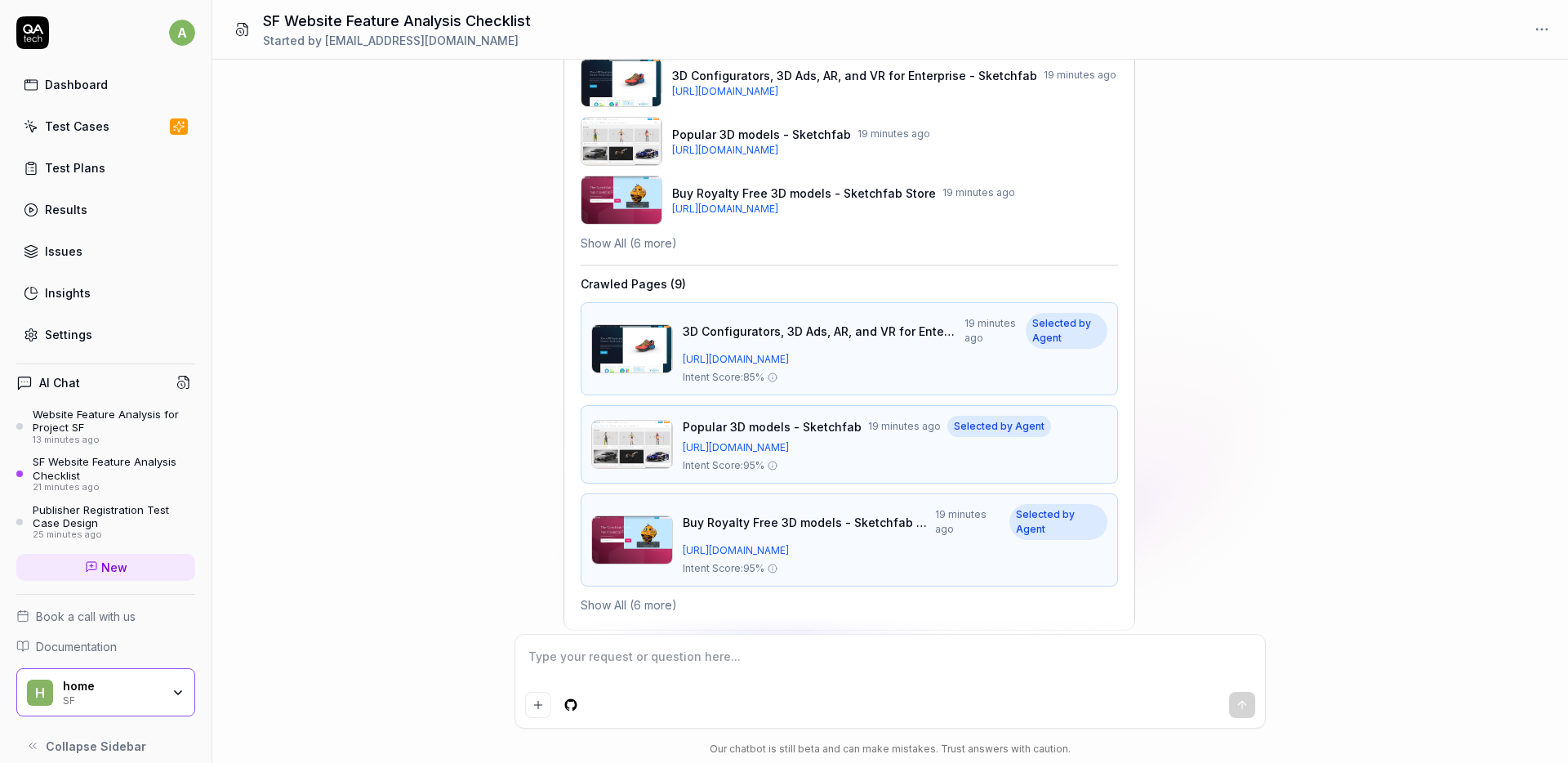
scroll to position [0, 0]
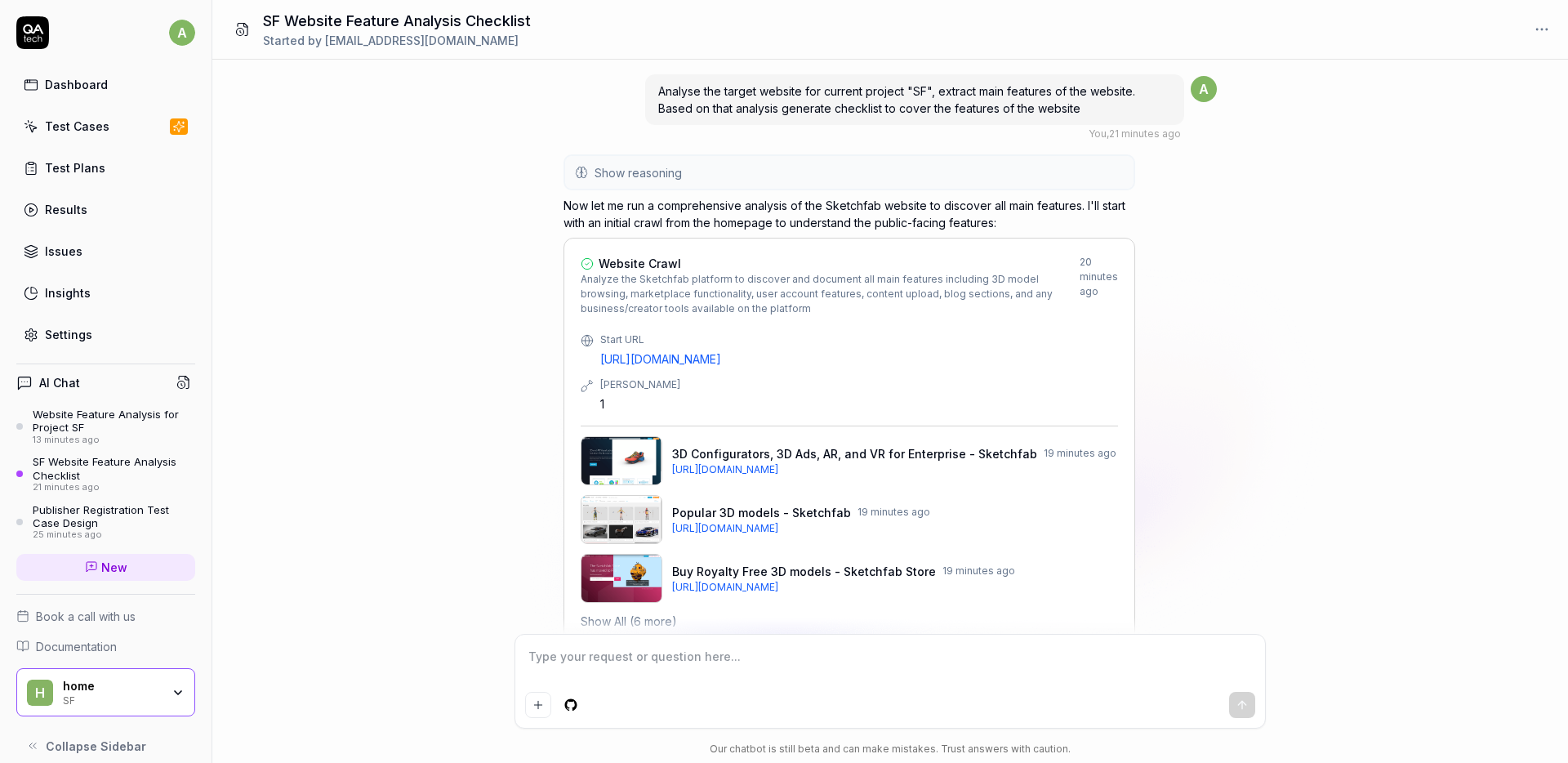
click at [38, 33] on icon at bounding box center [32, 32] width 33 height 33
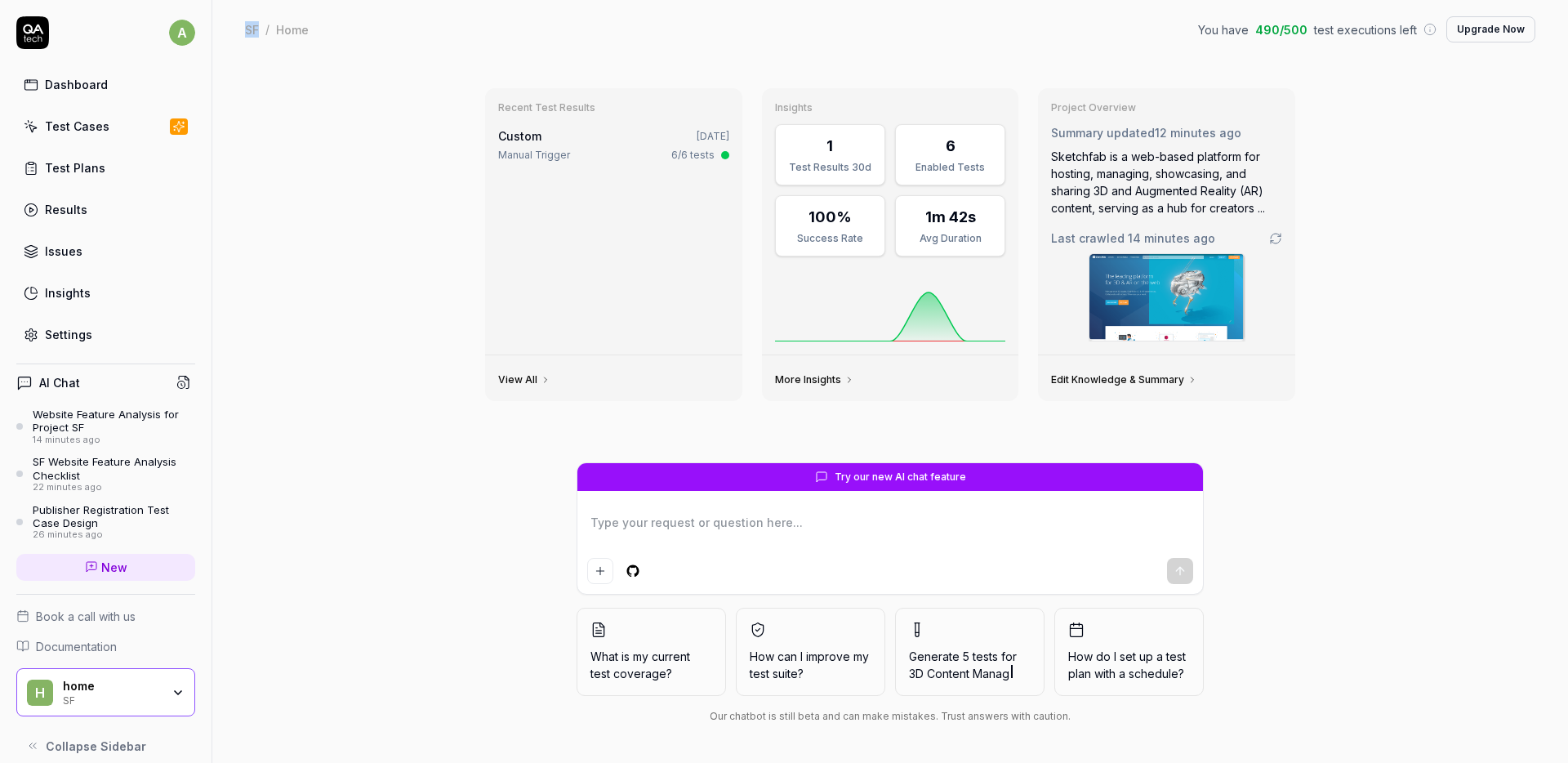
drag, startPoint x: 257, startPoint y: 29, endPoint x: 240, endPoint y: 28, distance: 17.0
click at [240, 28] on div "SF / Home You have 490 / 500 test executions left Upgrade Now SF / Home You hav…" at bounding box center [890, 30] width 1356 height 59
click at [328, 94] on div "Recent Test Results Custom Sep 25, 2025 Manual Trigger 6/6 tests View All Insig…" at bounding box center [890, 411] width 1356 height 705
drag, startPoint x: 1267, startPoint y: 30, endPoint x: 1329, endPoint y: 29, distance: 62.0
click at [1329, 29] on div "You have 490 / 500 test executions left" at bounding box center [1317, 30] width 238 height 17
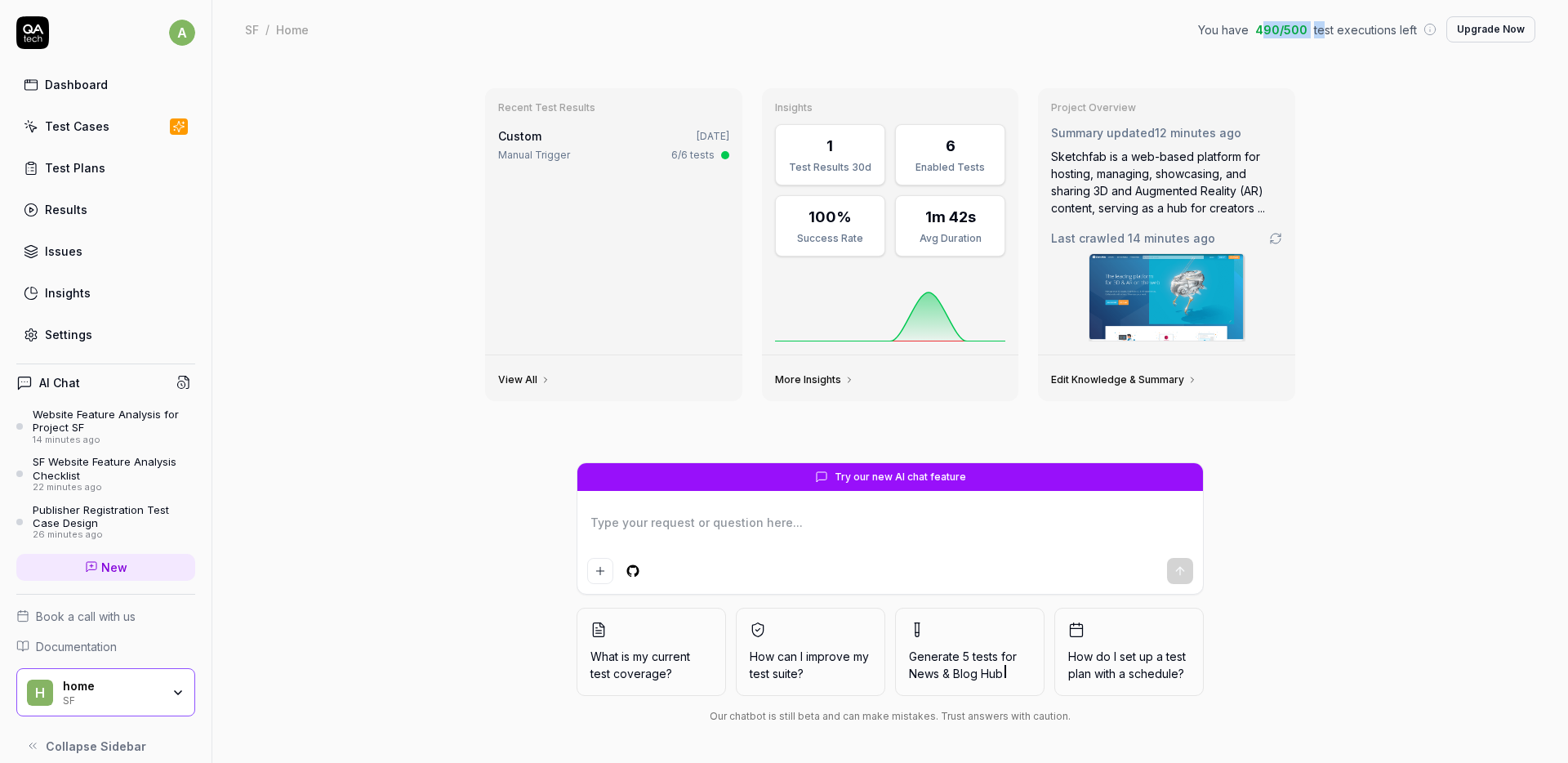
click at [1291, 27] on span "490 / 500" at bounding box center [1282, 30] width 52 height 17
drag, startPoint x: 1262, startPoint y: 29, endPoint x: 1309, endPoint y: 26, distance: 47.1
click at [1308, 26] on span "490 / 500" at bounding box center [1282, 30] width 52 height 17
click at [1343, 94] on div "Recent Test Results Custom Sep 25, 2025 Manual Trigger 6/6 tests View All Insig…" at bounding box center [890, 411] width 1356 height 705
click at [689, 520] on textarea at bounding box center [890, 531] width 606 height 40
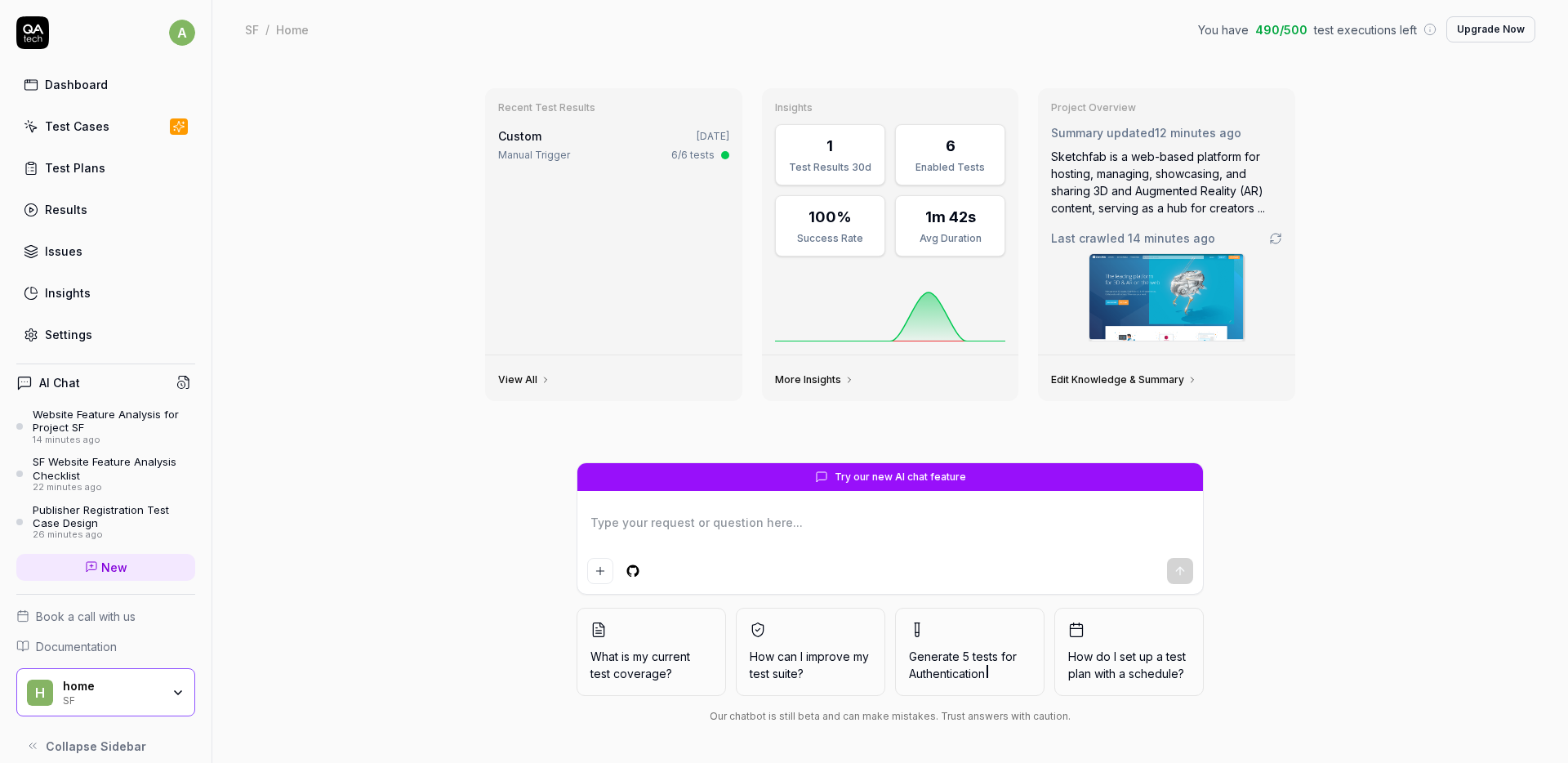
click at [617, 532] on textarea at bounding box center [890, 531] width 606 height 40
click at [402, 427] on div "Recent Test Results Custom Sep 25, 2025 Manual Trigger 6/6 tests View All Insig…" at bounding box center [890, 411] width 1356 height 705
click at [75, 132] on div "Test Cases" at bounding box center [77, 126] width 65 height 17
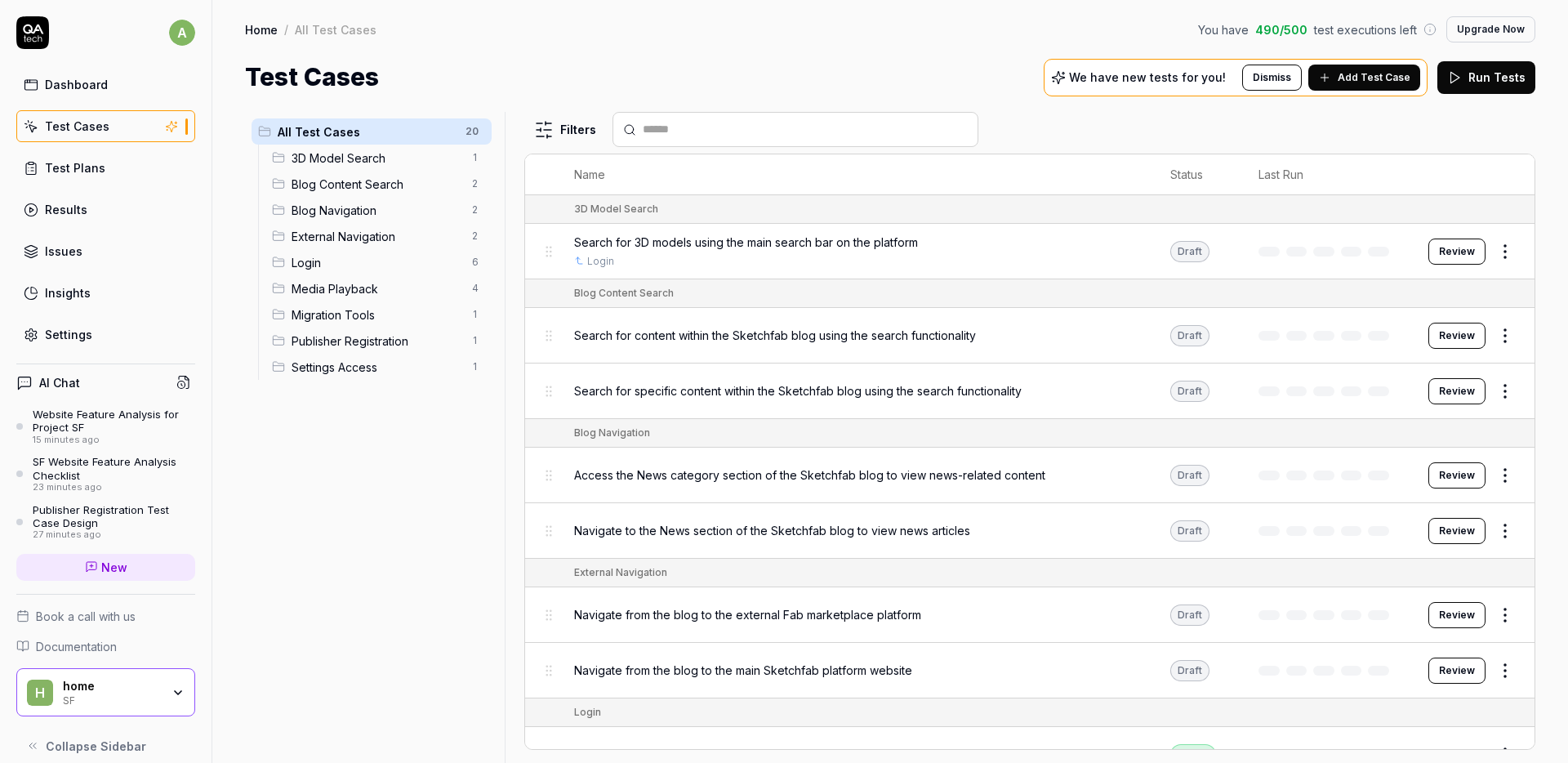
click at [58, 93] on div "Dashboard" at bounding box center [76, 84] width 63 height 17
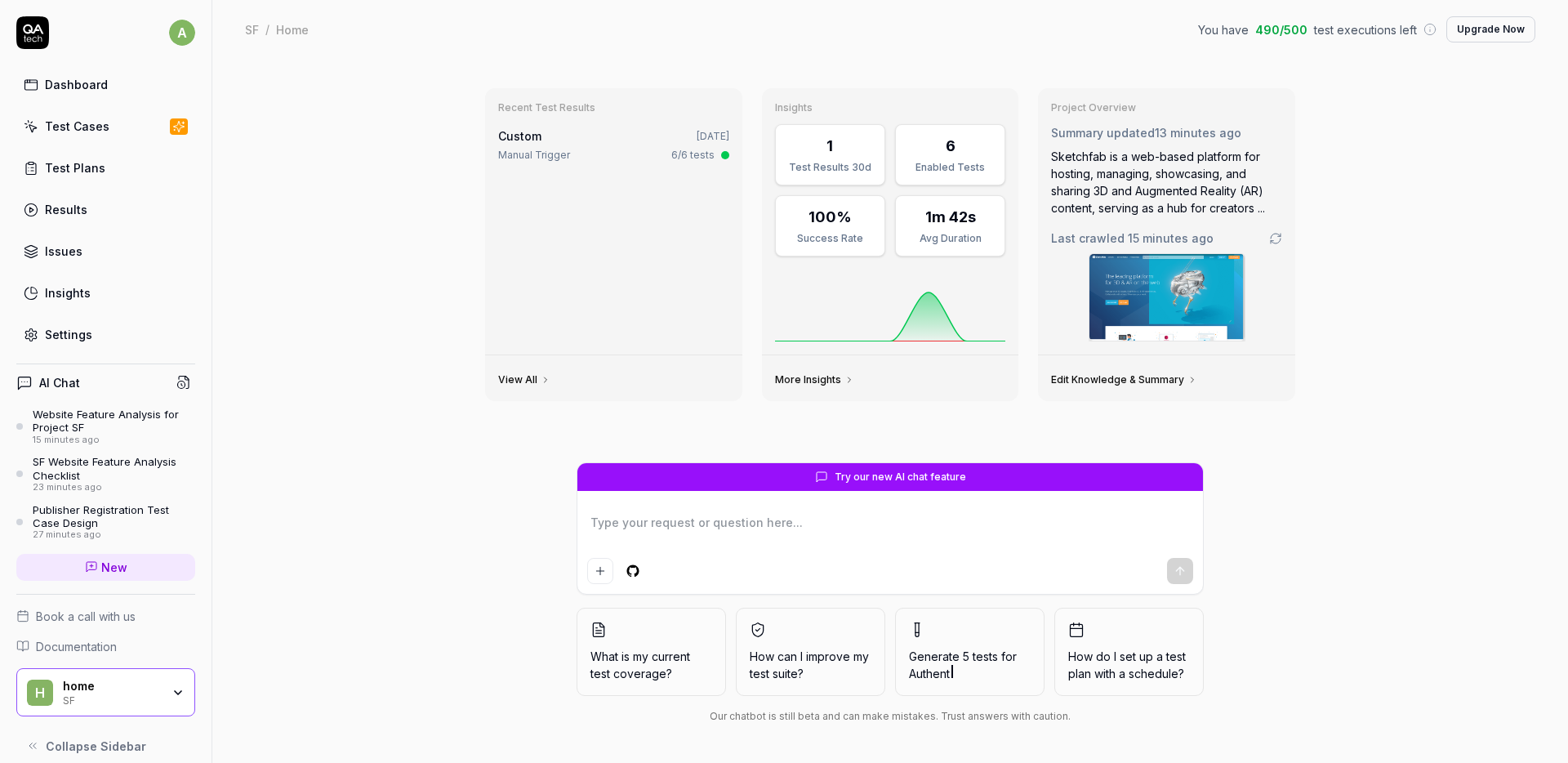
click at [66, 438] on div "15 minutes ago" at bounding box center [114, 441] width 163 height 12
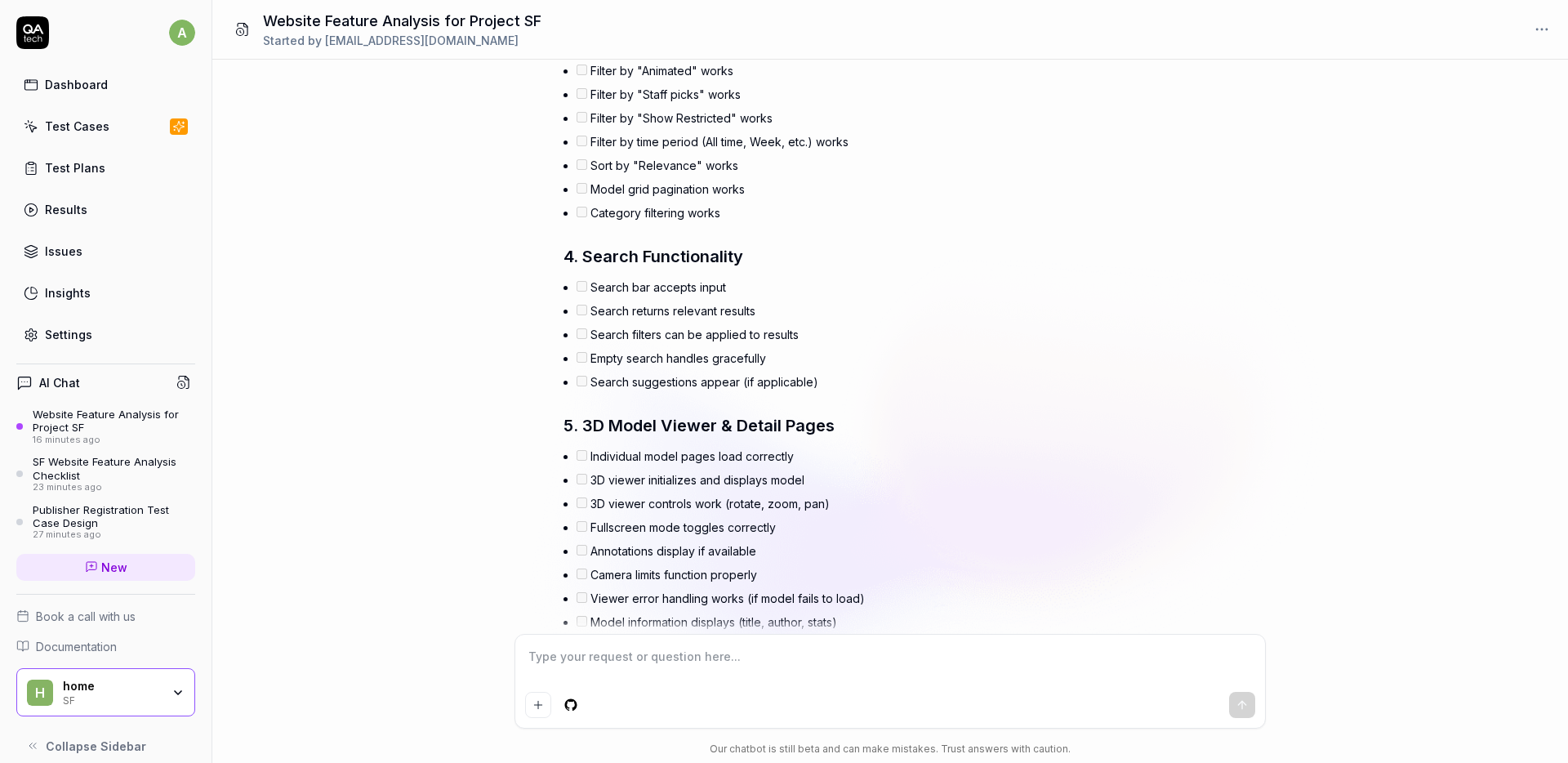
scroll to position [1781, 0]
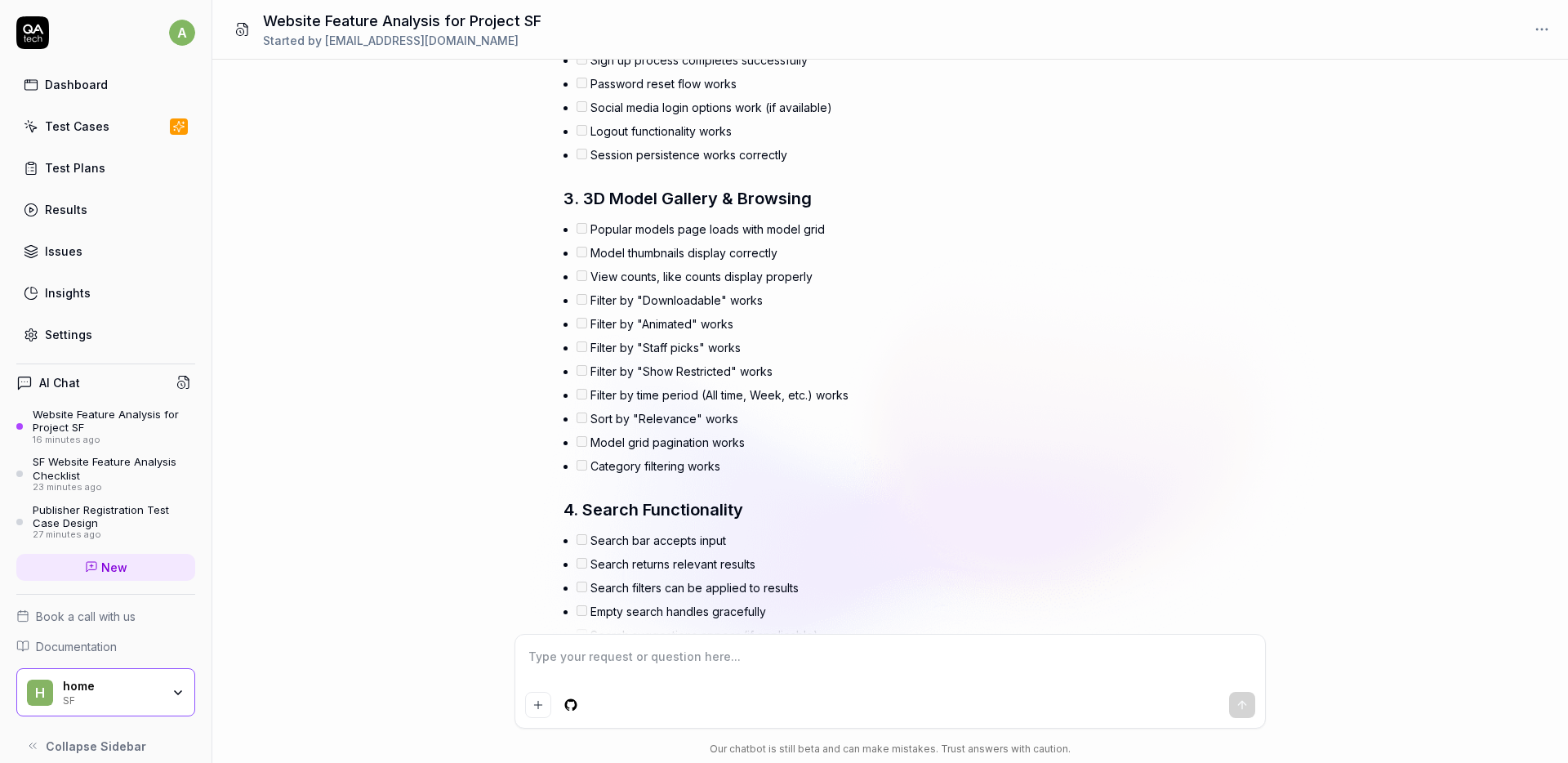
click at [815, 669] on textarea at bounding box center [890, 665] width 730 height 40
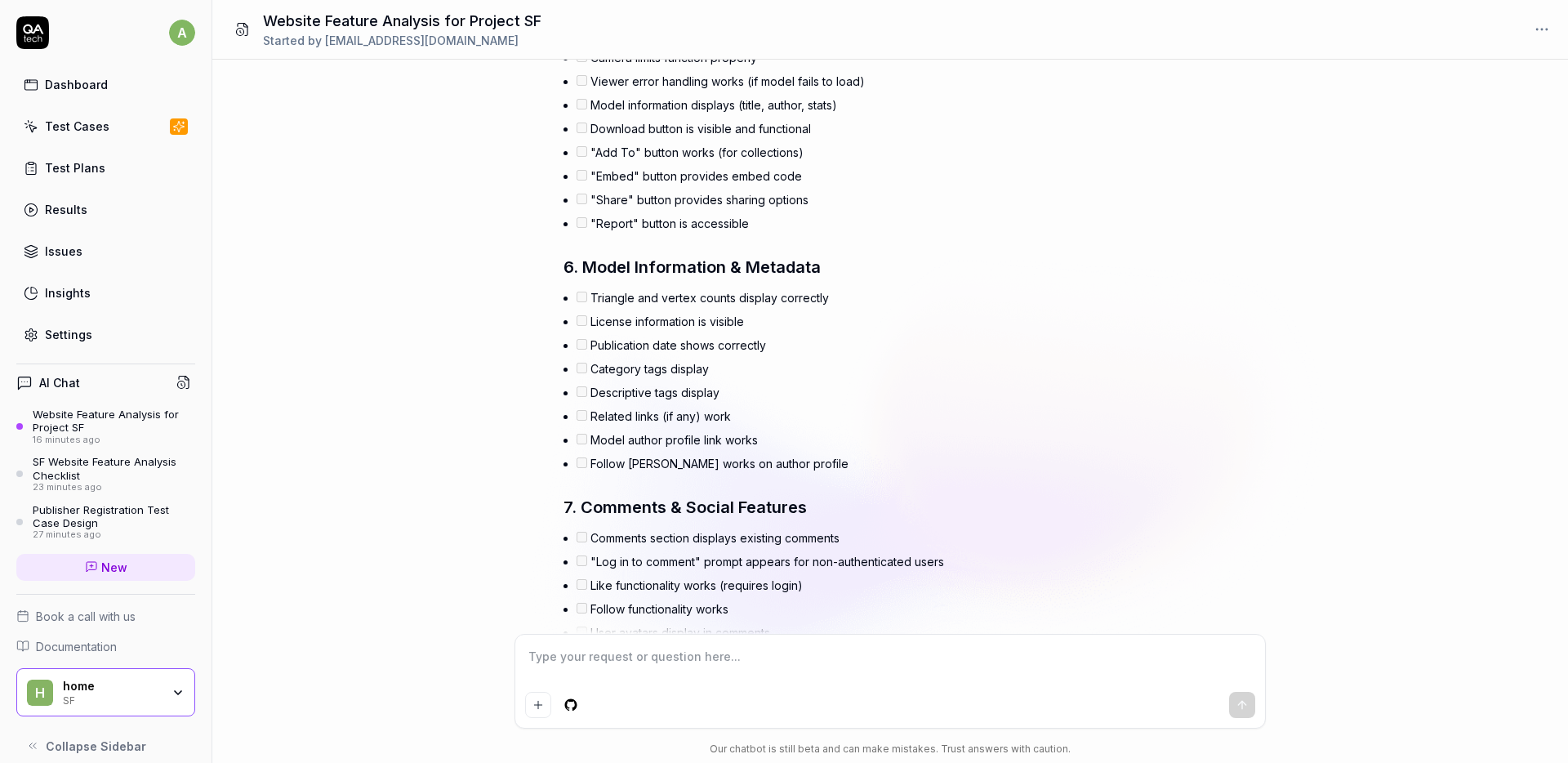
scroll to position [2569, 0]
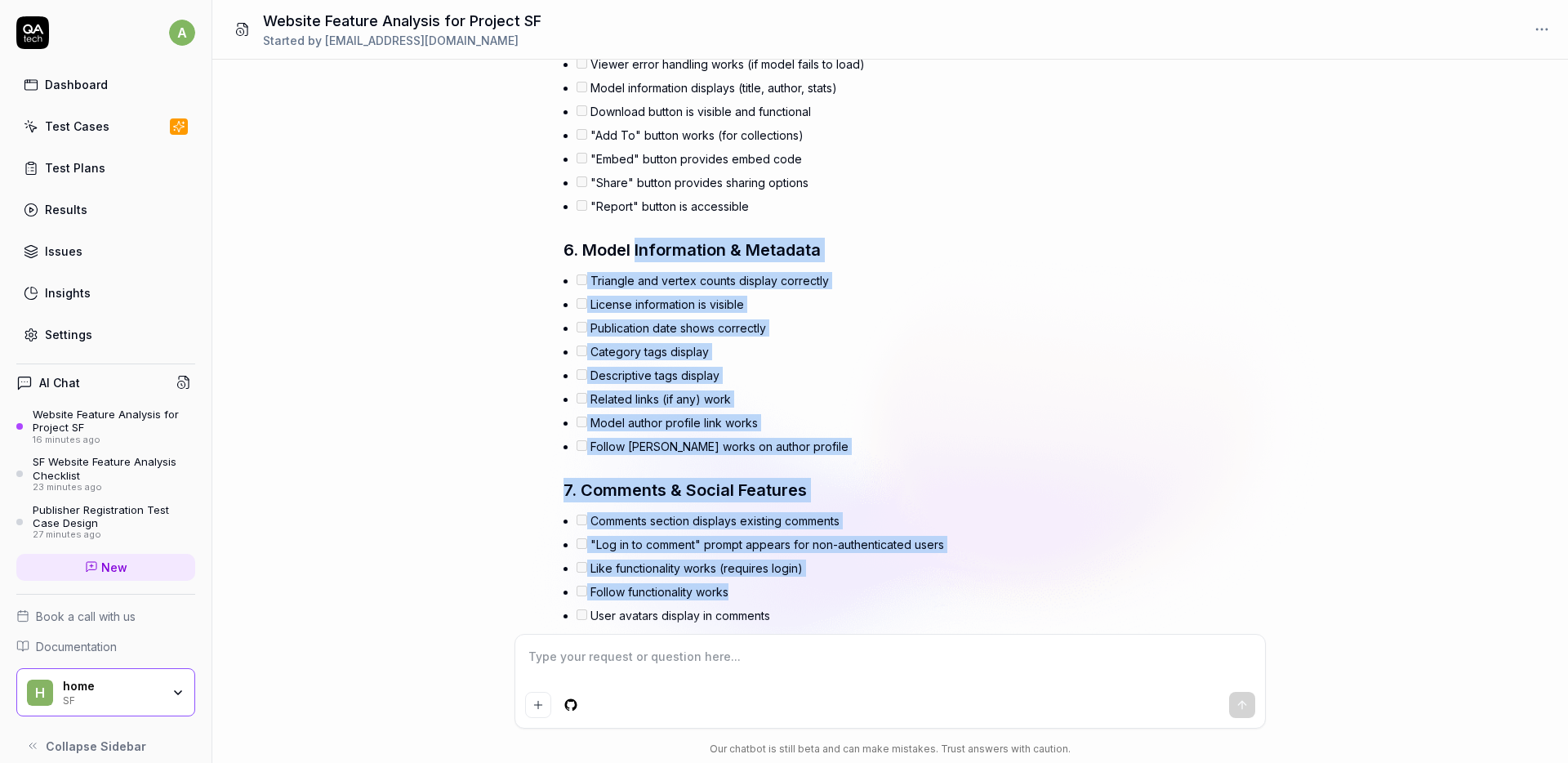
drag, startPoint x: 768, startPoint y: 583, endPoint x: 634, endPoint y: 248, distance: 360.8
click at [634, 248] on div "Perfect! The analysis completed successfully, exploring 299 pages across the Sk…" at bounding box center [849, 599] width 572 height 4593
click at [870, 322] on li "Publication date shows correctly" at bounding box center [855, 328] width 559 height 24
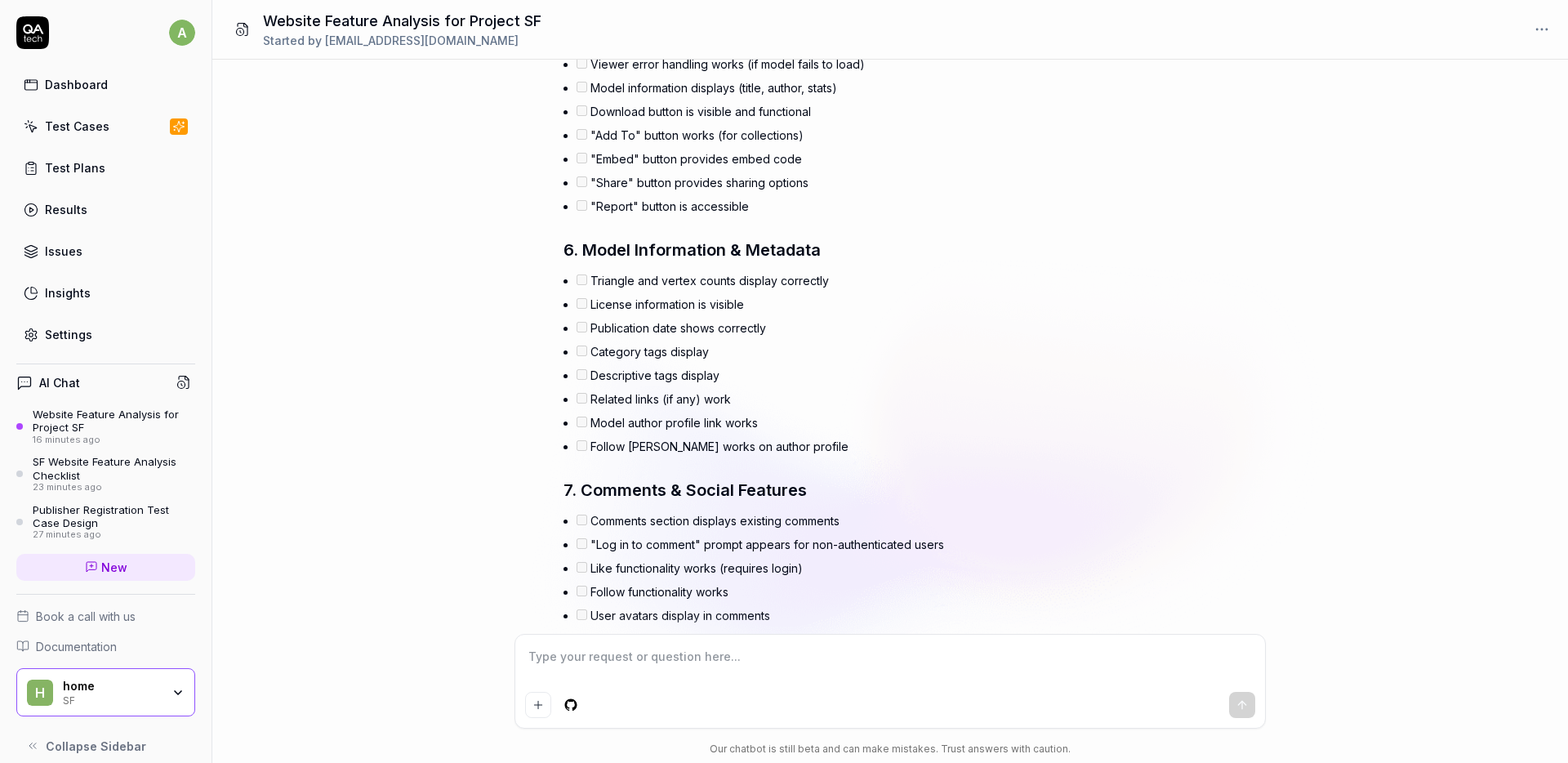
click at [393, 214] on div "Analyse the target website for current project "SF", extract features of the we…" at bounding box center [890, 347] width 1356 height 574
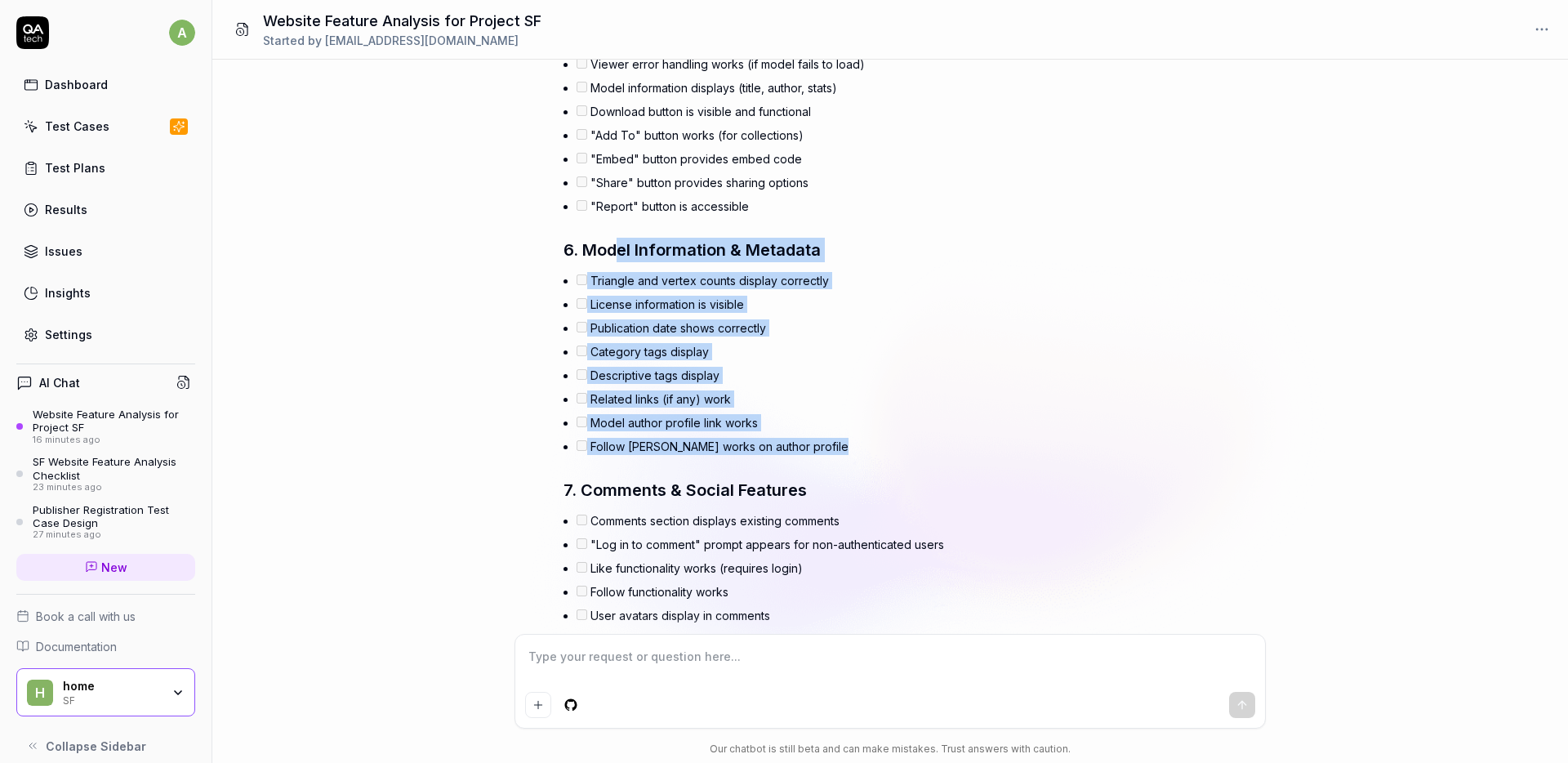
drag, startPoint x: 742, startPoint y: 476, endPoint x: 619, endPoint y: 250, distance: 257.3
click at [619, 250] on div "Perfect! The analysis completed successfully, exploring 299 pages across the Sk…" at bounding box center [849, 599] width 572 height 4593
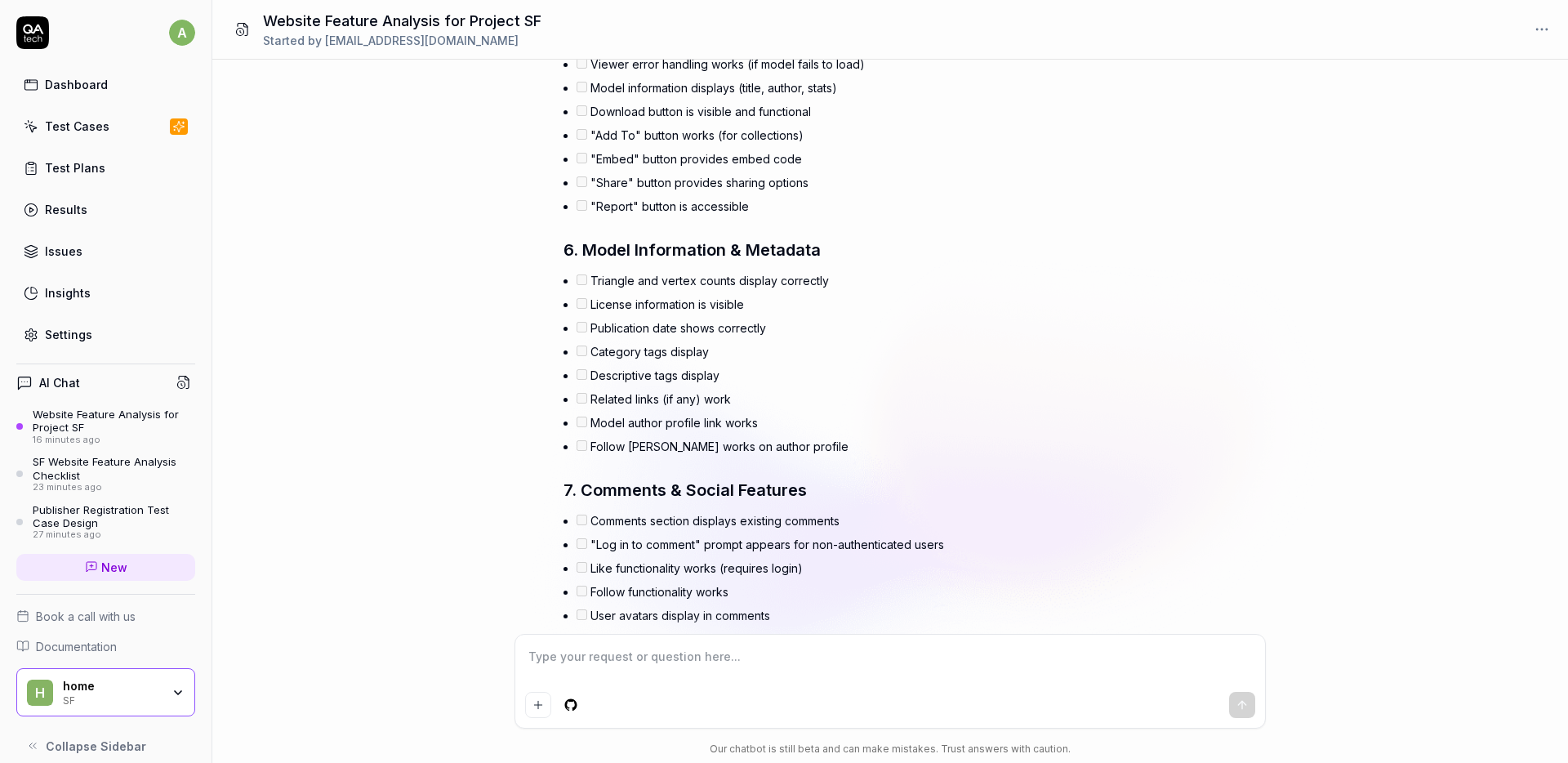
click at [815, 415] on li "Model author profile link works" at bounding box center [855, 423] width 559 height 24
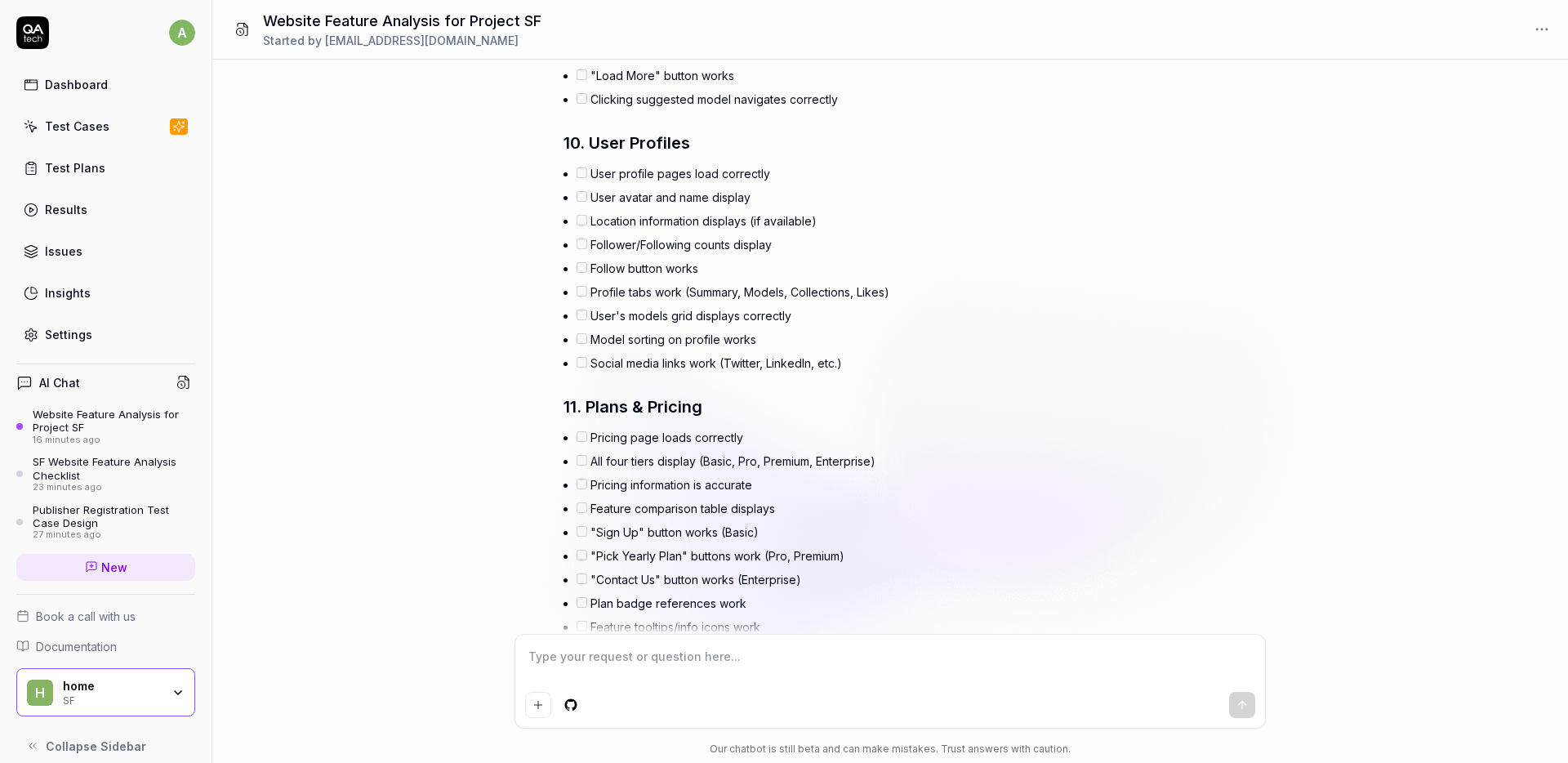
click at [660, 665] on textarea at bounding box center [890, 665] width 730 height 40
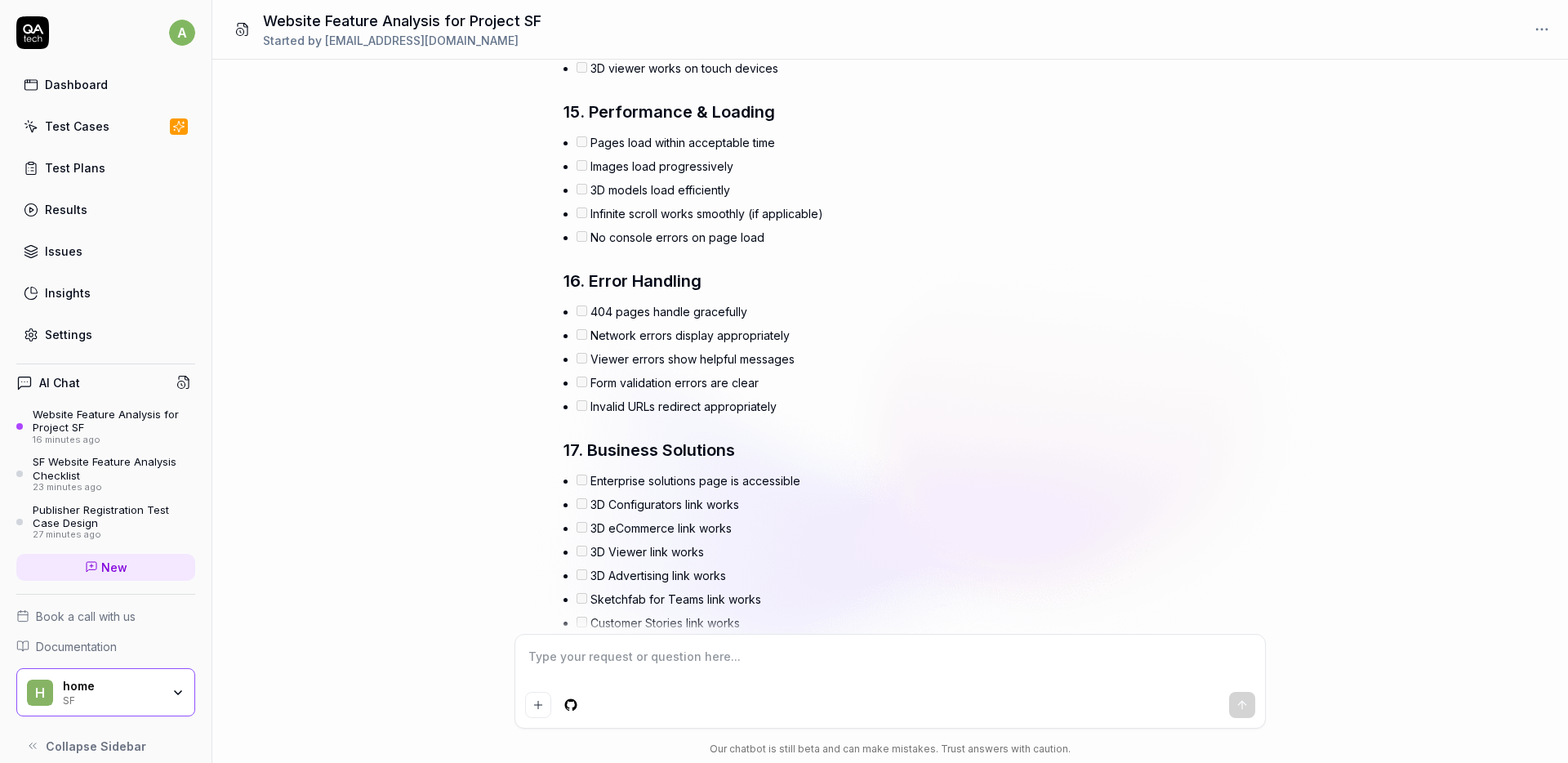
scroll to position [4885, 0]
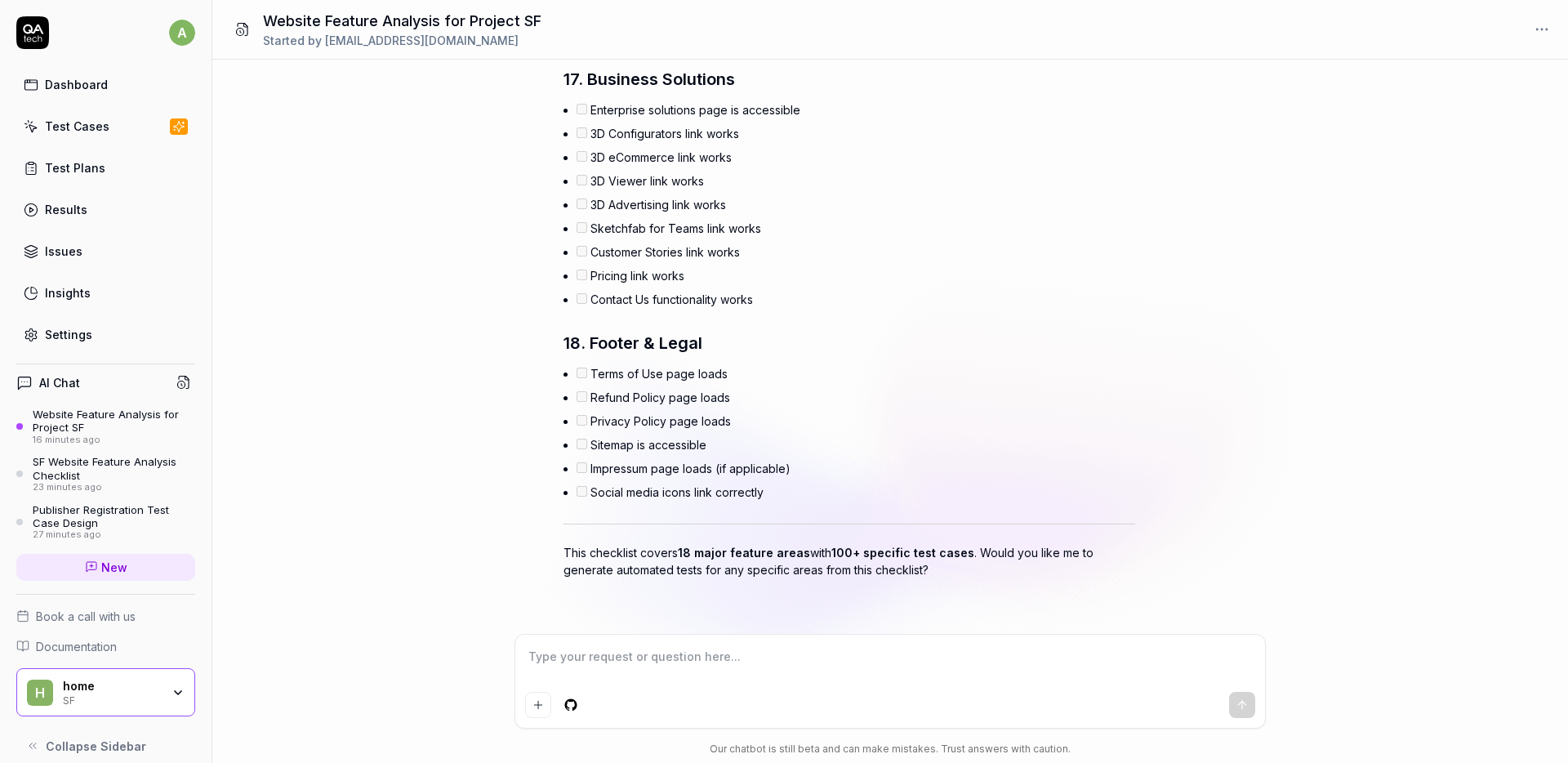
click at [69, 121] on div "Test Cases" at bounding box center [77, 126] width 65 height 17
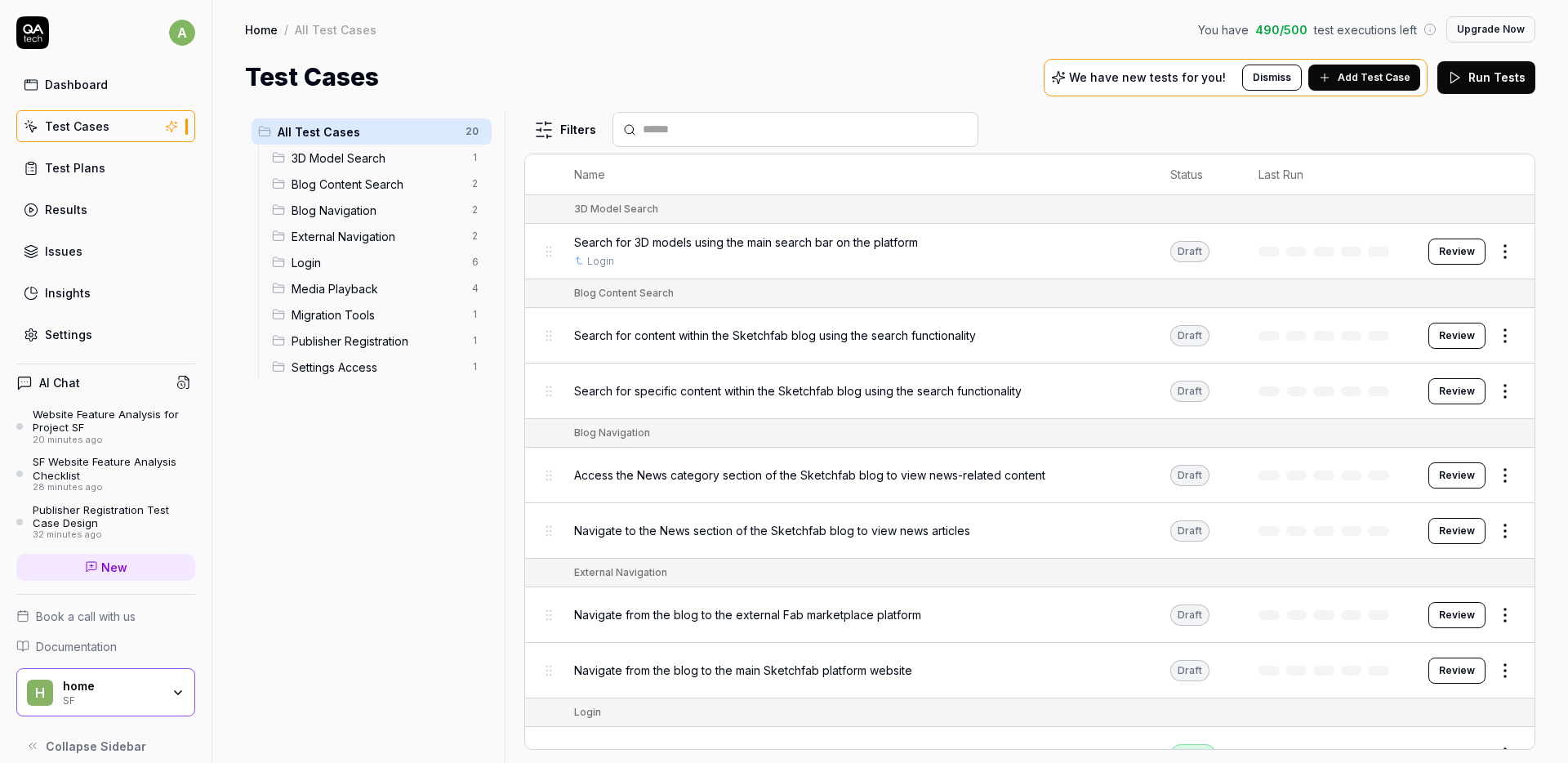
click at [99, 473] on div "SF Website Feature Analysis Checklist" at bounding box center [114, 469] width 163 height 27
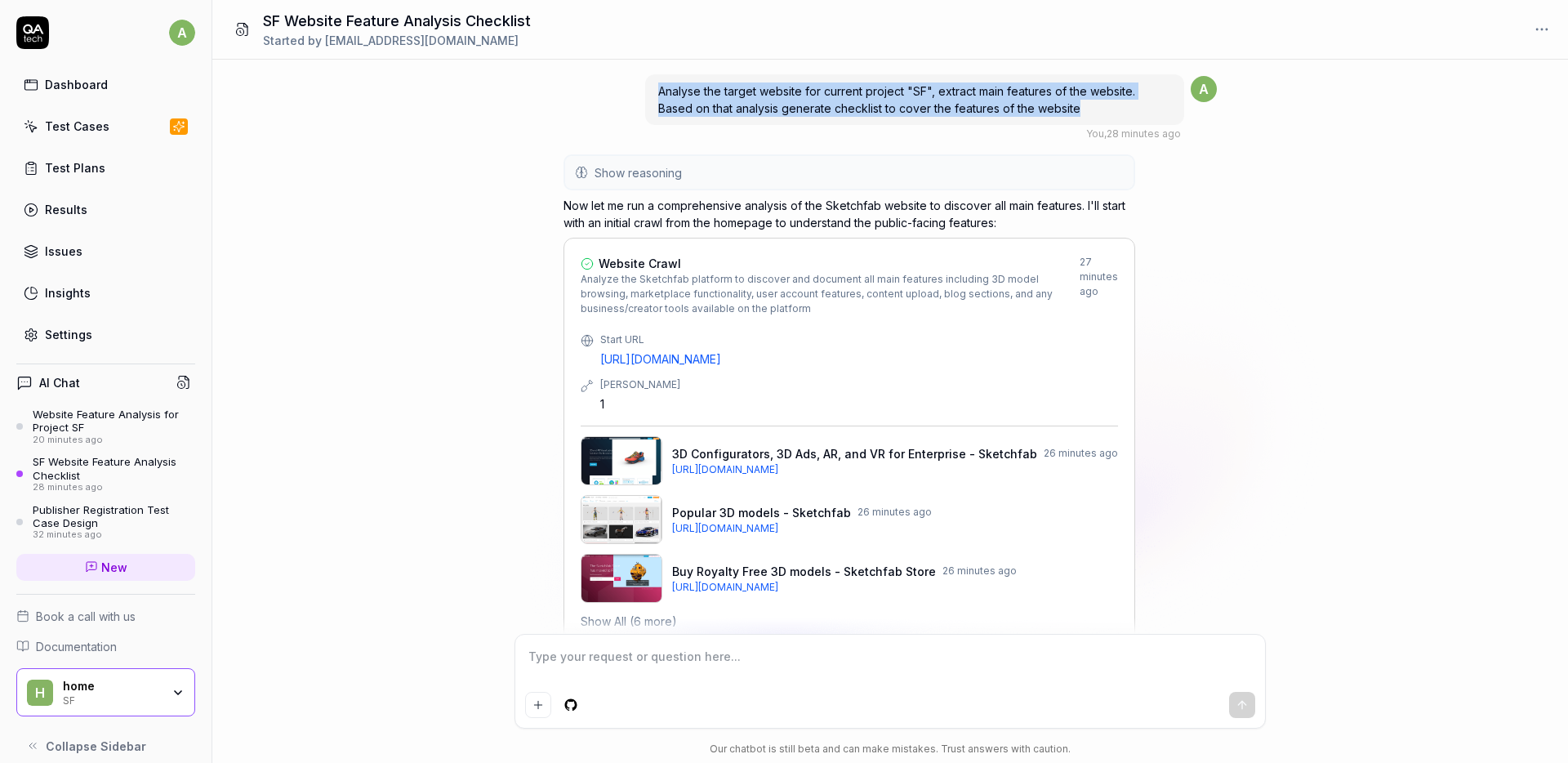
drag, startPoint x: 658, startPoint y: 89, endPoint x: 1097, endPoint y: 116, distance: 439.8
click at [1097, 116] on div "Analyse the target website for current project "SF", extract main features of t…" at bounding box center [915, 99] width 539 height 51
copy span "Analyse the target website for current project "SF", extract main features of t…"
click at [67, 441] on div "20 minutes ago" at bounding box center [114, 441] width 163 height 12
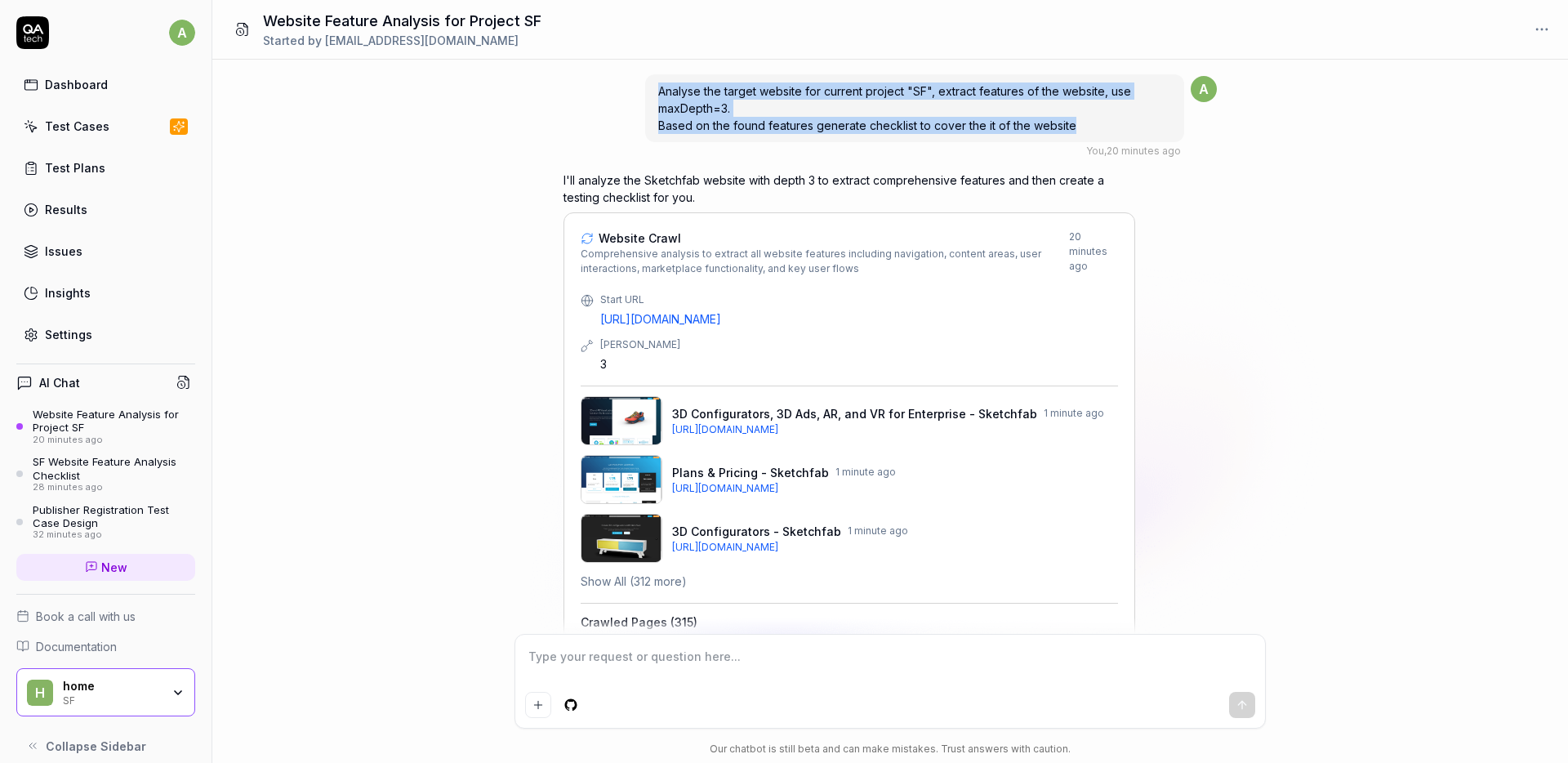
drag, startPoint x: 658, startPoint y: 89, endPoint x: 1114, endPoint y: 127, distance: 457.6
click at [1112, 126] on div "Analyse the target website for current project "SF", extract features of the we…" at bounding box center [915, 108] width 539 height 67
copy span "Analyse the target website for current project "SF", extract features of the we…"
click at [75, 427] on div "Website Feature Analysis for Project SF" at bounding box center [114, 422] width 163 height 27
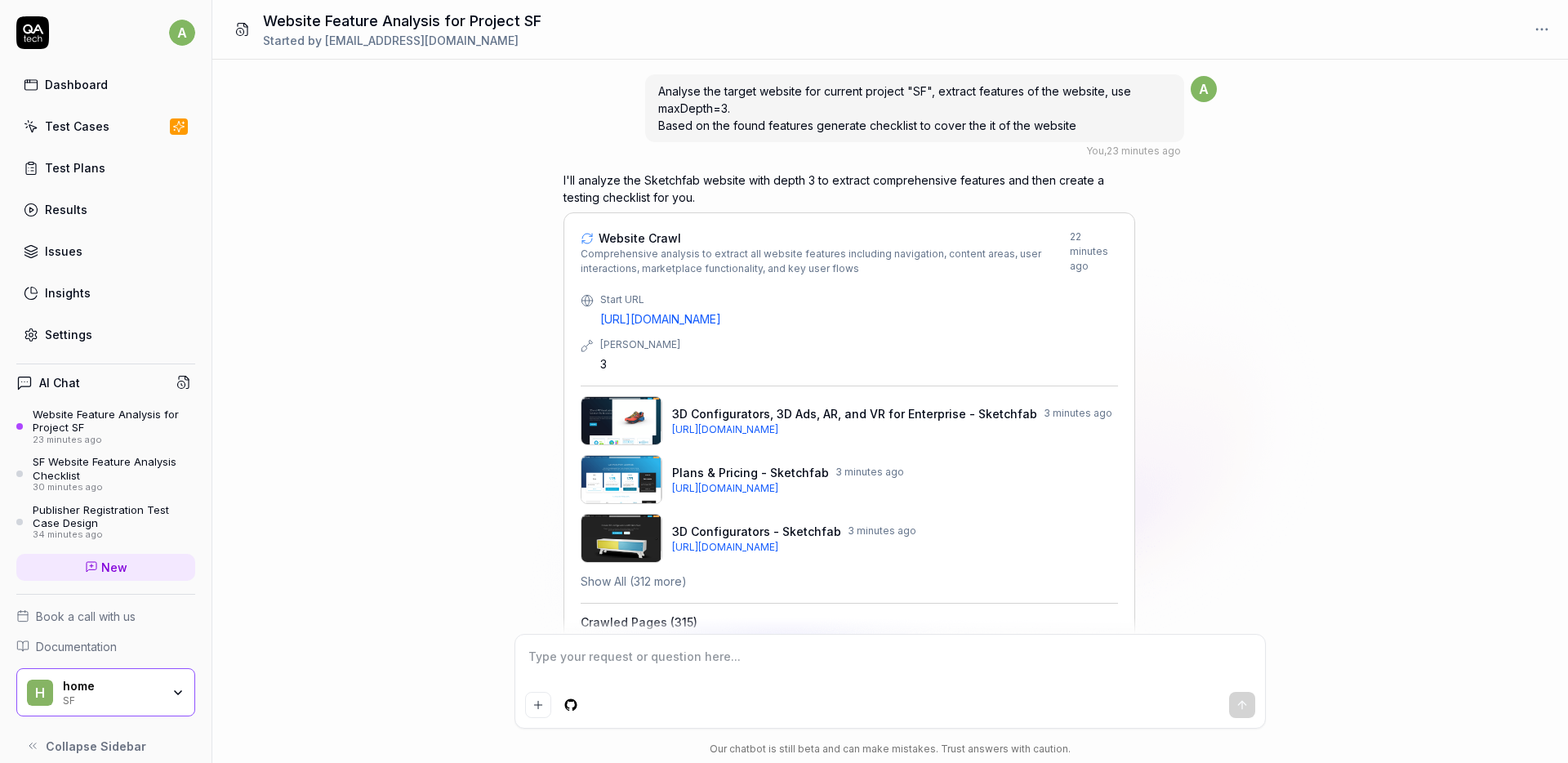
click at [433, 275] on div "Analyse the target website for current project "SF", extract features of the we…" at bounding box center [890, 347] width 1356 height 574
click at [433, 291] on div "Analyse the target website for current project "SF", extract features of the we…" at bounding box center [890, 347] width 1356 height 574
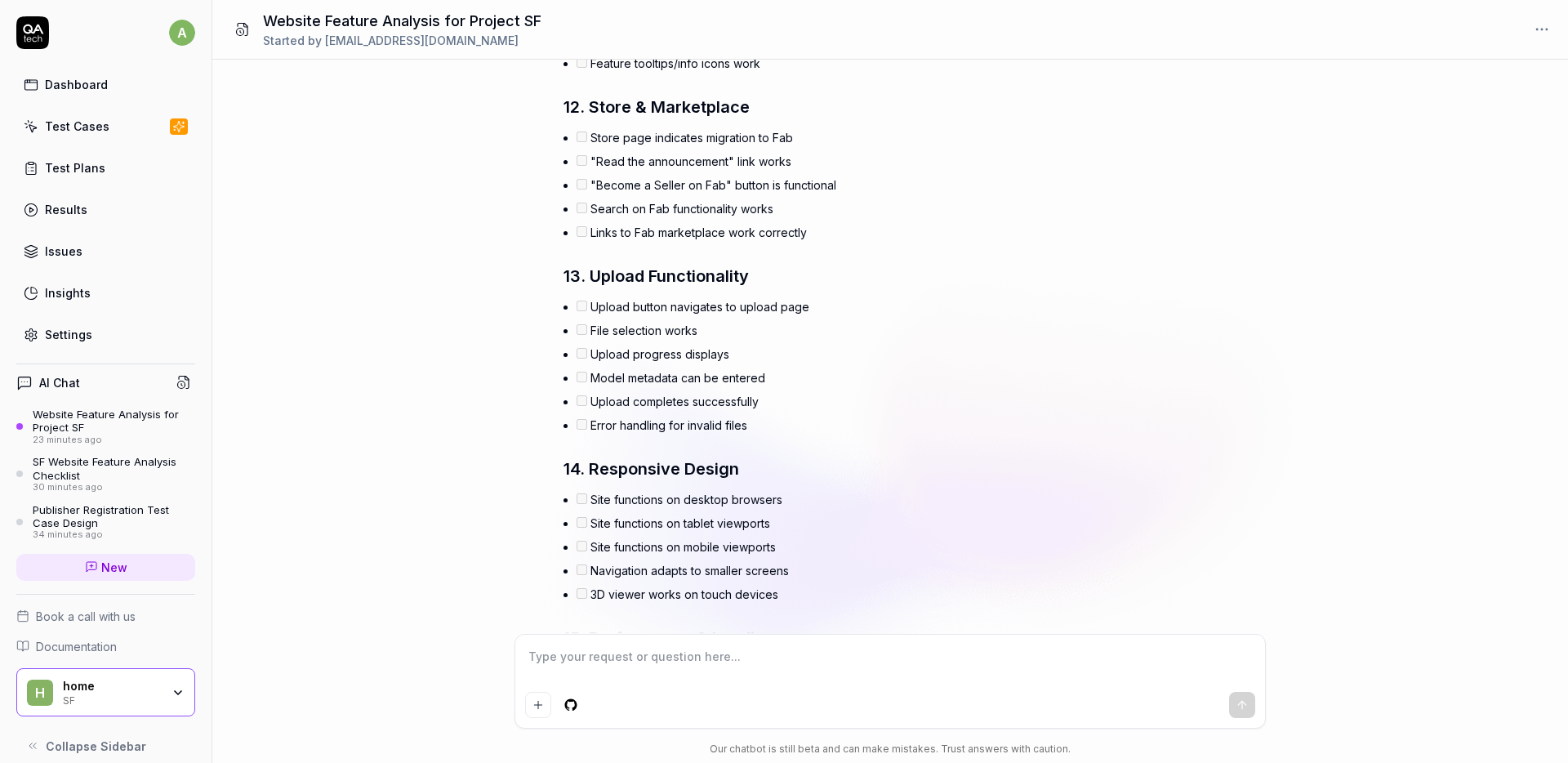
scroll to position [4355, 0]
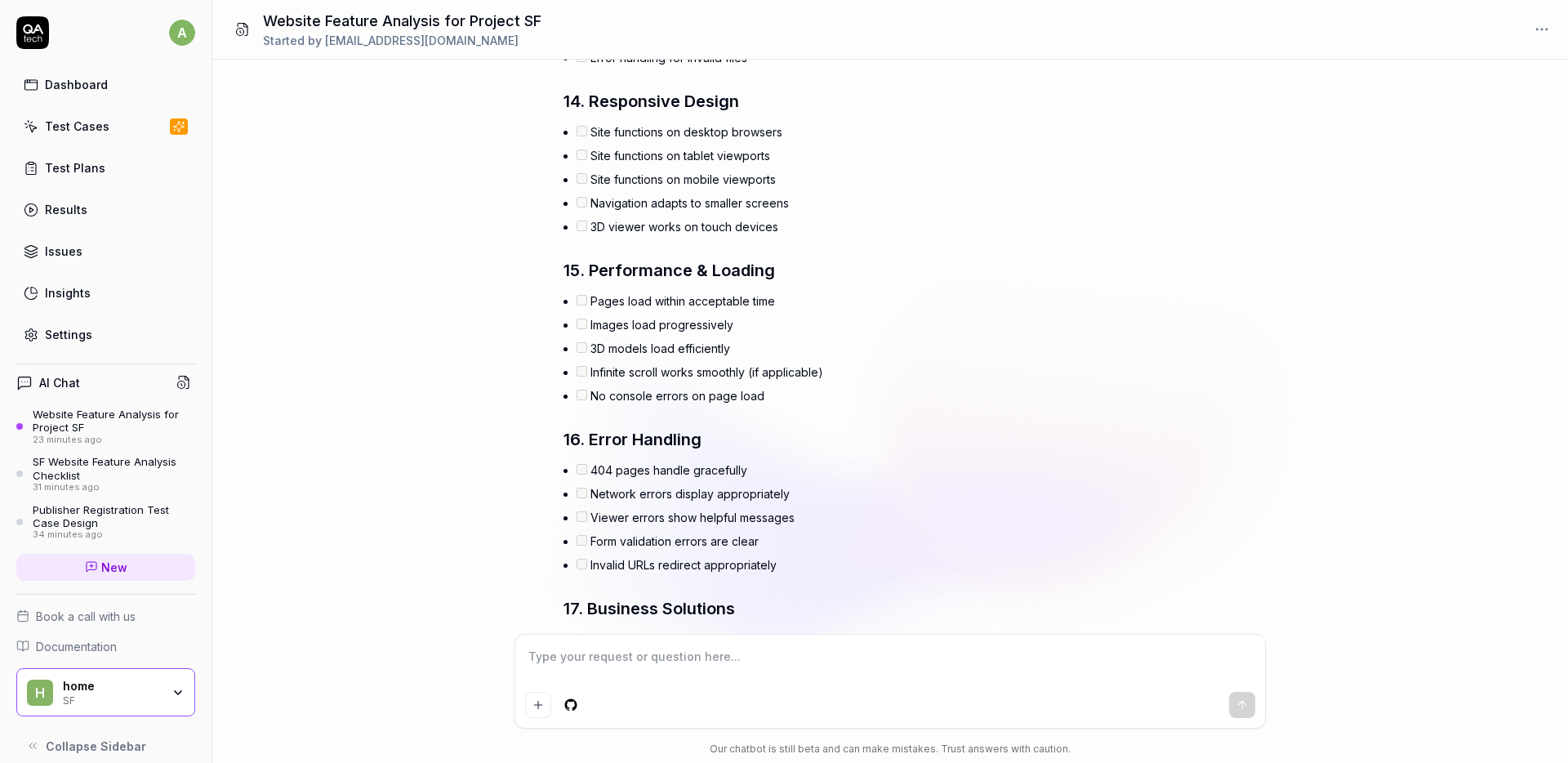
click at [661, 658] on textarea at bounding box center [890, 665] width 730 height 40
type textarea "*"
type textarea "П"
type textarea "*"
type textarea "Пу"
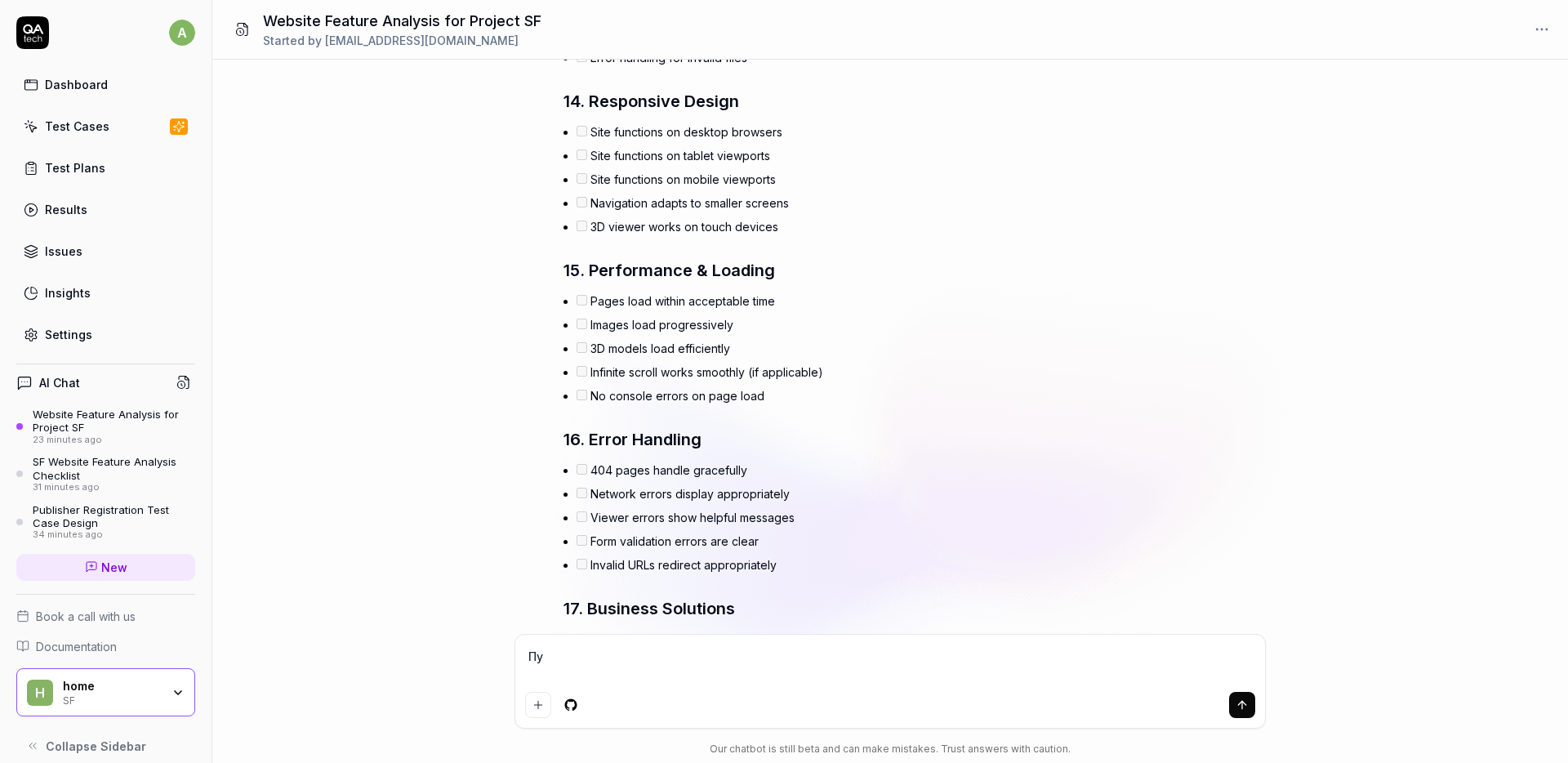
type textarea "*"
type textarea "Пут"
type textarea "*"
type textarea "Путу"
type textarea "*"
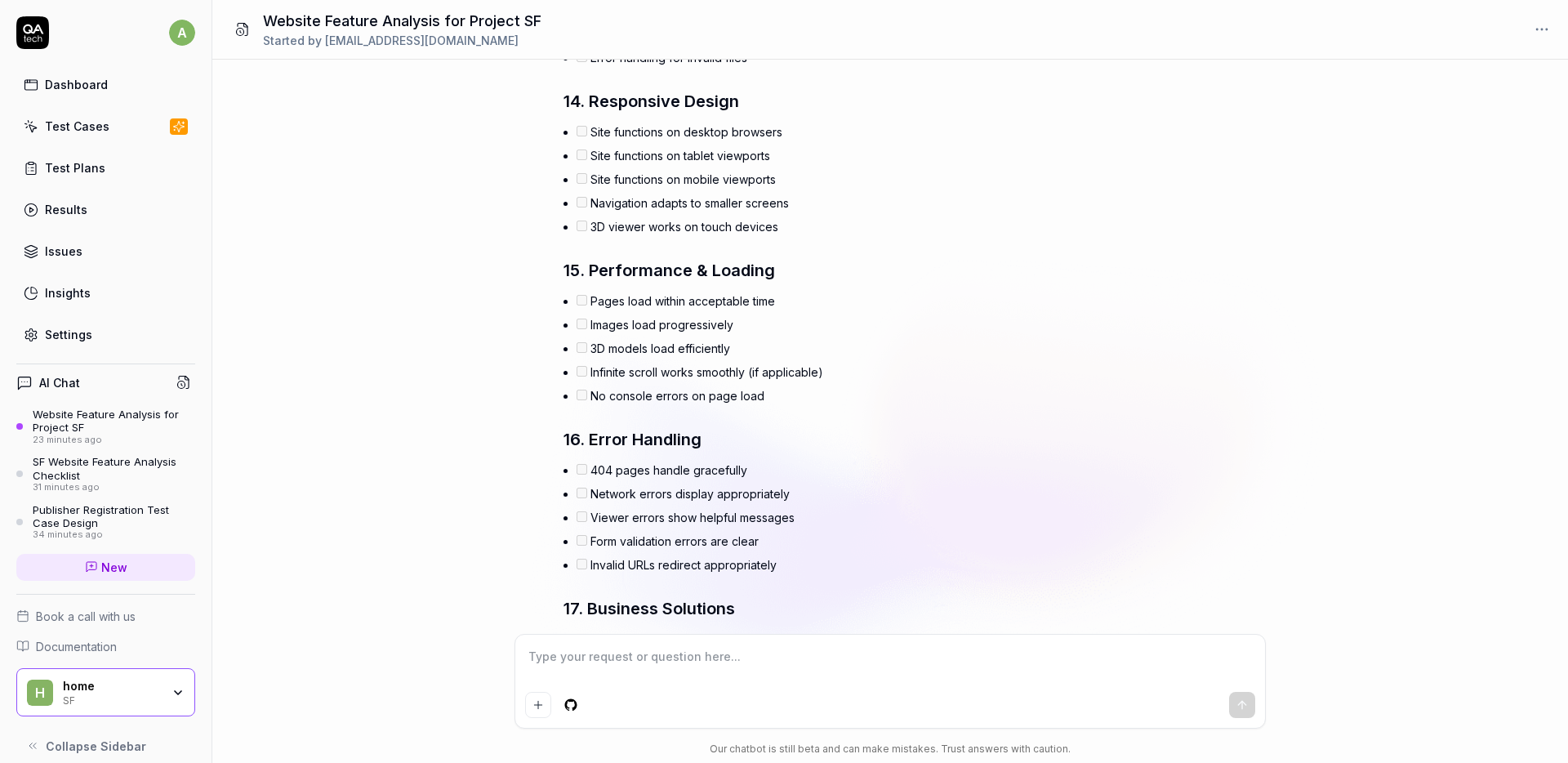
type textarea "*"
type textarea "O"
type textarea "*"
type textarea "Ou"
type textarea "*"
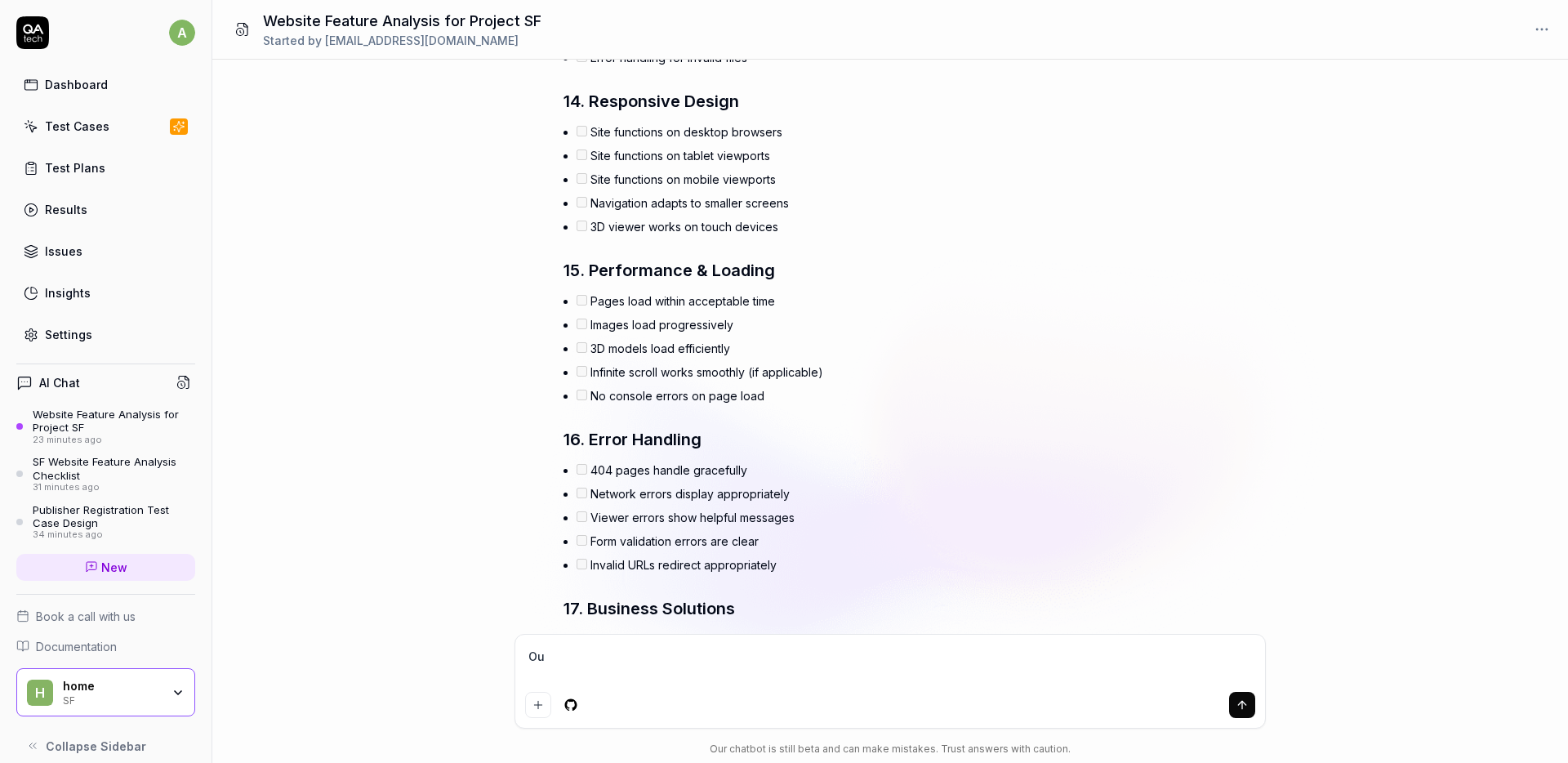
type textarea "Out"
type textarea "*"
type textarea "Outp"
type textarea "*"
type textarea "Outpu"
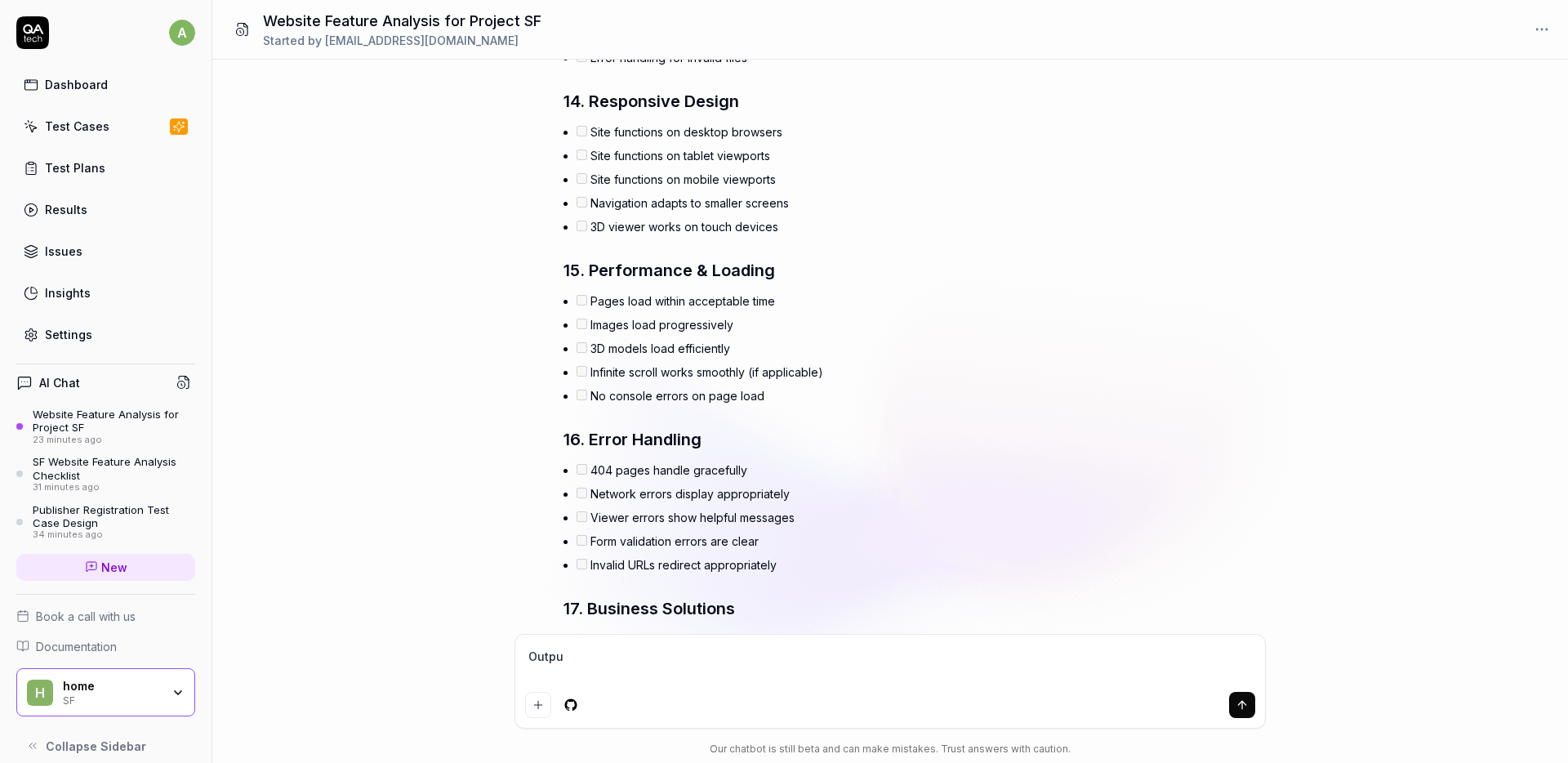
type textarea "*"
type textarea "Output"
type textarea "*"
type textarea "Output t"
type textarea "*"
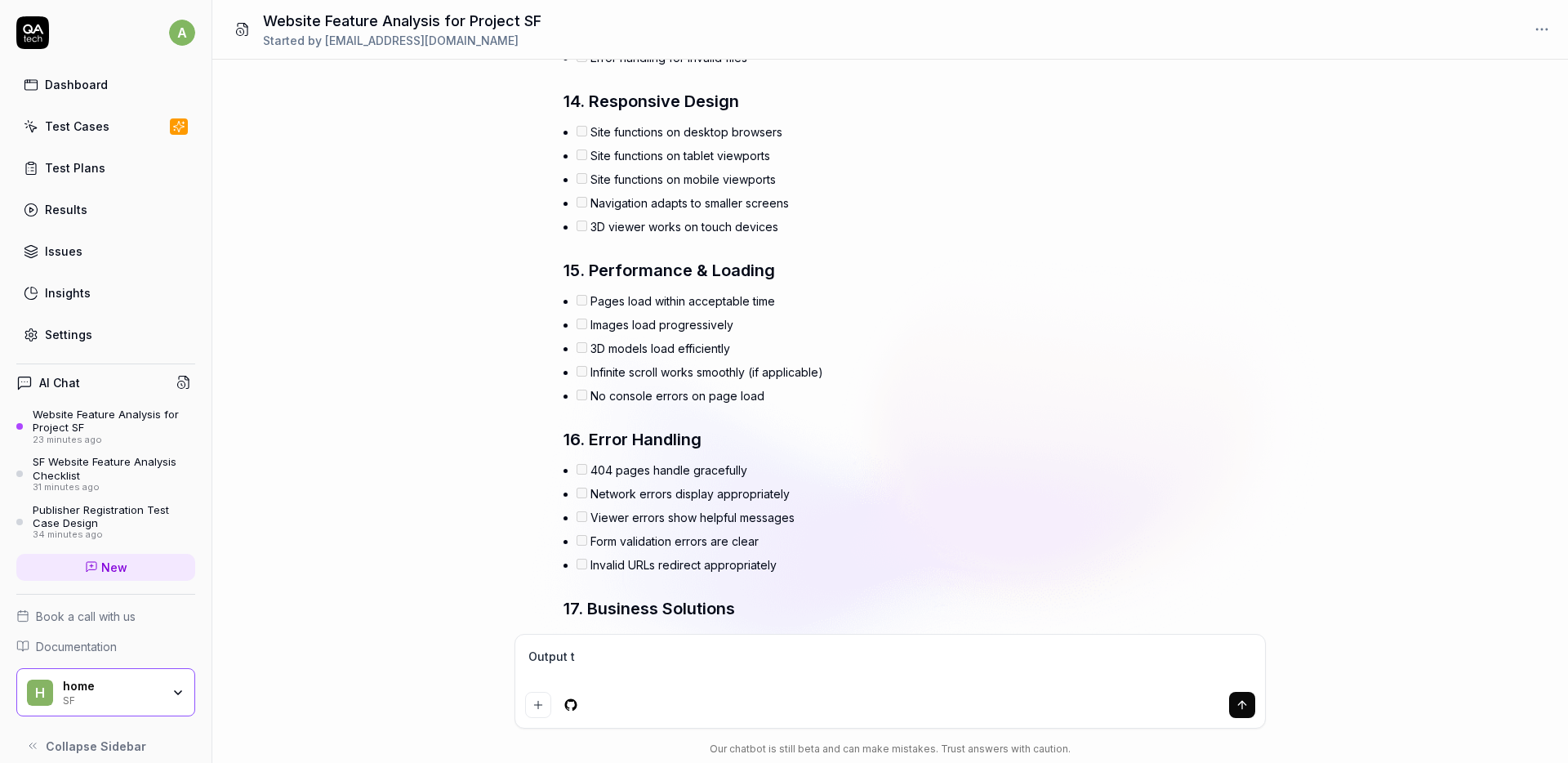
type textarea "Output th"
type textarea "*"
type textarea "Output the"
type textarea "*"
type textarea "Output the"
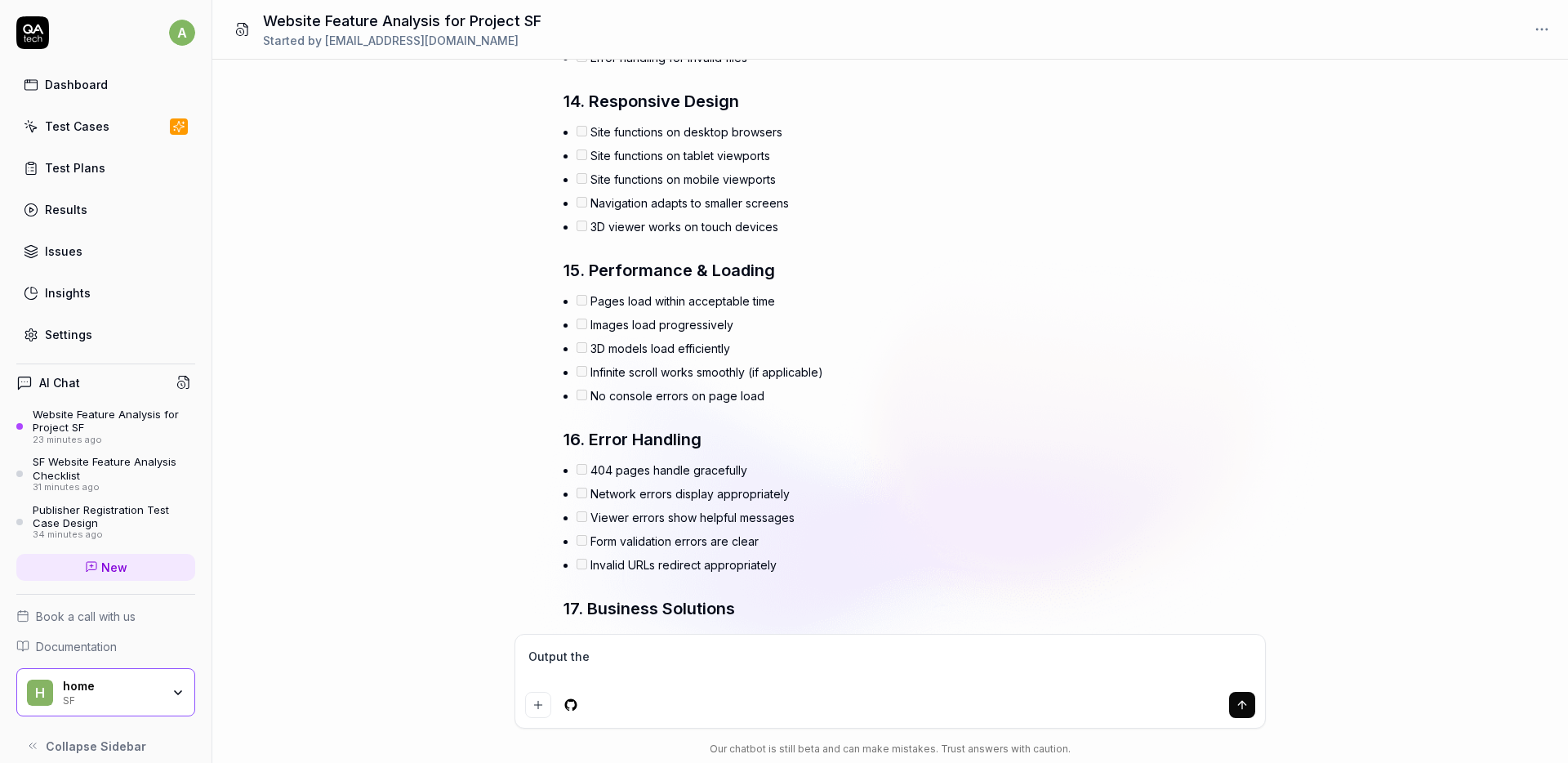
type textarea "*"
type textarea "Output the g"
type textarea "*"
type textarea "Output the ge"
type textarea "*"
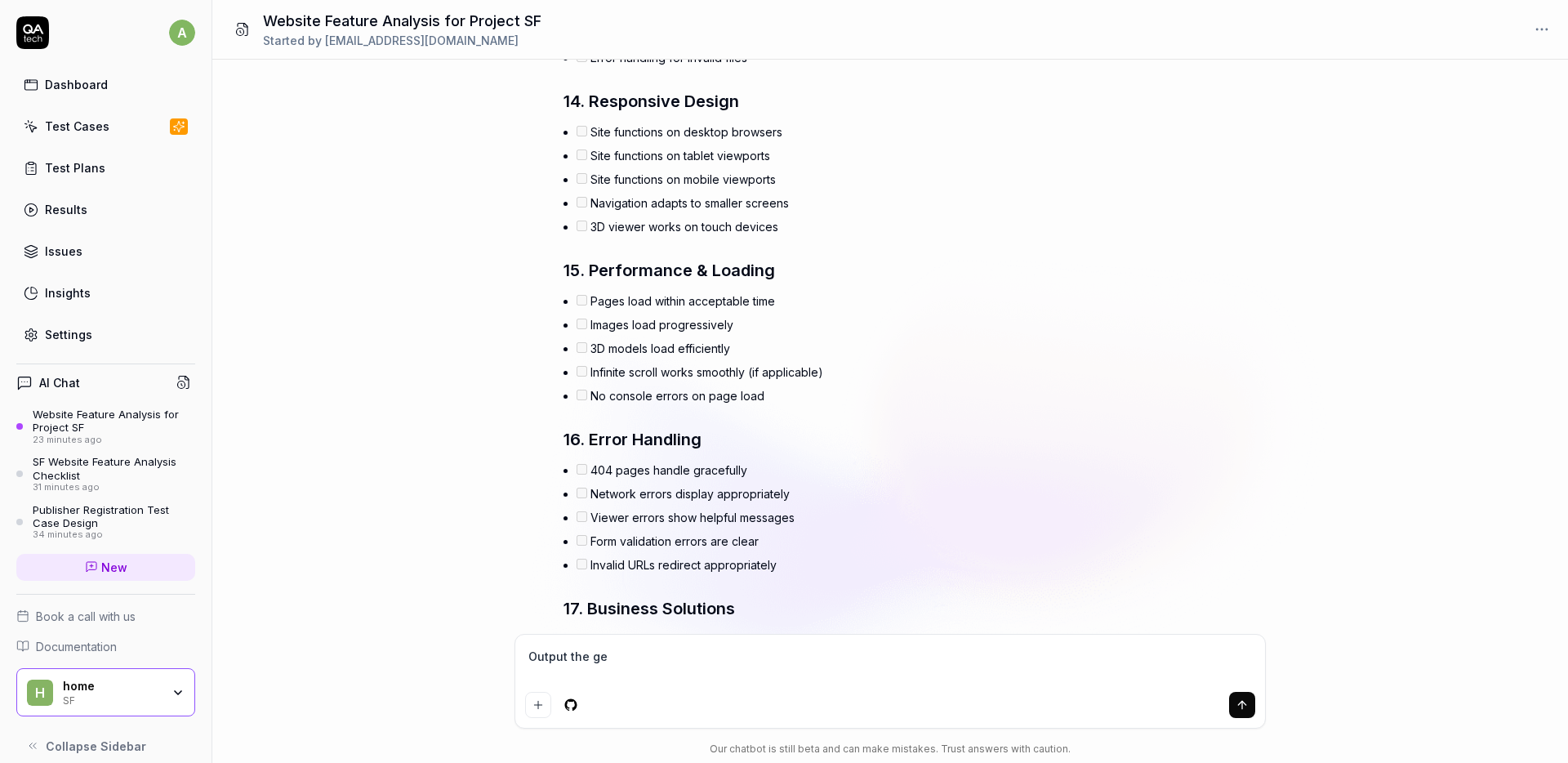
type textarea "Output the gen"
type textarea "*"
type textarea "Output the gene"
type textarea "*"
type textarea "Output the gener"
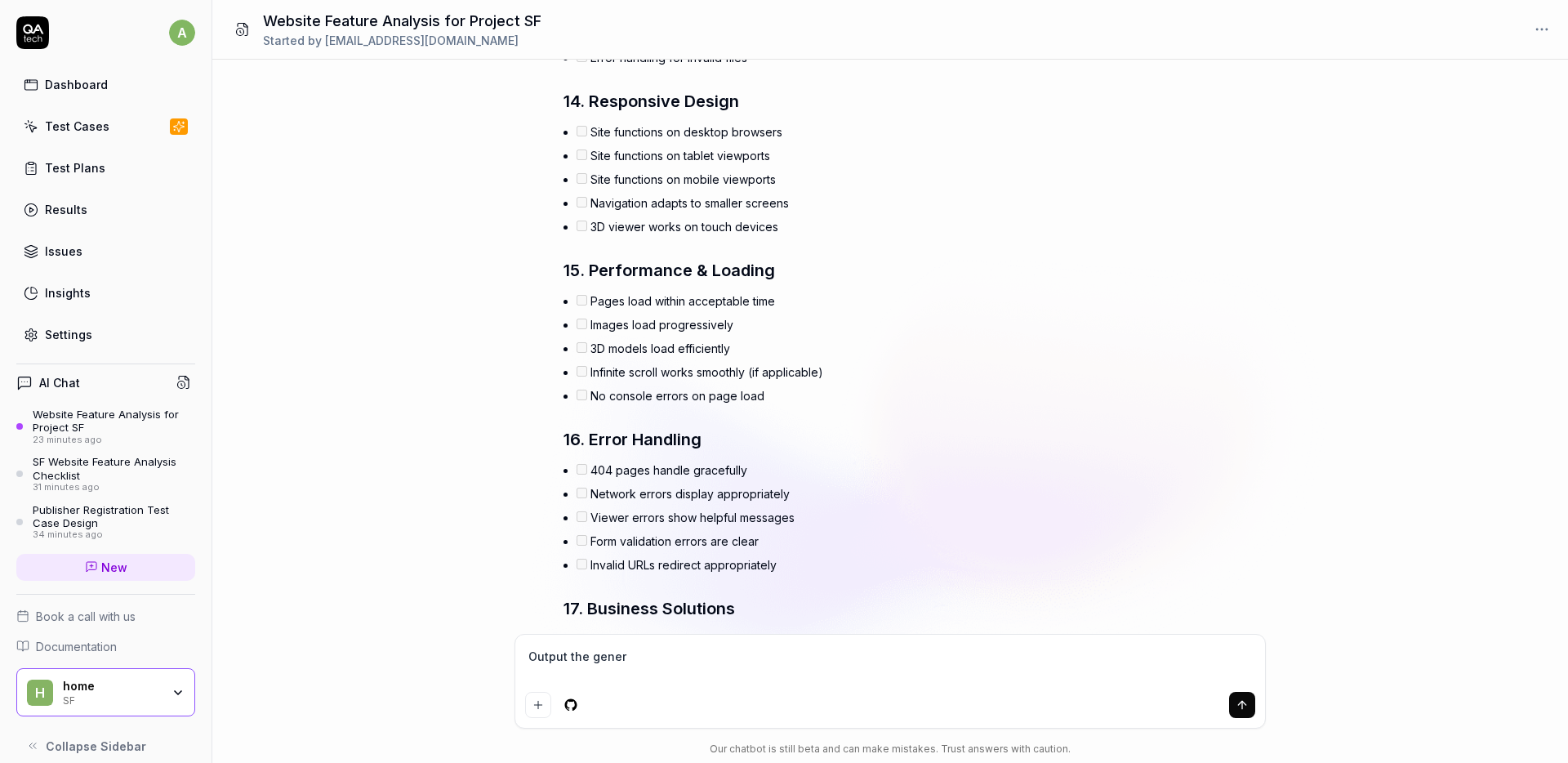
type textarea "*"
type textarea "Output the genera"
type textarea "*"
type textarea "Output the generate"
type textarea "*"
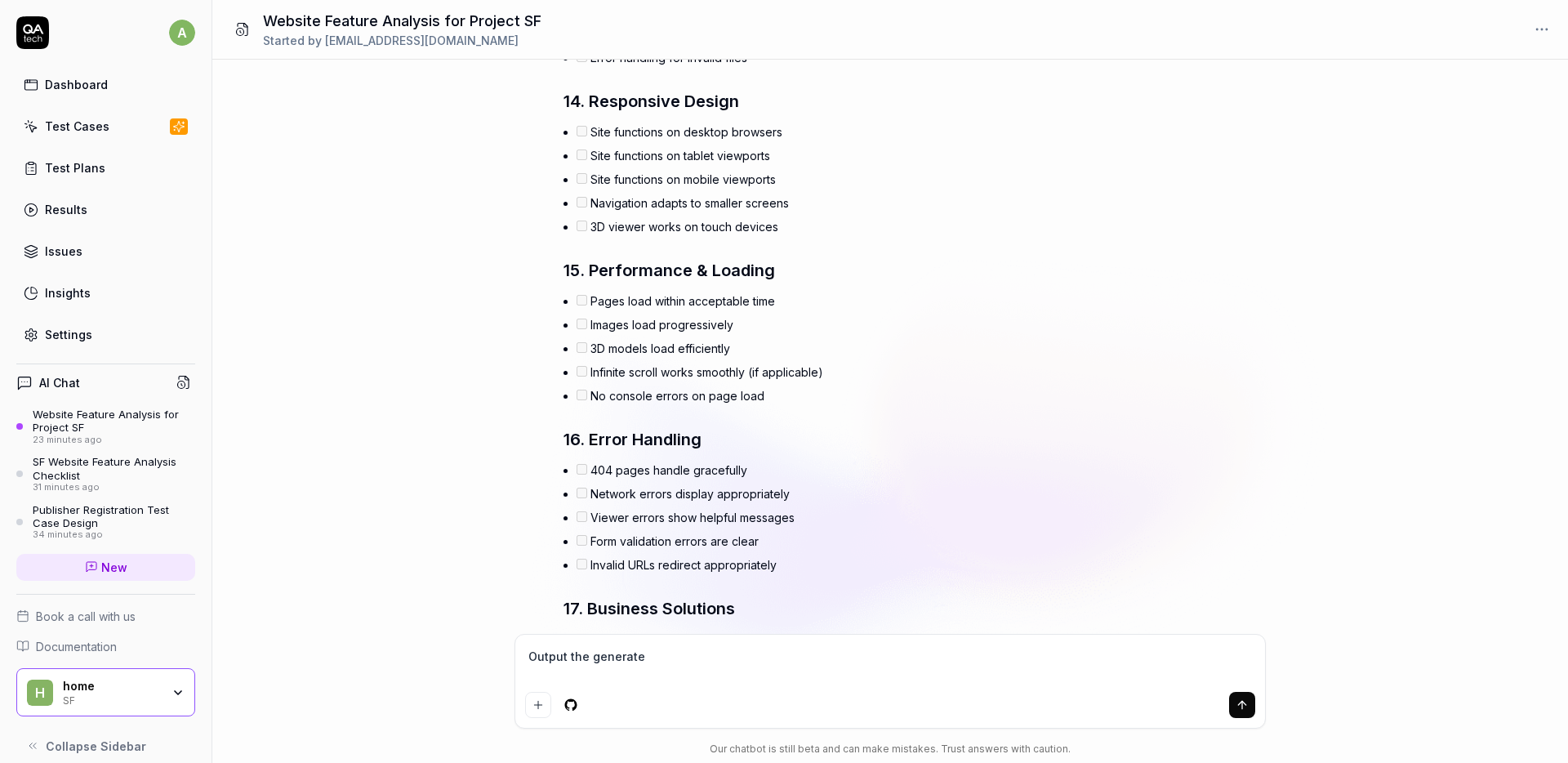
type textarea "Output the generated"
type textarea "*"
type textarea "Output the generated"
type textarea "*"
type textarea "Output the generated c"
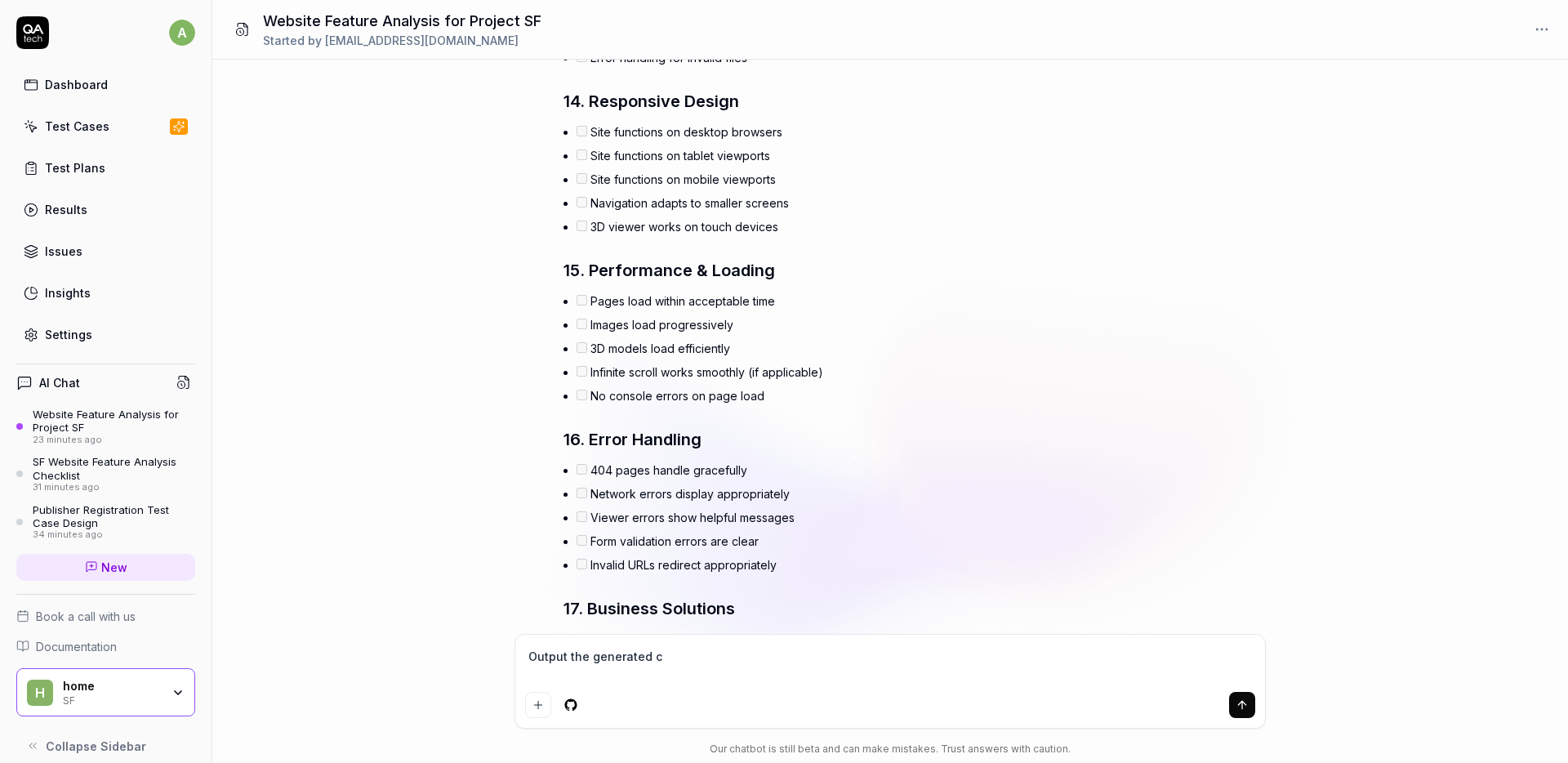
type textarea "*"
type textarea "Output the generated che"
type textarea "*"
type textarea "Output the generated chec"
type textarea "*"
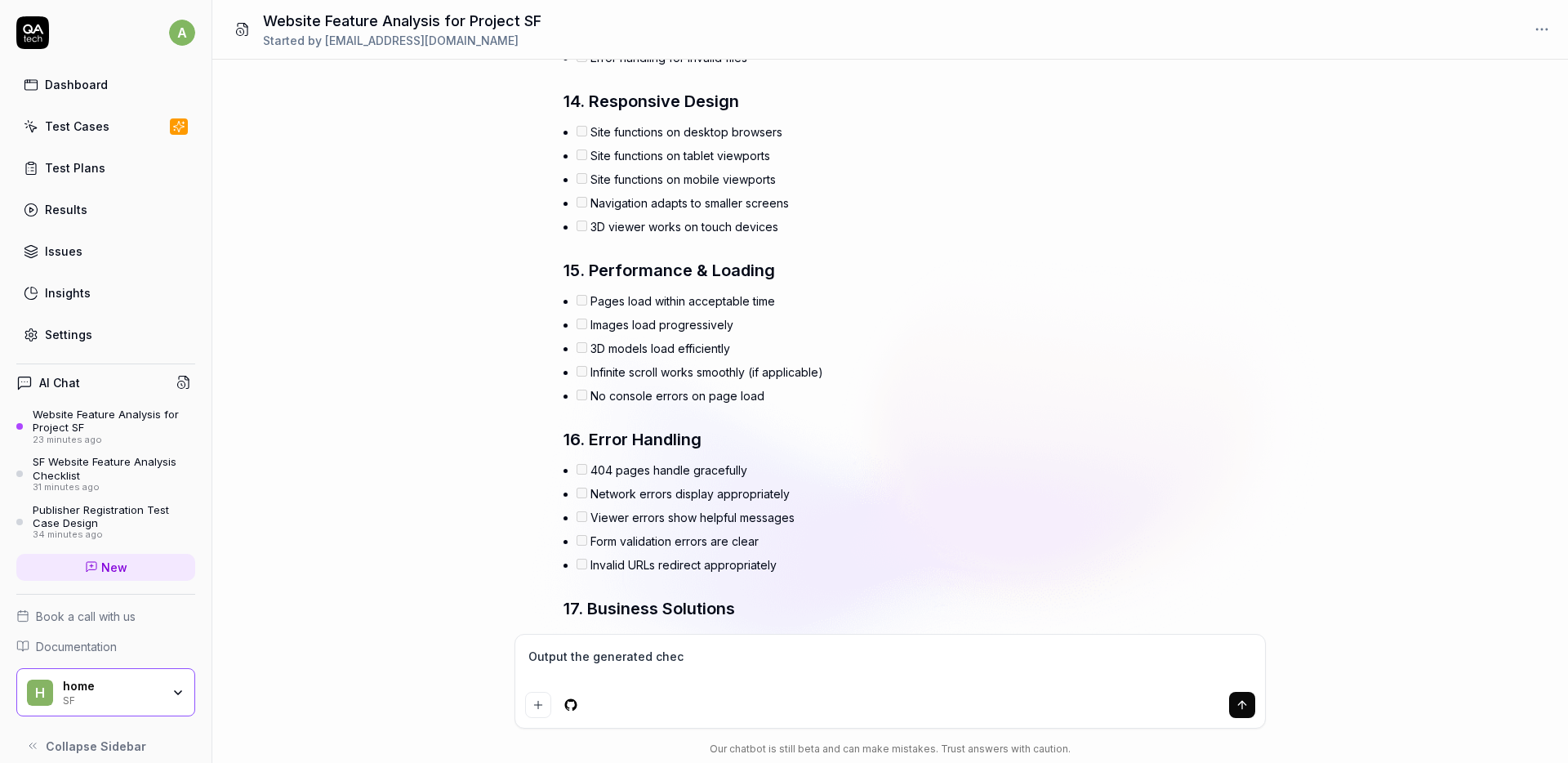
type textarea "Output the generated check"
type textarea "*"
type textarea "Output the generated checkl"
type textarea "*"
type textarea "Output the generated checkli"
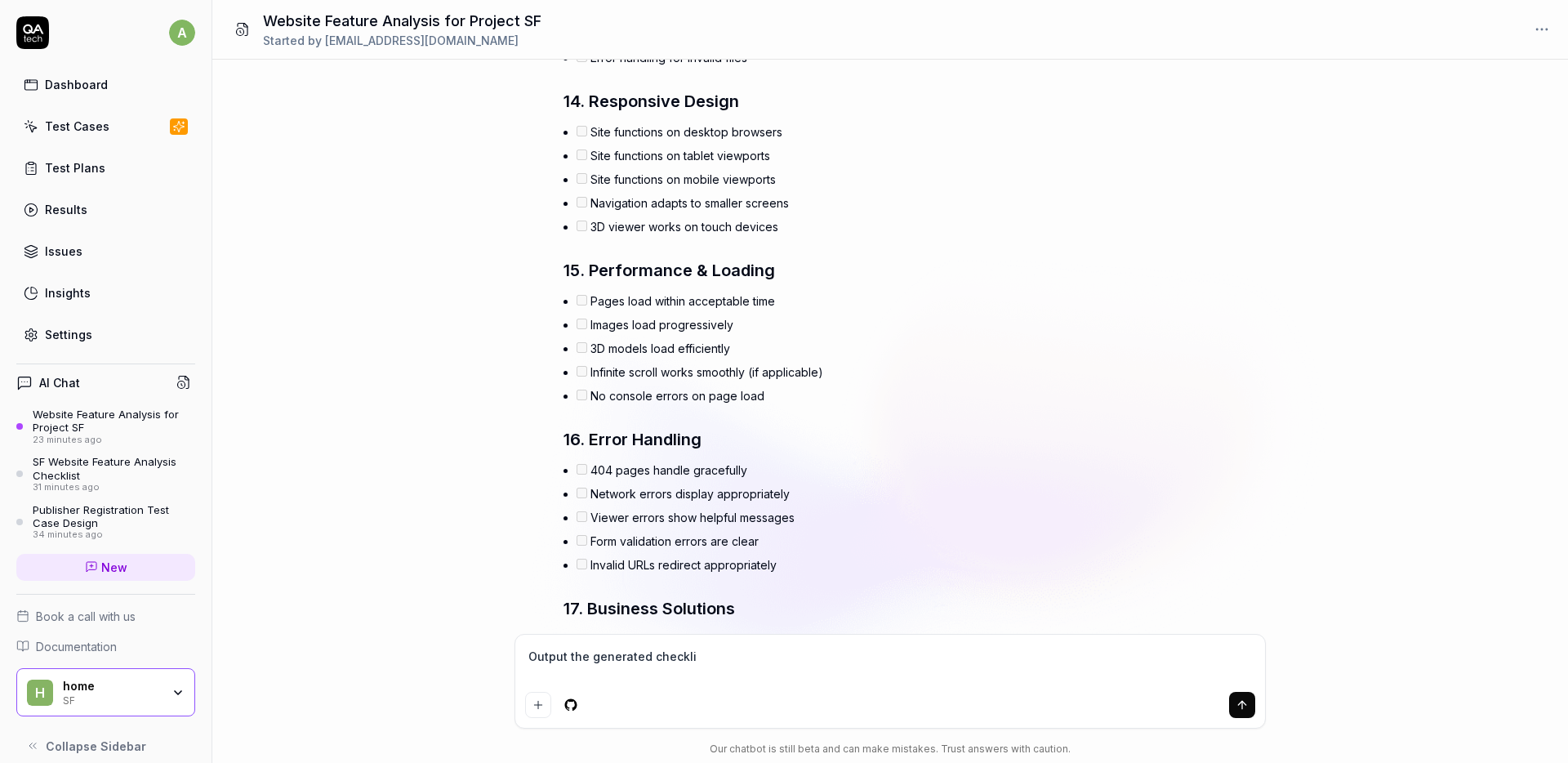
type textarea "*"
type textarea "Output the generated checklis"
type textarea "*"
type textarea "Output the generated checklist"
type textarea "*"
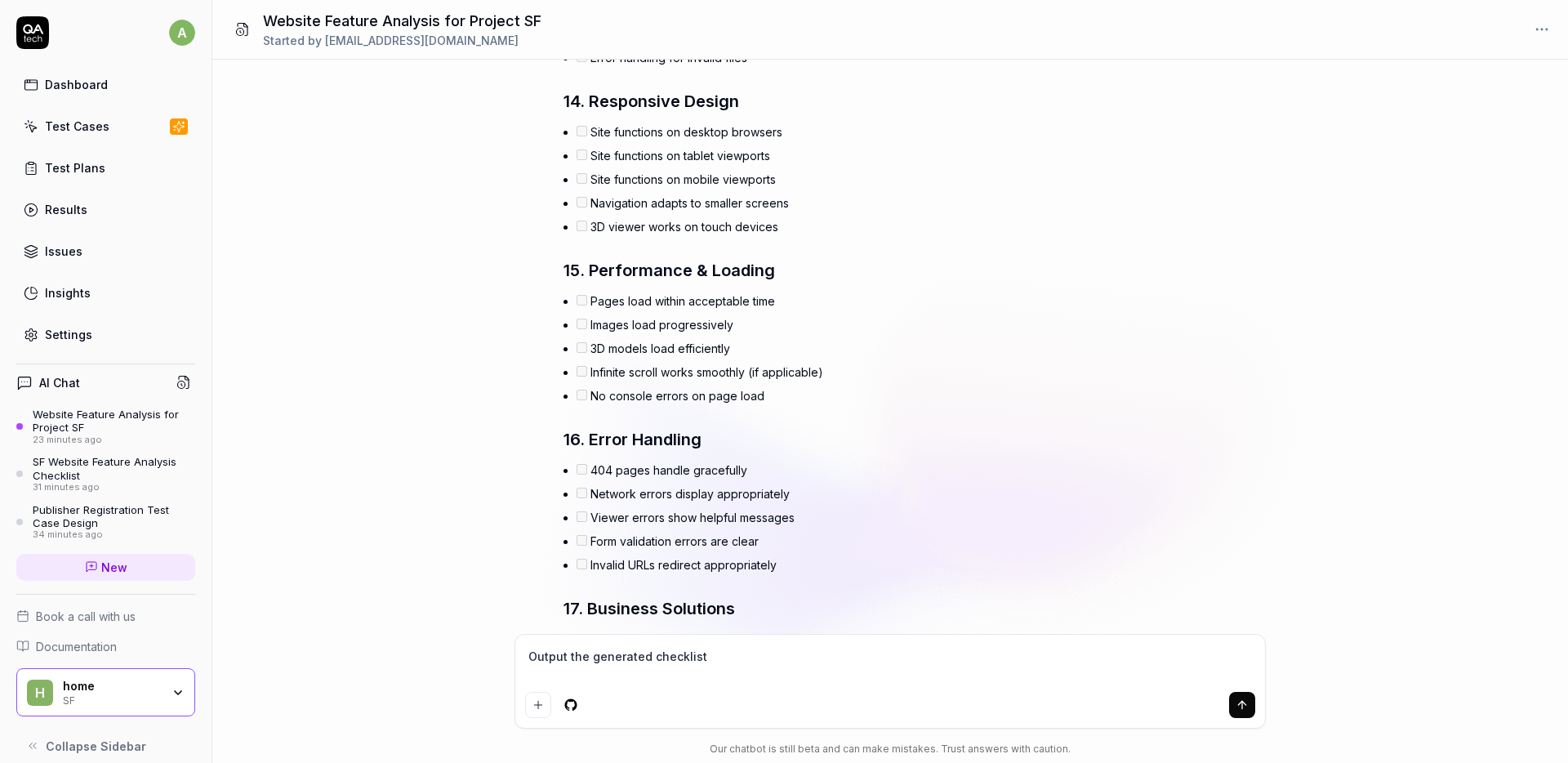
type textarea "Output the generated checklist"
type textarea "*"
type textarea "Output the generated checklist i"
type textarea "*"
type textarea "Output the generated checklist in"
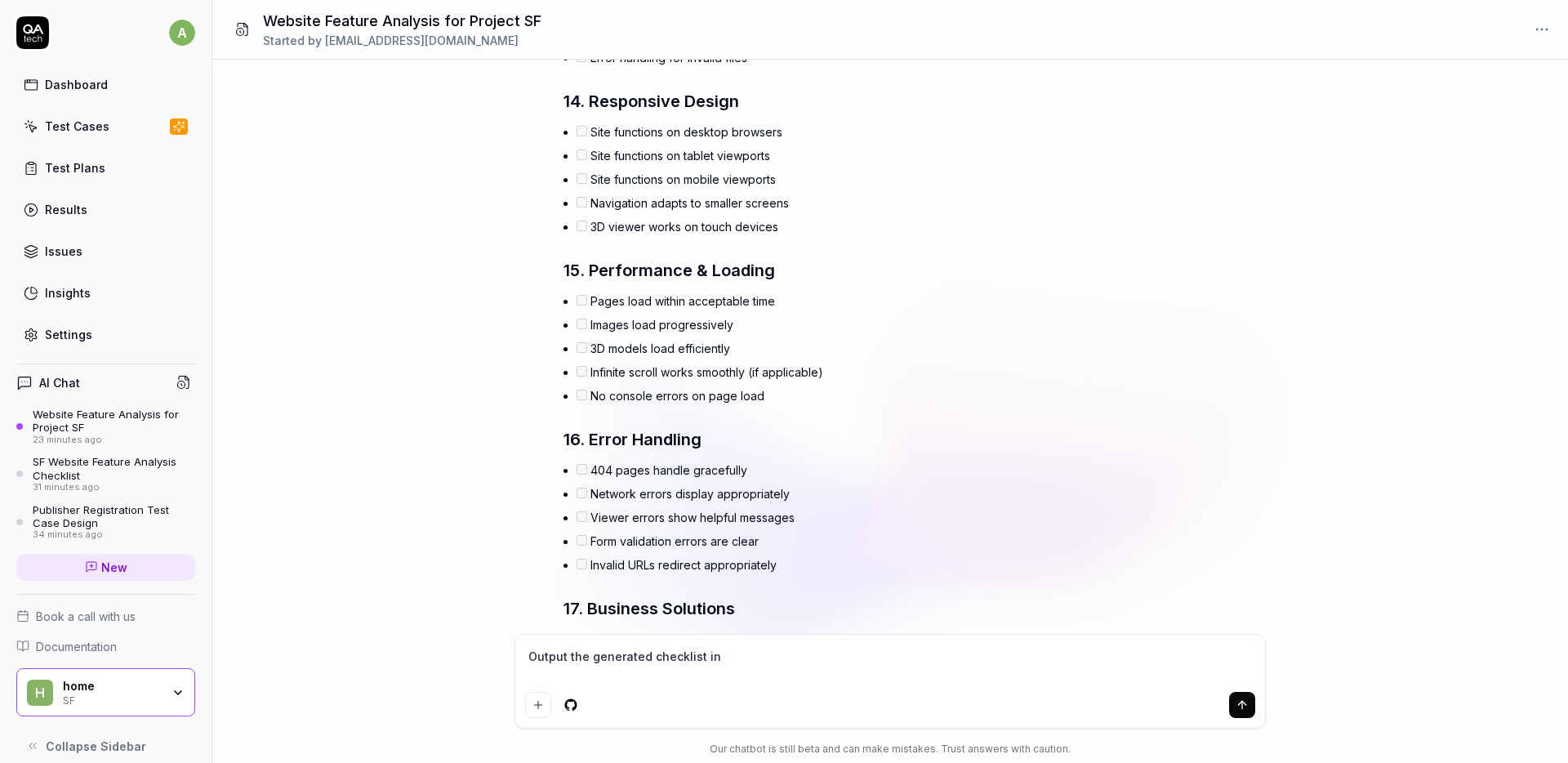
type textarea "*"
type textarea "Output the generated checklist in"
type textarea "*"
type textarea "Output the generated checklist in e"
type textarea "*"
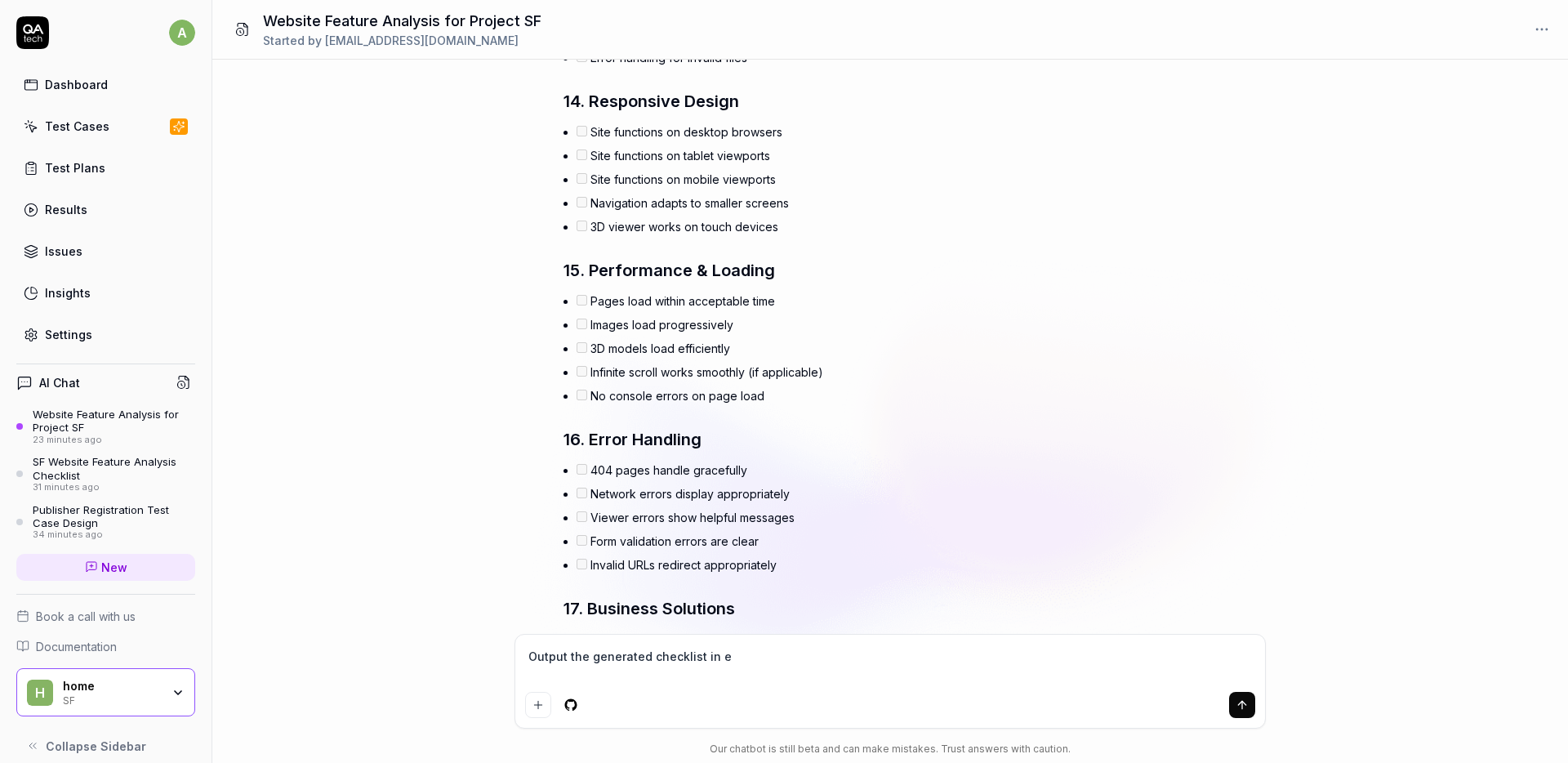
type textarea "Output the generated checklist in ex"
type textarea "*"
type textarea "Output the generated checklist in exc"
type textarea "*"
type textarea "Output the generated checklist in exce"
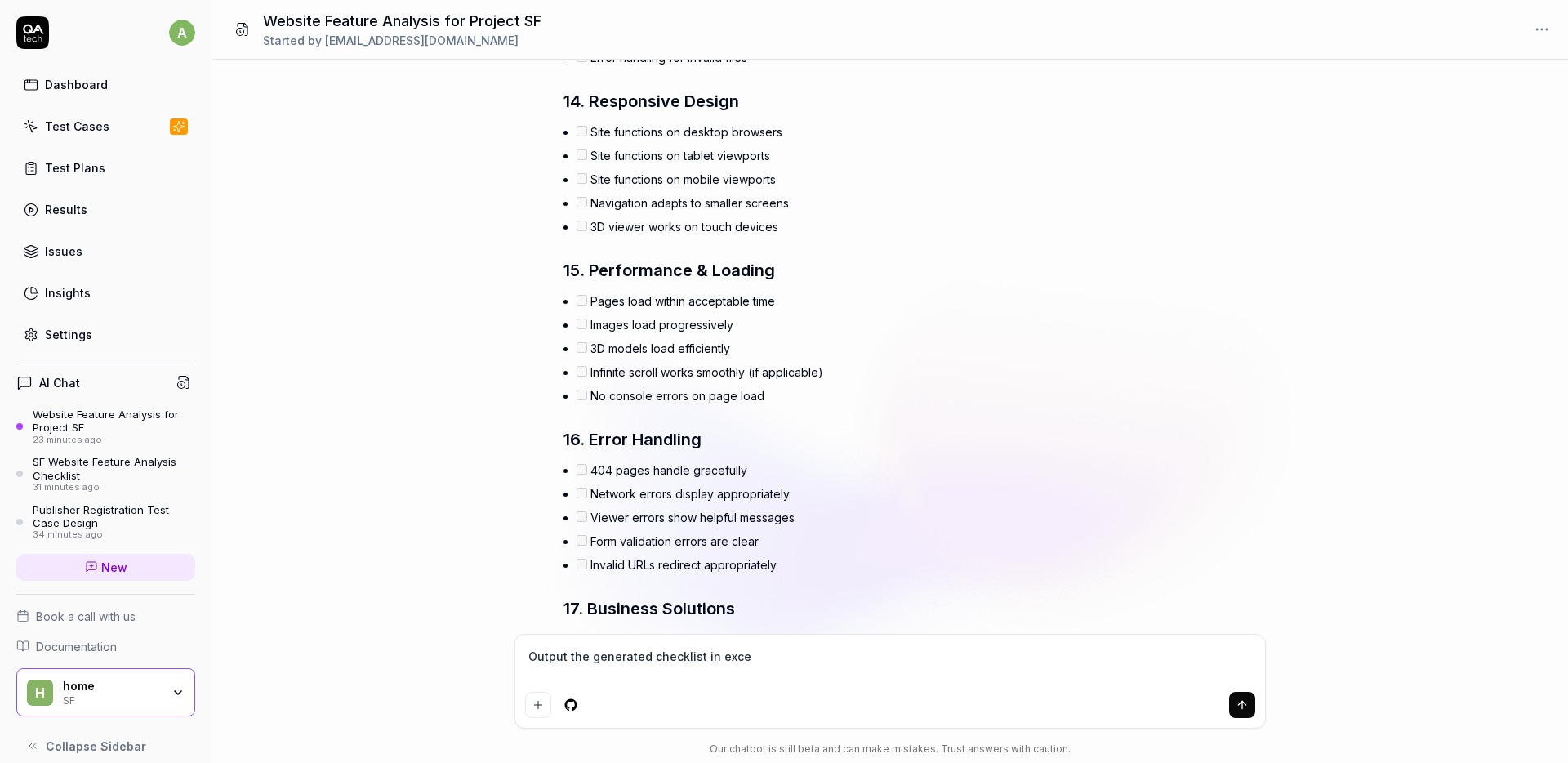
type textarea "*"
type textarea "Output the generated checklist in excel"
type textarea "*"
type textarea "Output the generated checklist in"
type textarea "*"
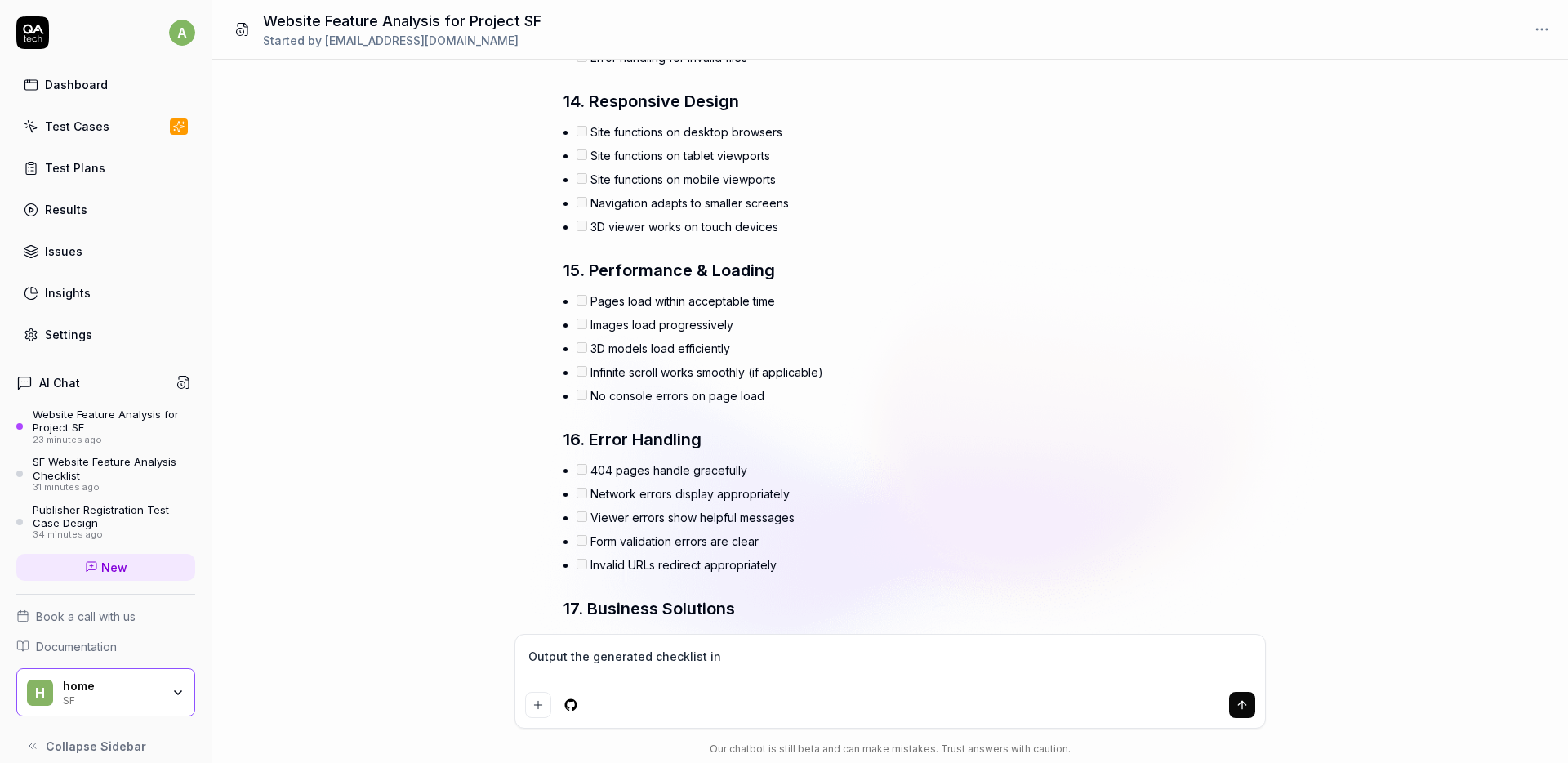
type textarea "Output the generated checklist in d"
type textarea "*"
type textarea "Output the generated checklist in do"
type textarea "*"
type textarea "Output the generated checklist in dow"
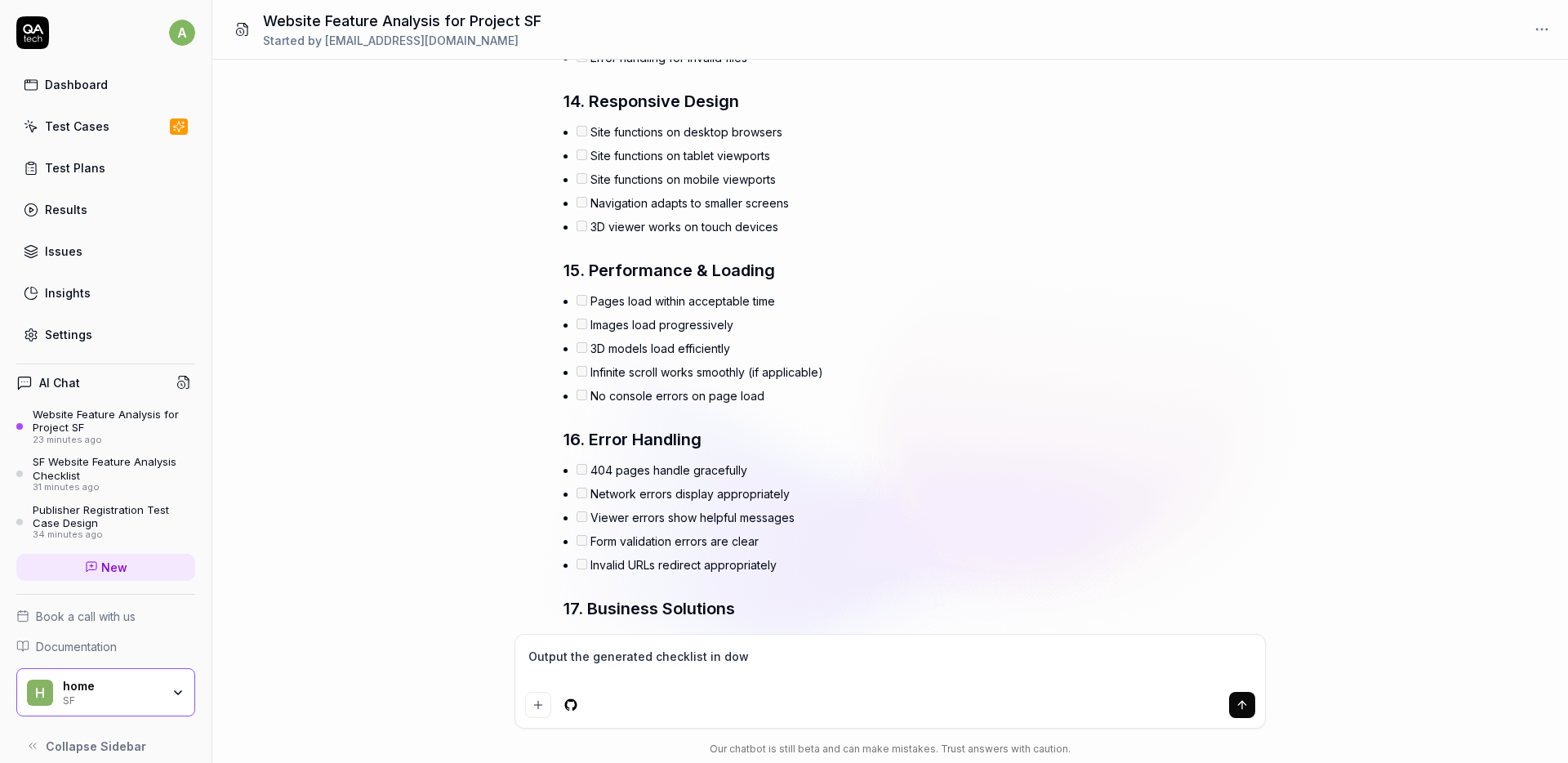
type textarea "*"
type textarea "Output the generated checklist in down"
type textarea "*"
type textarea "Output the generated checklist in downl"
type textarea "*"
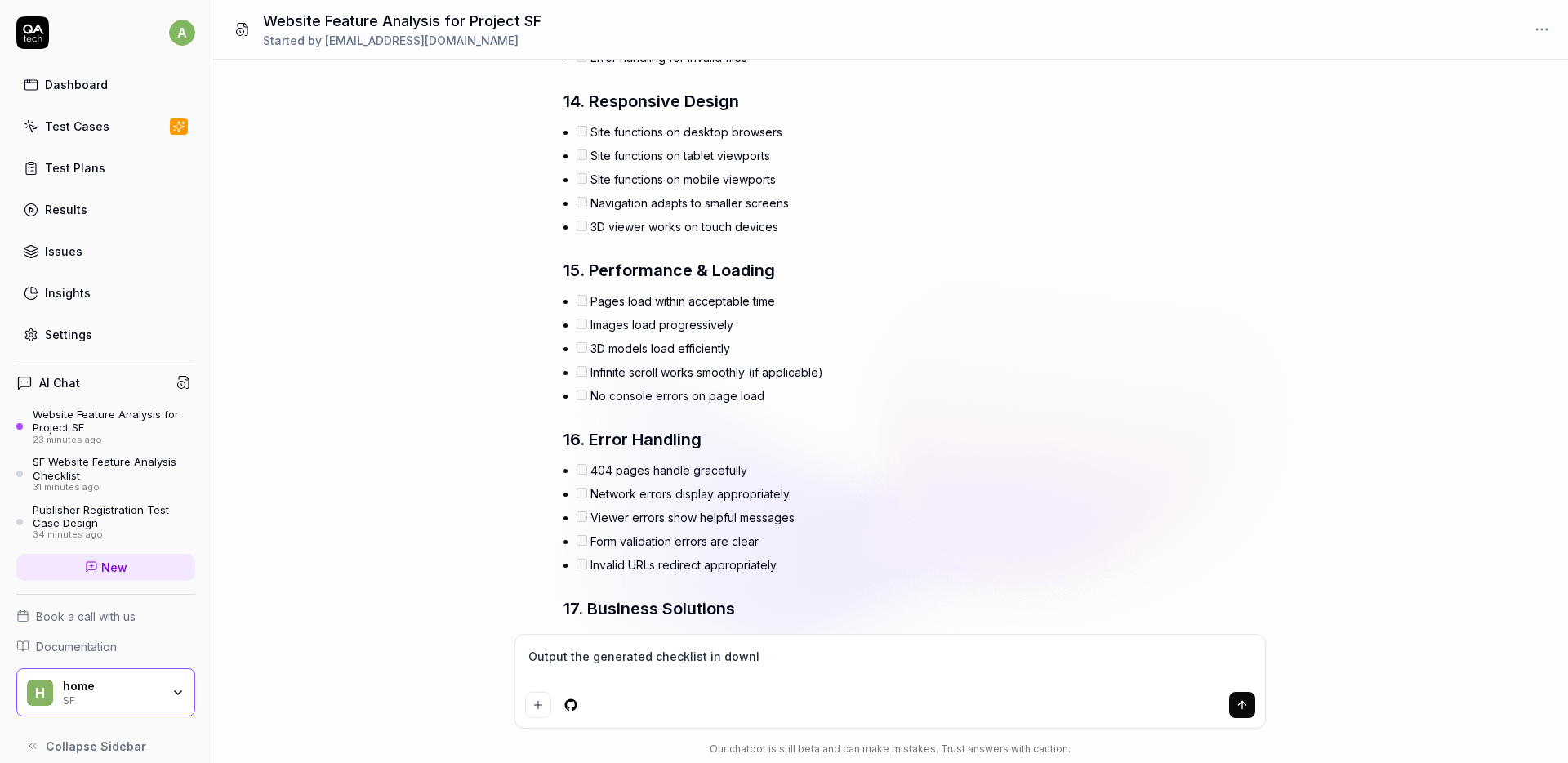
type textarea "Output the generated checklist in downlo"
type textarea "*"
type textarea "Output the generated checklist in downloa"
type textarea "*"
type textarea "Output the generated checklist in download"
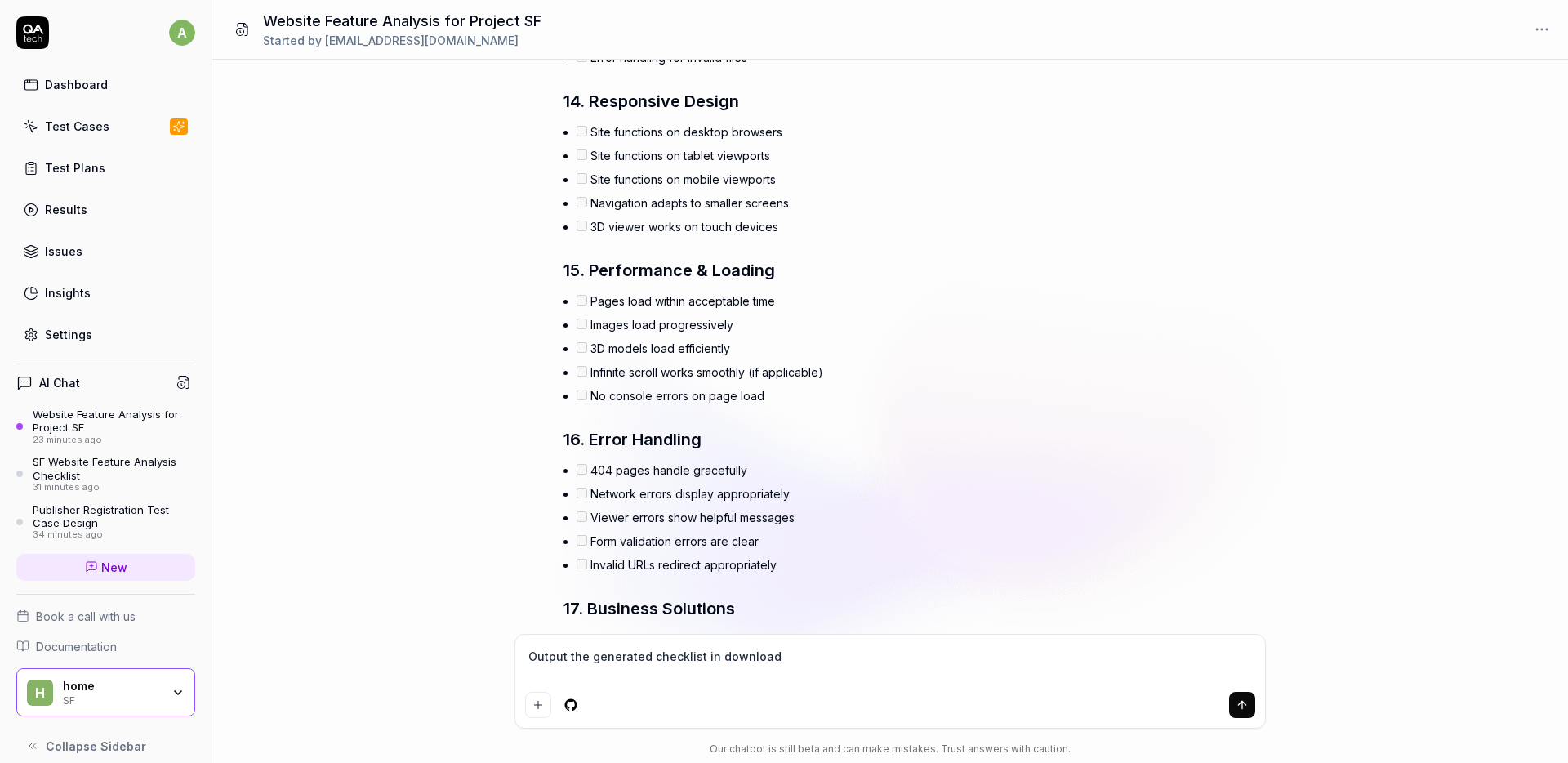
type textarea "*"
type textarea "Output the generated checklist in downloada"
type textarea "*"
type textarea "Output the generated checklist in downloadab"
type textarea "*"
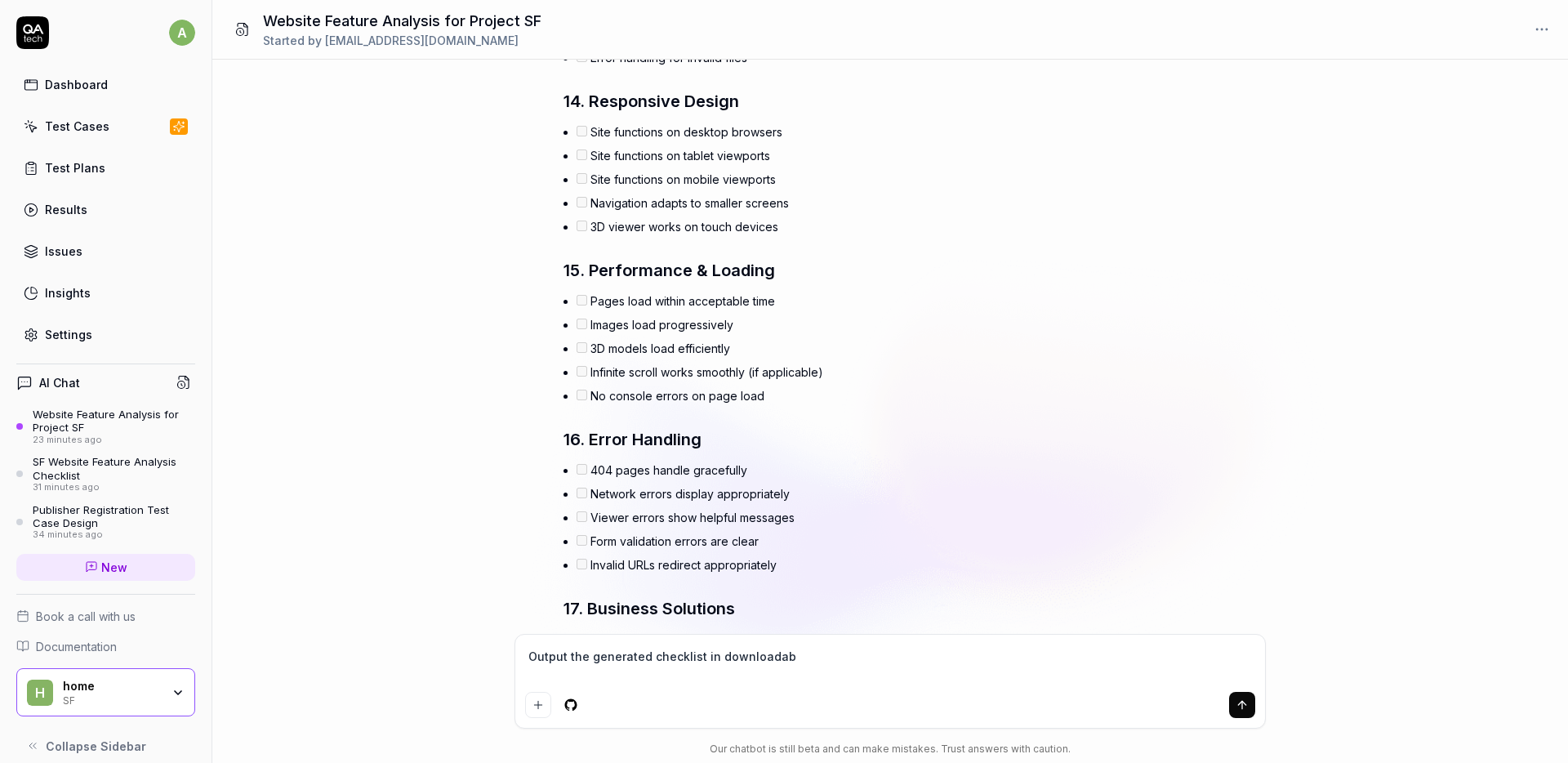
type textarea "Output the generated checklist in downloadabl"
type textarea "*"
type textarea "Output the generated checklist in downloadable"
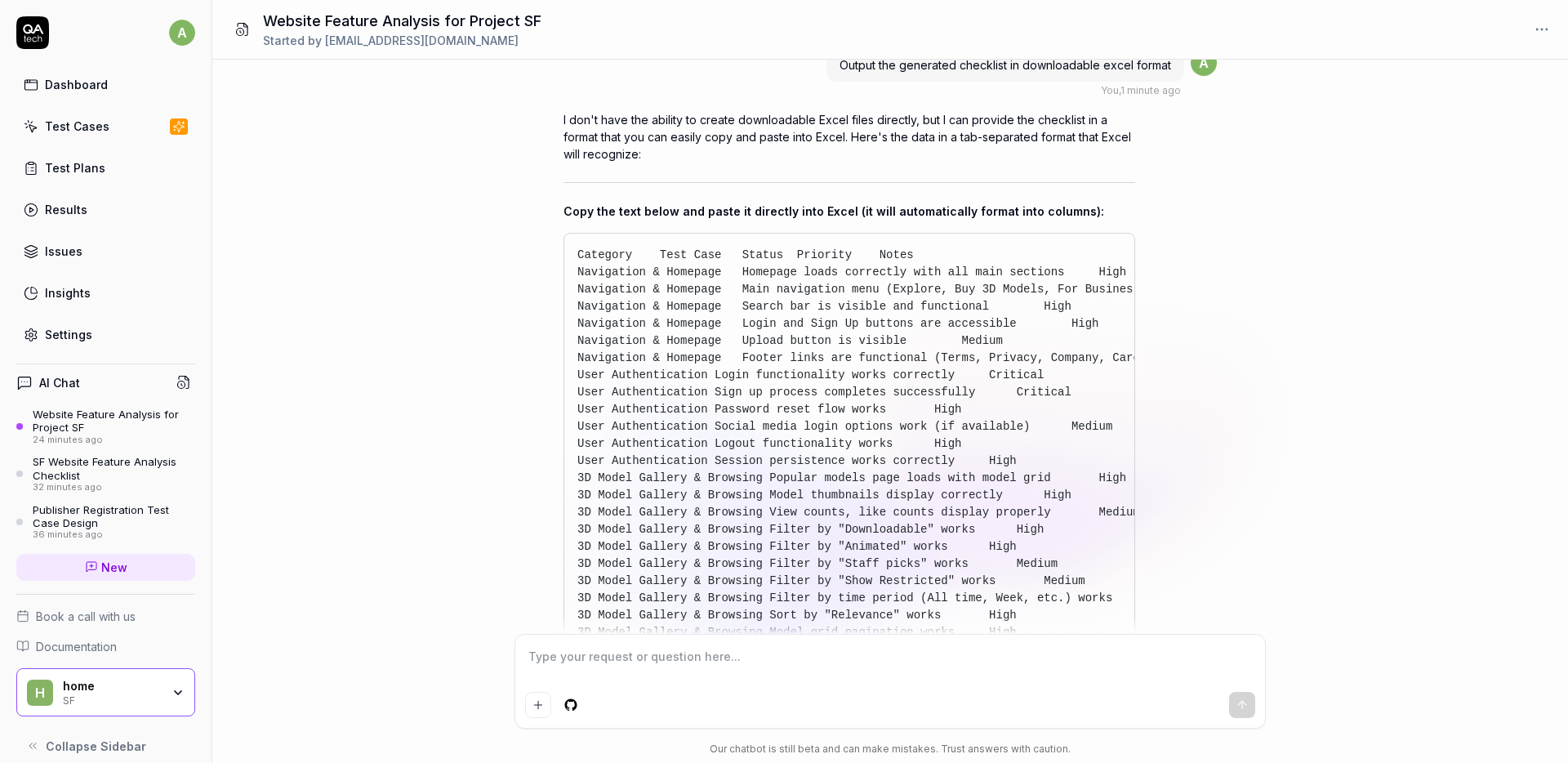
scroll to position [5440, 0]
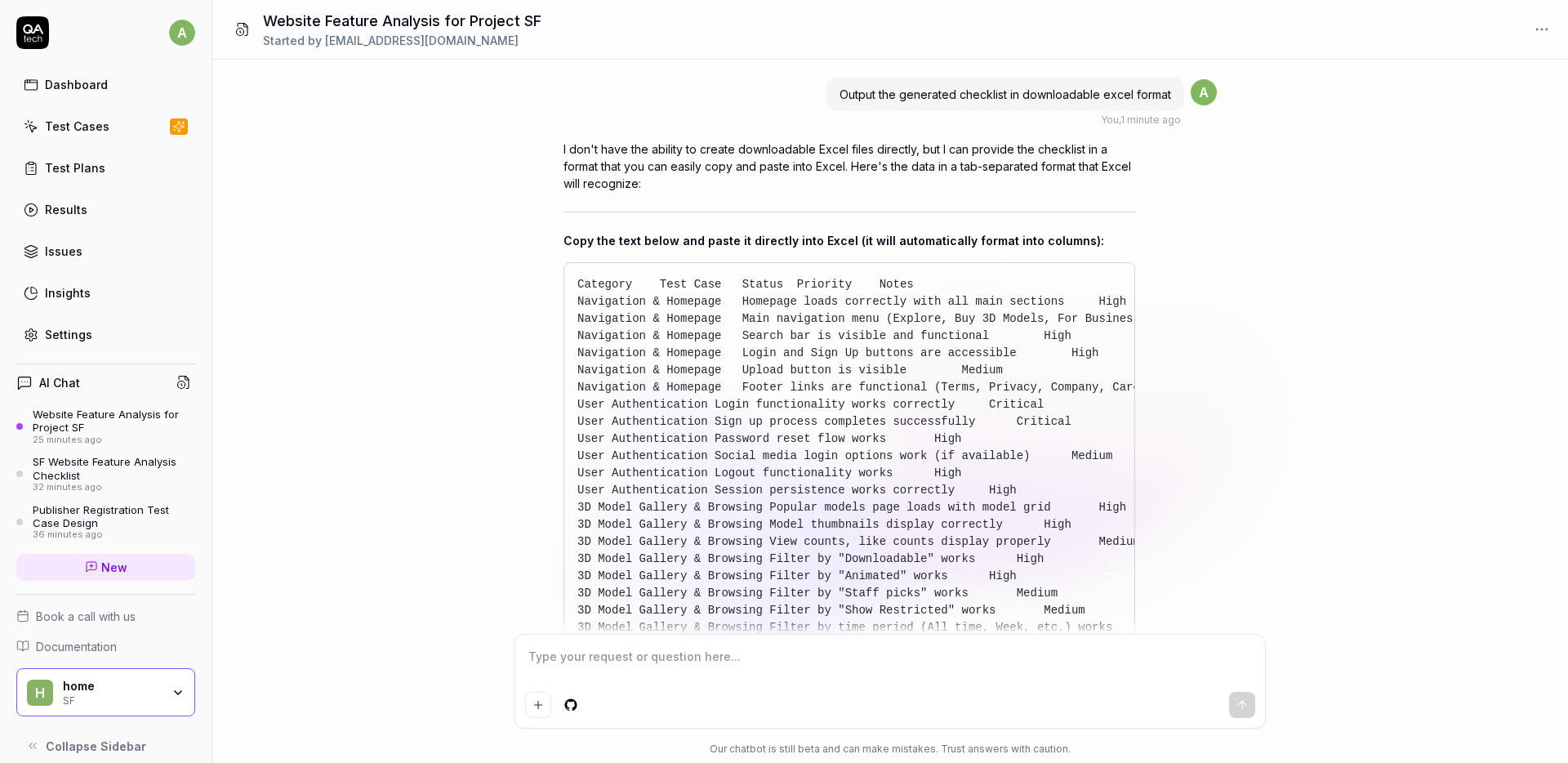
click at [1108, 282] on icon "button" at bounding box center [1114, 285] width 12 height 12
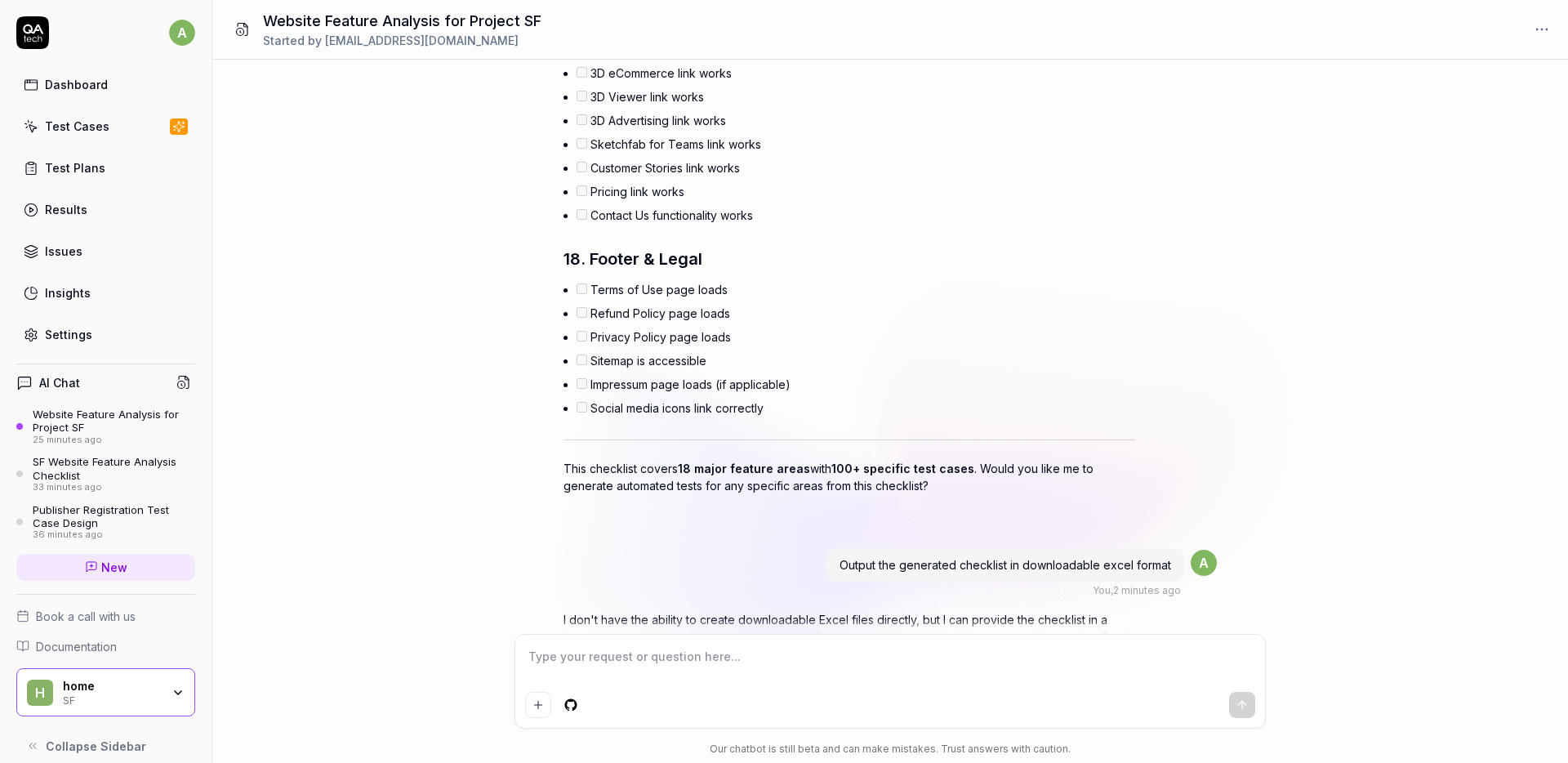
scroll to position [4092, 0]
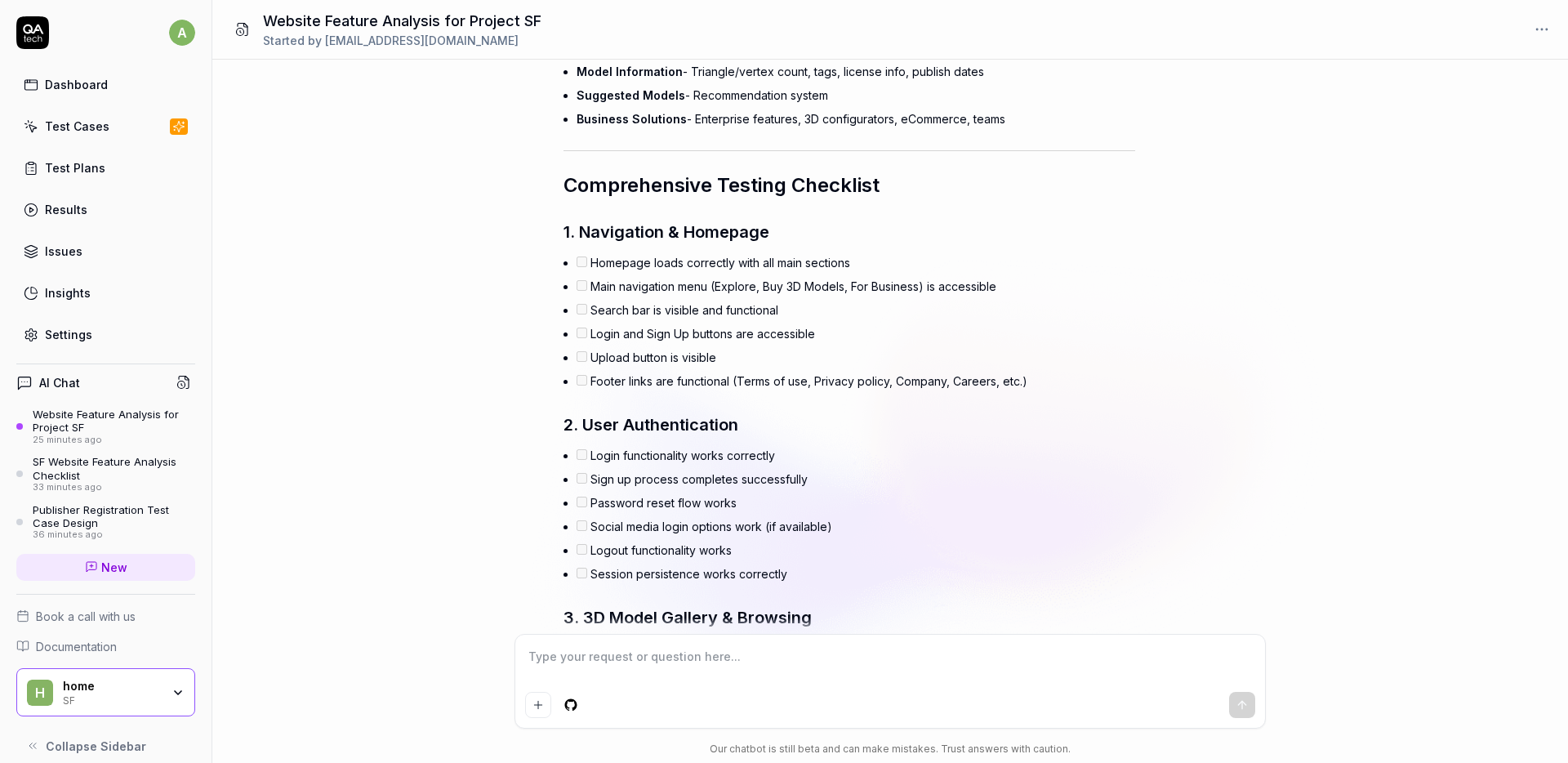
scroll to position [1343, 0]
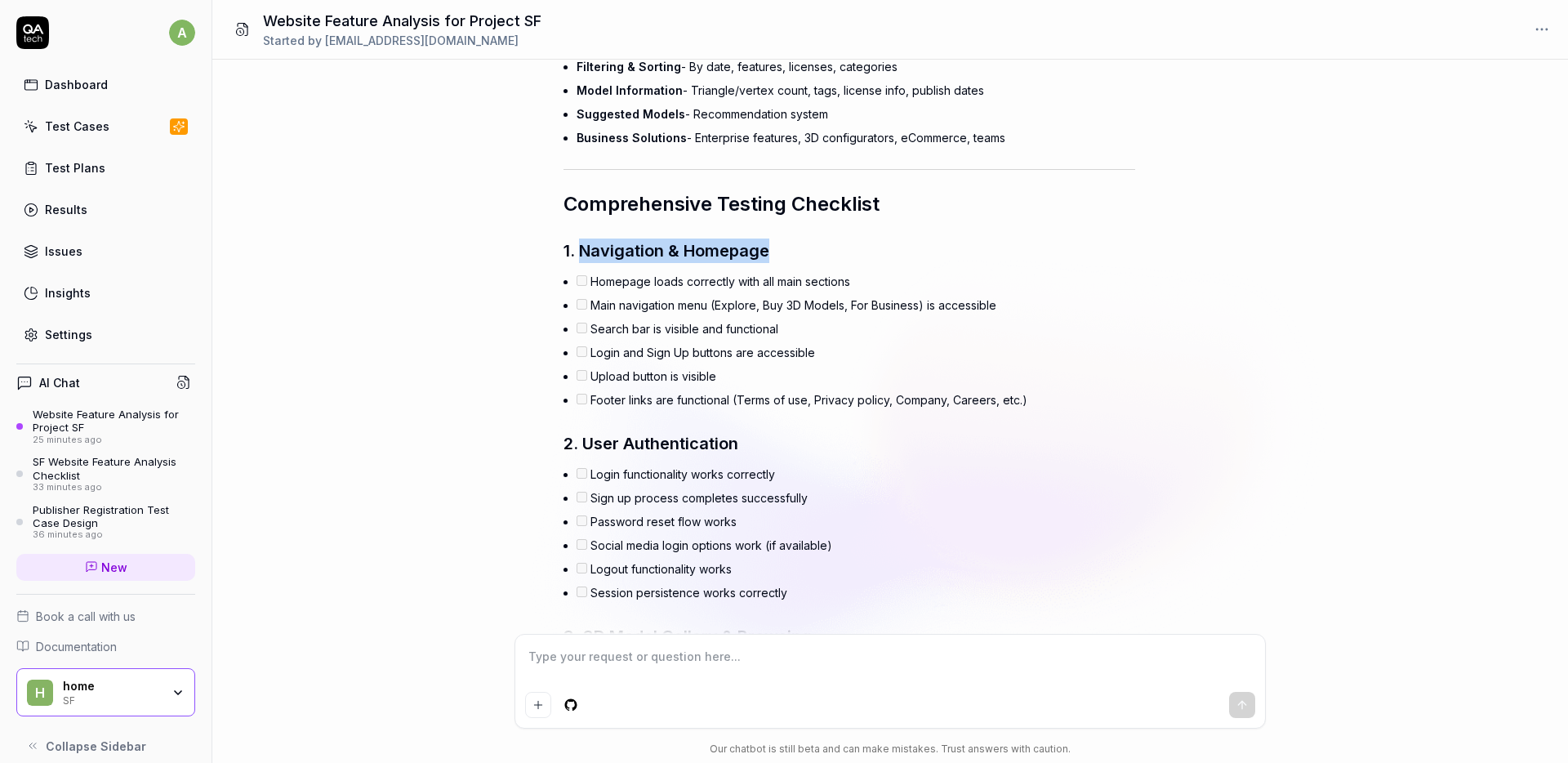
drag, startPoint x: 581, startPoint y: 253, endPoint x: 811, endPoint y: 250, distance: 230.0
click at [811, 250] on h3 "1. Navigation & Homepage" at bounding box center [849, 250] width 572 height 24
copy span "Navigation & Homepage"
click at [629, 658] on textarea at bounding box center [890, 665] width 730 height 40
paste textarea "Navigation & Homepage"
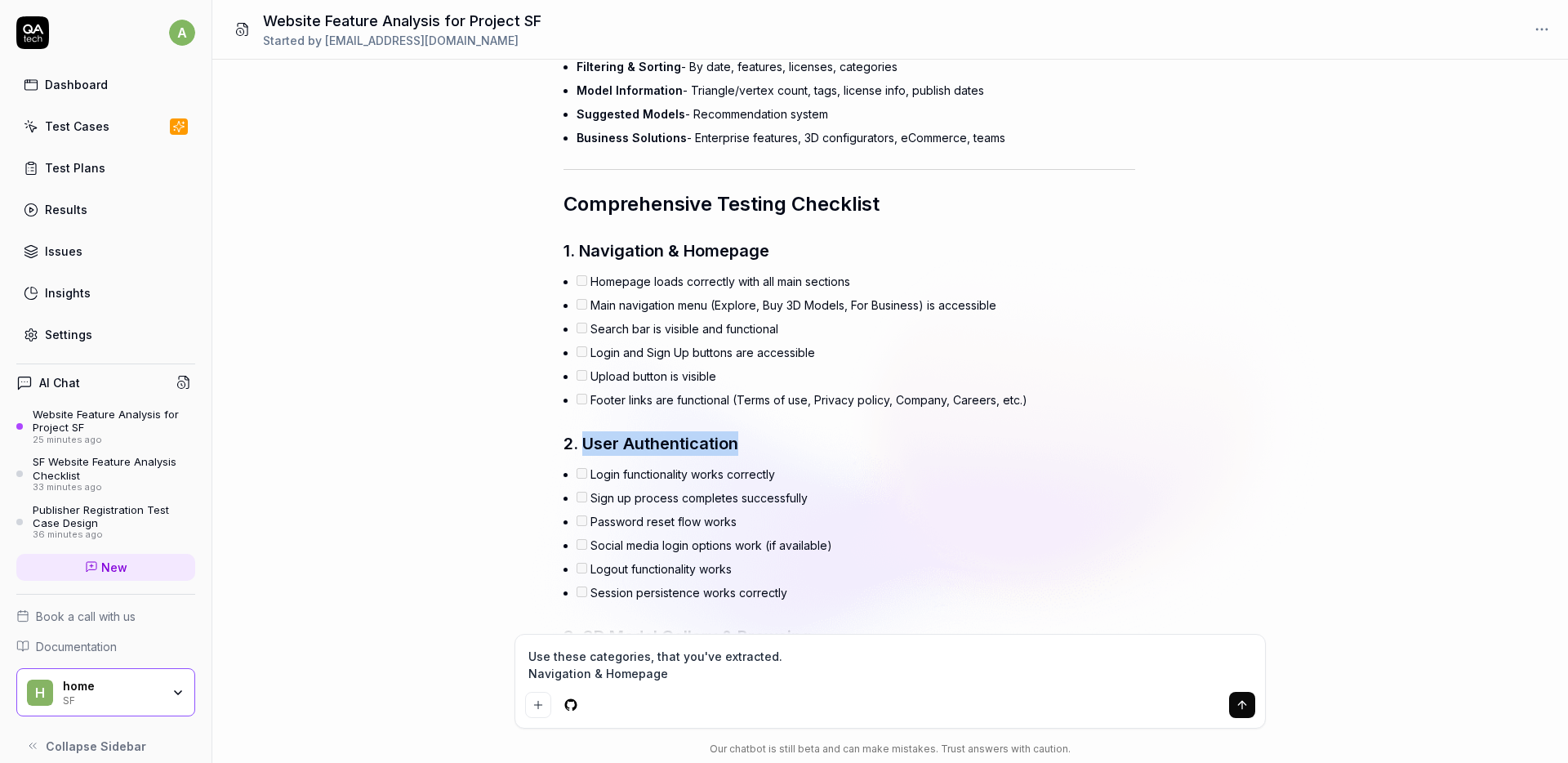
drag, startPoint x: 583, startPoint y: 441, endPoint x: 814, endPoint y: 435, distance: 231.1
click at [814, 435] on h3 "2. User Authentication" at bounding box center [849, 443] width 572 height 24
copy span "User Authentication"
click at [691, 684] on textarea "Use these categories, that you've extracted. Navigation & Homepage" at bounding box center [890, 665] width 730 height 40
paste textarea "User Authentication"
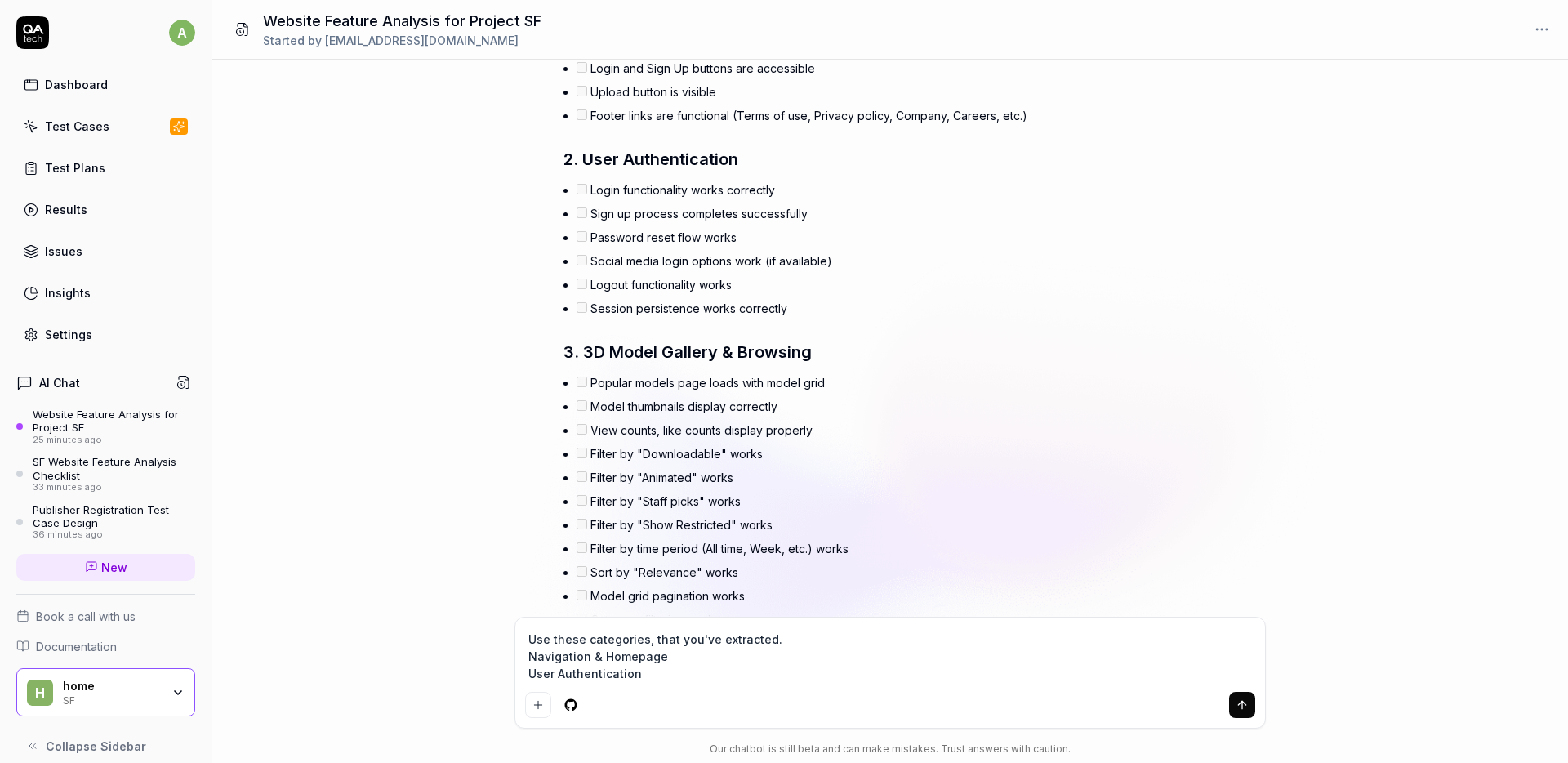
scroll to position [1339, 0]
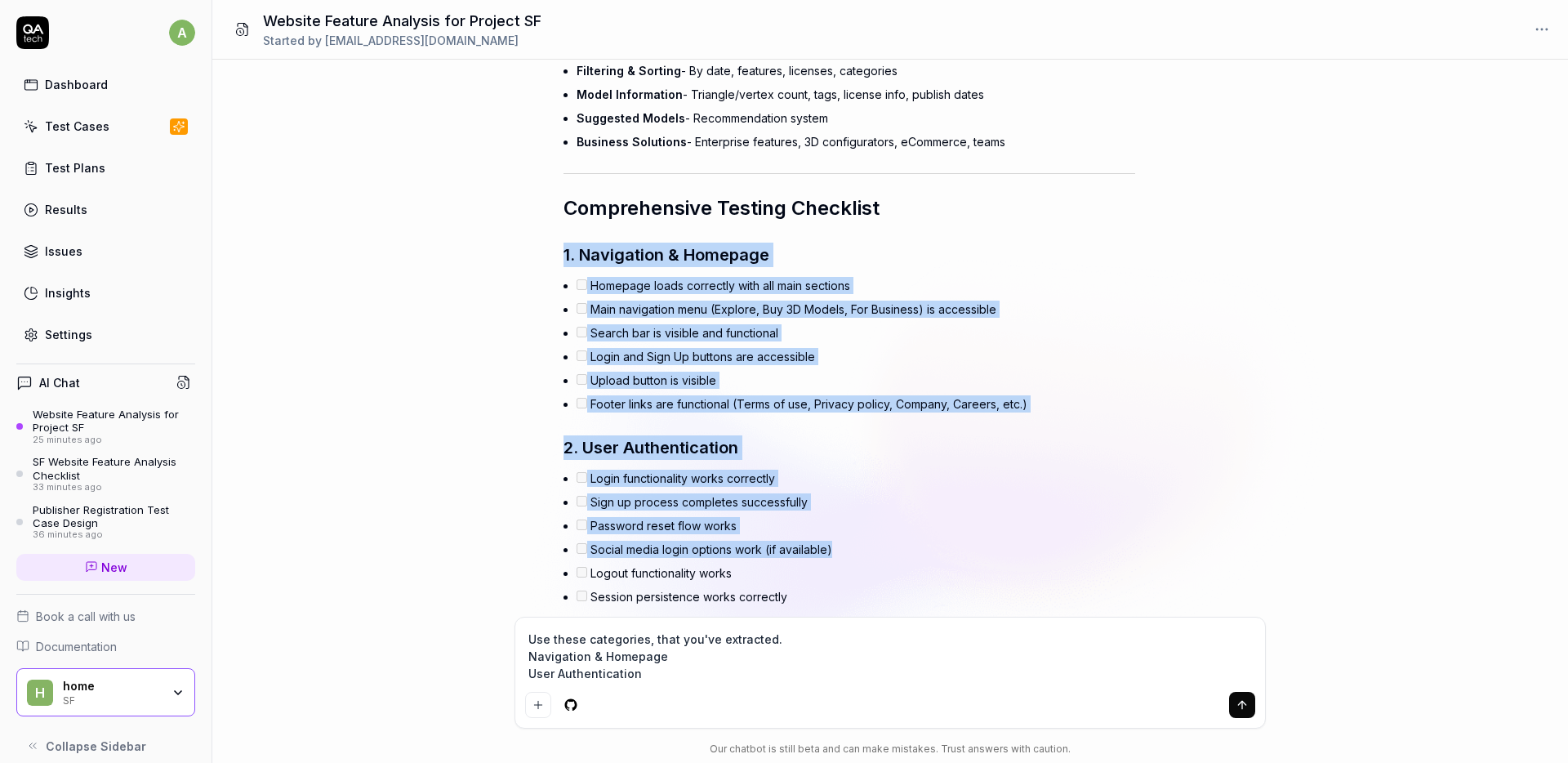
drag, startPoint x: 565, startPoint y: 251, endPoint x: 836, endPoint y: 550, distance: 403.5
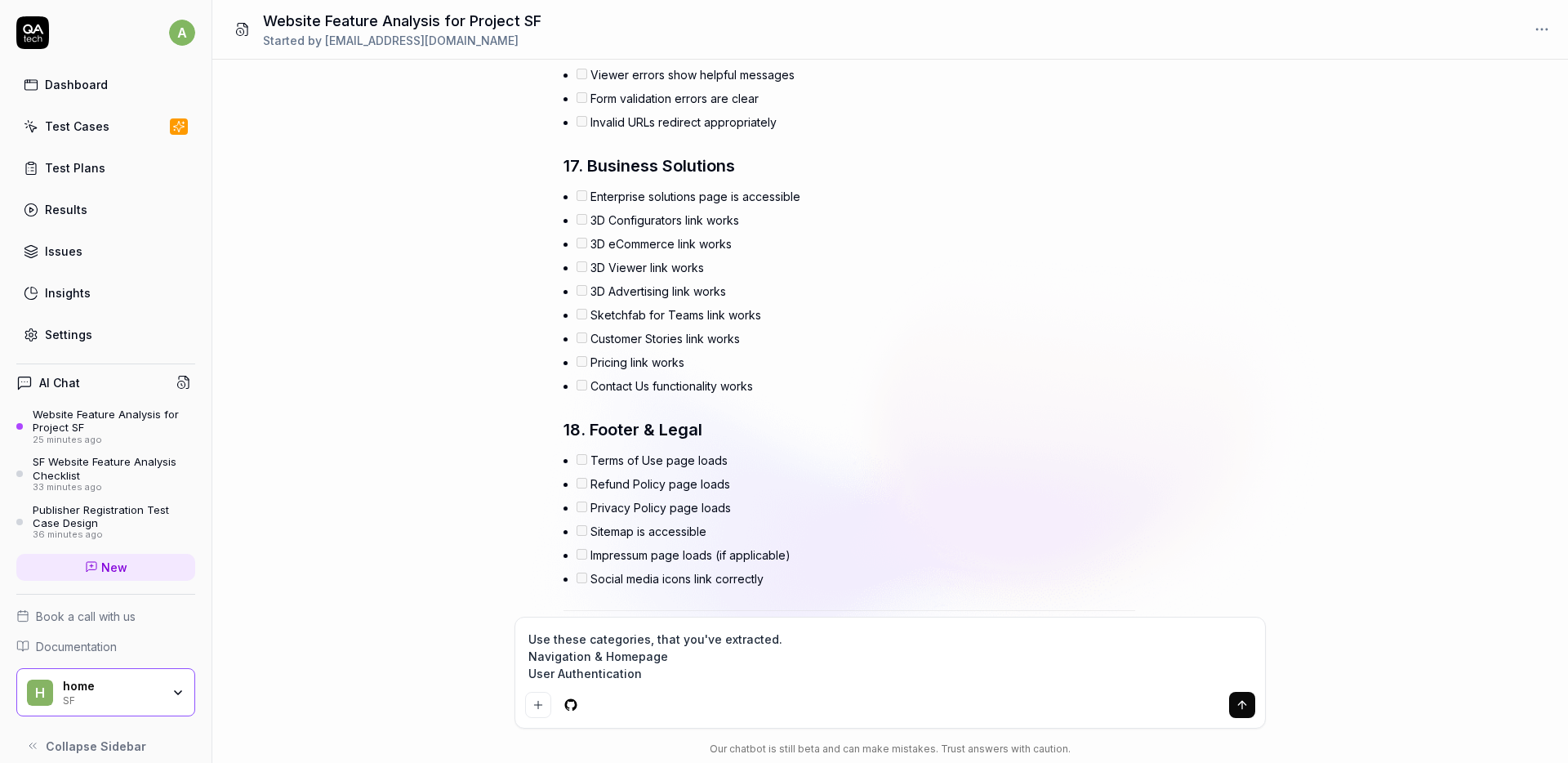
scroll to position [4813, 0]
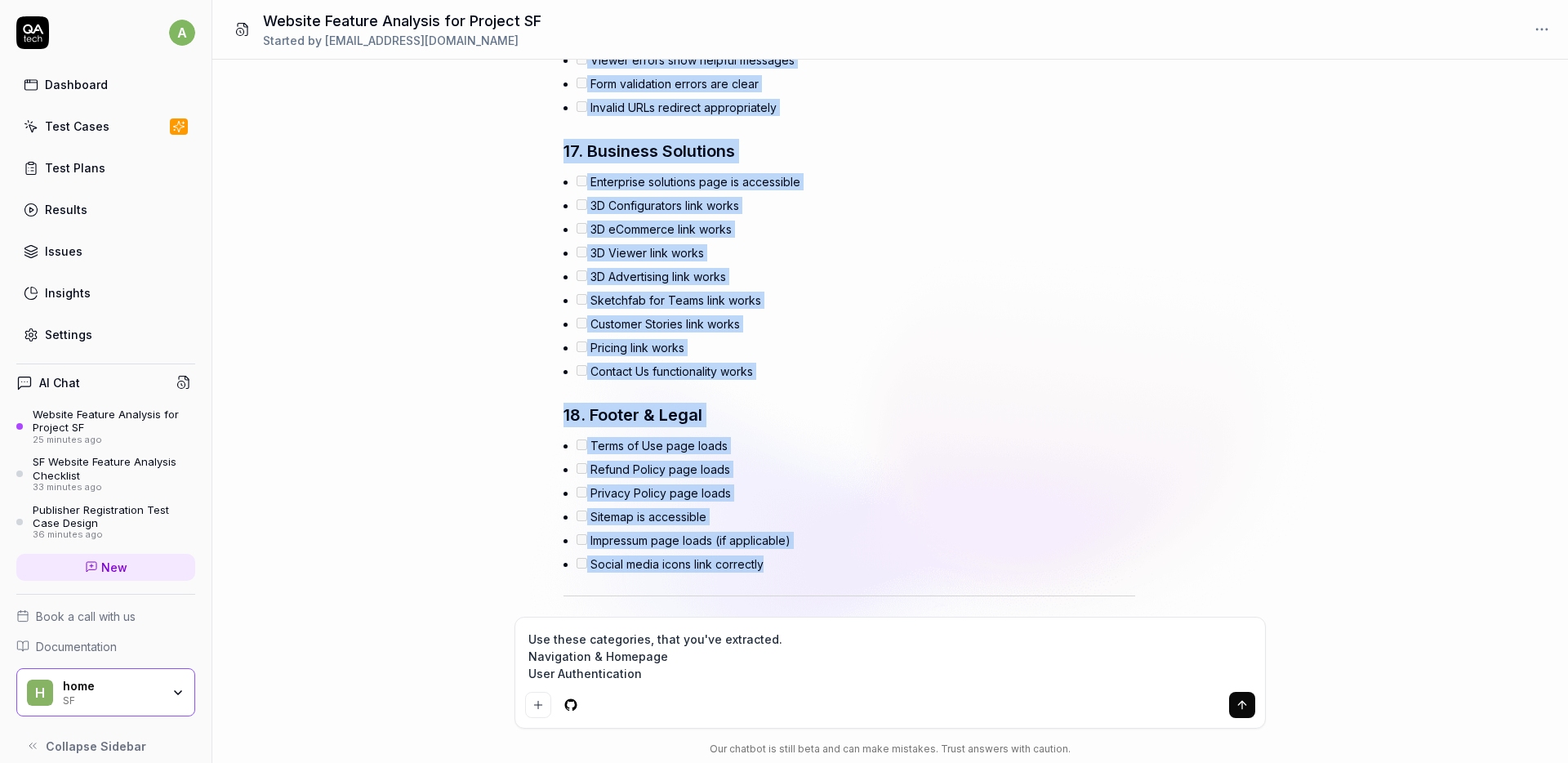
click at [783, 573] on li "Social media icons link correctly" at bounding box center [855, 564] width 559 height 24
copy div "1. Navigation & Homepage Homepage loads correctly with all main sections Main n…"
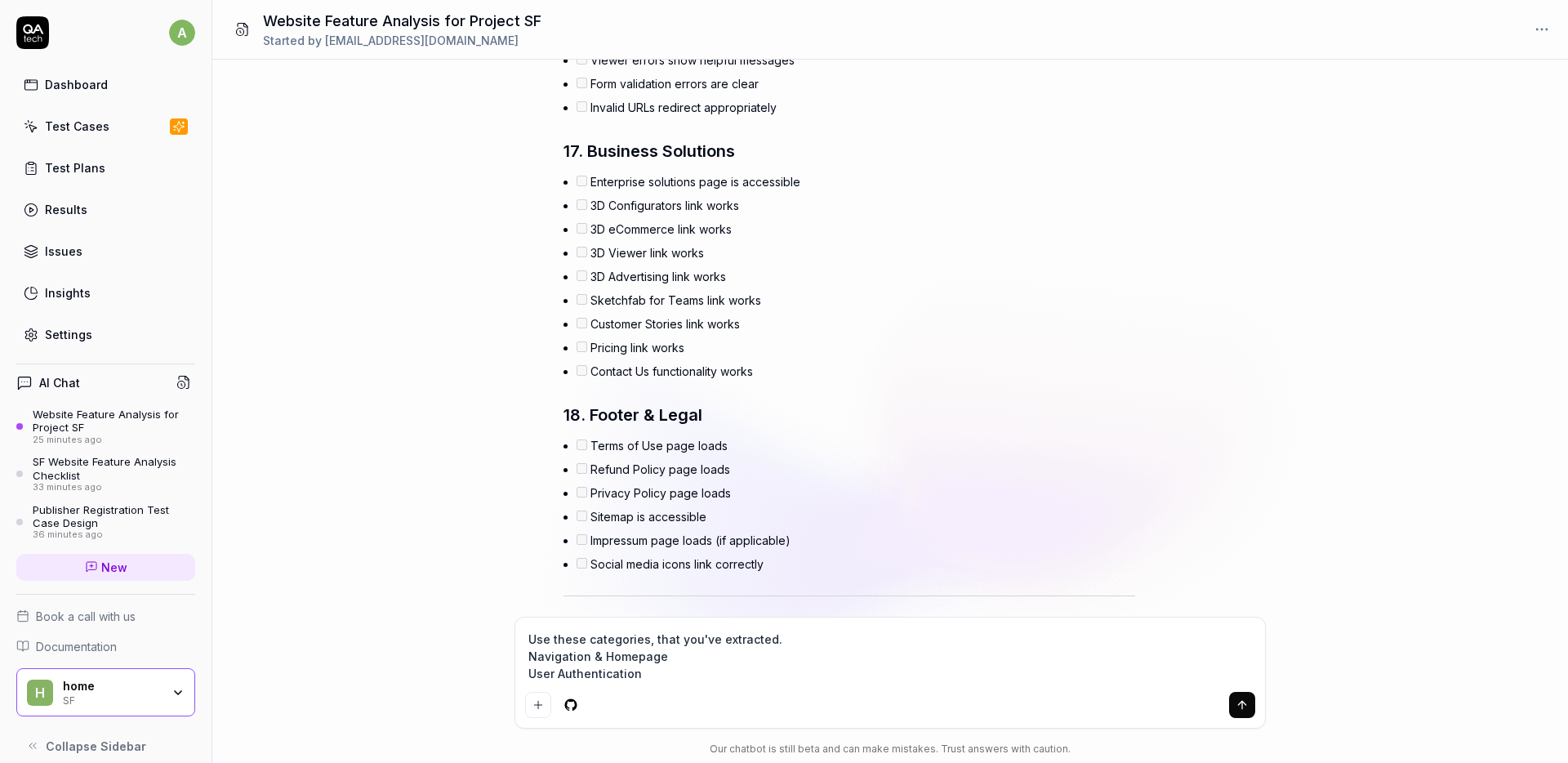
click at [696, 698] on div at bounding box center [890, 705] width 730 height 26
drag, startPoint x: 689, startPoint y: 681, endPoint x: 493, endPoint y: 661, distance: 197.0
click at [492, 661] on div "Analyse the target website for current project "SF", extract features of the we…" at bounding box center [890, 411] width 1356 height 704
paste textarea "1. Navigation & Homepage Homepage loads correctly with all main sections Main n…"
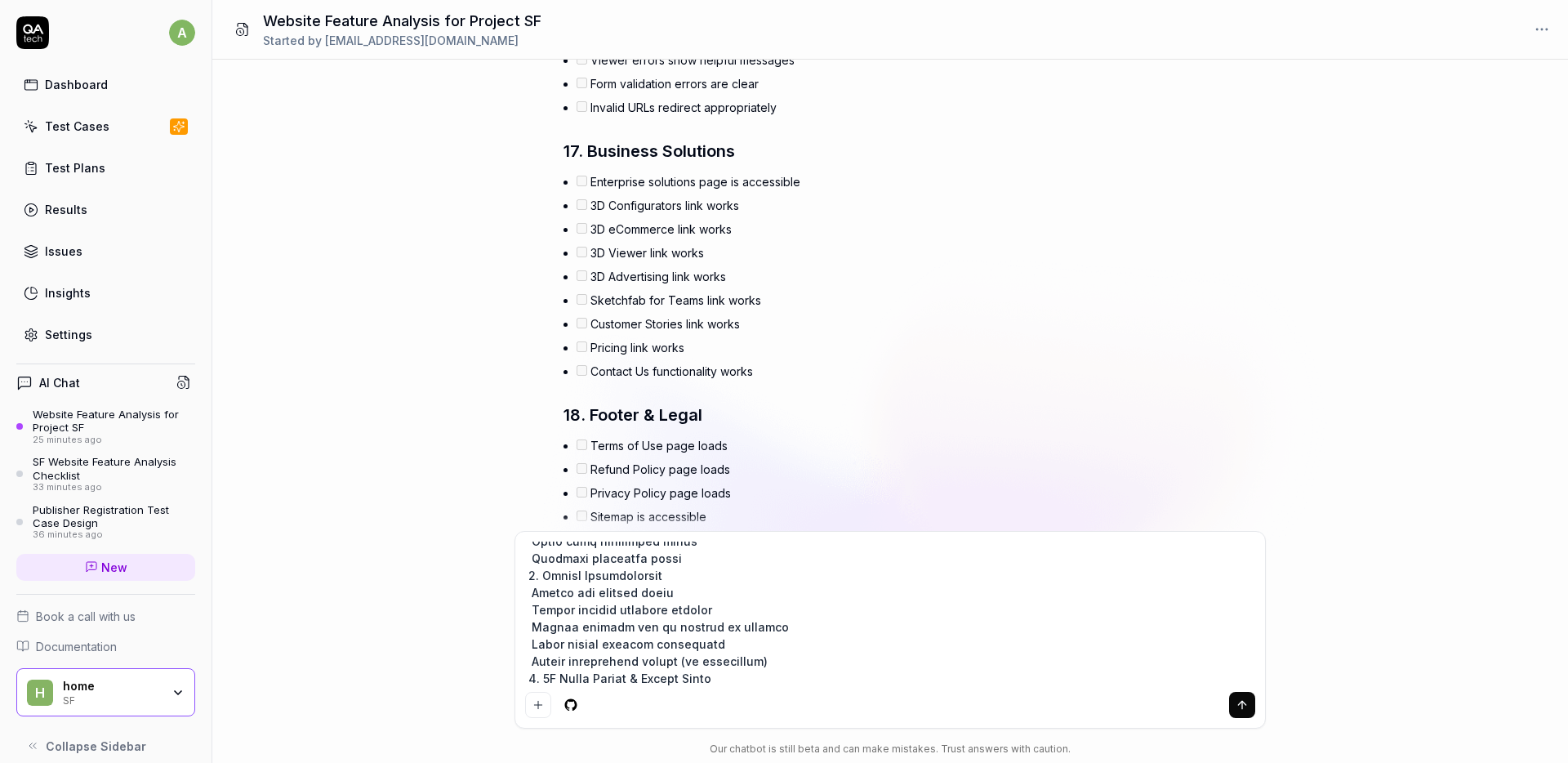
scroll to position [0, 0]
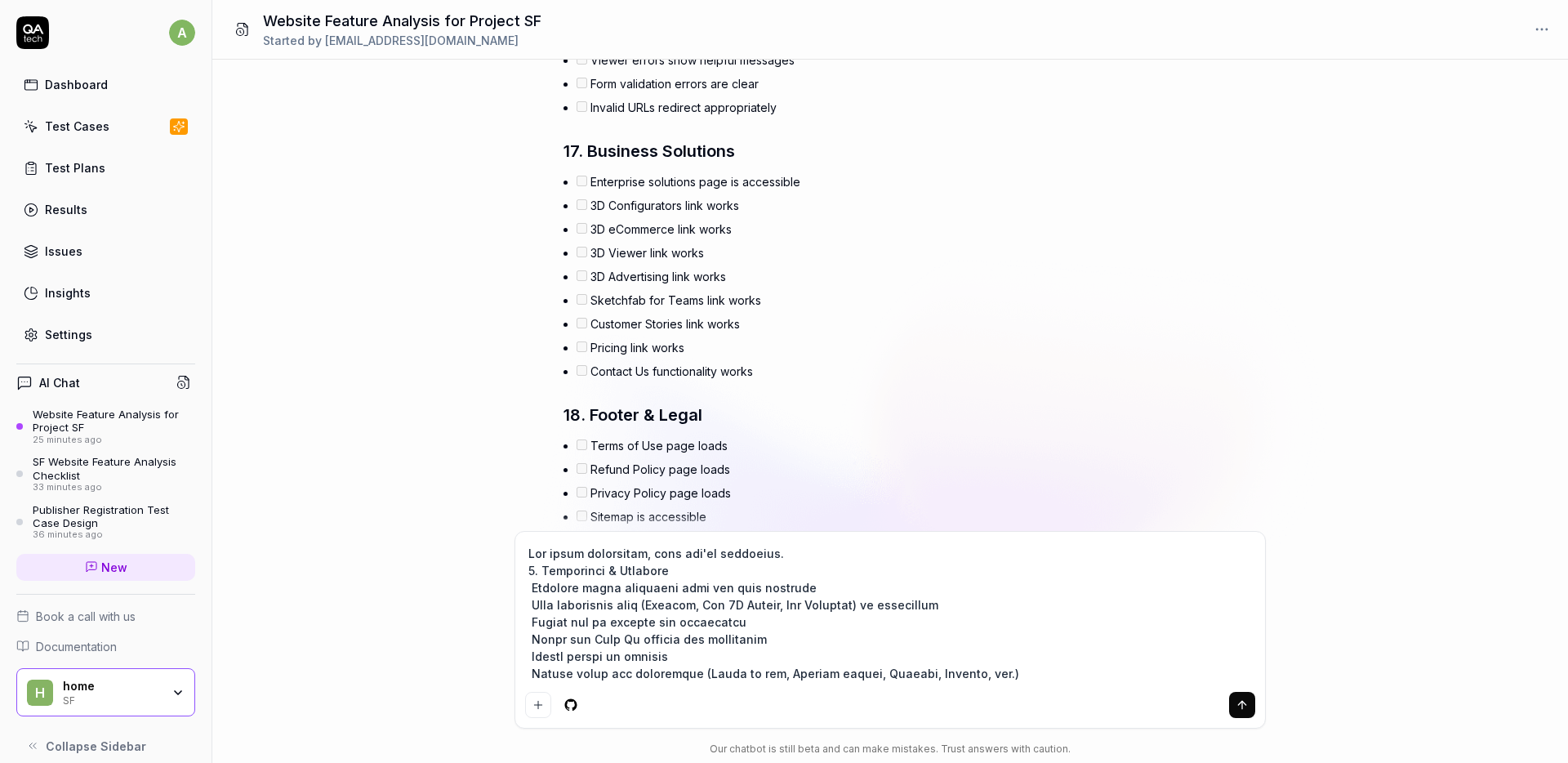
click at [594, 551] on textarea at bounding box center [890, 614] width 730 height 144
click at [581, 548] on textarea at bounding box center [890, 614] width 730 height 144
click at [1041, 551] on textarea at bounding box center [890, 614] width 730 height 144
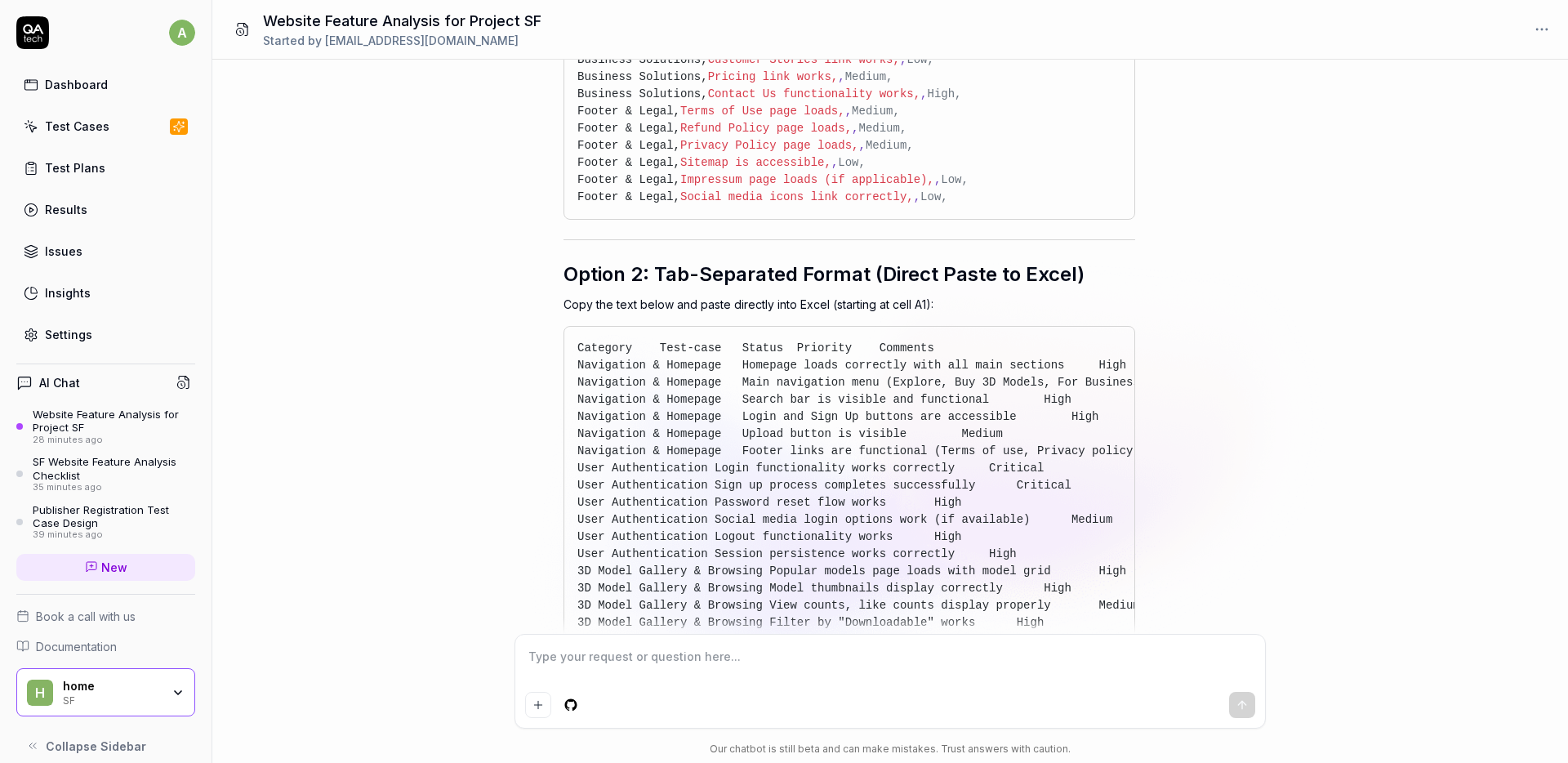
scroll to position [12980, 0]
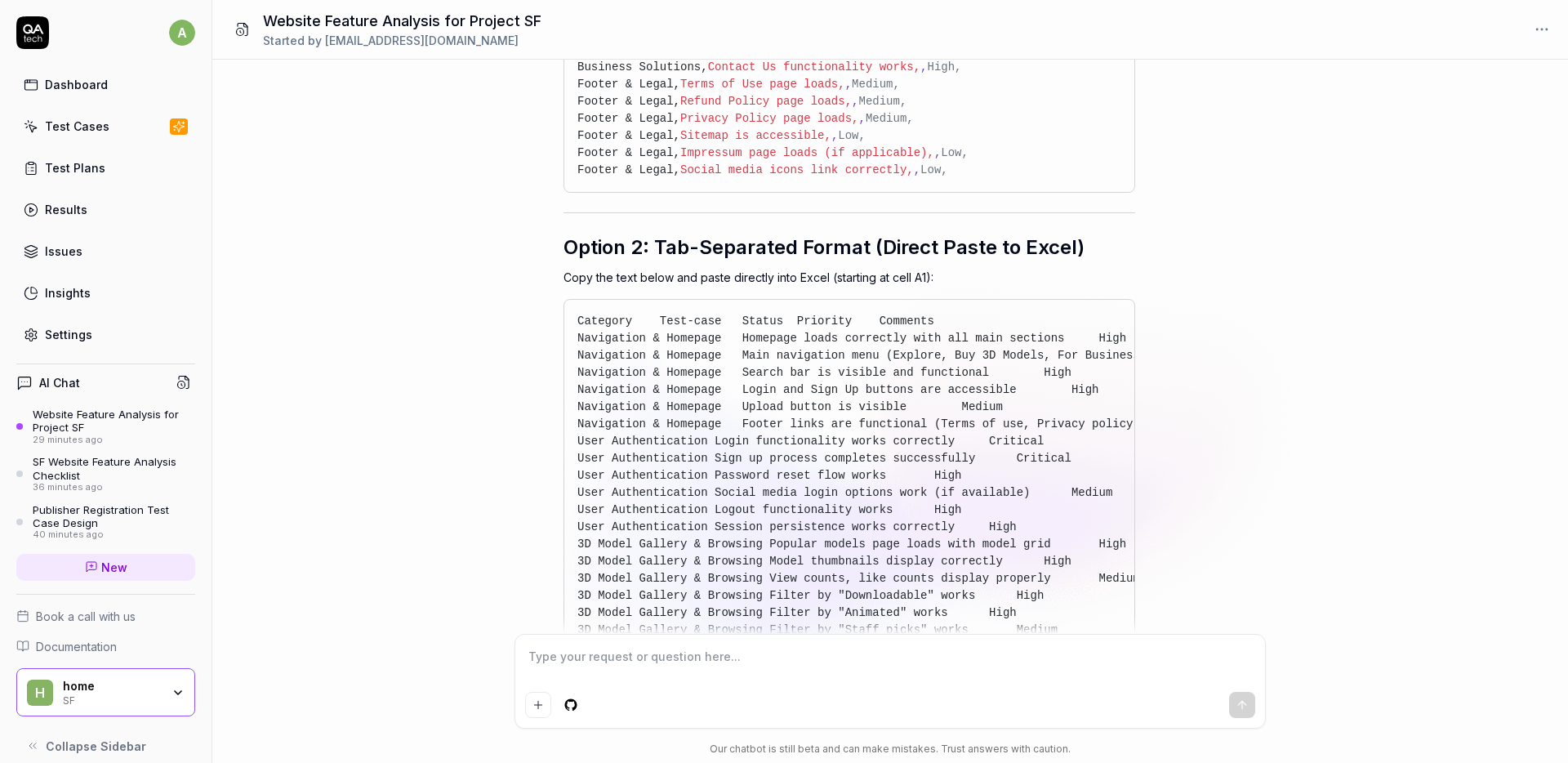
click at [1116, 327] on icon "button" at bounding box center [1114, 321] width 12 height 12
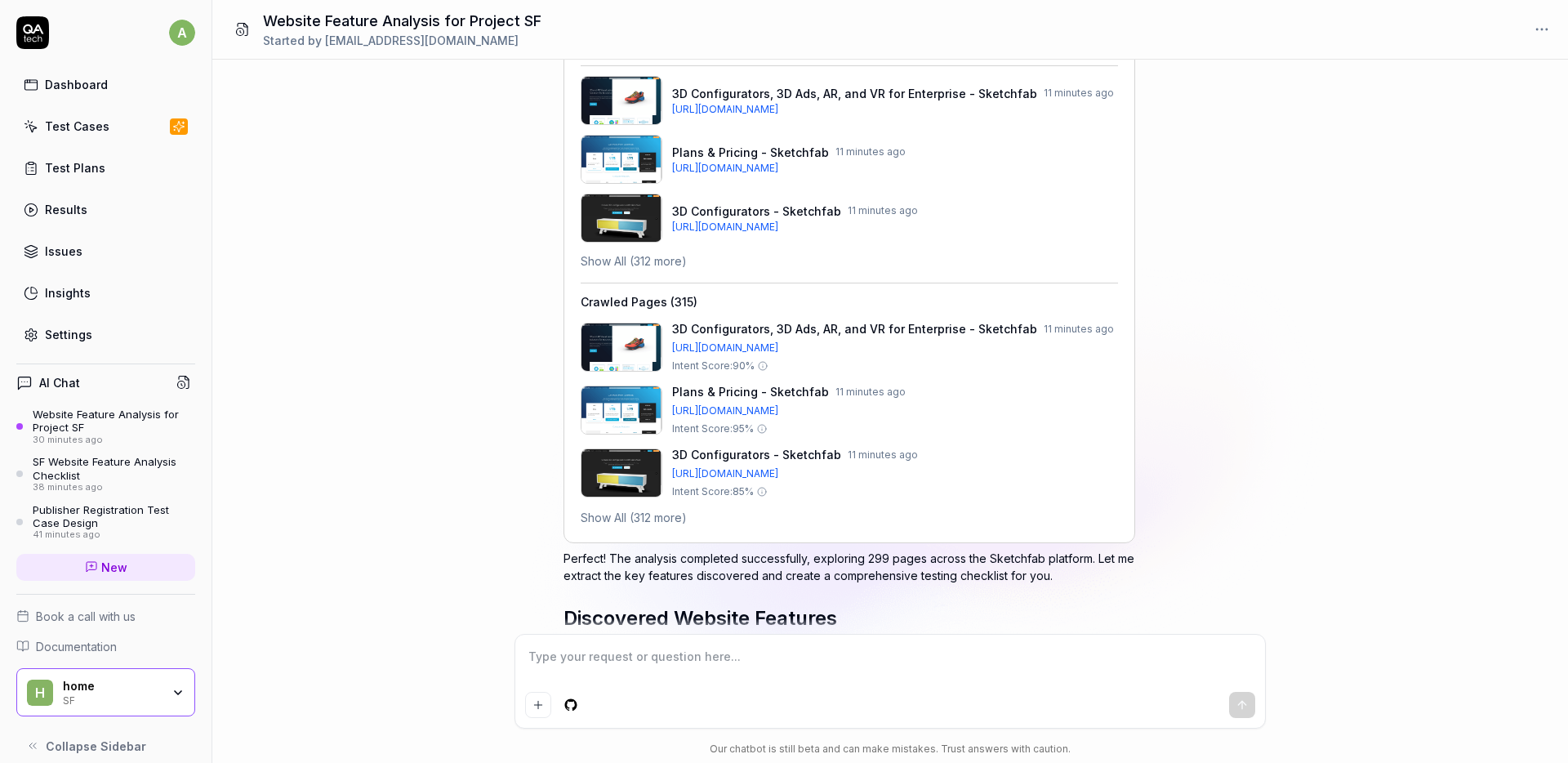
scroll to position [321, 0]
click at [640, 519] on button "Show All (312 more)" at bounding box center [634, 517] width 106 height 17
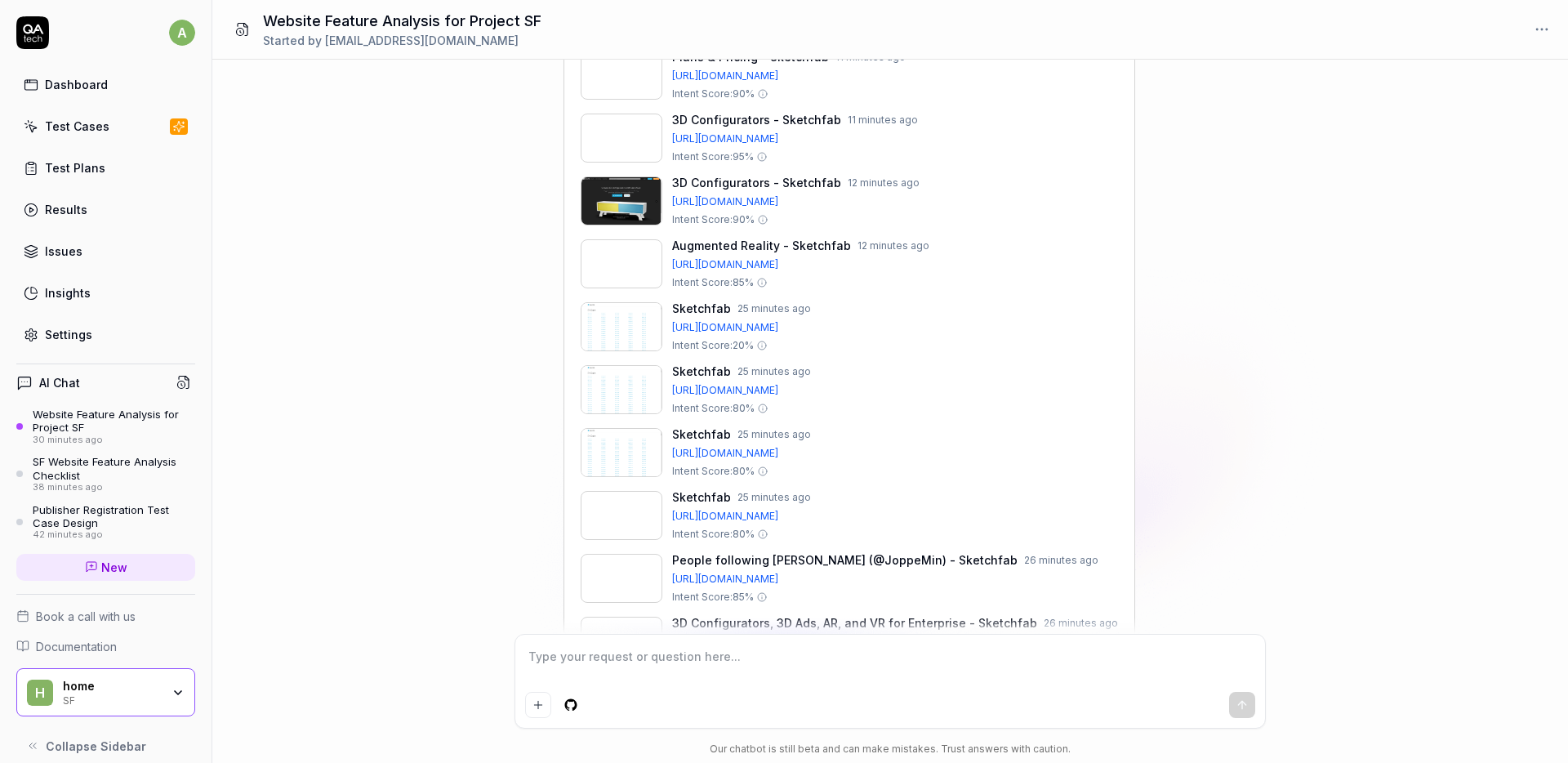
scroll to position [1194, 0]
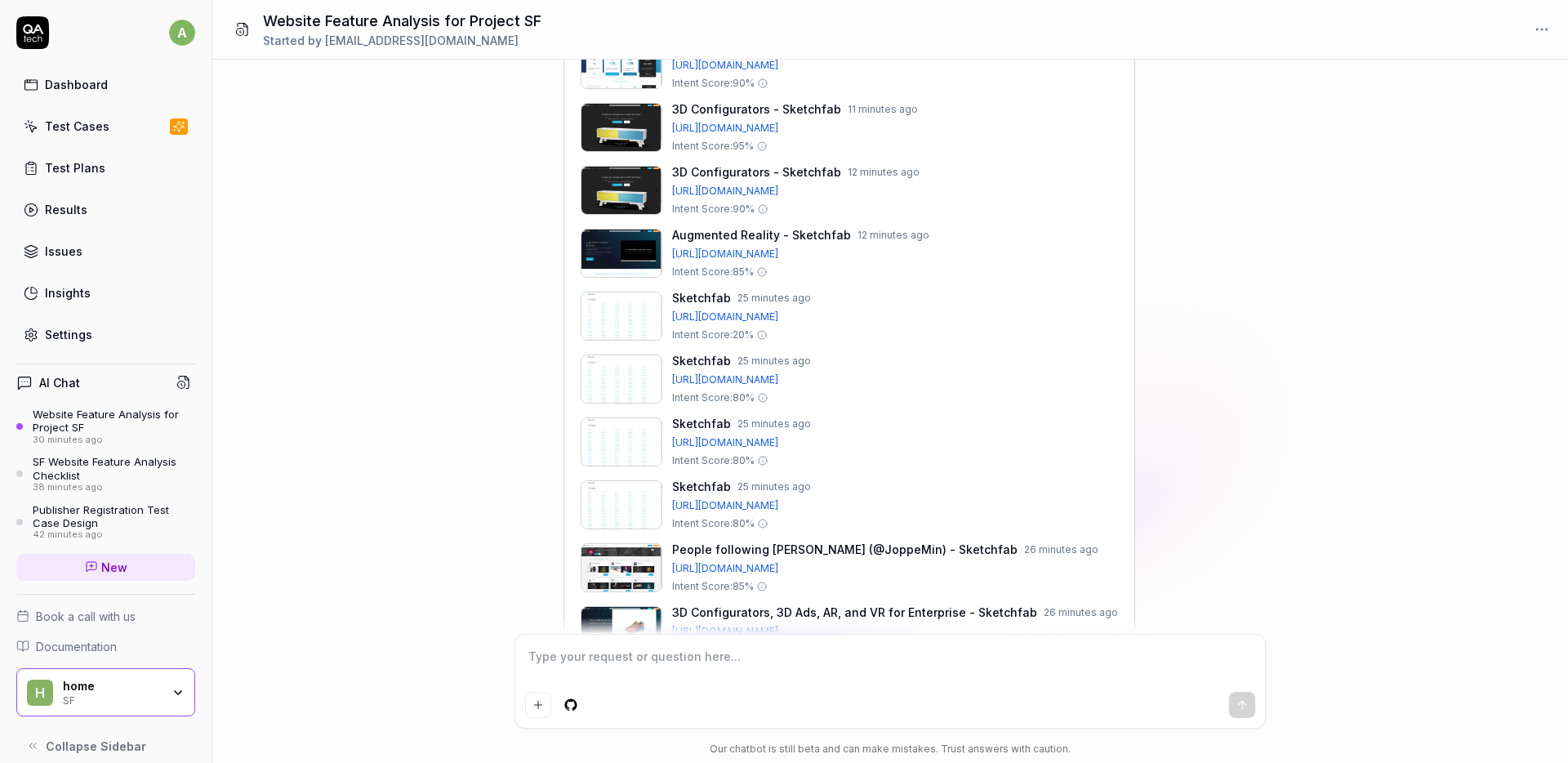
click at [704, 666] on textarea at bounding box center [890, 665] width 730 height 40
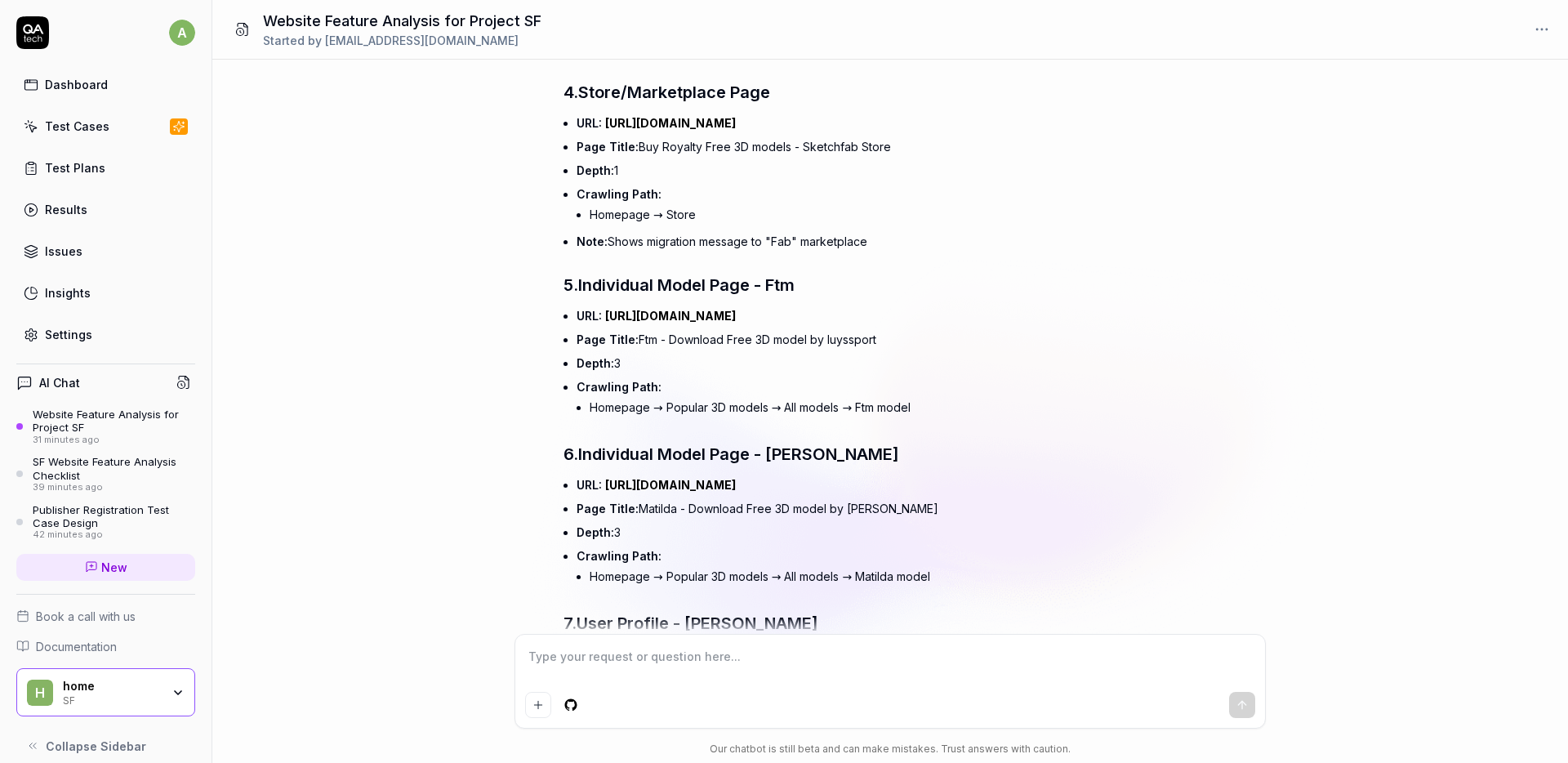
scroll to position [37961, 0]
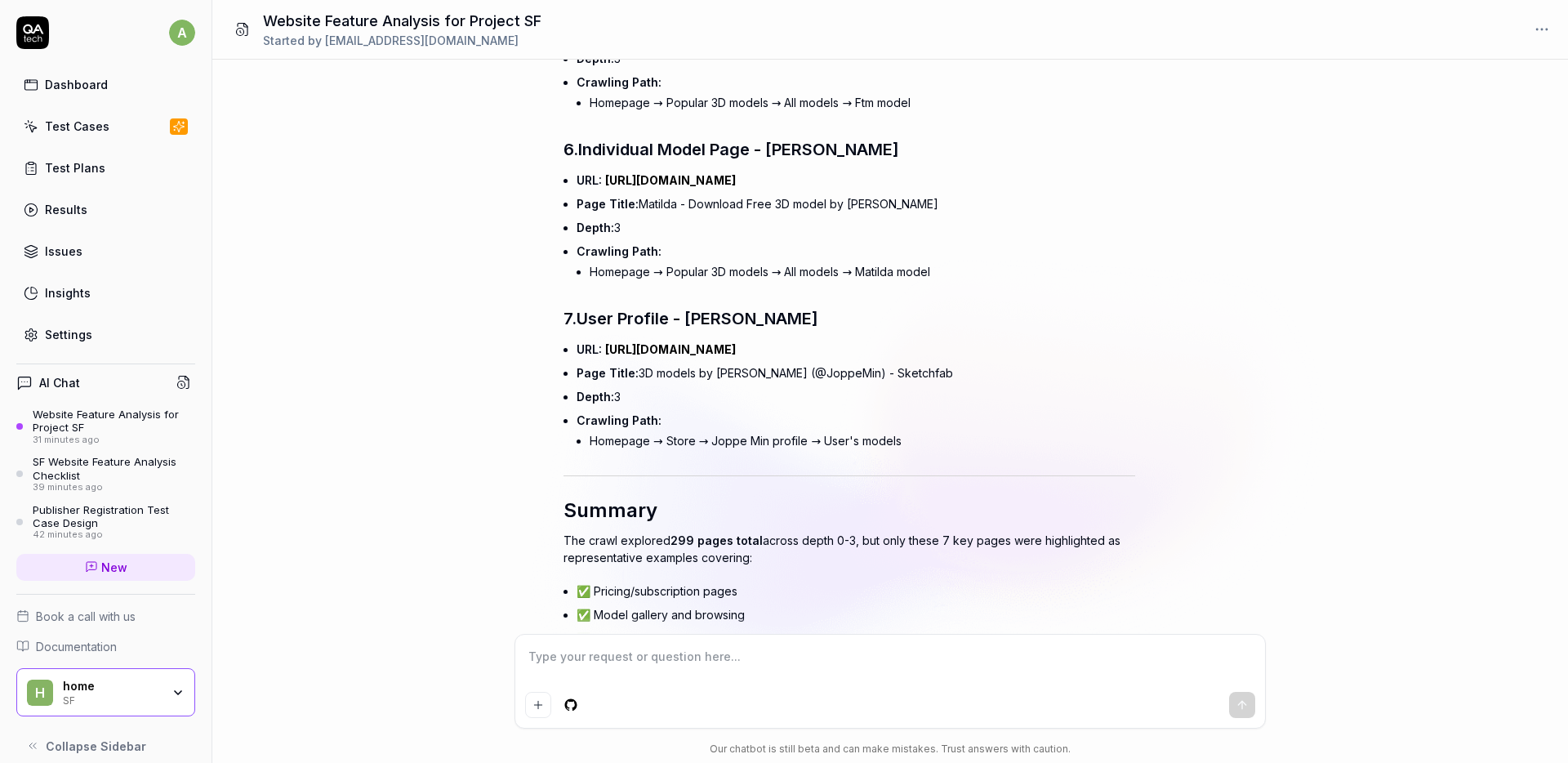
click at [744, 659] on textarea at bounding box center [890, 665] width 730 height 40
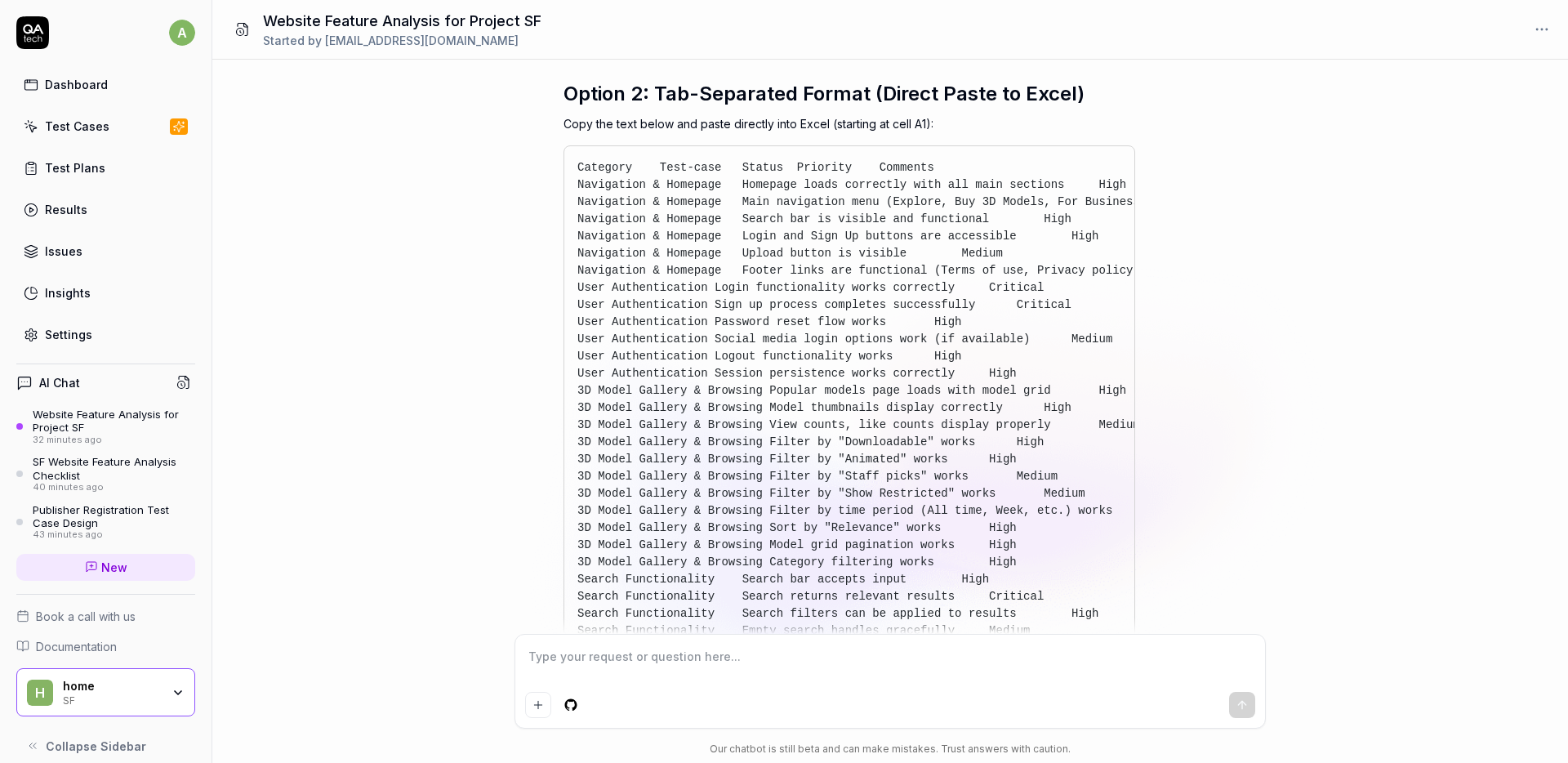
scroll to position [38669, 0]
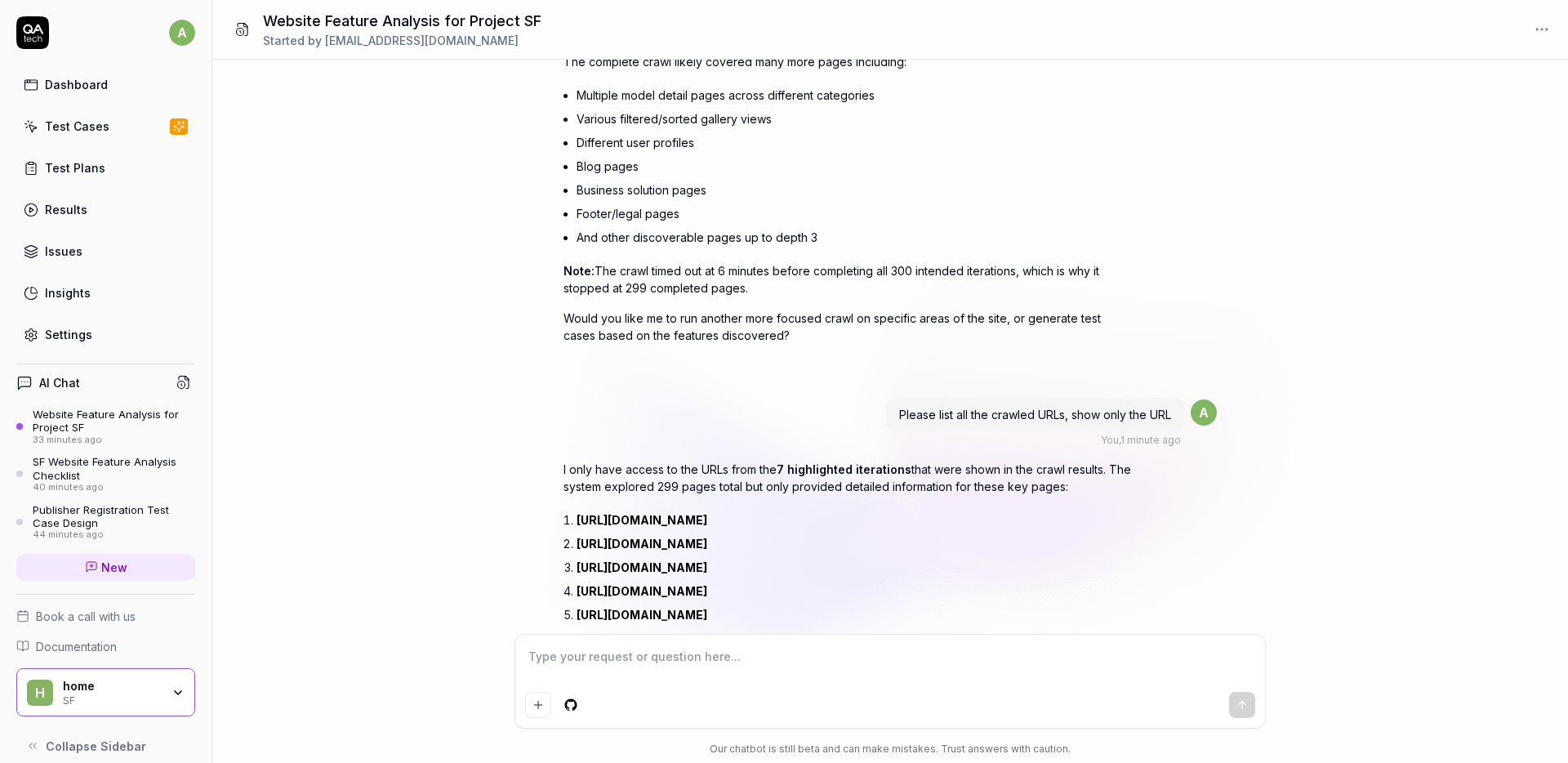
click at [619, 657] on textarea at bounding box center [890, 665] width 730 height 40
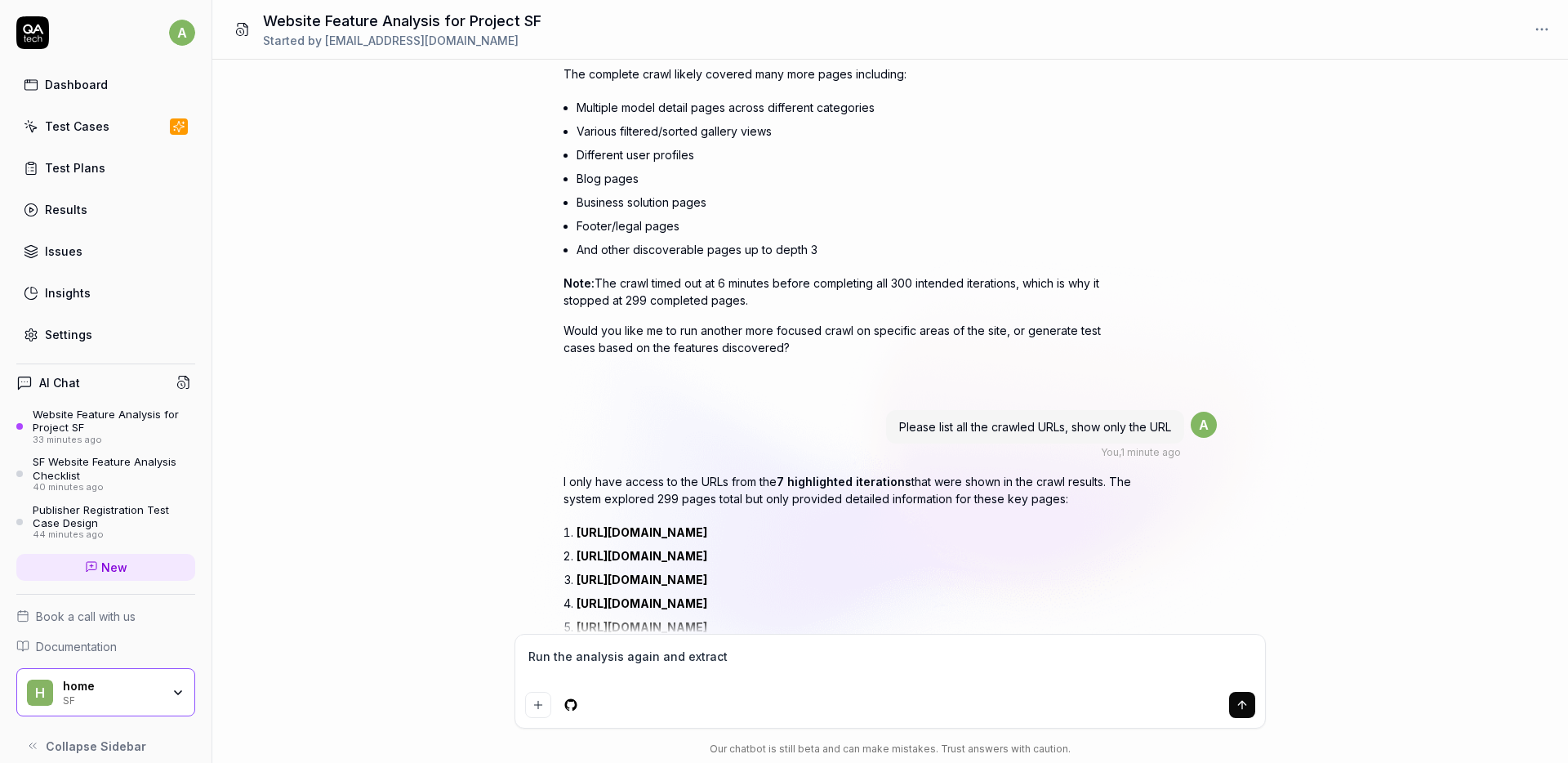
click at [770, 653] on textarea "Run the analysis again and extract" at bounding box center [890, 665] width 730 height 40
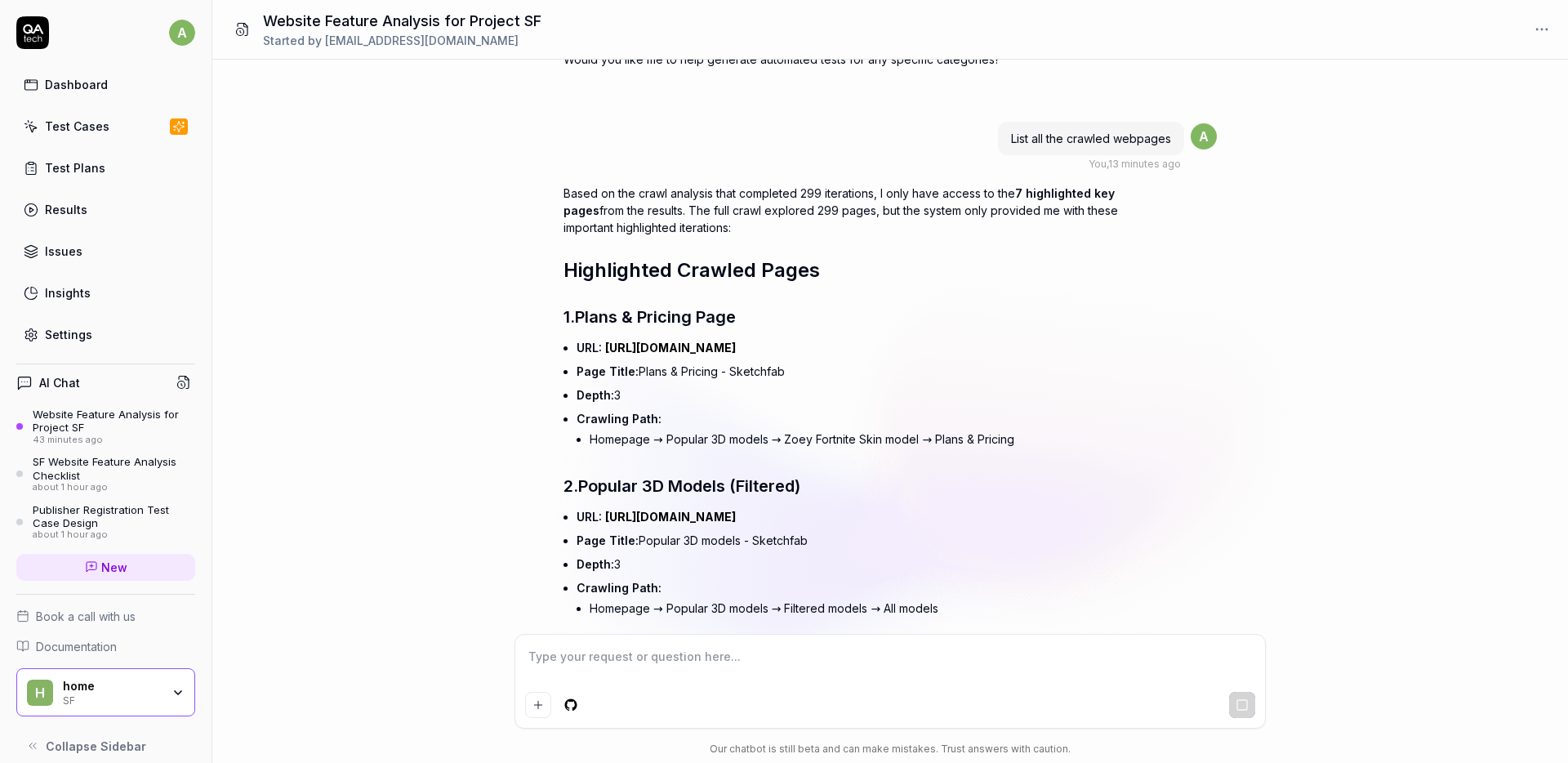
scroll to position [36970, 0]
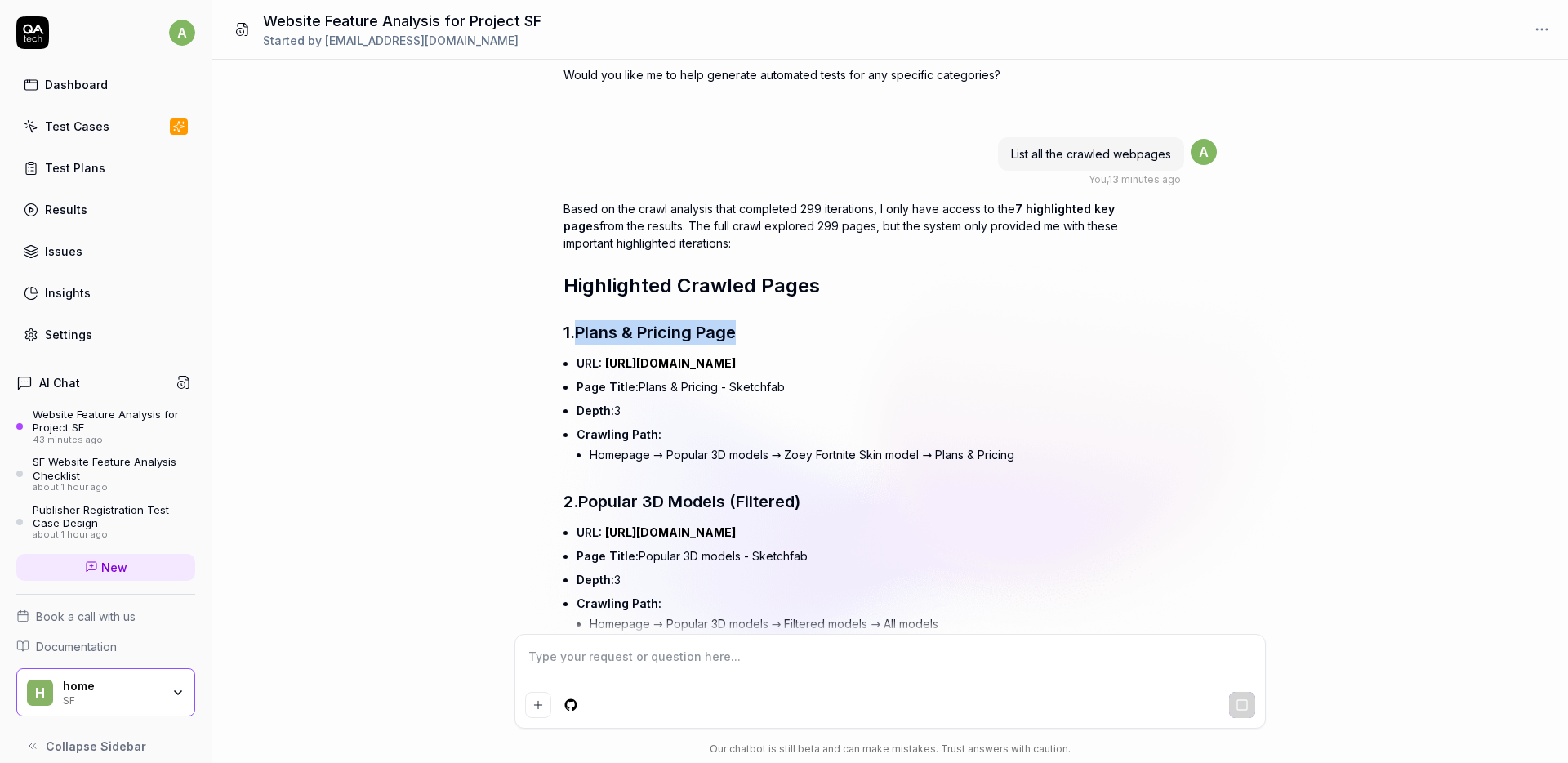
drag, startPoint x: 703, startPoint y: 105, endPoint x: 581, endPoint y: 100, distance: 122.1
click at [581, 320] on h3 "1. Plans & Pricing Page" at bounding box center [849, 332] width 572 height 24
copy span "Plans & Pricing Page"
click at [103, 94] on link "Dashboard" at bounding box center [105, 84] width 179 height 32
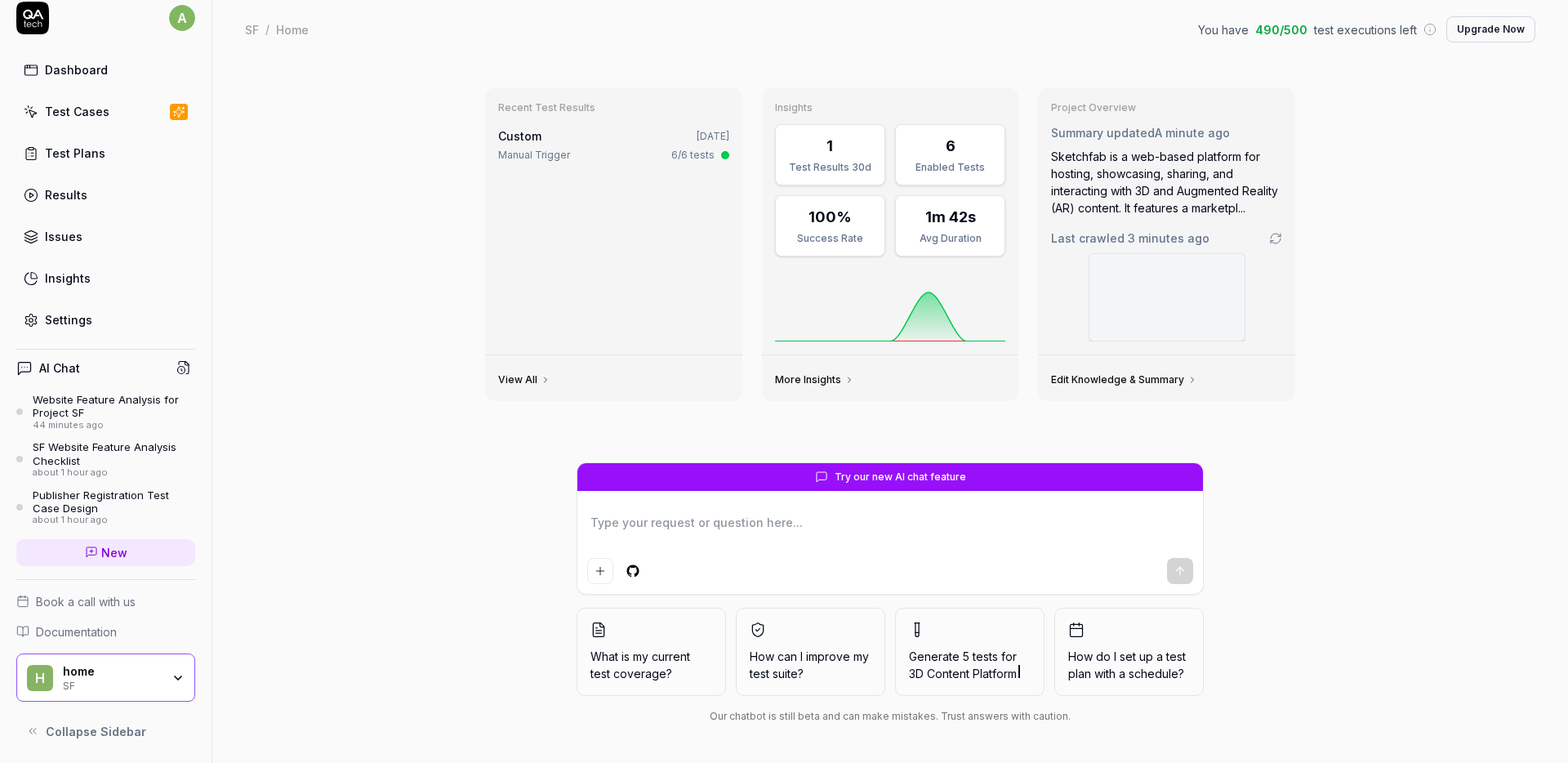
scroll to position [15, 0]
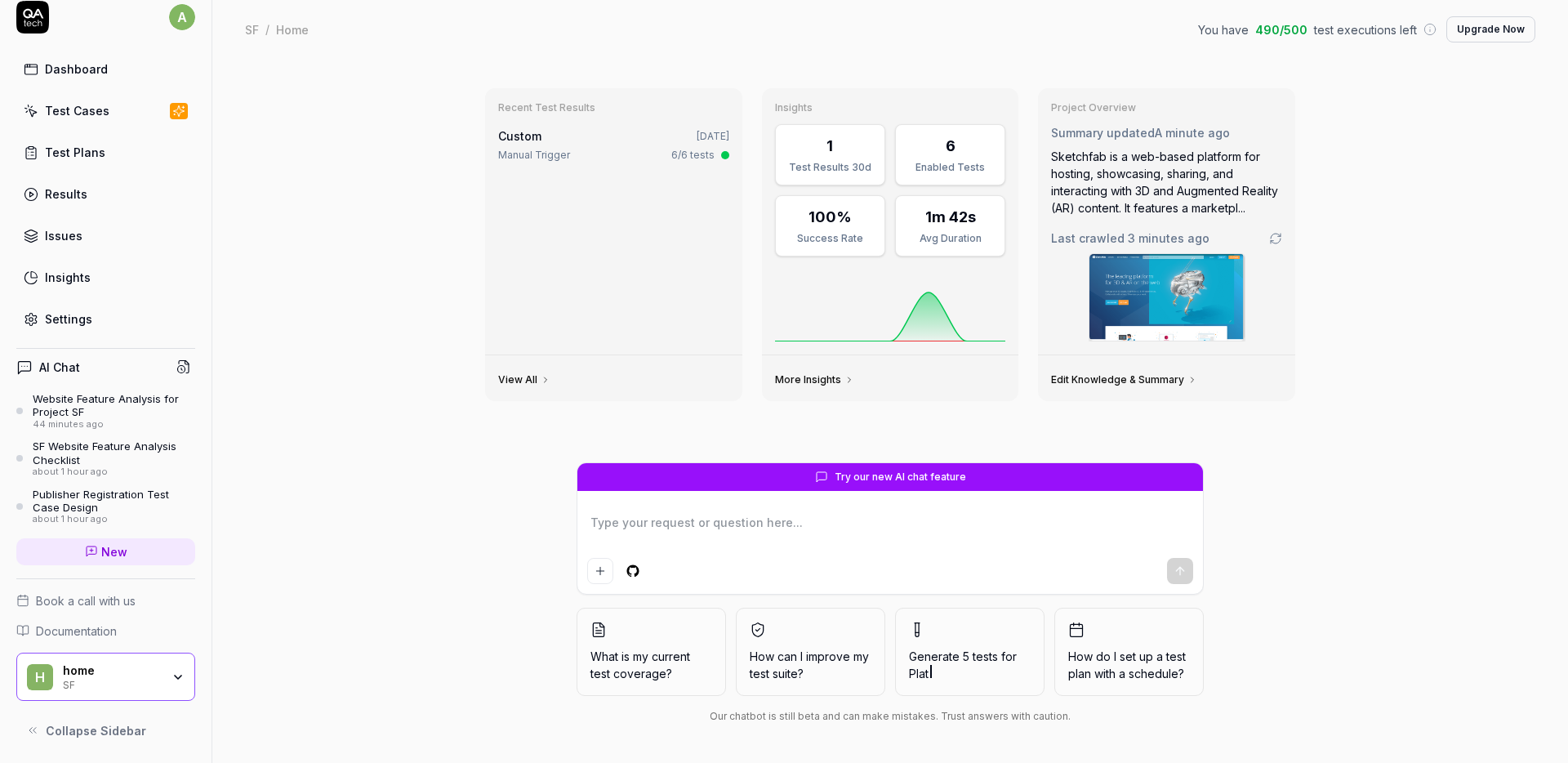
click at [103, 412] on div "Website Feature Analysis for Project SF" at bounding box center [114, 406] width 163 height 27
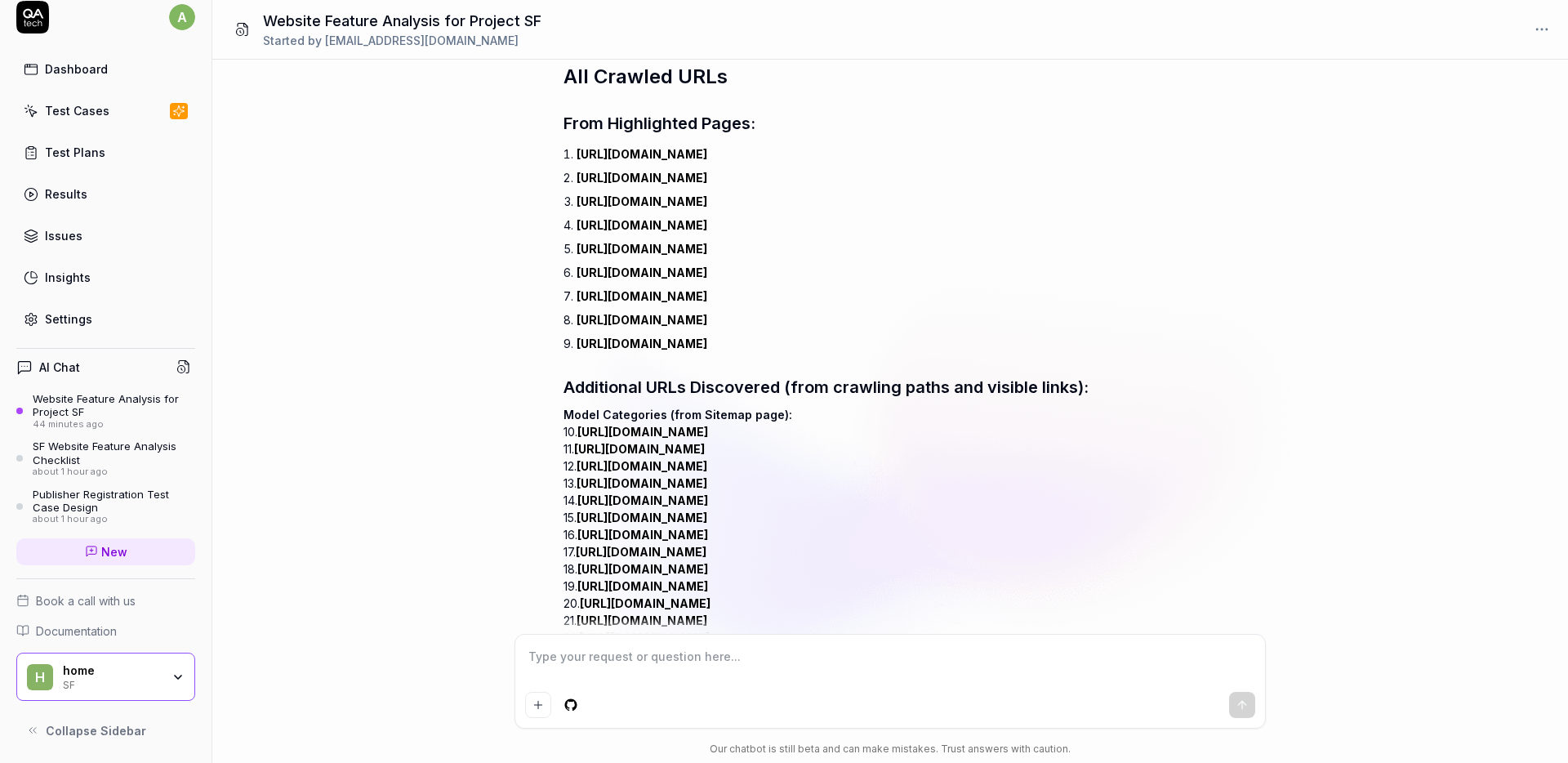
scroll to position [19122, 0]
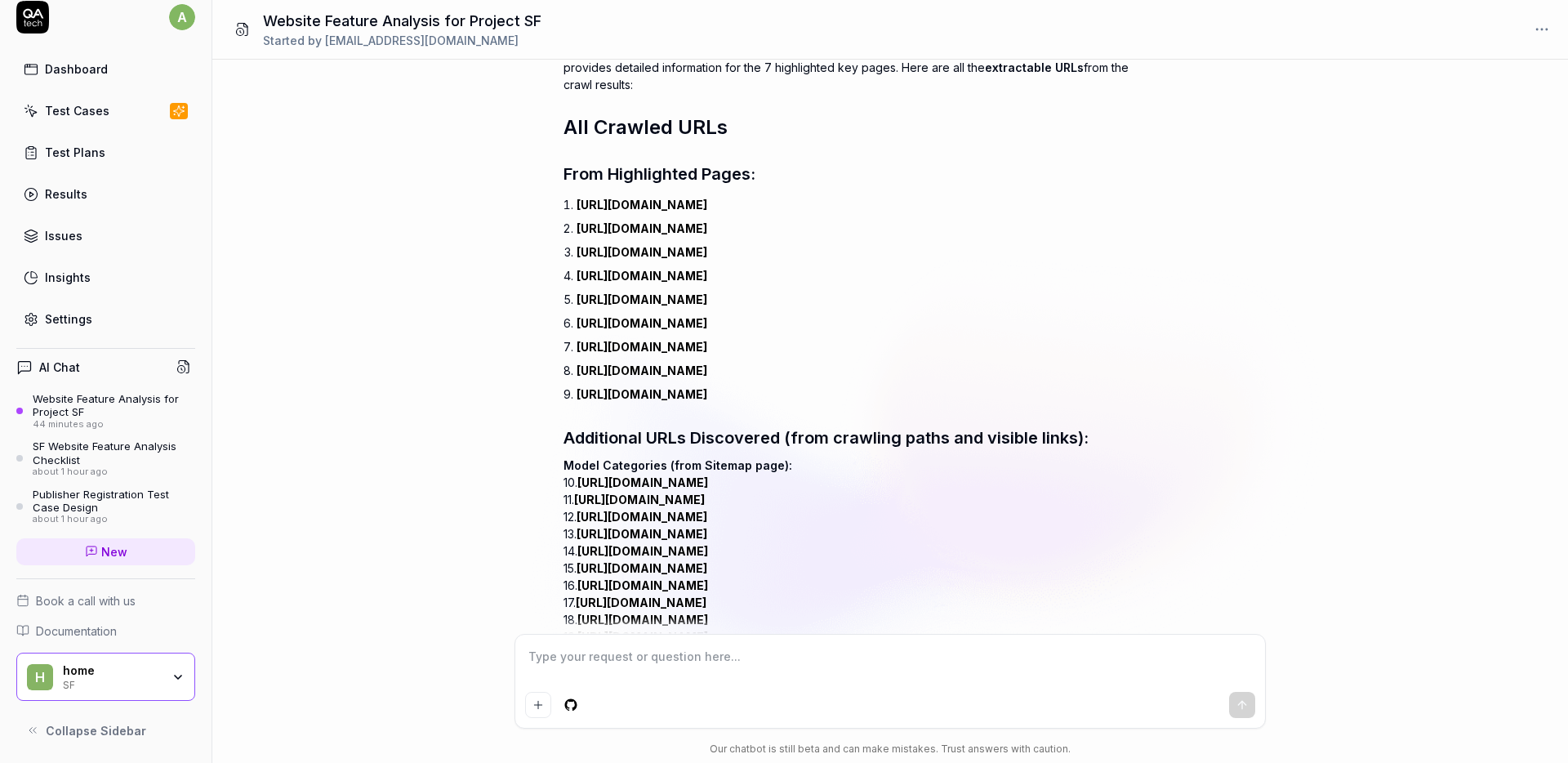
drag, startPoint x: 821, startPoint y: 528, endPoint x: 548, endPoint y: 237, distance: 399.0
click at [548, 237] on div "Analyse the target website for current project "SF", extract features of the we…" at bounding box center [890, 347] width 1356 height 574
click at [491, 317] on div "Analyse the target website for current project "SF", extract features of the we…" at bounding box center [890, 347] width 1356 height 574
click at [708, 307] on link "[URL][DOMAIN_NAME]" at bounding box center [641, 299] width 131 height 13
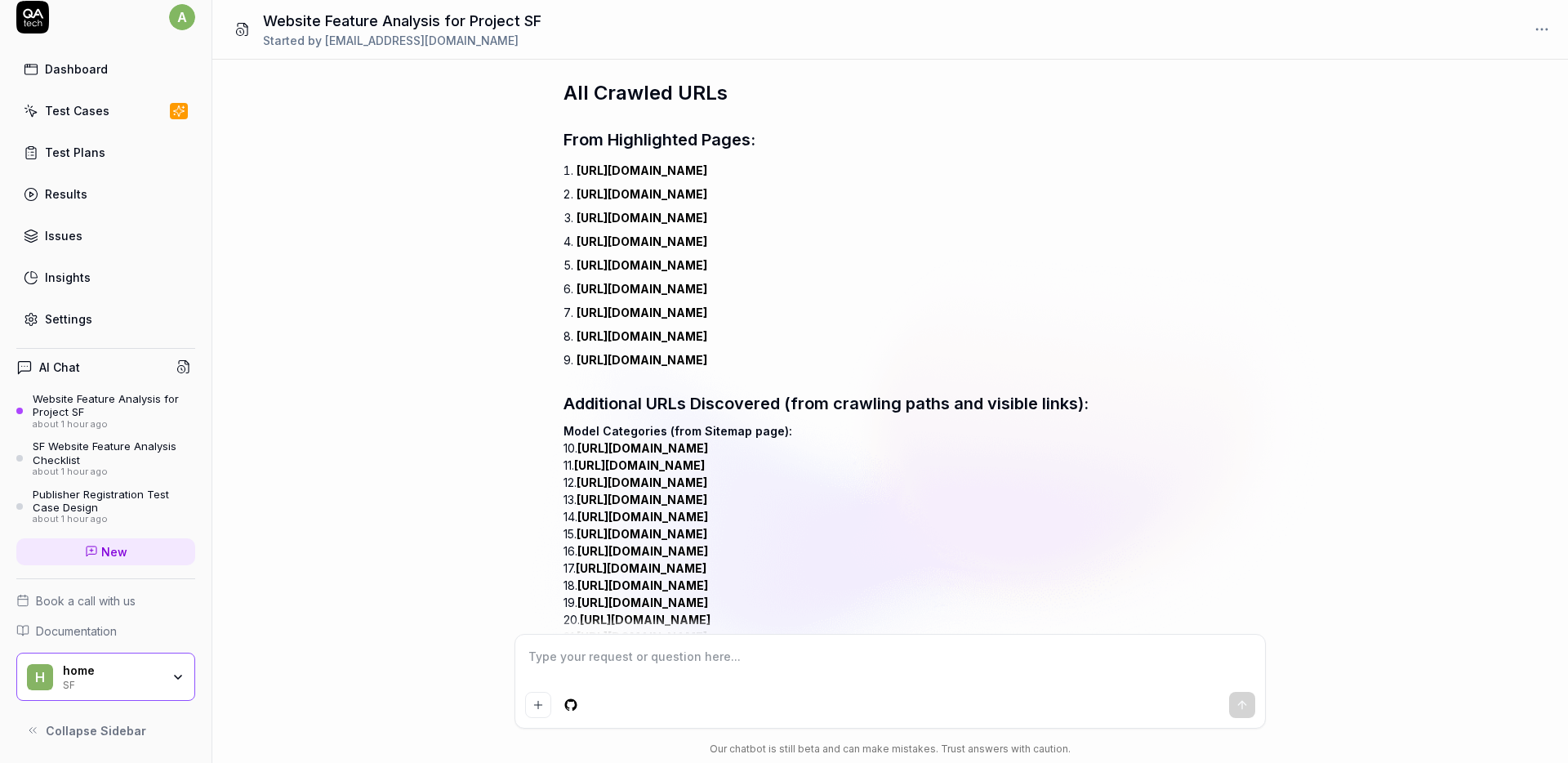
scroll to position [19135, 0]
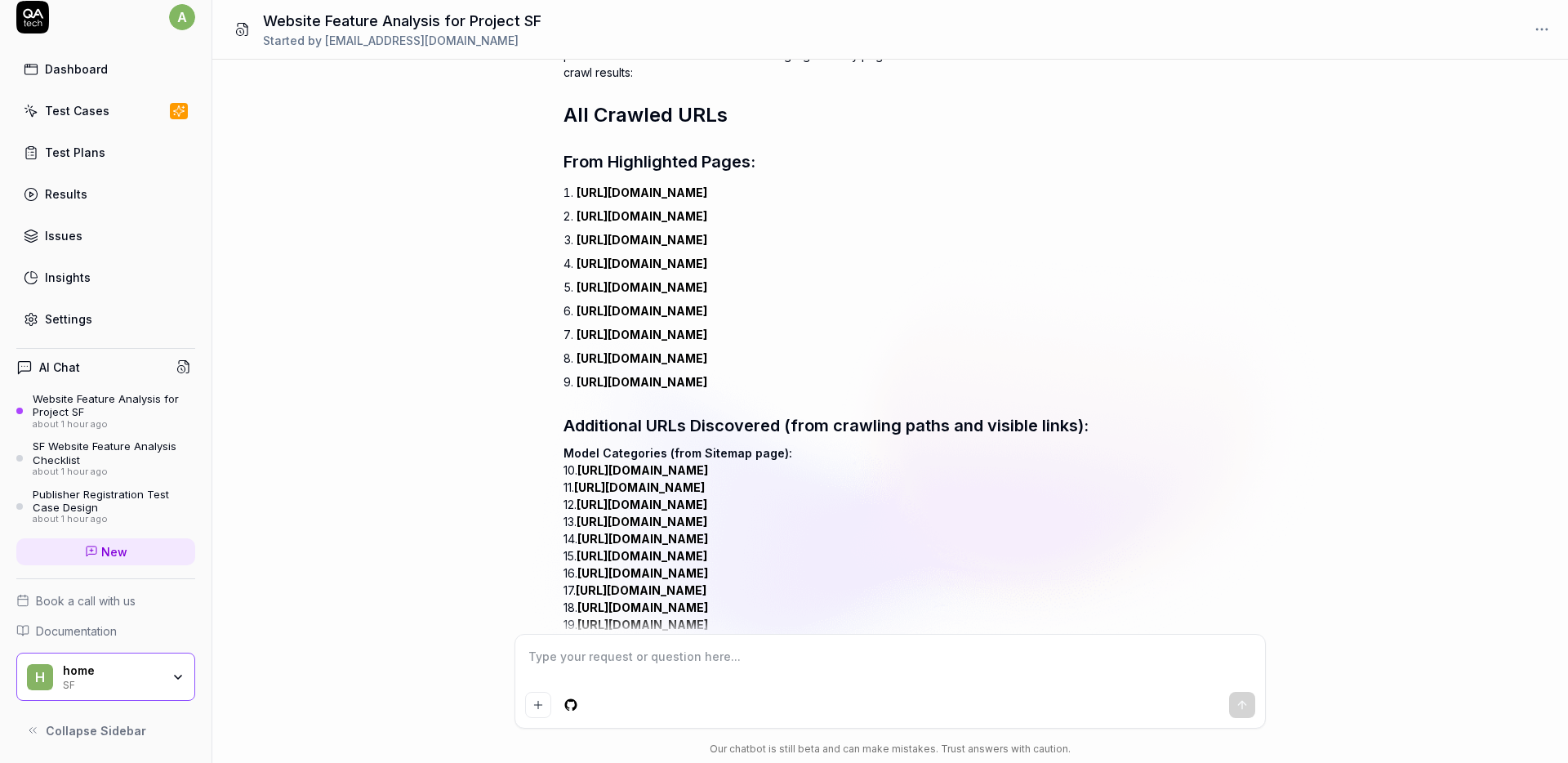
click at [638, 660] on textarea at bounding box center [890, 665] width 730 height 40
paste textarea "Plans & Pricing Page"
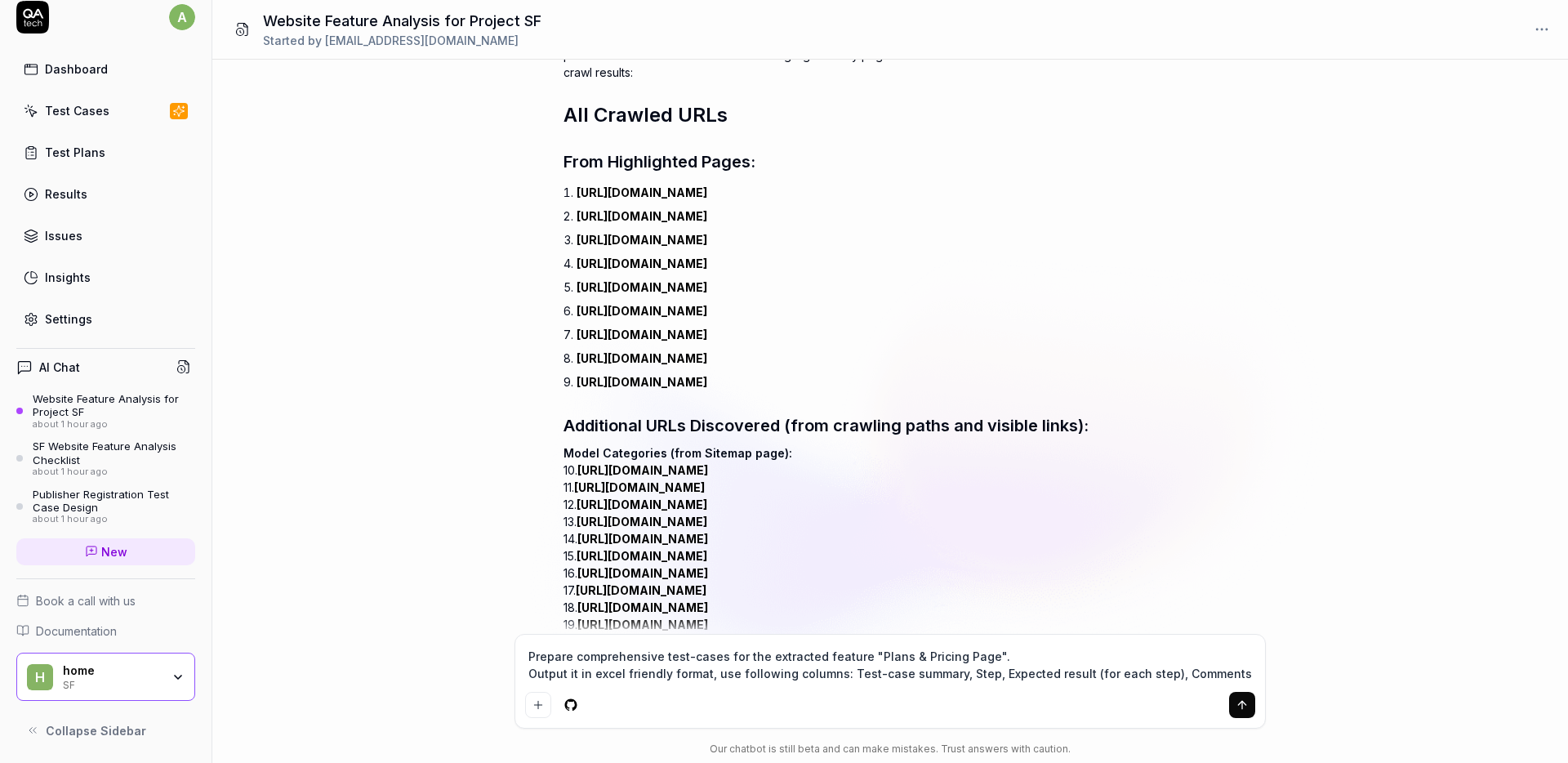
click at [977, 678] on textarea "Prepare comprehensive test-cases for the extracted feature "Plans & Pricing Pag…" at bounding box center [890, 665] width 730 height 40
click at [1226, 674] on textarea "Prepare comprehensive test-cases for the extracted feature "Plans & Pricing Pag…" at bounding box center [890, 665] width 730 height 40
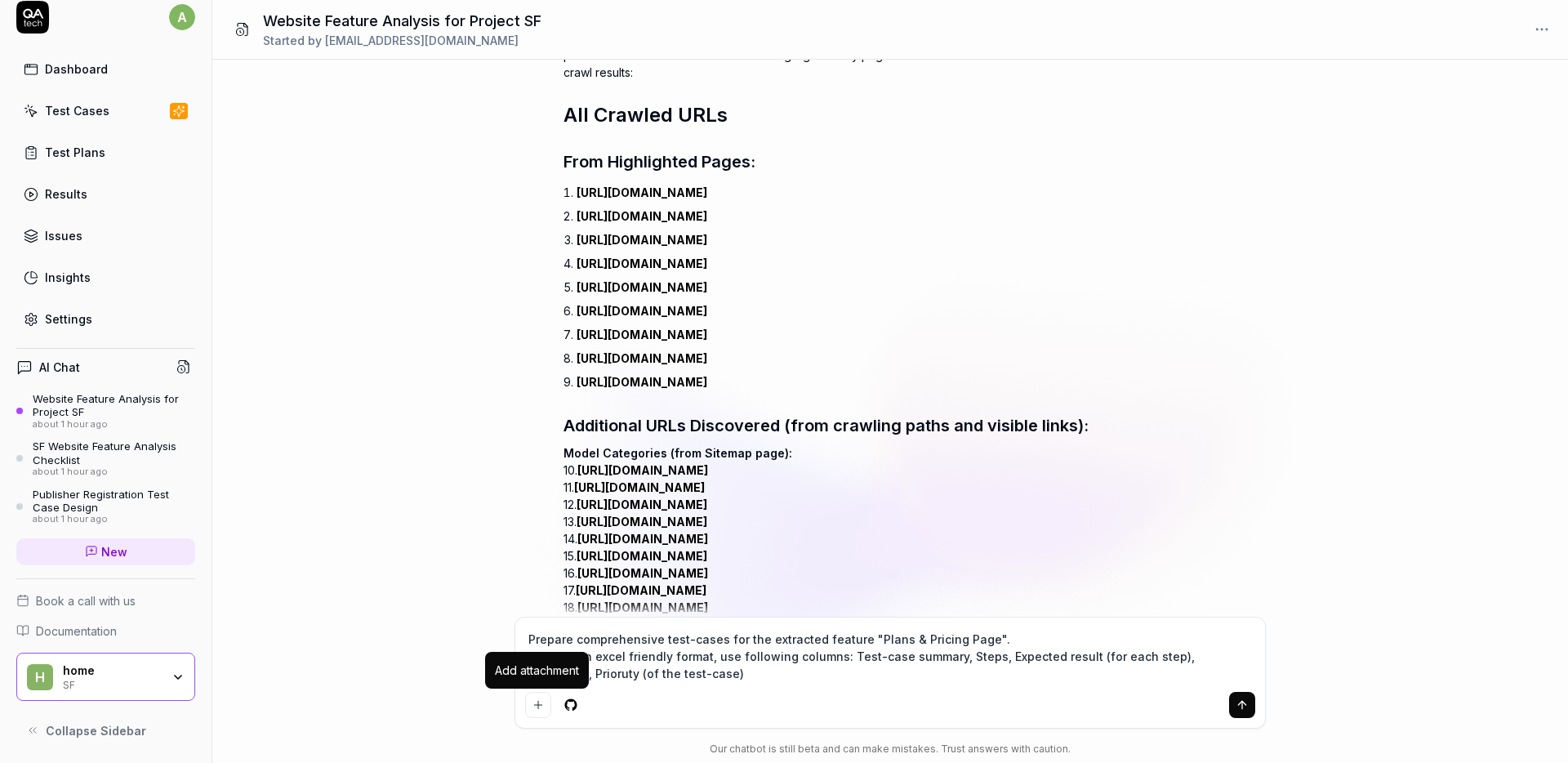
click at [559, 677] on div "Add attachment" at bounding box center [537, 670] width 84 height 17
click at [561, 674] on textarea "Prepare comprehensive test-cases for the extracted feature "Plans & Pricing Pag…" at bounding box center [890, 657] width 730 height 58
click at [1236, 701] on icon "submit" at bounding box center [1243, 706] width 13 height 13
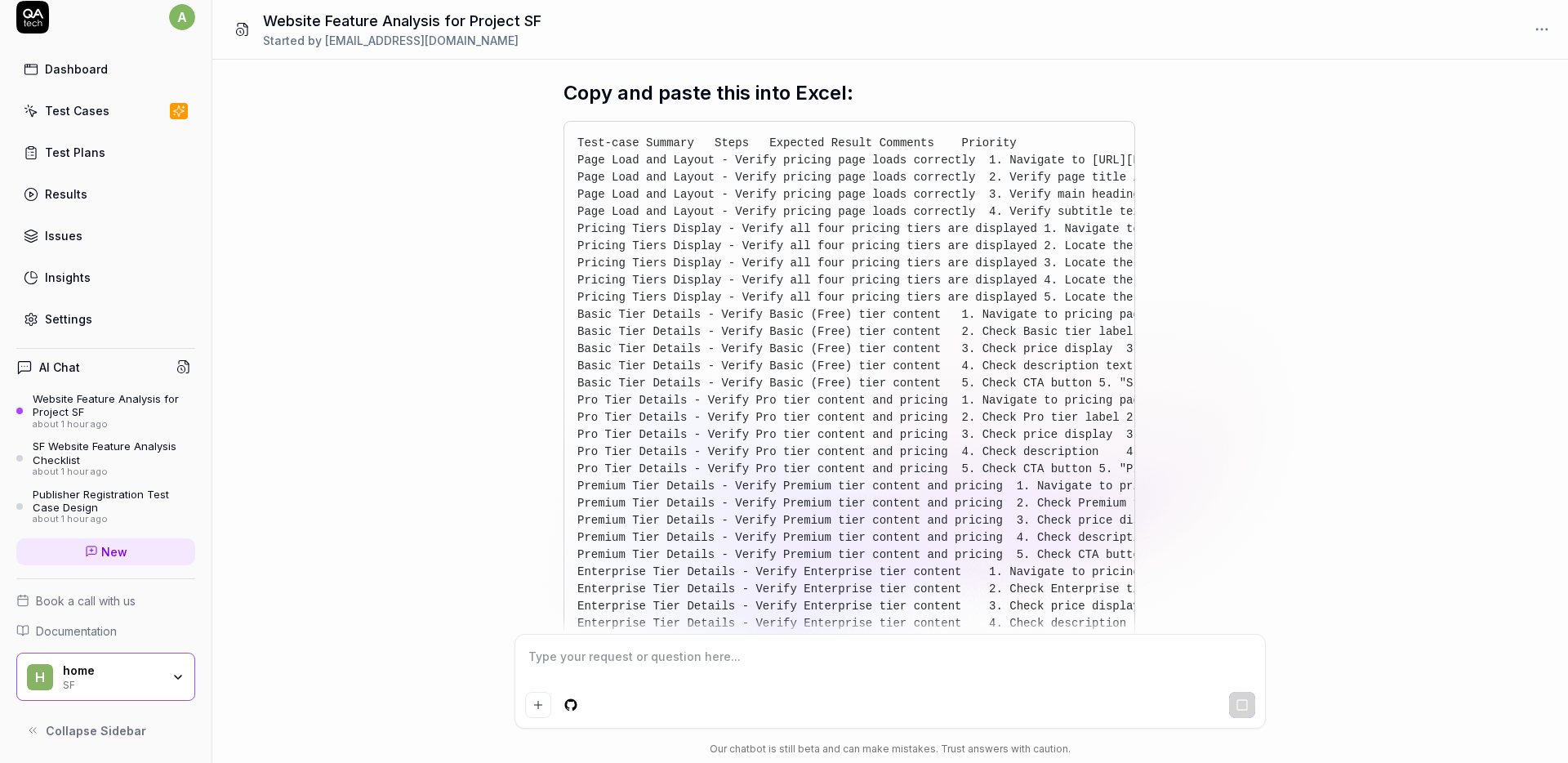
scroll to position [21319, 0]
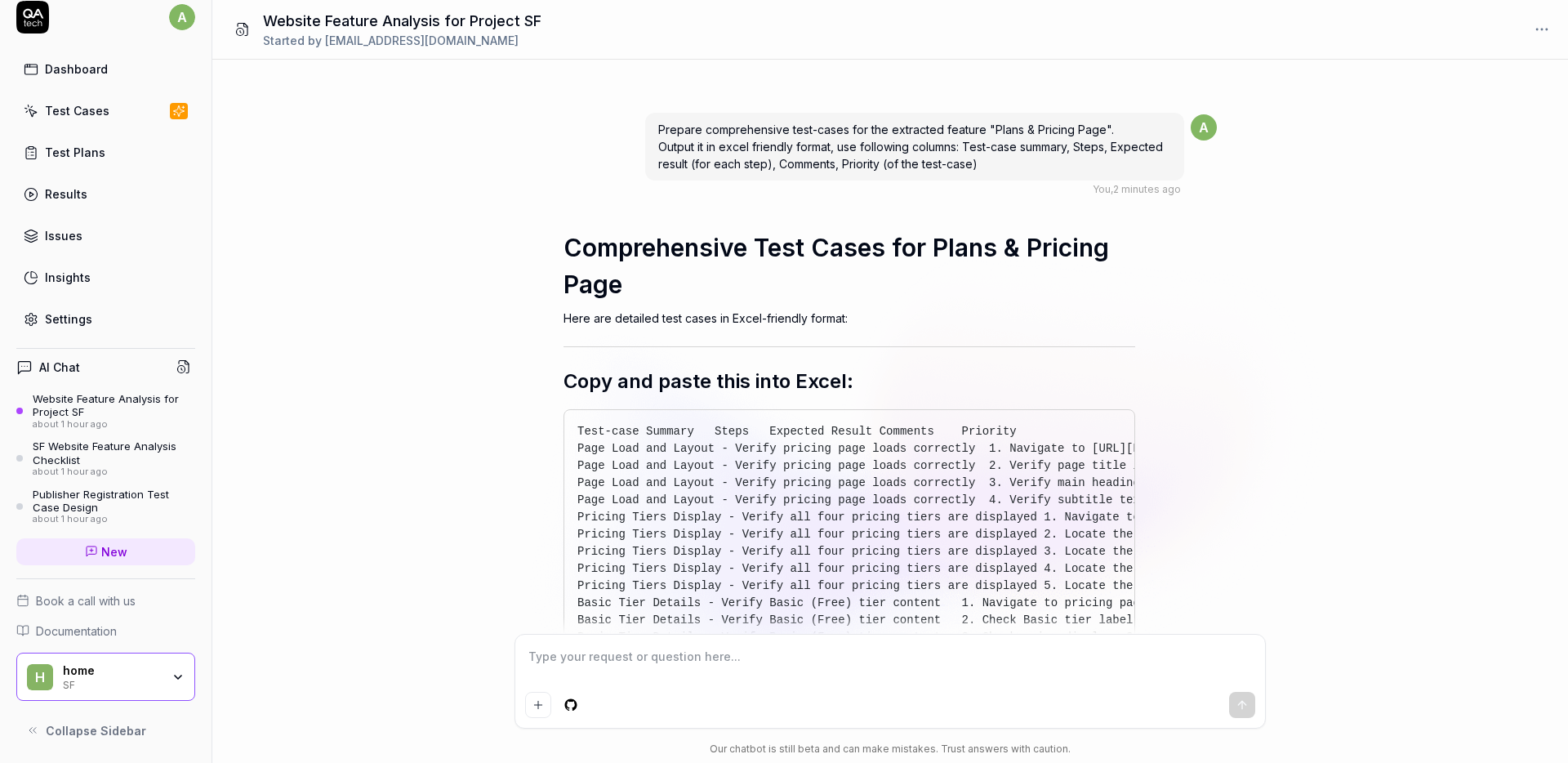
scroll to position [21018, 0]
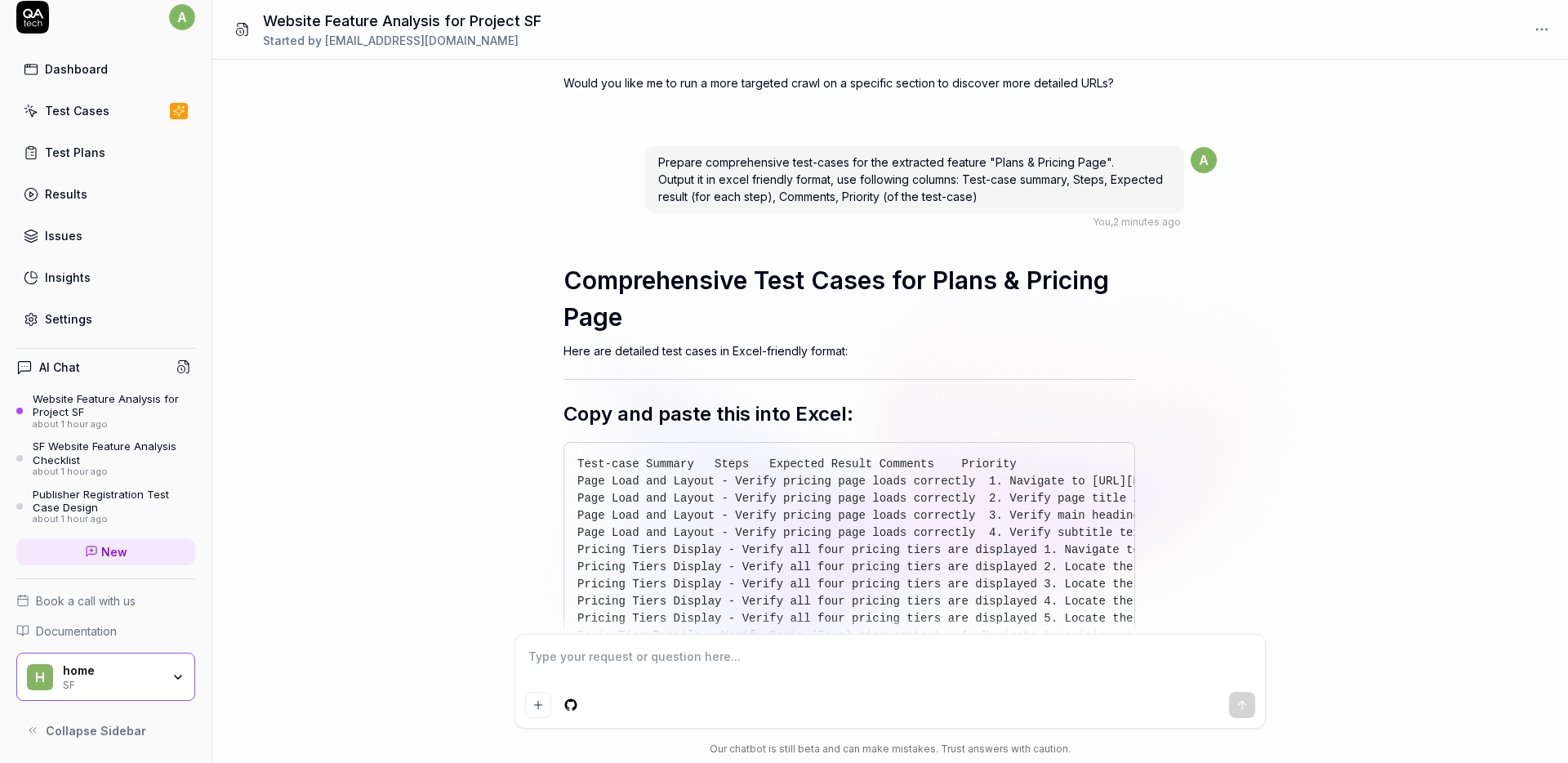
type textarea "*"
click at [1103, 480] on button "button" at bounding box center [1113, 464] width 31 height 31
click at [764, 203] on span "Prepare comprehensive test-cases for the extracted feature "Plans & Pricing Pag…" at bounding box center [910, 179] width 505 height 48
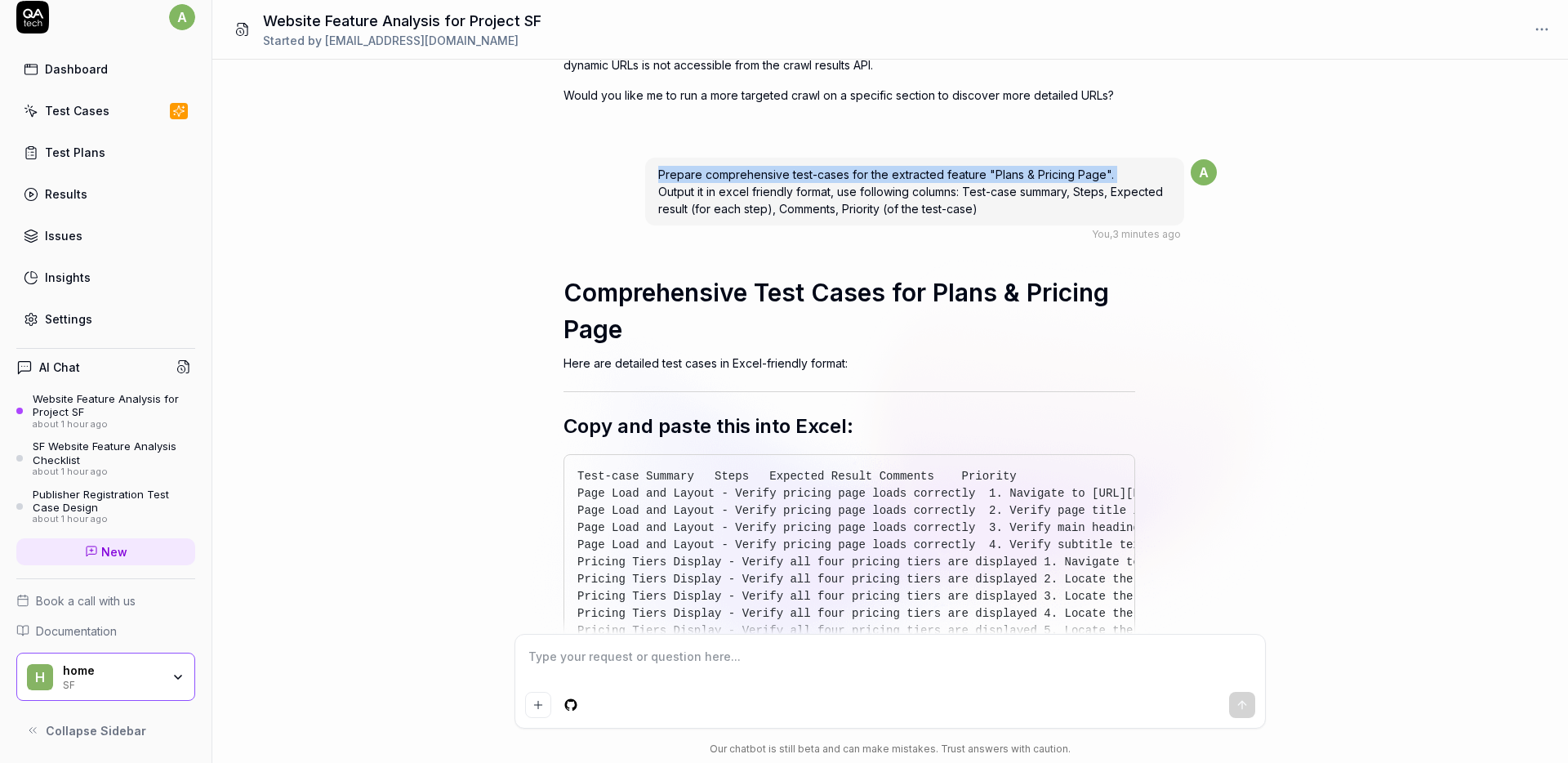
click at [764, 212] on span "Prepare comprehensive test-cases for the extracted feature "Plans & Pricing Pag…" at bounding box center [910, 191] width 505 height 48
click at [988, 226] on div "Prepare comprehensive test-cases for the extracted feature "Plans & Pricing Pag…" at bounding box center [915, 191] width 539 height 67
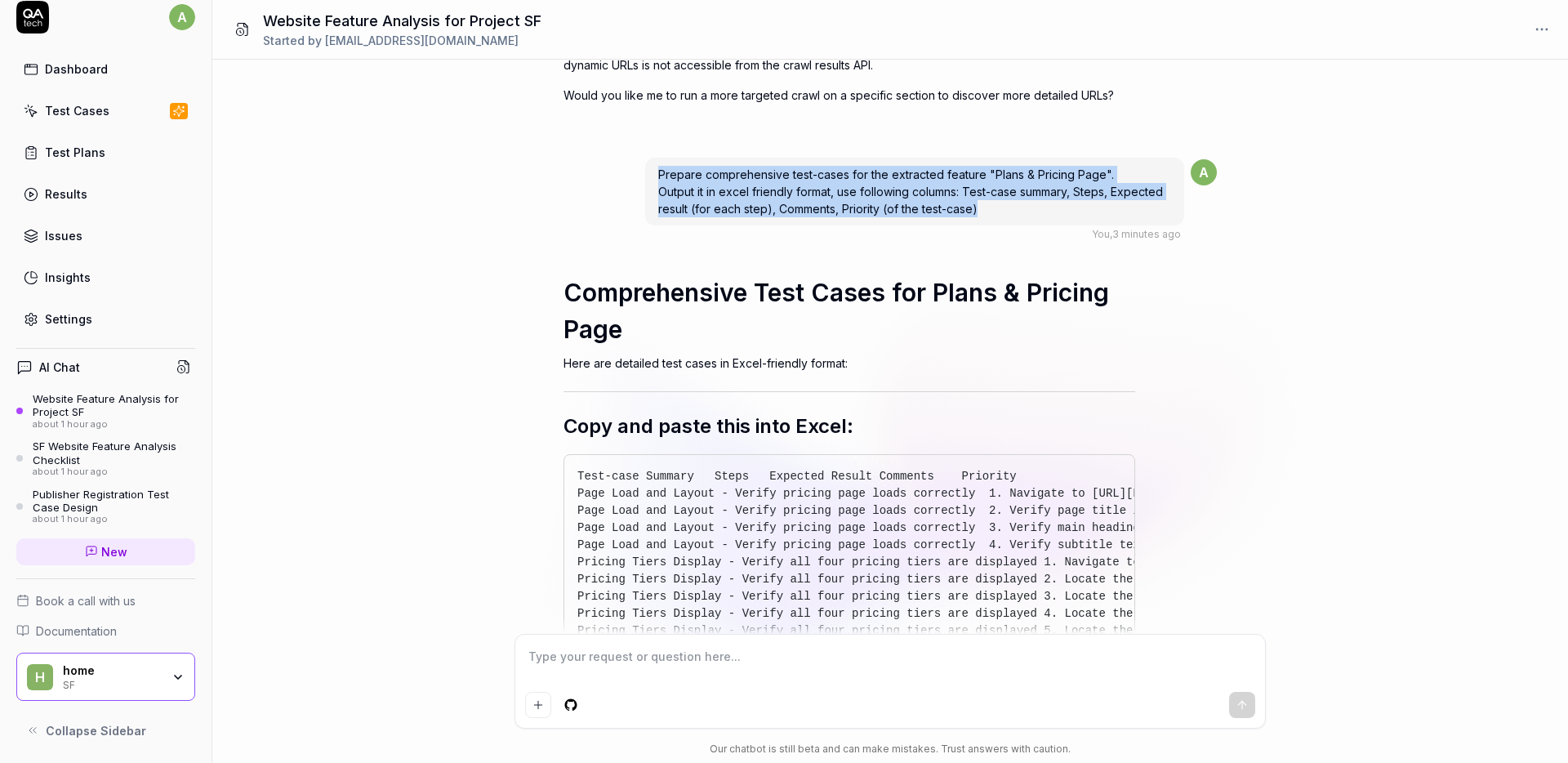
drag, startPoint x: 980, startPoint y: 244, endPoint x: 654, endPoint y: 222, distance: 326.7
click at [654, 222] on div "Prepare comprehensive test-cases for the extracted feature "Plans & Pricing Pag…" at bounding box center [915, 191] width 539 height 67
copy span "Prepare comprehensive test-cases for the extracted feature "Plans & Pricing Pag…"
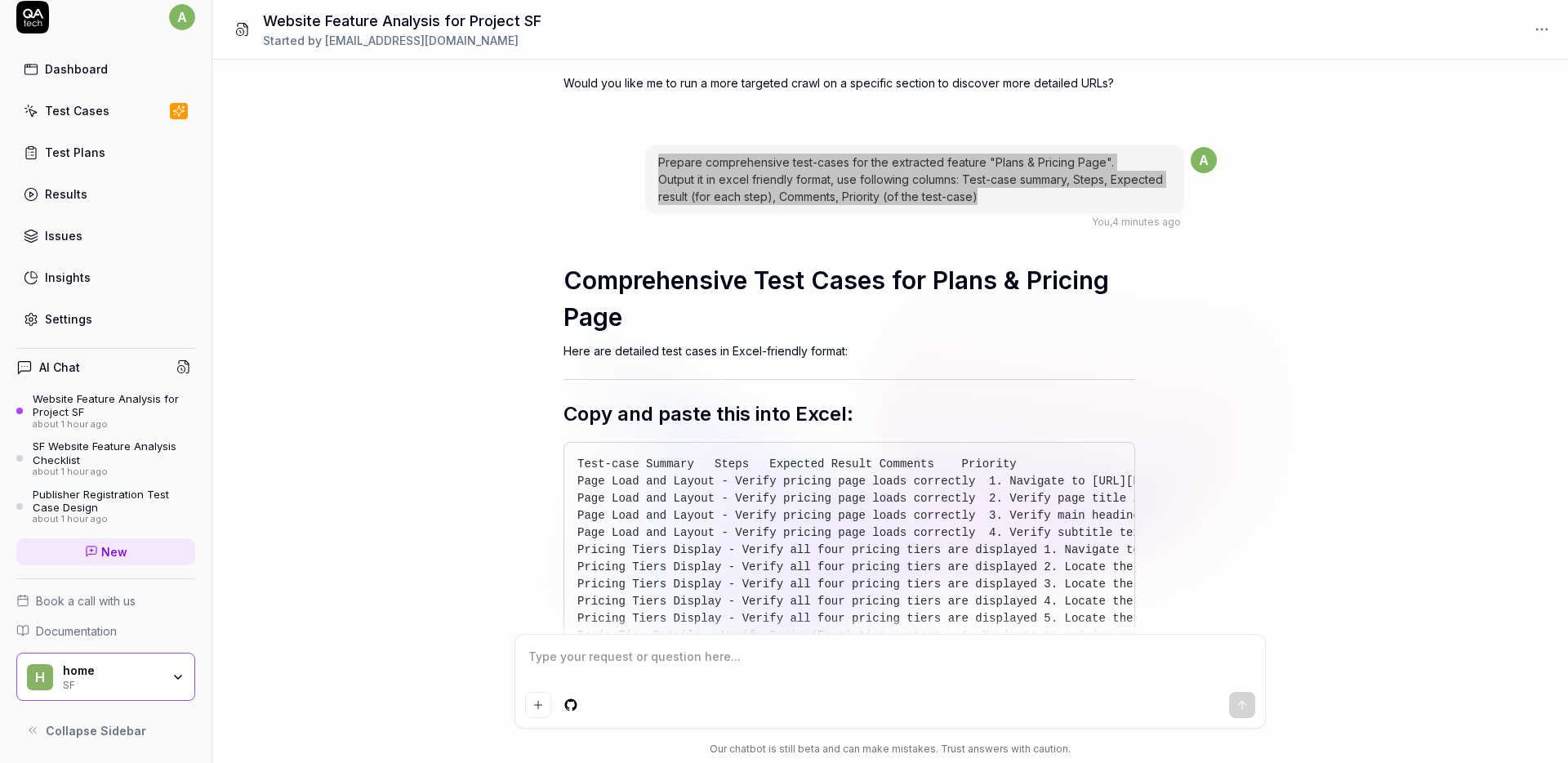
type textarea "*"
